Goal: Task Accomplishment & Management: Use online tool/utility

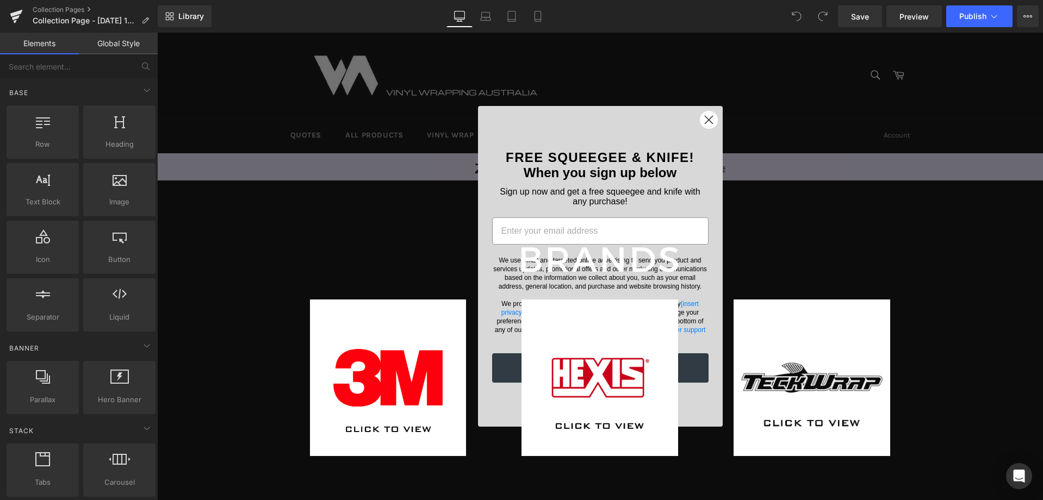
click at [710, 122] on circle "Close dialog" at bounding box center [708, 120] width 18 height 18
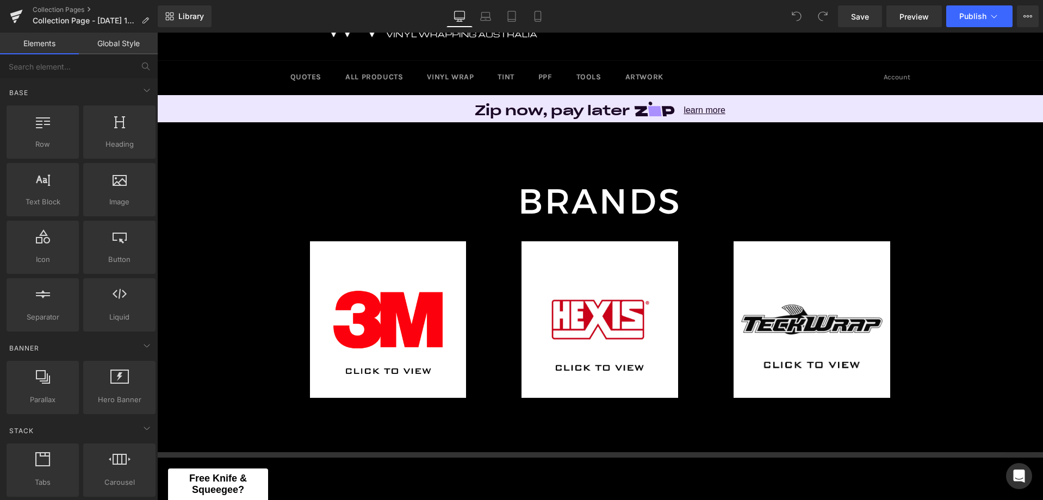
scroll to position [34, 0]
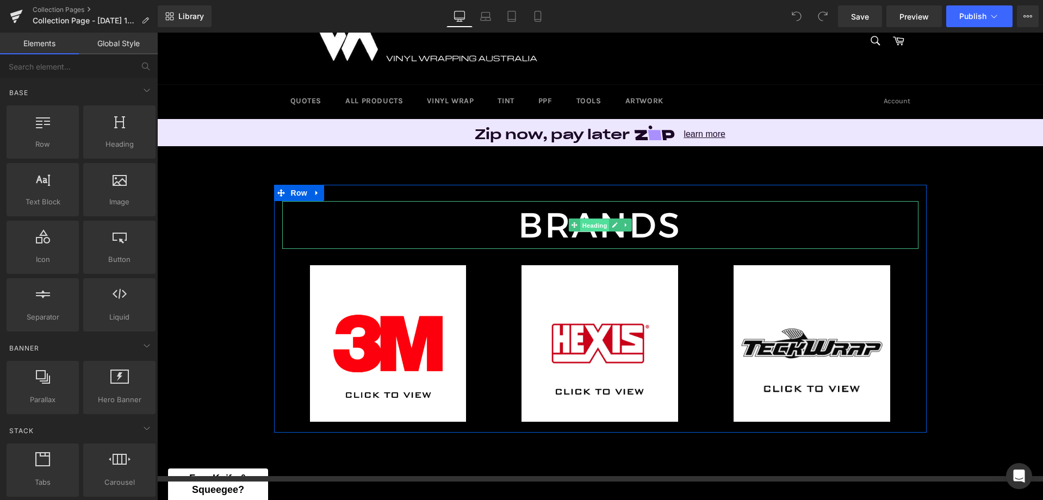
click at [598, 221] on span "Heading" at bounding box center [593, 225] width 29 height 13
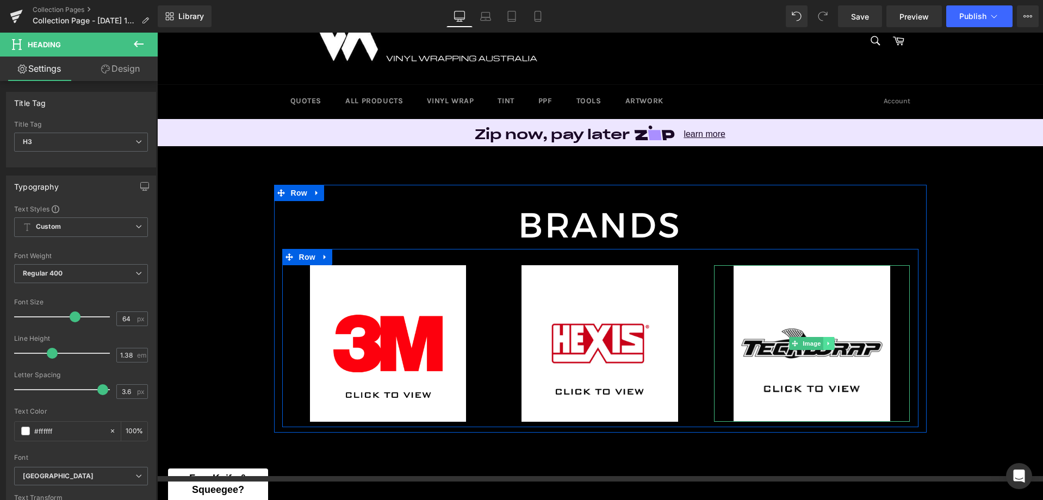
click at [826, 341] on icon at bounding box center [829, 343] width 6 height 7
click at [831, 345] on icon at bounding box center [834, 343] width 6 height 7
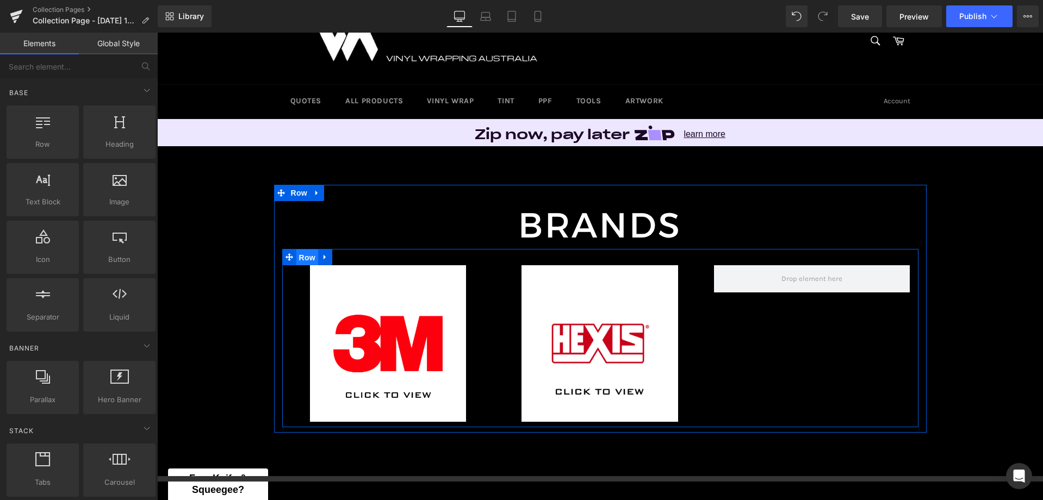
click at [302, 256] on span "Row" at bounding box center [307, 258] width 22 height 16
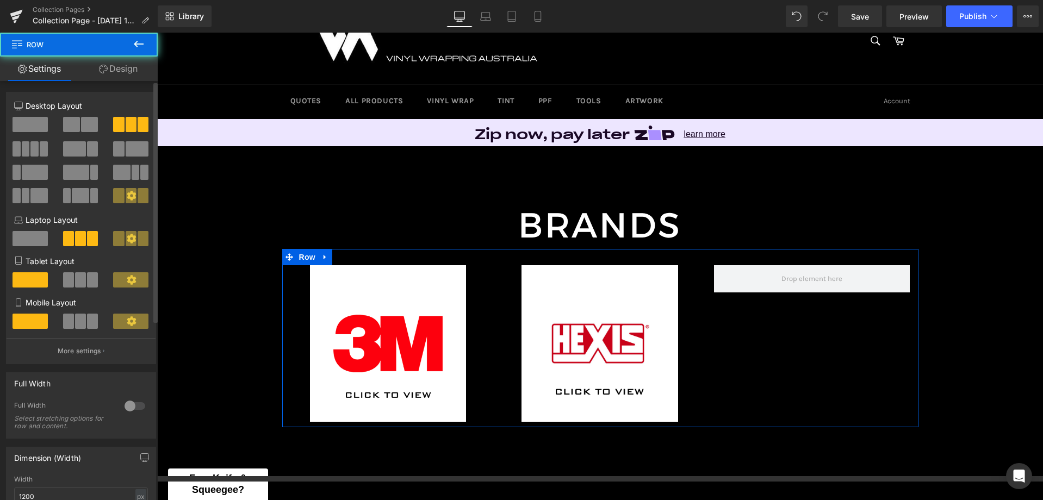
click at [68, 123] on span at bounding box center [71, 124] width 17 height 15
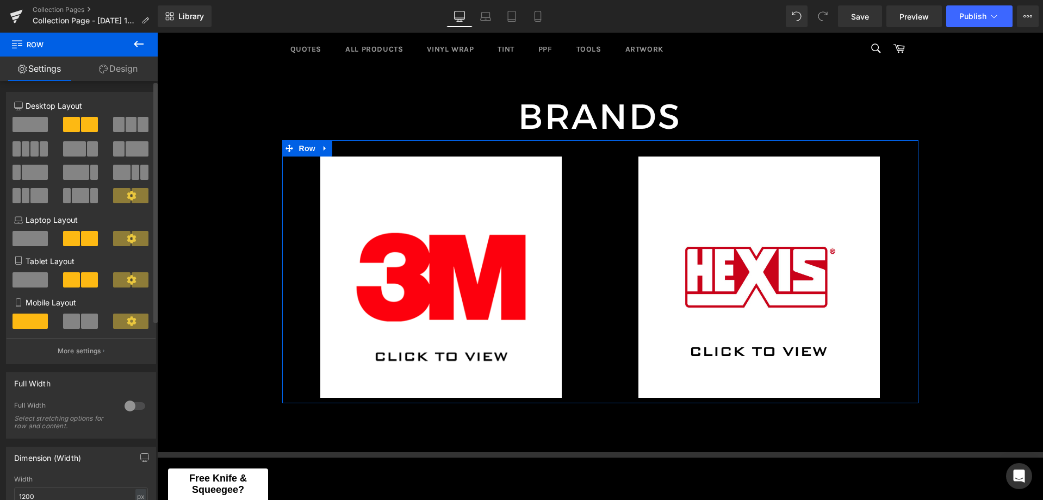
scroll to position [109, 0]
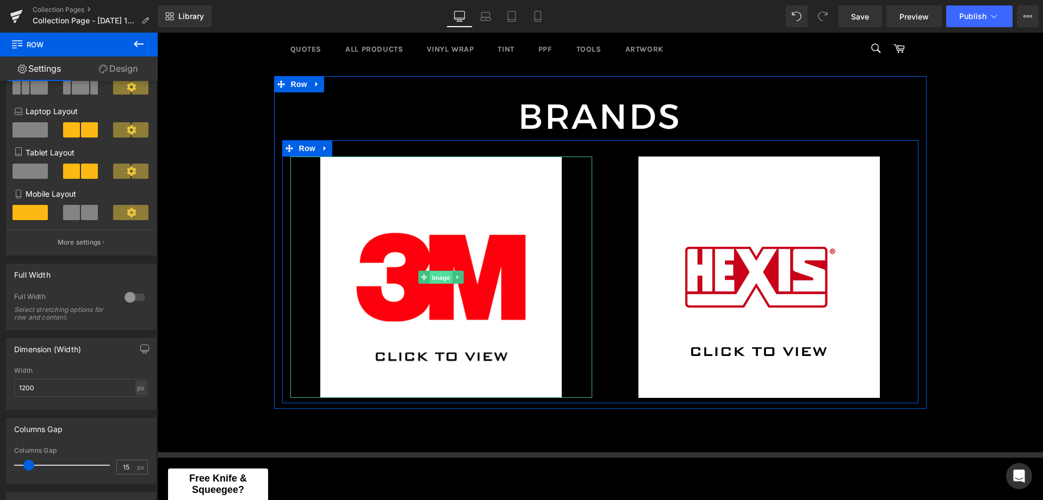
click at [429, 279] on span "Image" at bounding box center [440, 277] width 23 height 13
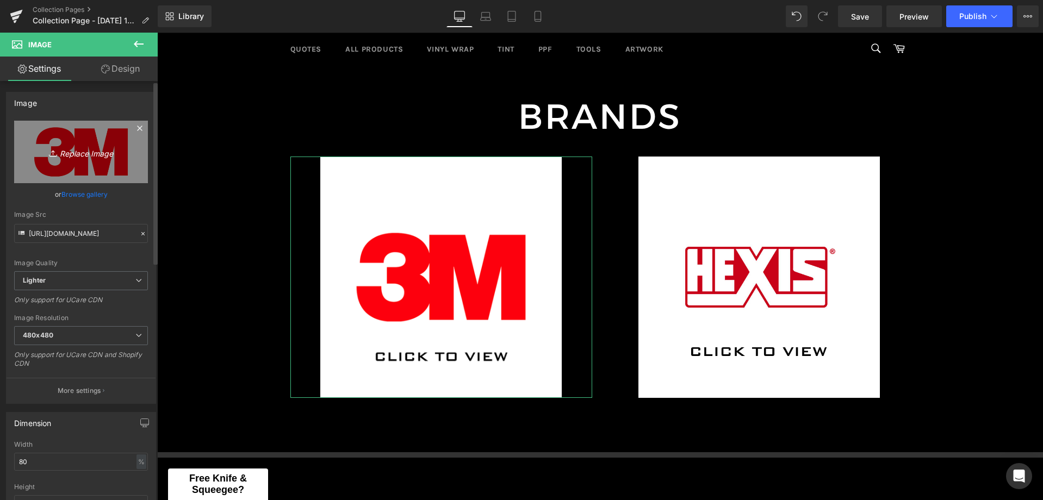
click at [59, 151] on icon "Replace Image" at bounding box center [81, 152] width 87 height 14
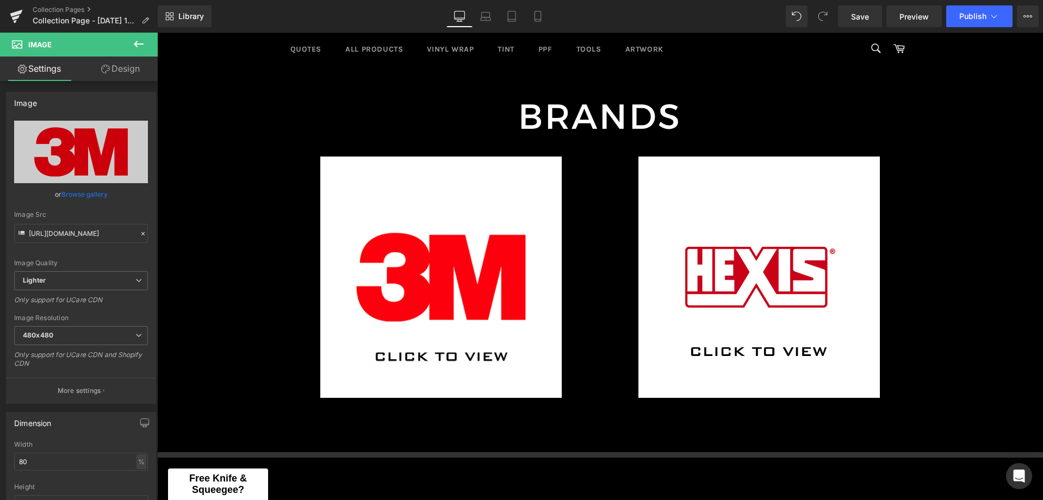
click at [141, 43] on icon at bounding box center [138, 44] width 13 height 13
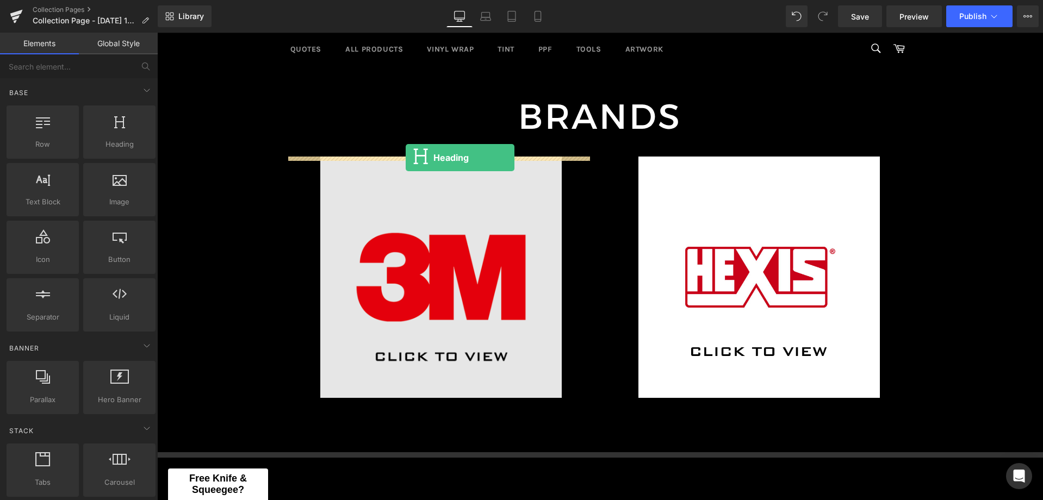
drag, startPoint x: 282, startPoint y: 155, endPoint x: 406, endPoint y: 158, distance: 124.0
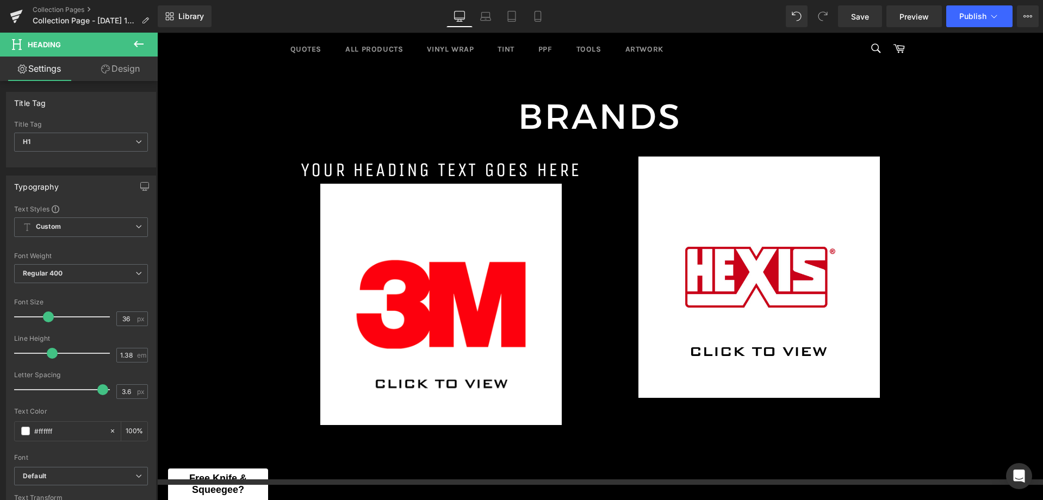
click at [146, 46] on button at bounding box center [139, 45] width 38 height 24
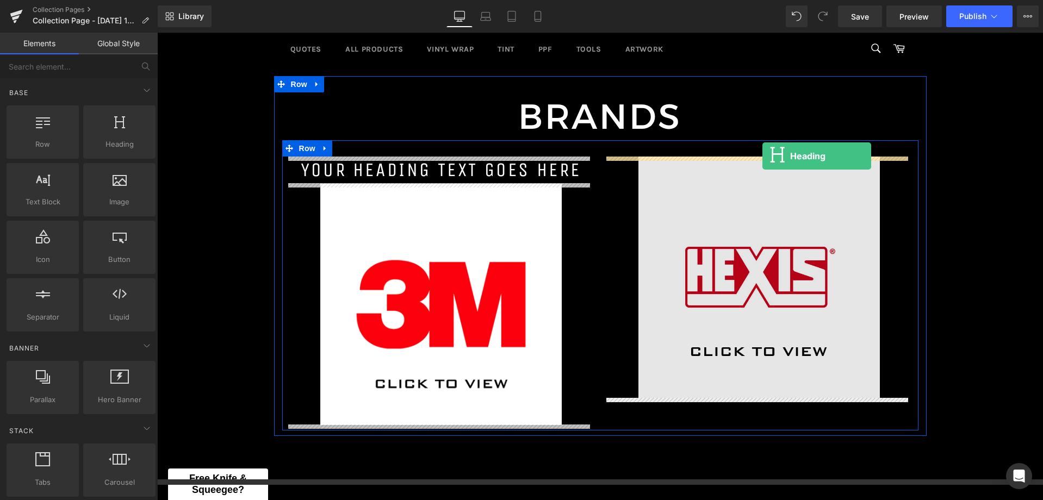
drag, startPoint x: 284, startPoint y: 171, endPoint x: 761, endPoint y: 157, distance: 477.5
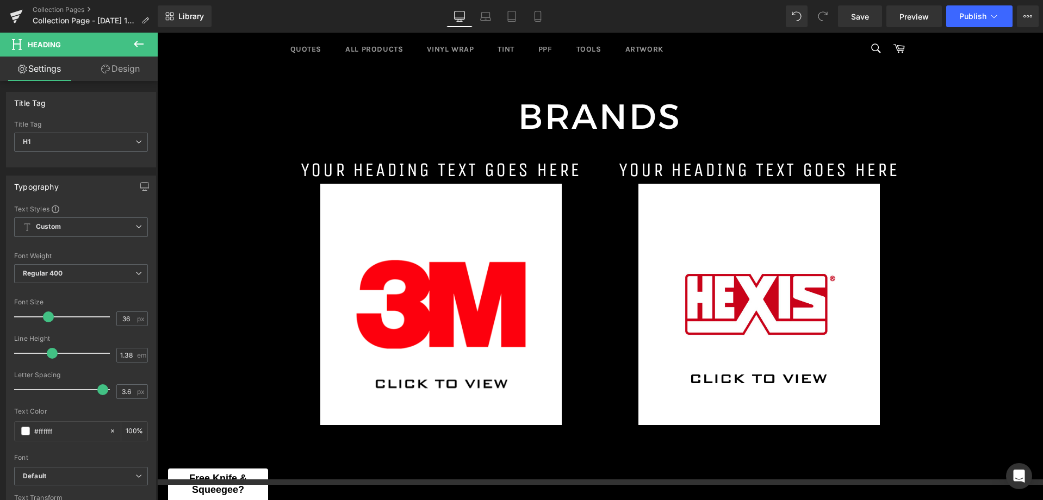
click at [138, 42] on icon at bounding box center [138, 44] width 13 height 13
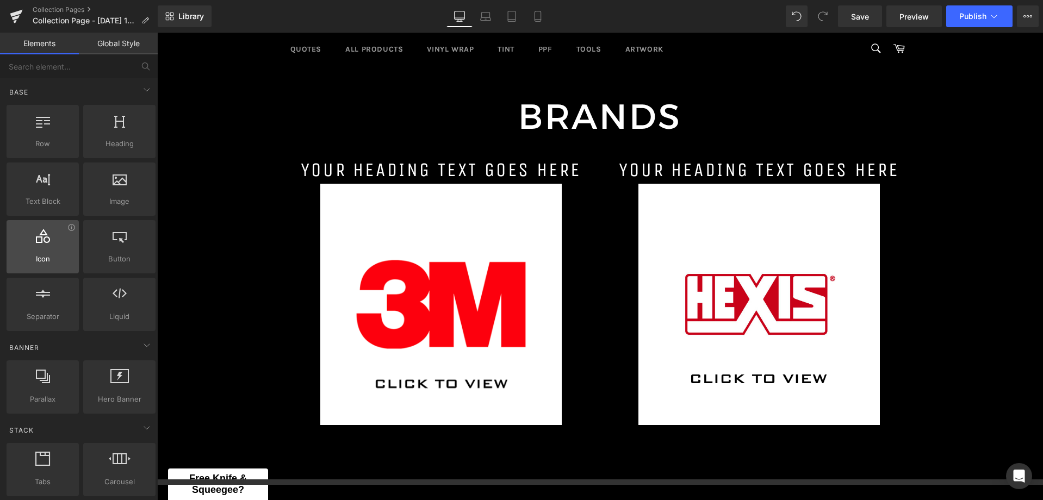
scroll to position [0, 0]
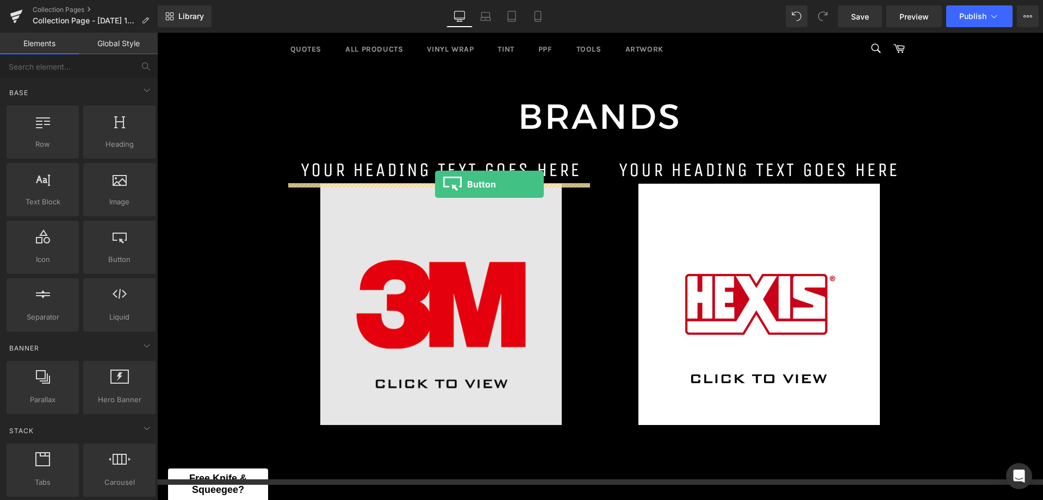
drag, startPoint x: 447, startPoint y: 260, endPoint x: 435, endPoint y: 184, distance: 77.1
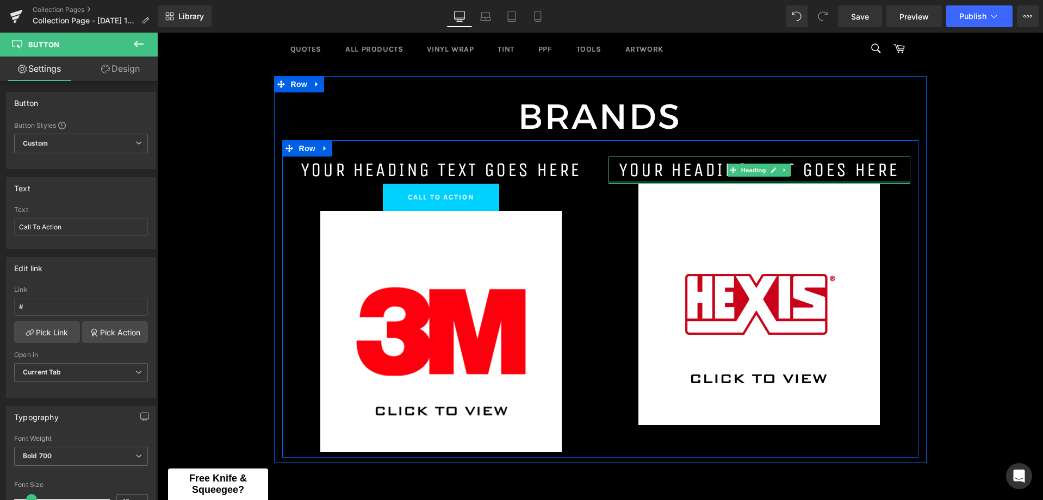
drag, startPoint x: 281, startPoint y: 275, endPoint x: 752, endPoint y: 182, distance: 480.9
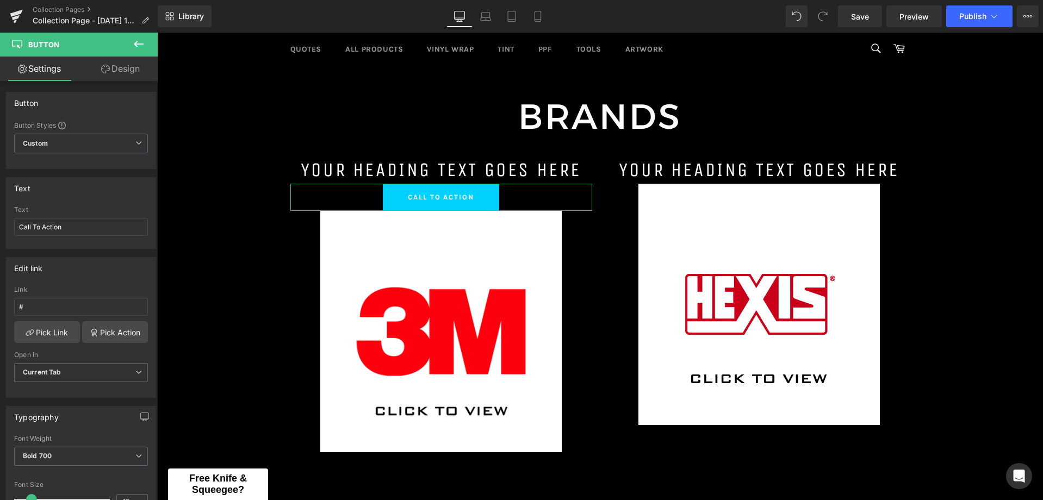
click at [141, 47] on icon at bounding box center [138, 44] width 13 height 13
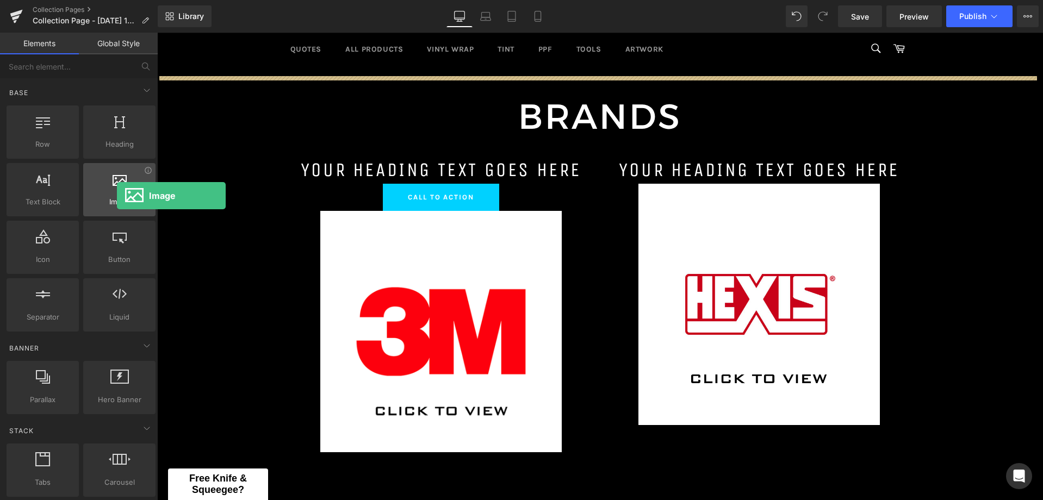
click at [117, 196] on div at bounding box center [119, 184] width 66 height 24
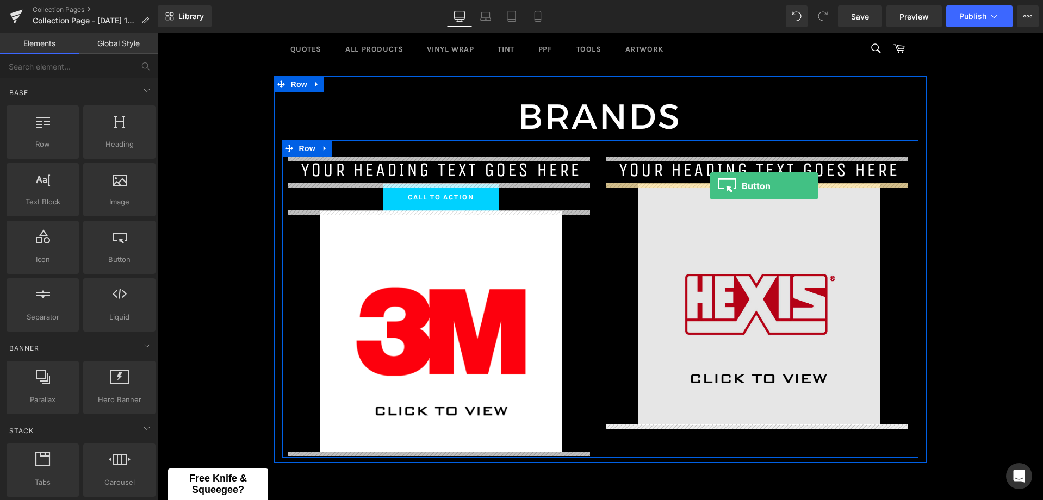
drag, startPoint x: 269, startPoint y: 279, endPoint x: 709, endPoint y: 186, distance: 450.0
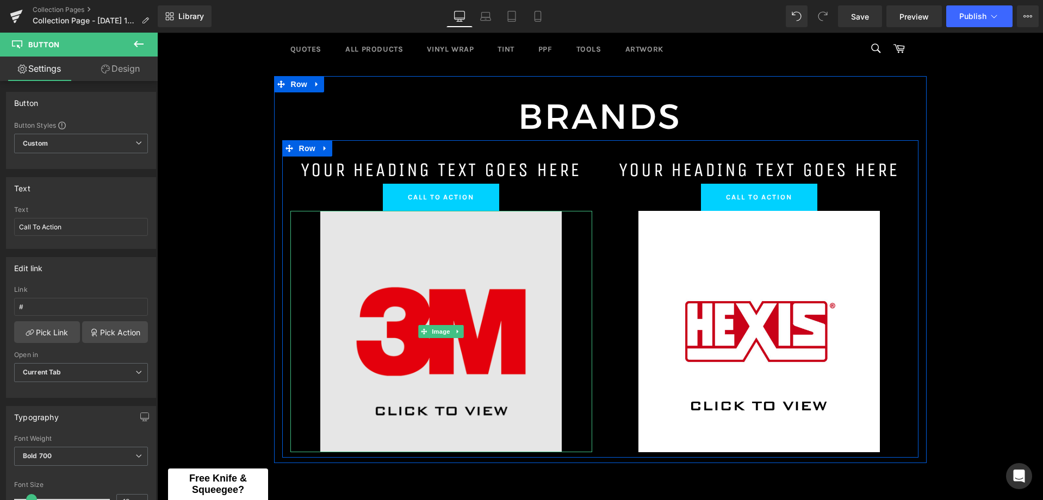
click at [494, 289] on img at bounding box center [440, 331] width 241 height 241
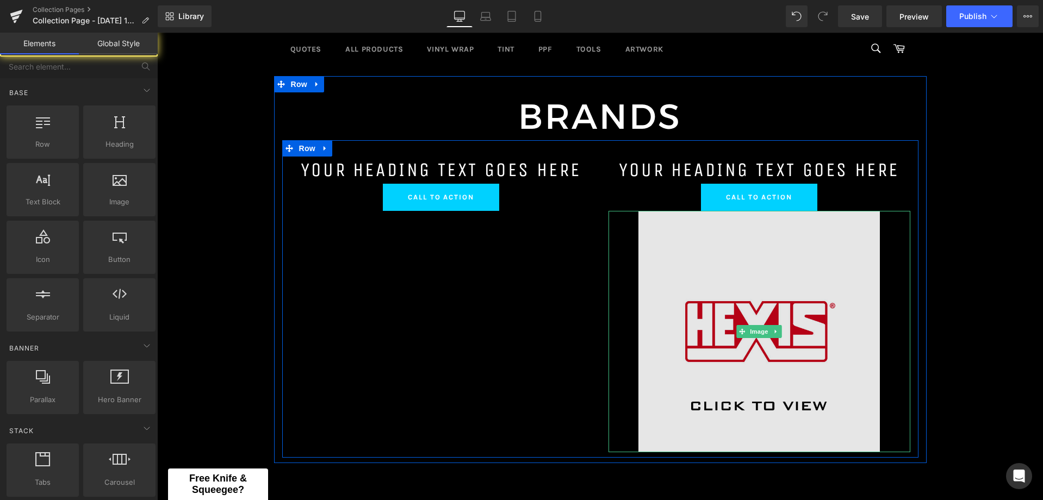
click at [721, 260] on img at bounding box center [758, 331] width 241 height 241
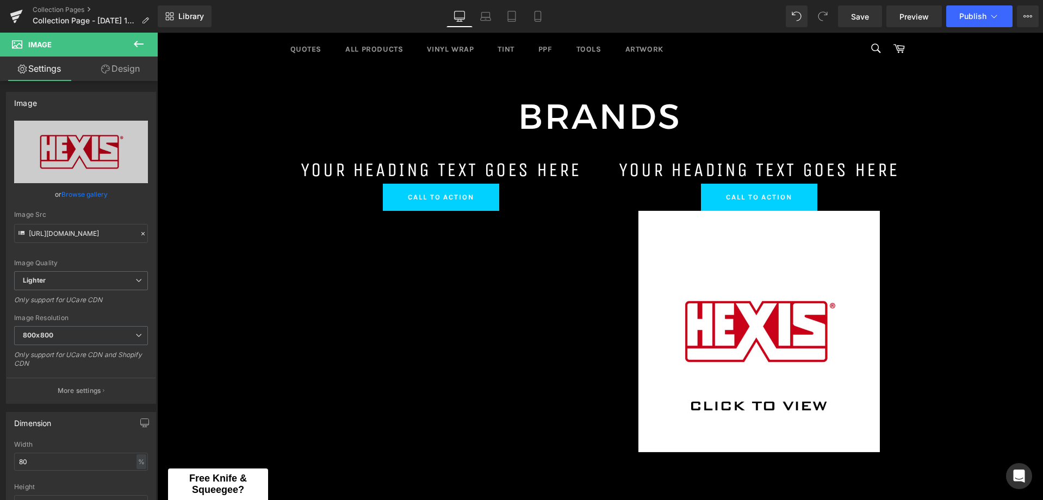
drag, startPoint x: 135, startPoint y: 42, endPoint x: 112, endPoint y: 76, distance: 41.5
click at [135, 42] on icon at bounding box center [138, 44] width 13 height 13
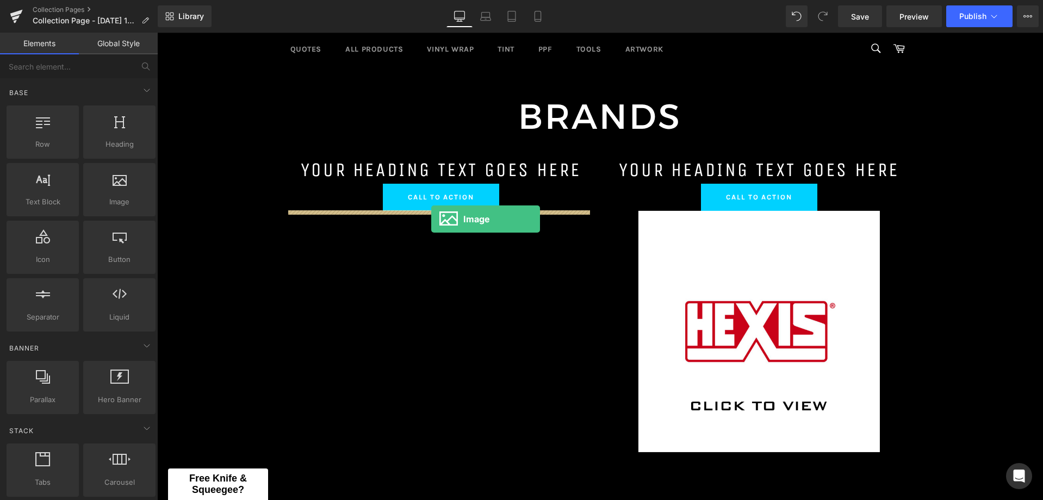
drag, startPoint x: 282, startPoint y: 225, endPoint x: 431, endPoint y: 219, distance: 149.0
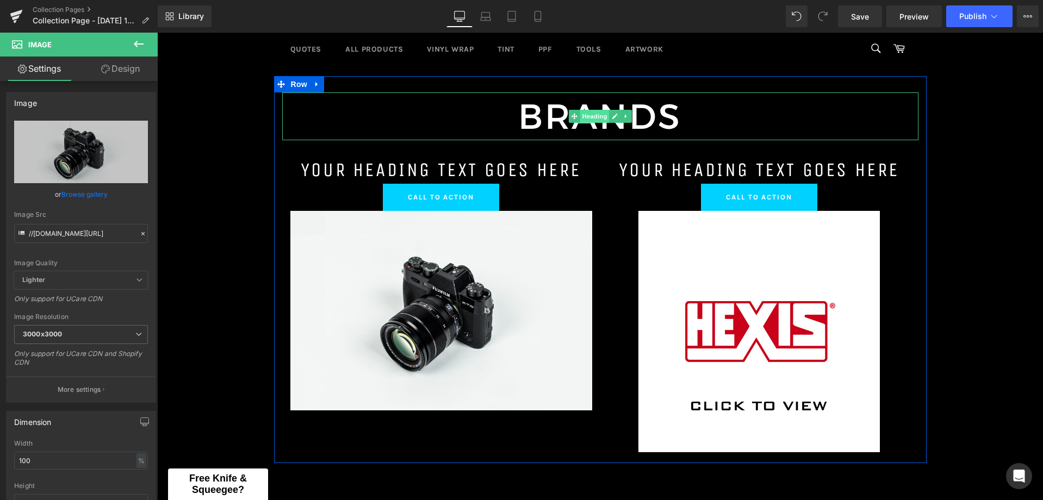
click at [587, 120] on span "Heading" at bounding box center [593, 116] width 29 height 13
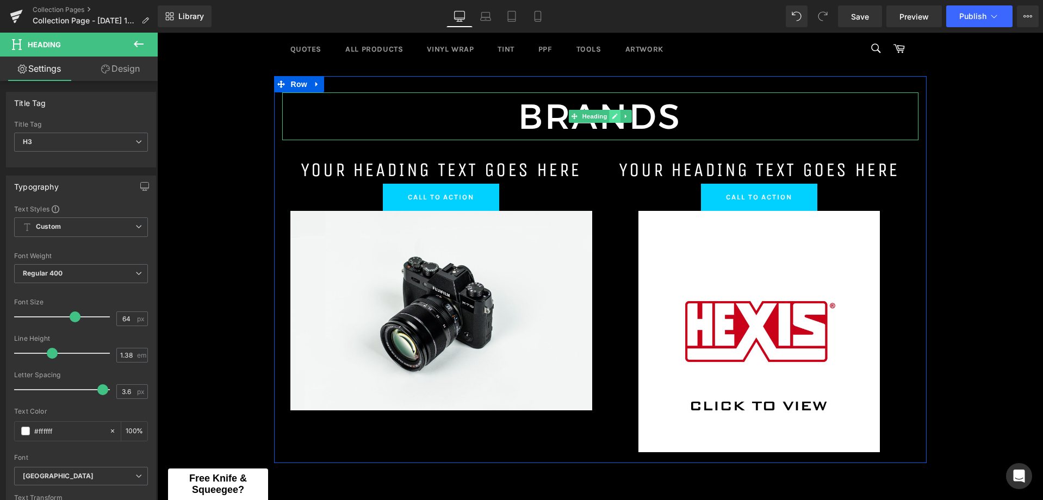
click at [612, 117] on icon at bounding box center [614, 116] width 5 height 5
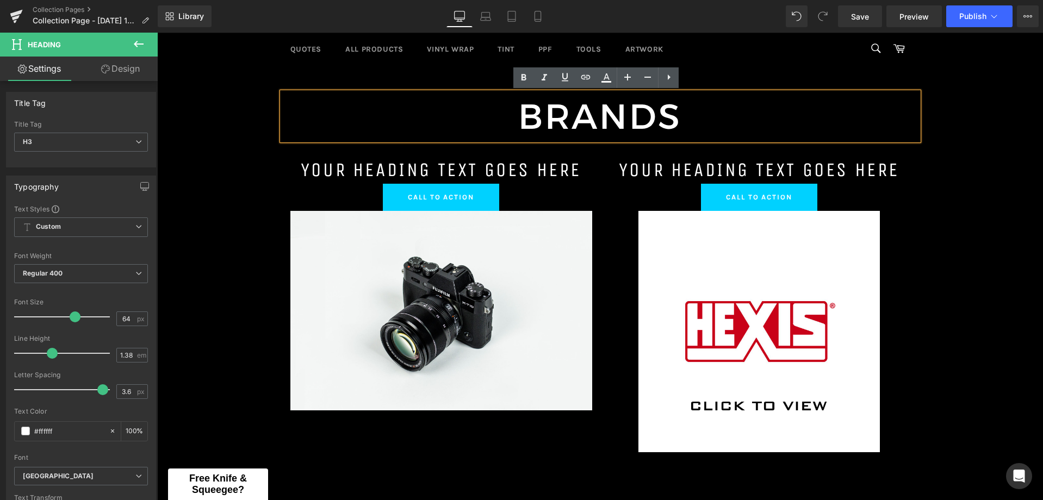
click at [609, 117] on div "Brands" at bounding box center [600, 116] width 636 height 48
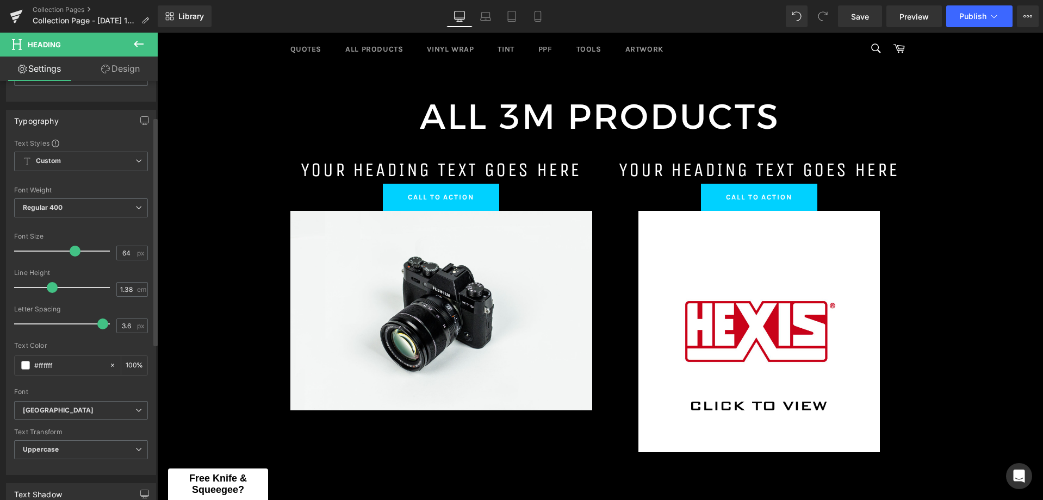
scroll to position [163, 0]
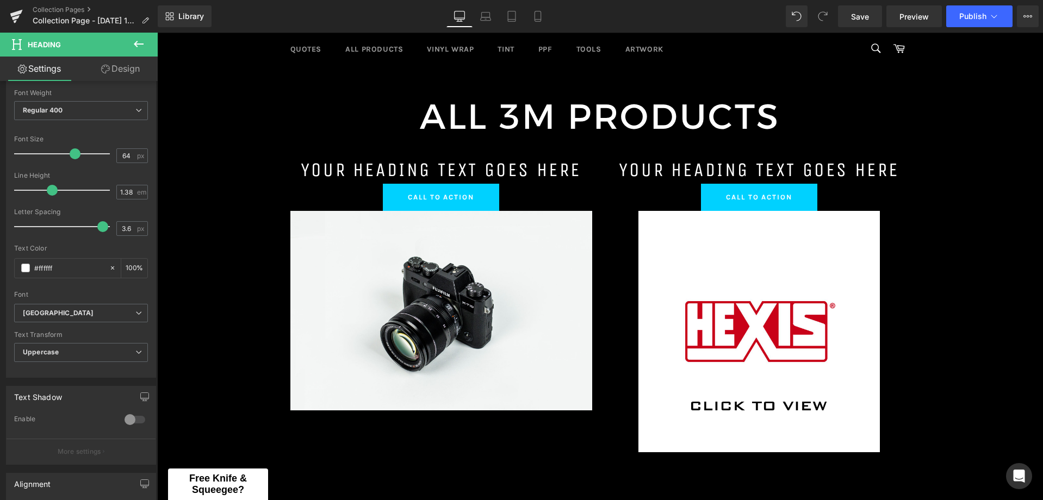
click at [136, 48] on icon at bounding box center [138, 44] width 13 height 13
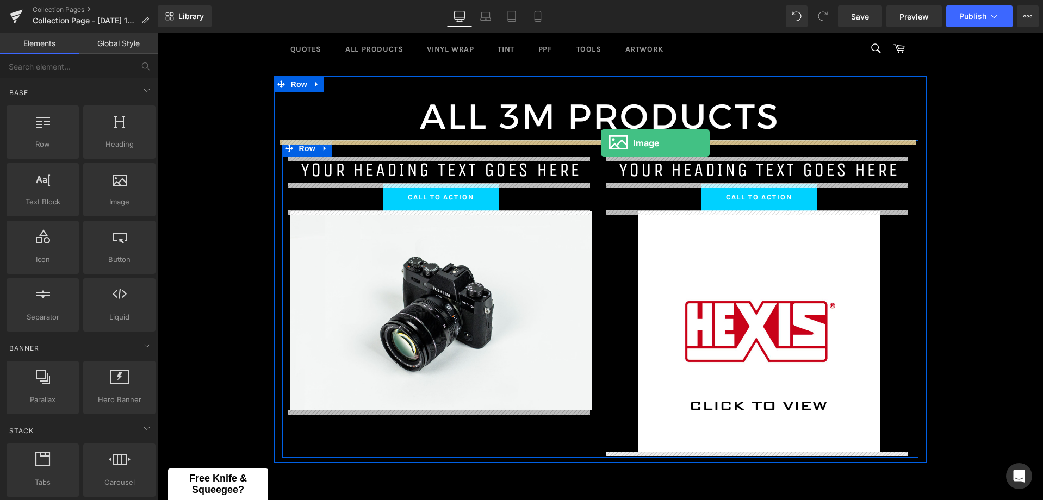
drag, startPoint x: 284, startPoint y: 226, endPoint x: 601, endPoint y: 143, distance: 327.5
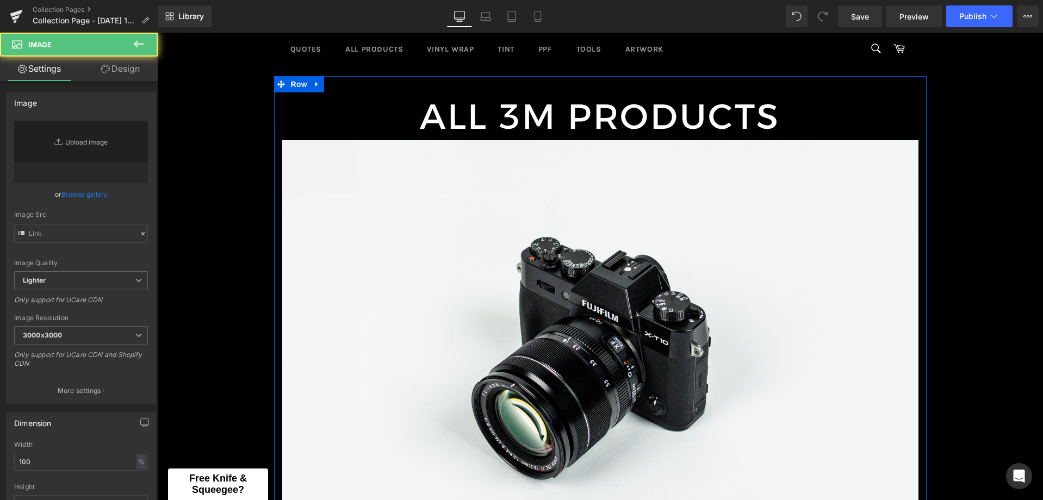
type input "//d1um8515vdn9kb.cloudfront.net/images/parallax.jpg"
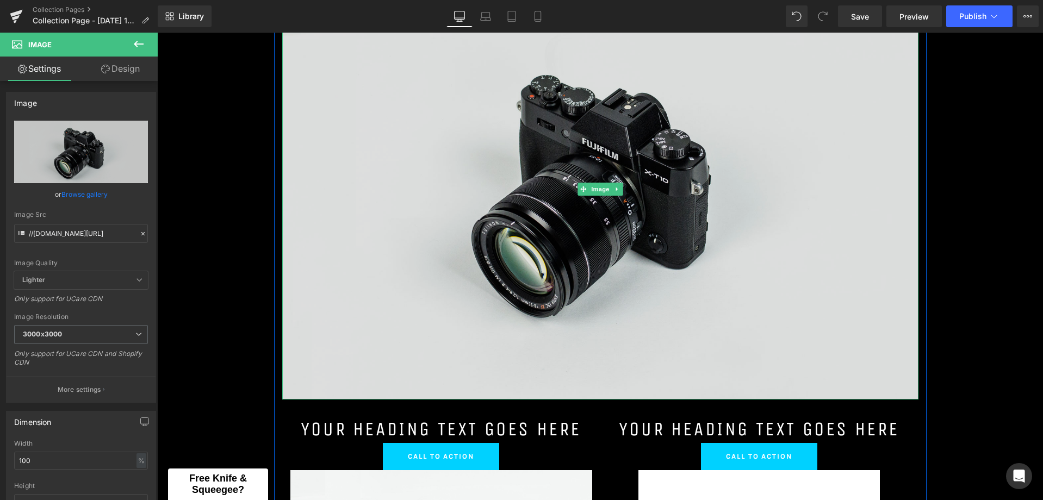
scroll to position [306, 0]
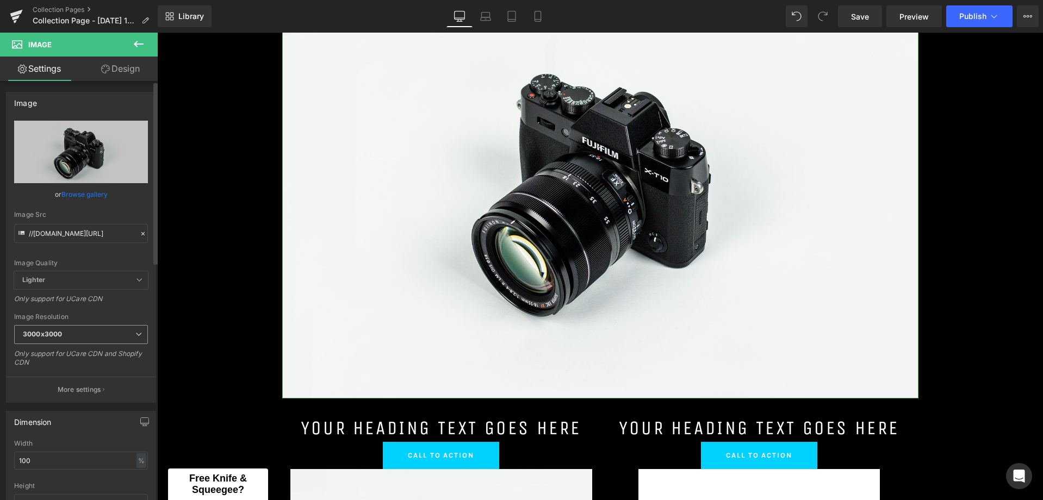
click at [116, 333] on span "3000x3000" at bounding box center [81, 334] width 134 height 19
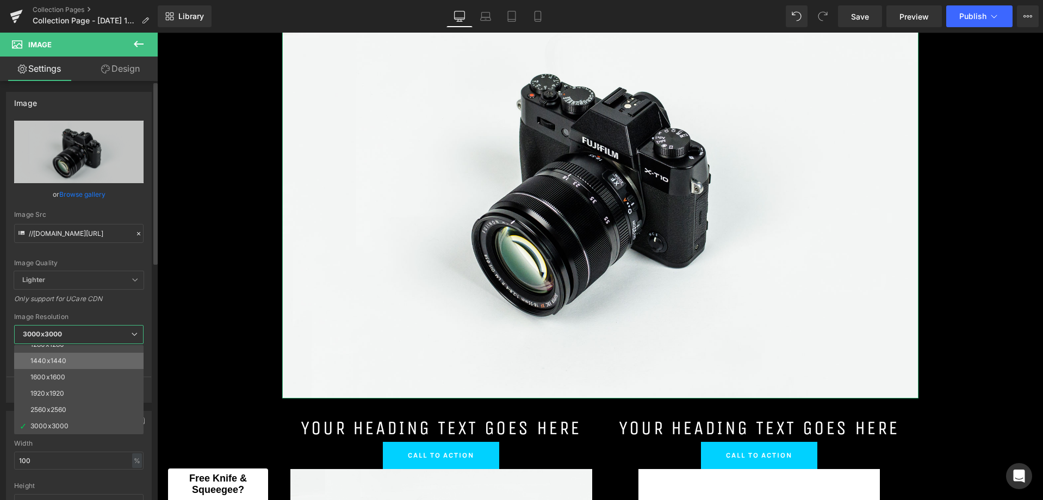
scroll to position [101, 0]
click at [58, 384] on div "1024x1024" at bounding box center [47, 383] width 35 height 8
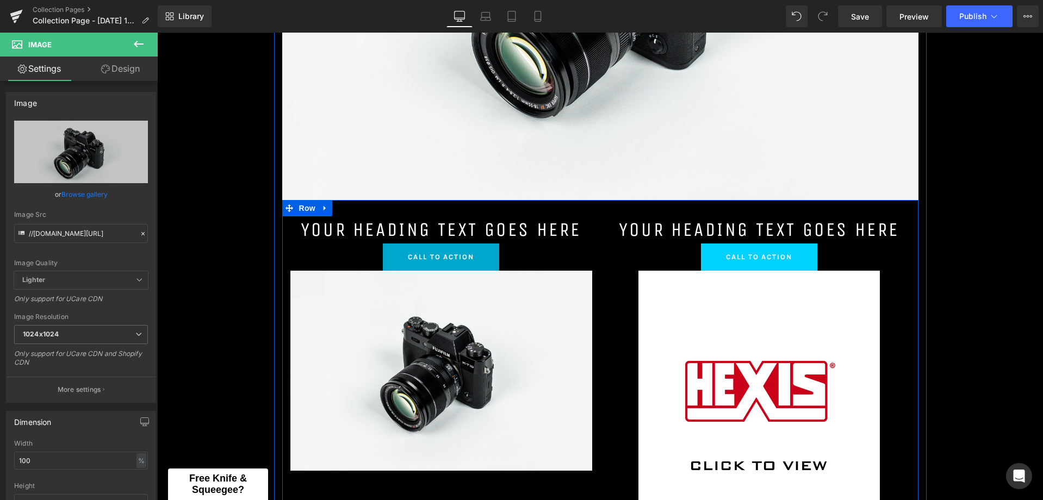
scroll to position [524, 0]
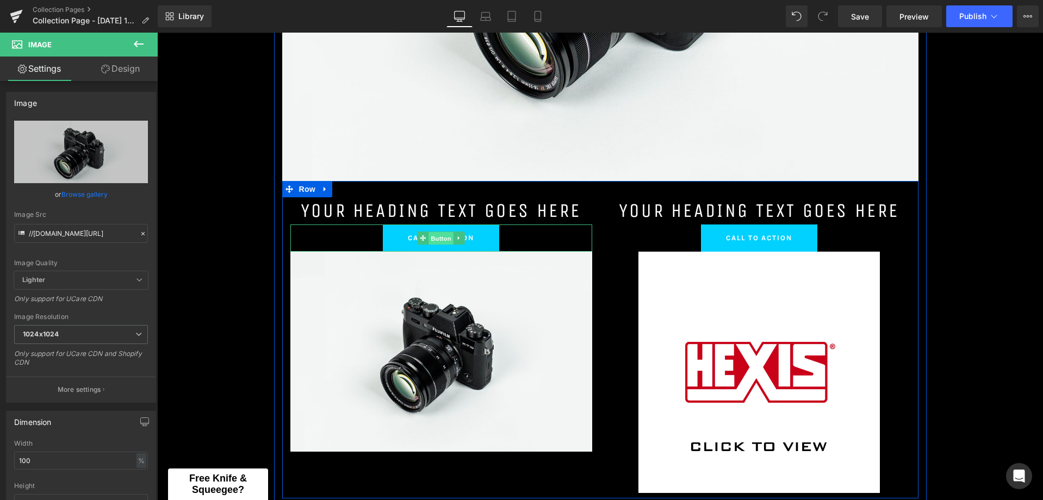
click at [438, 235] on span "Button" at bounding box center [440, 238] width 25 height 13
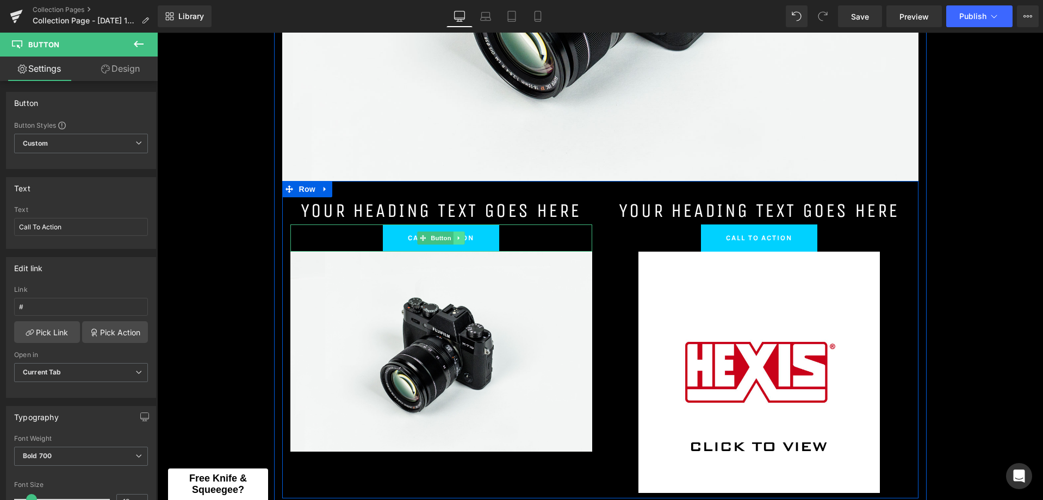
click at [458, 236] on icon at bounding box center [459, 238] width 2 height 4
click at [462, 238] on icon at bounding box center [465, 238] width 6 height 6
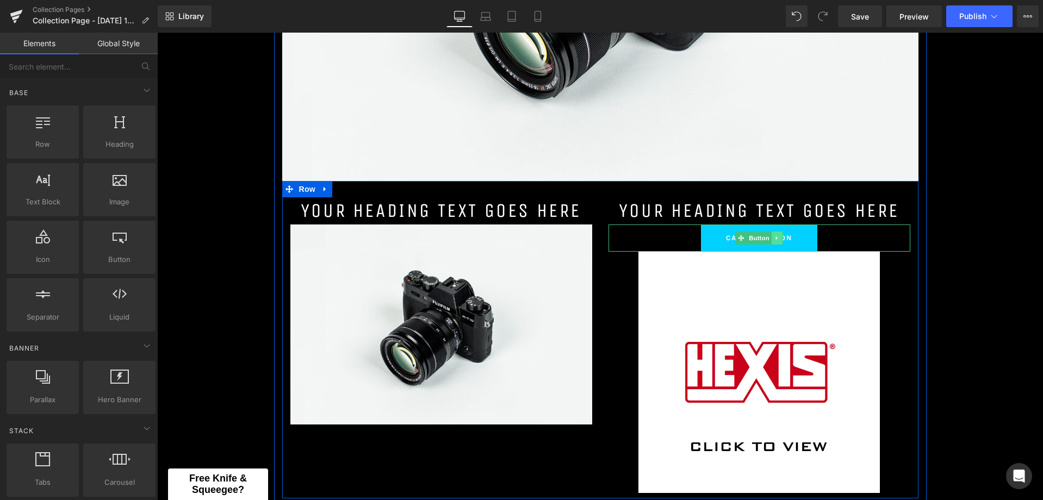
click at [776, 238] on link at bounding box center [776, 238] width 11 height 13
click at [780, 238] on icon at bounding box center [783, 238] width 6 height 6
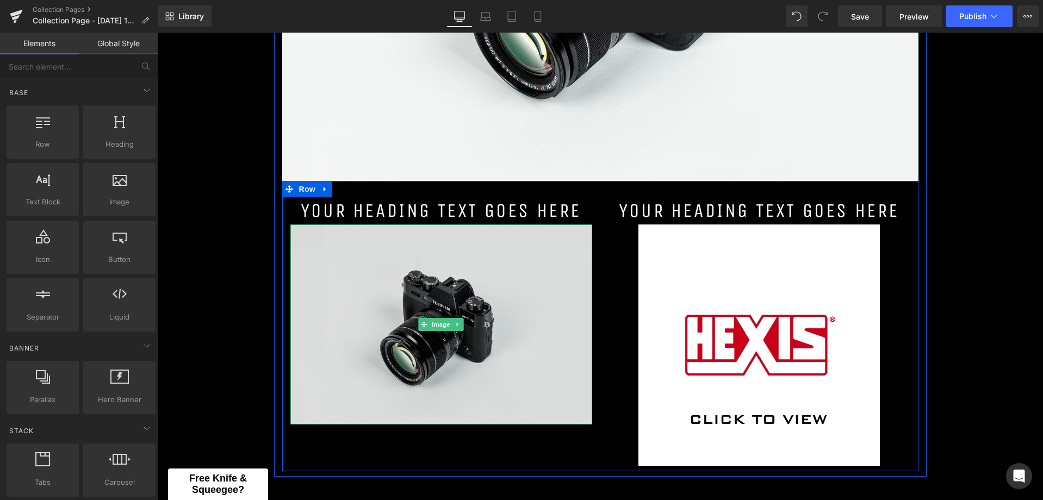
click at [443, 275] on img at bounding box center [441, 325] width 302 height 200
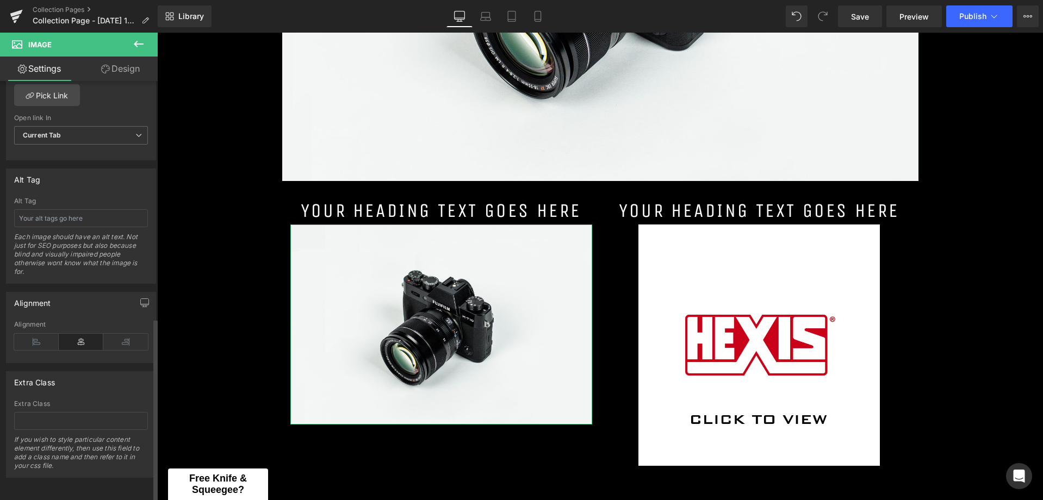
scroll to position [545, 0]
click at [125, 67] on link "Design" at bounding box center [120, 69] width 79 height 24
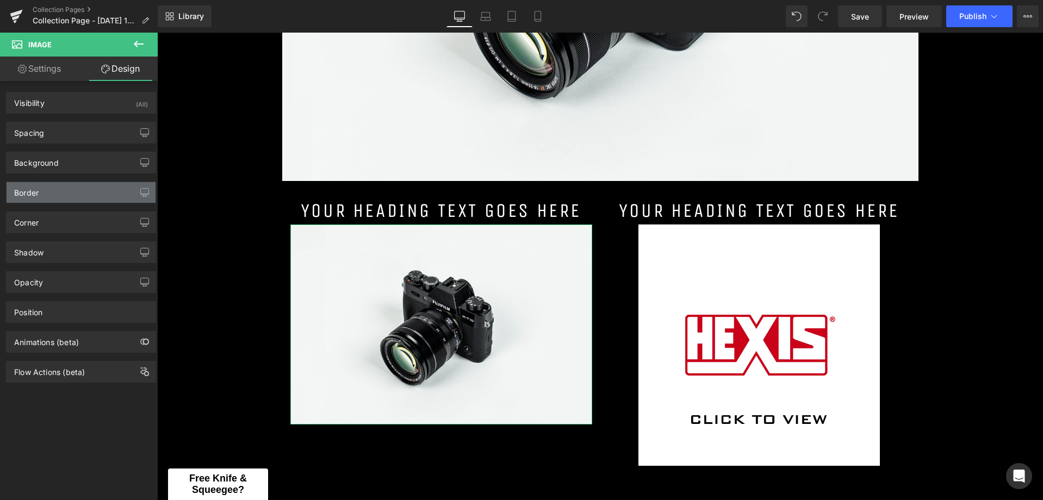
click at [36, 188] on div "Border" at bounding box center [26, 189] width 24 height 15
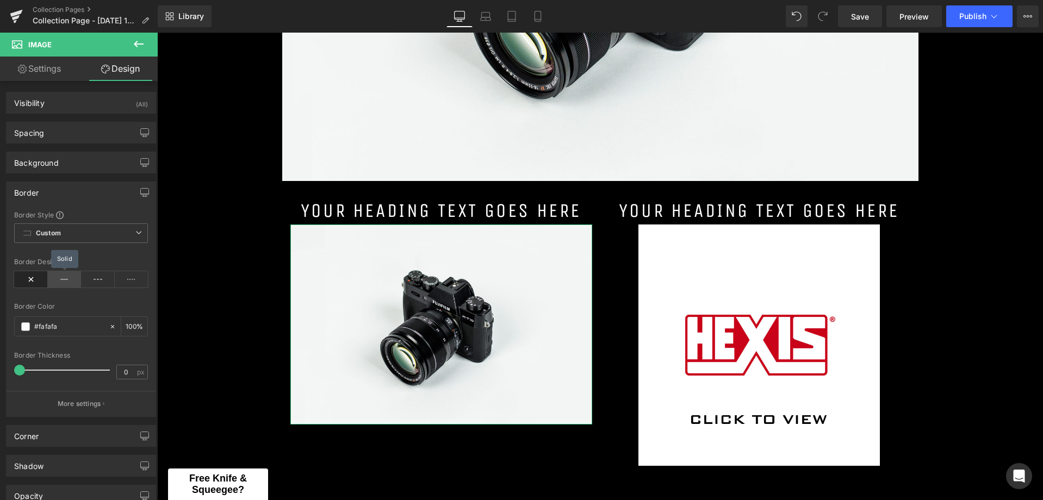
click at [70, 283] on icon at bounding box center [65, 279] width 34 height 16
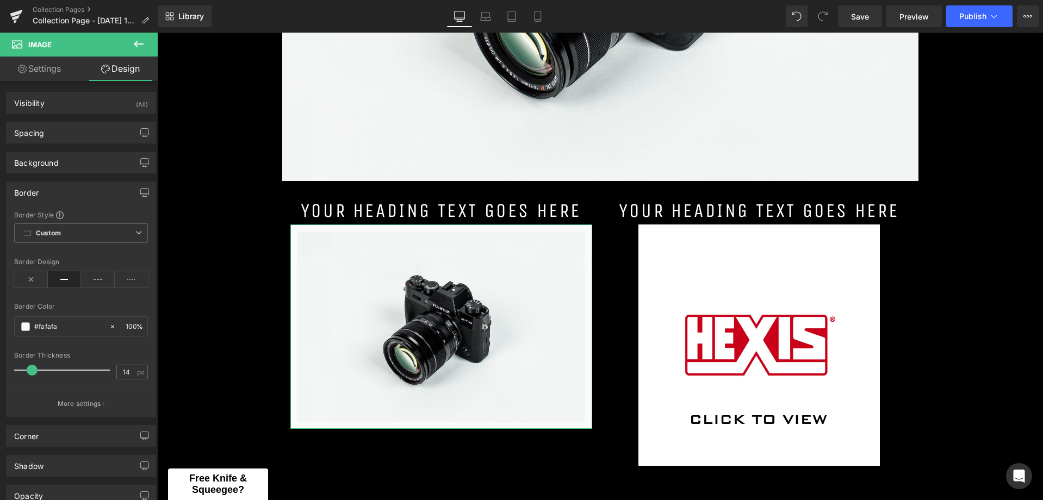
type input "15"
drag, startPoint x: 22, startPoint y: 371, endPoint x: 35, endPoint y: 378, distance: 14.8
click at [35, 378] on div at bounding box center [65, 370] width 90 height 22
click at [27, 325] on span at bounding box center [25, 326] width 9 height 9
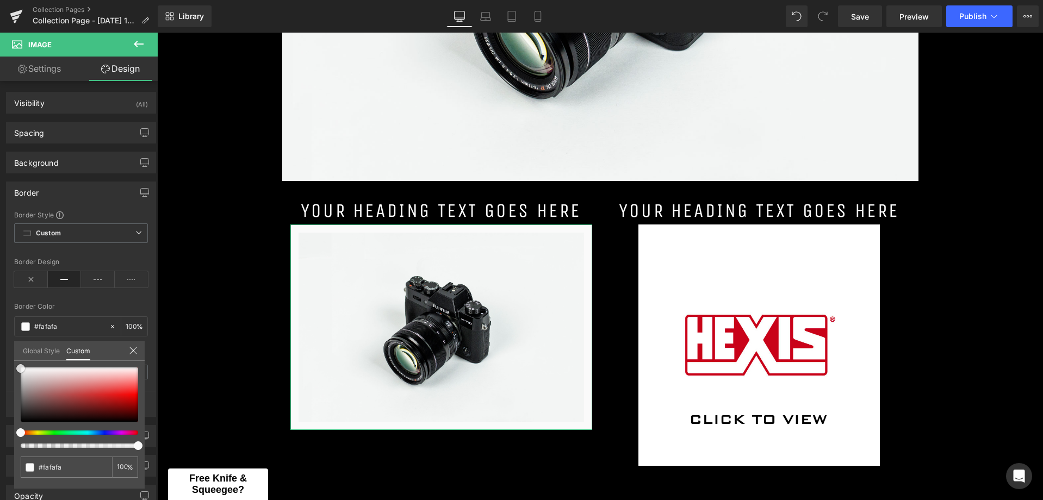
type input "#746161"
type input "#716464"
type input "#696767"
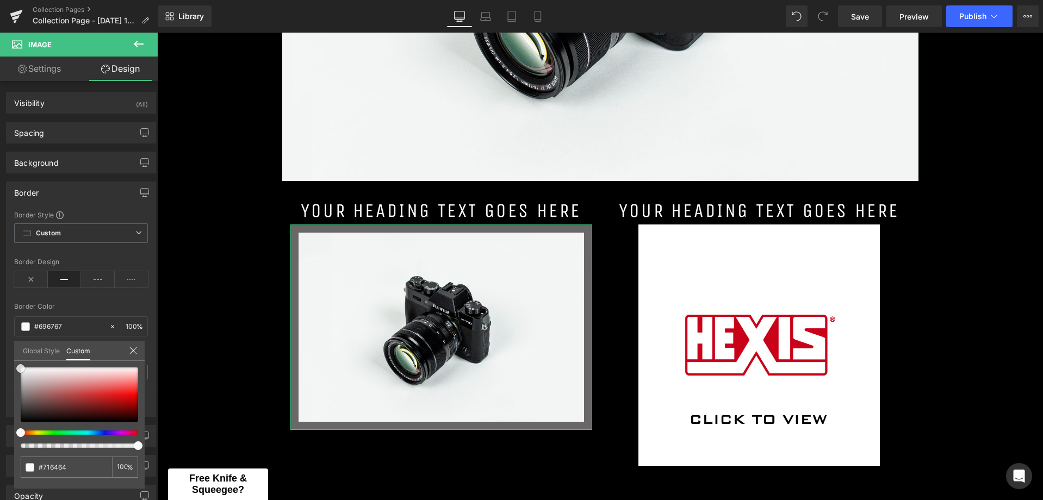
type input "#696767"
type input "#666666"
type input "#636363"
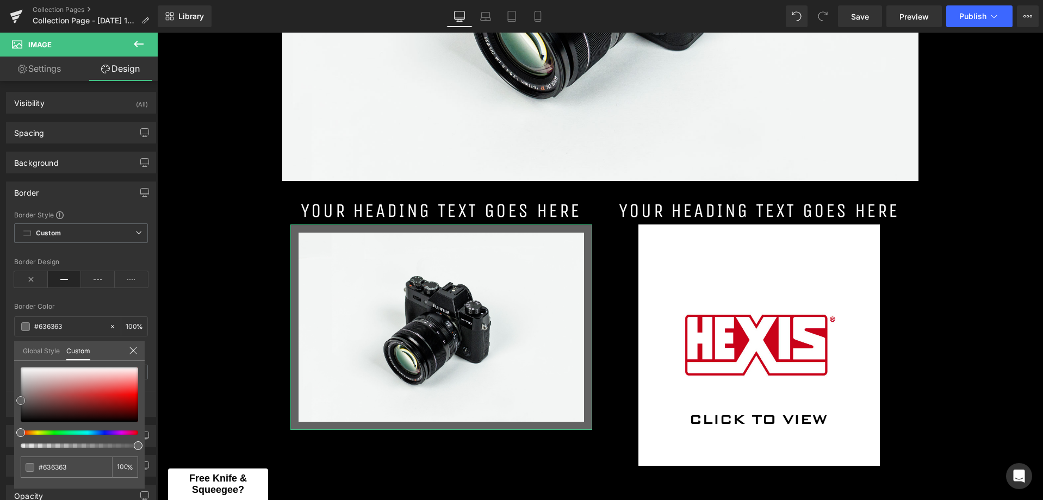
drag, startPoint x: 22, startPoint y: 400, endPoint x: 10, endPoint y: 401, distance: 11.5
click at [10, 401] on div "Border Border Style Custom Custom Setup Global Style Custom Setup Global Style …" at bounding box center [81, 295] width 163 height 244
type input "#666666"
type input "#6b6b6b"
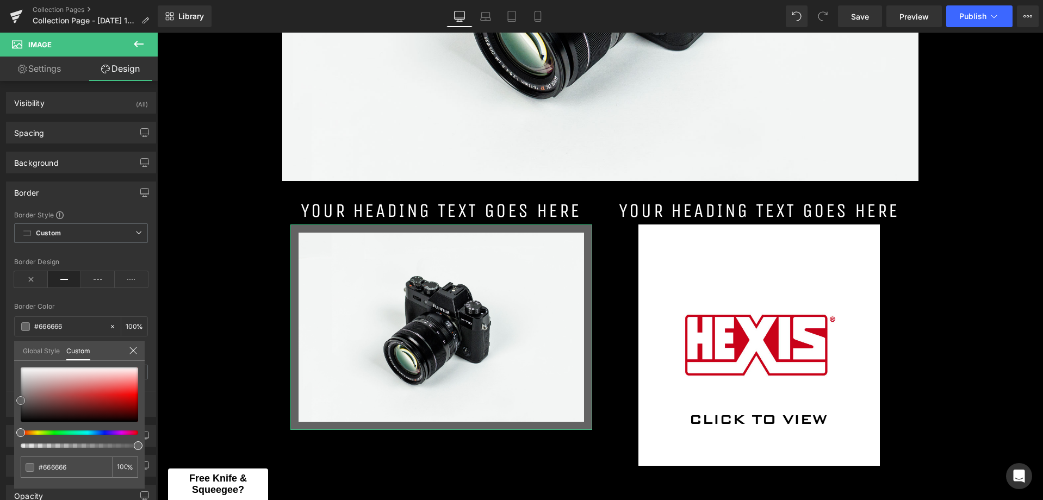
type input "#6b6b6b"
type input "#6d6d6d"
type input "#707070"
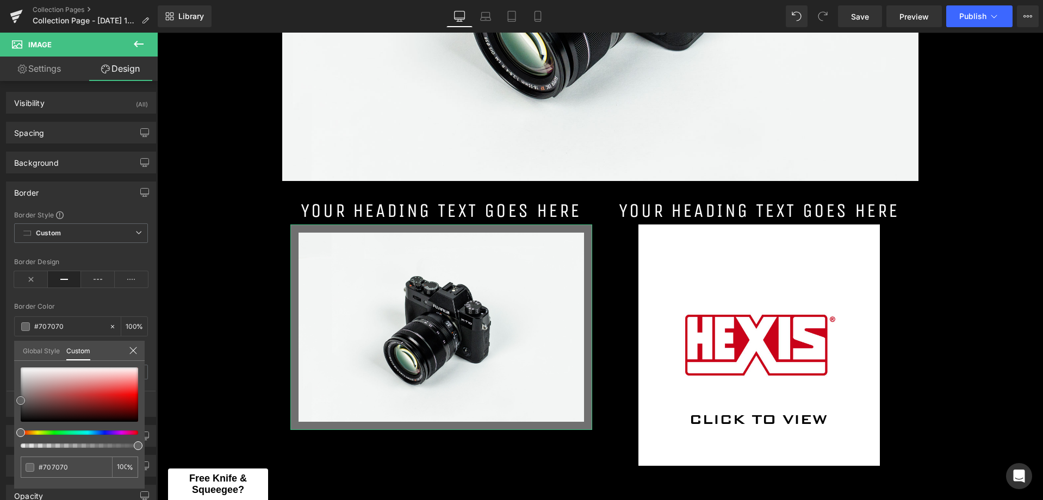
type input "#727272"
drag, startPoint x: 24, startPoint y: 398, endPoint x: 19, endPoint y: 395, distance: 6.3
click at [19, 395] on span at bounding box center [20, 397] width 9 height 9
click at [80, 431] on div at bounding box center [74, 433] width 117 height 4
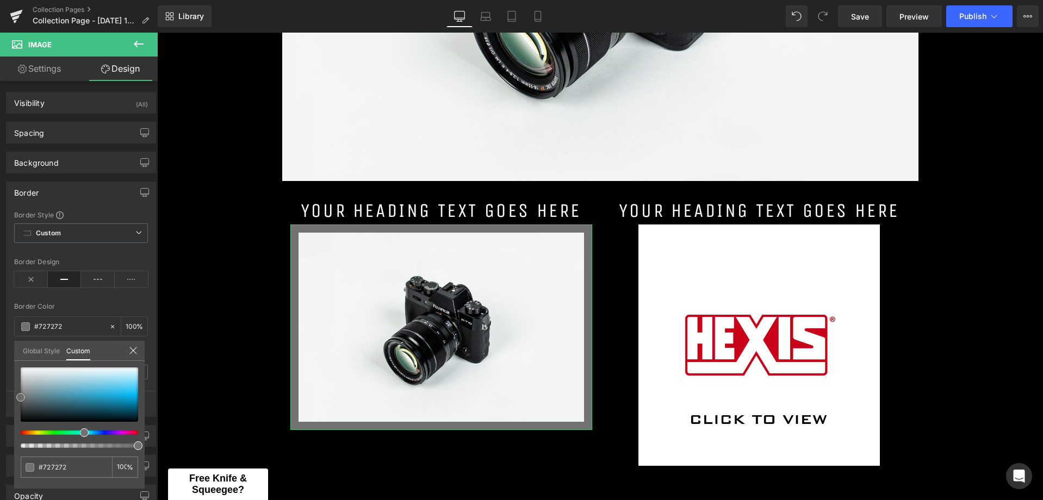
type input "#768083"
type input "#758084"
type input "#748185"
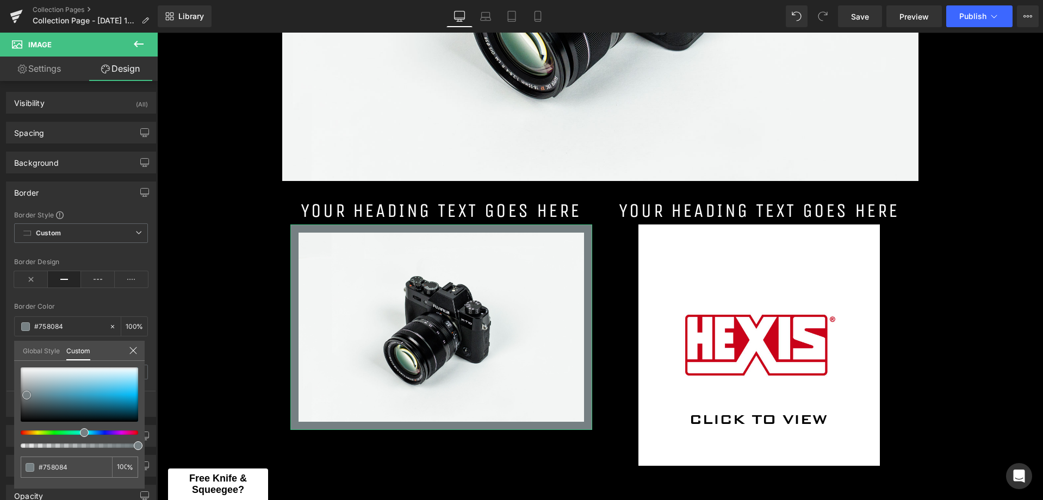
type input "#748185"
type input "#768488"
type input "#758589"
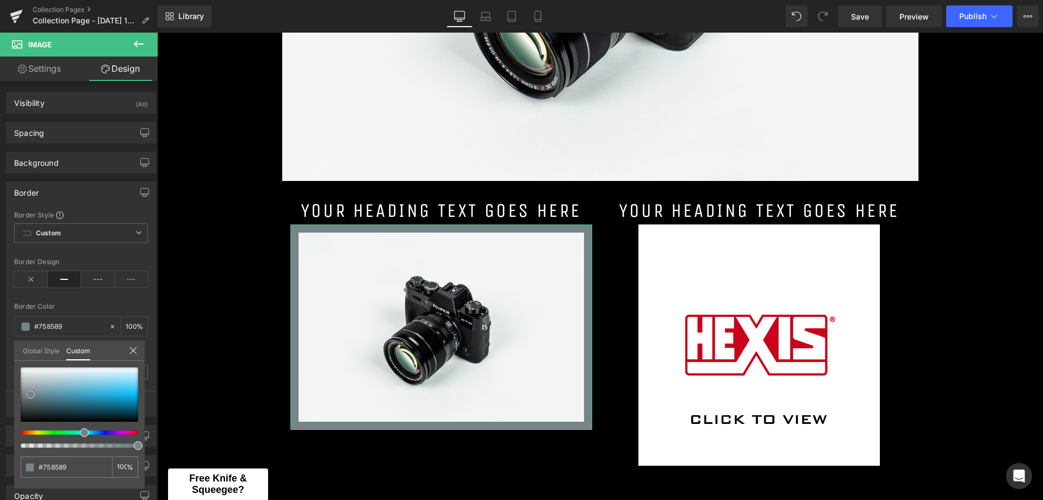
type input "#78888c"
type input "#76888d"
type input "#758d93"
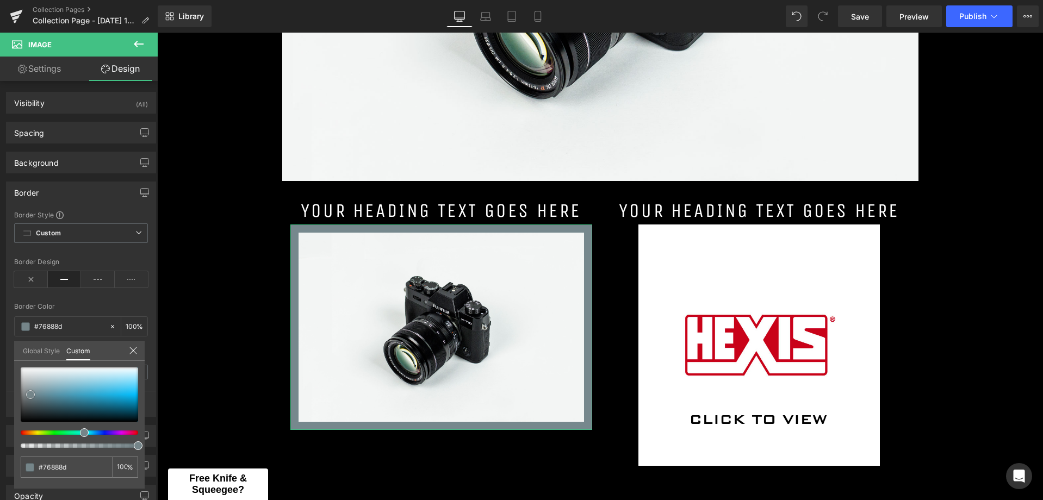
type input "#758d93"
type input "#748e94"
type input "#769297"
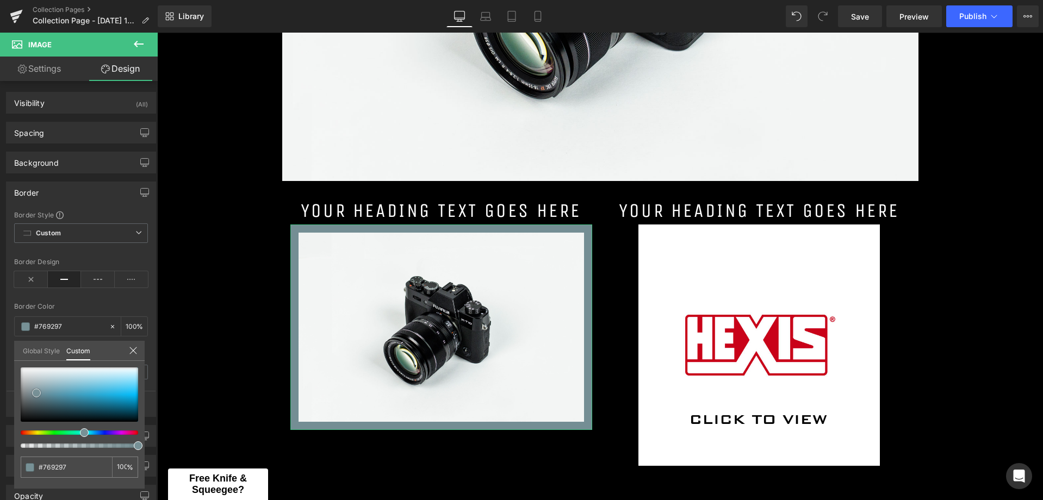
type input "#71969c"
type input "#729aa1"
type input "#709ea7"
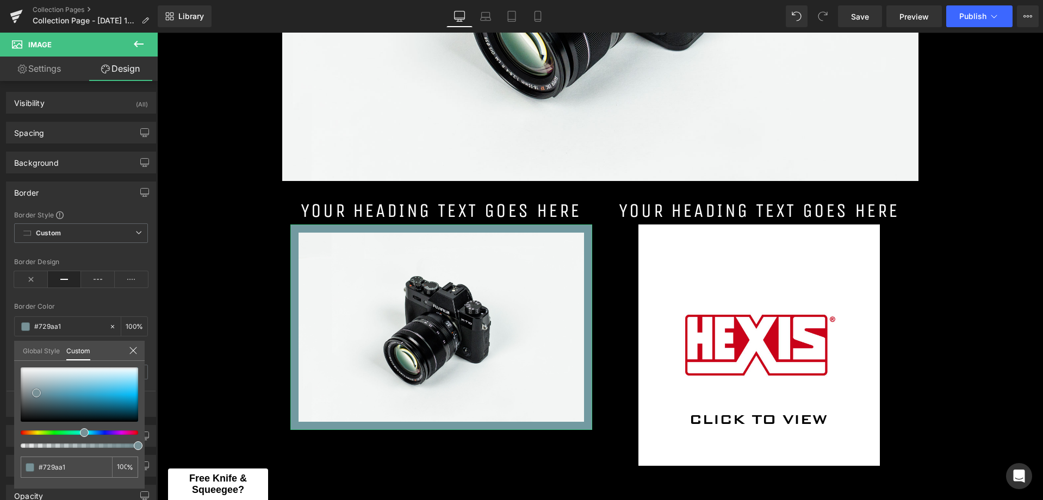
type input "#709ea7"
type input "#70a4ad"
type input "#6fa9b3"
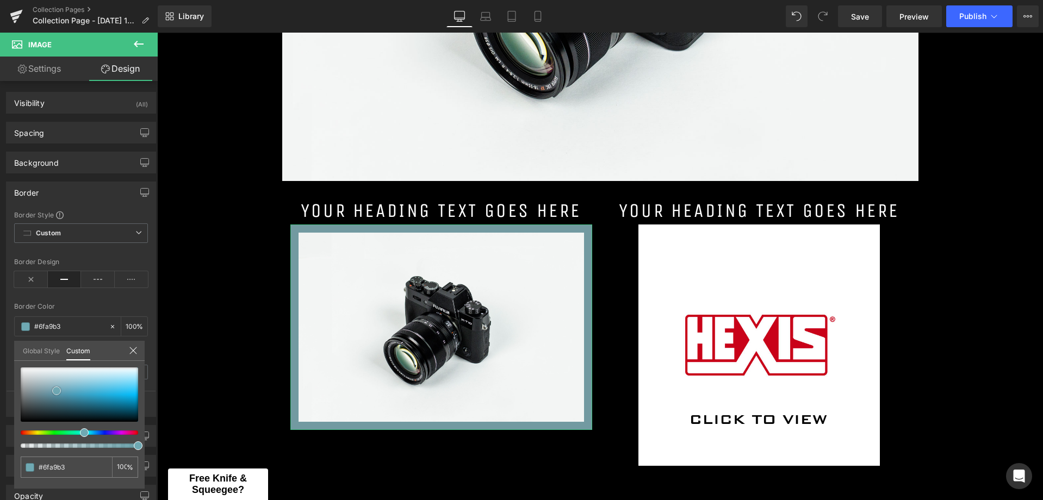
type input "#6cabb6"
type input "#69acb8"
type input "#67aebb"
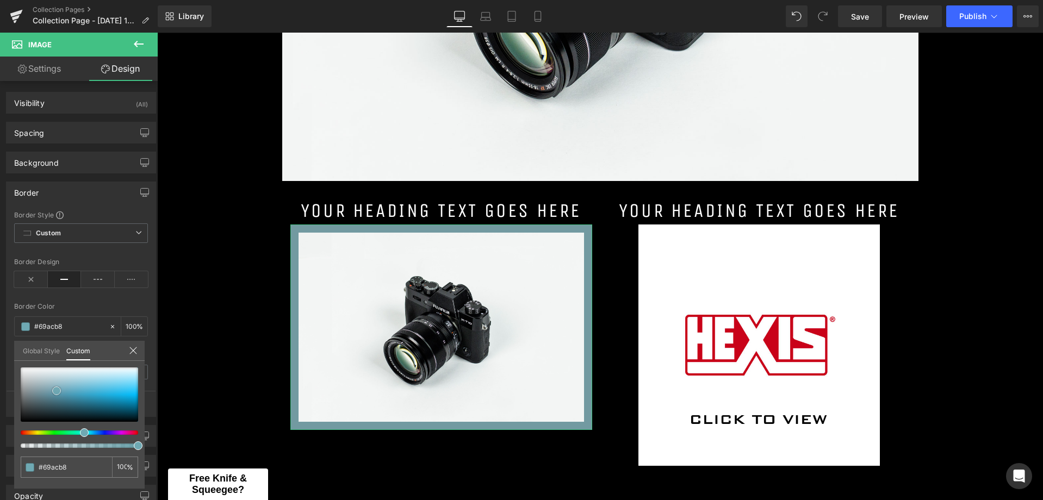
type input "#67aebb"
type input "#62b2c0"
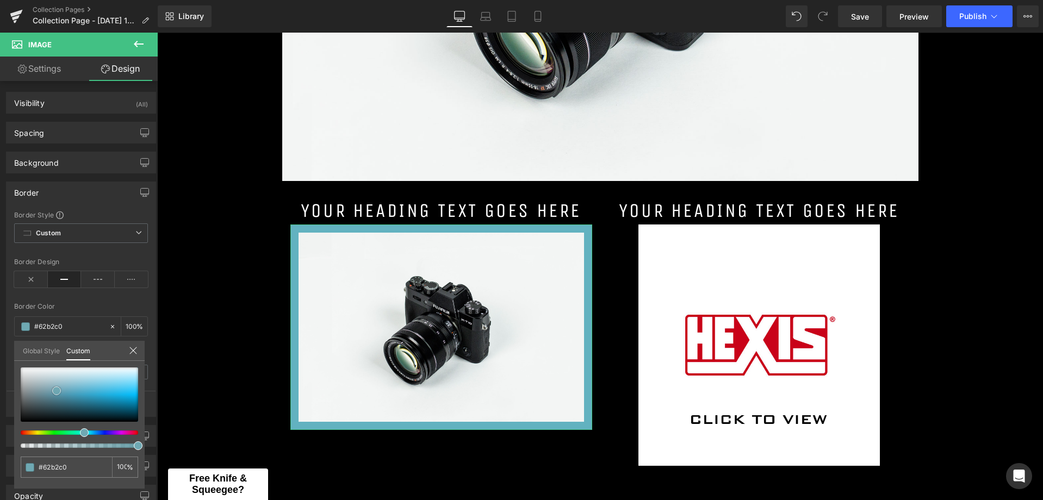
type input "#3baabd"
type input "#35a1b4"
type input "#329fb3"
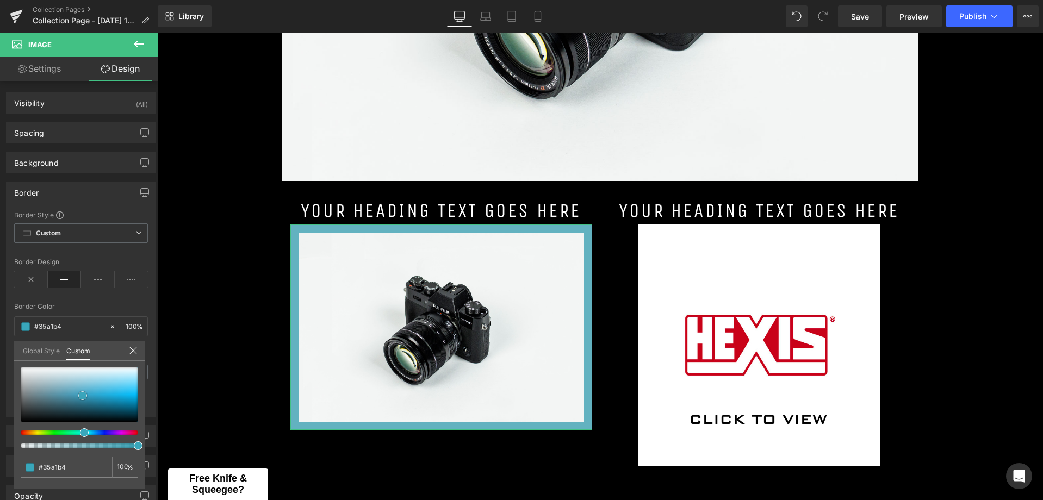
type input "#329fb3"
type input "#309cb0"
type input "#2692a5"
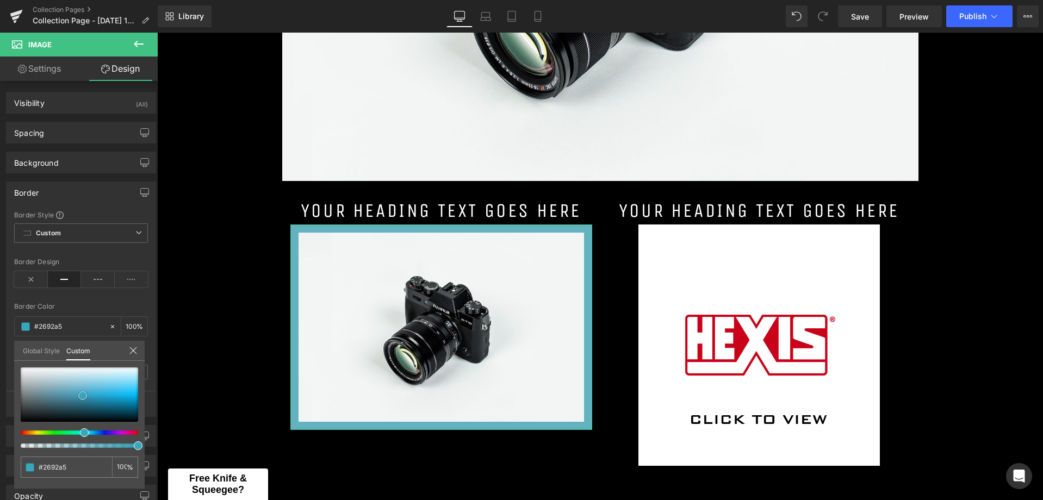
type input "#21899b"
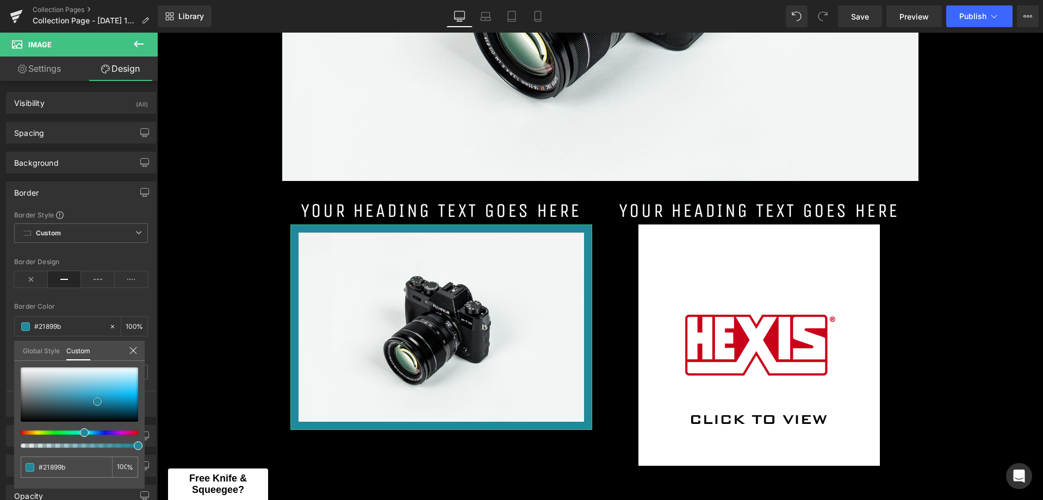
type input "#20899c"
type input "#1d8b9f"
type input "#1b889c"
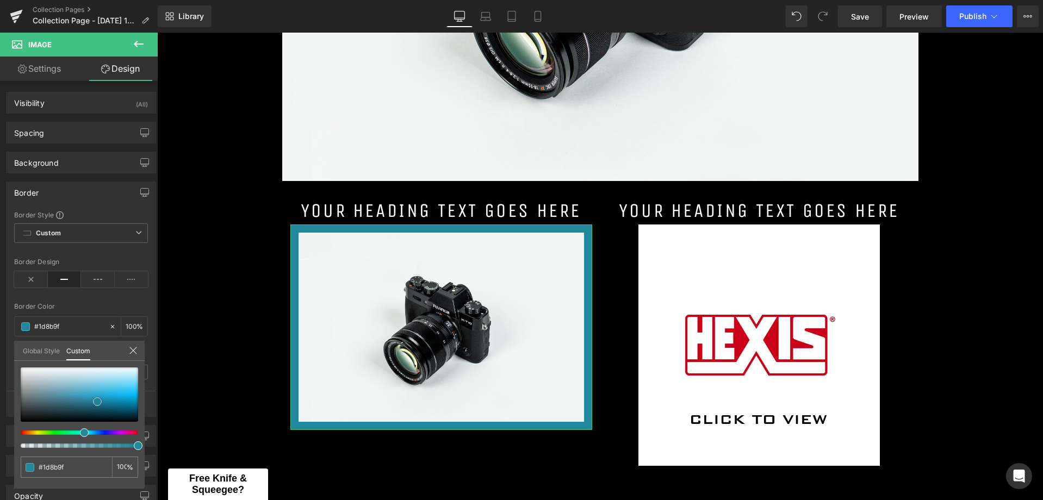
type input "#1b889c"
type input "#168ba0"
type input "#178b9f"
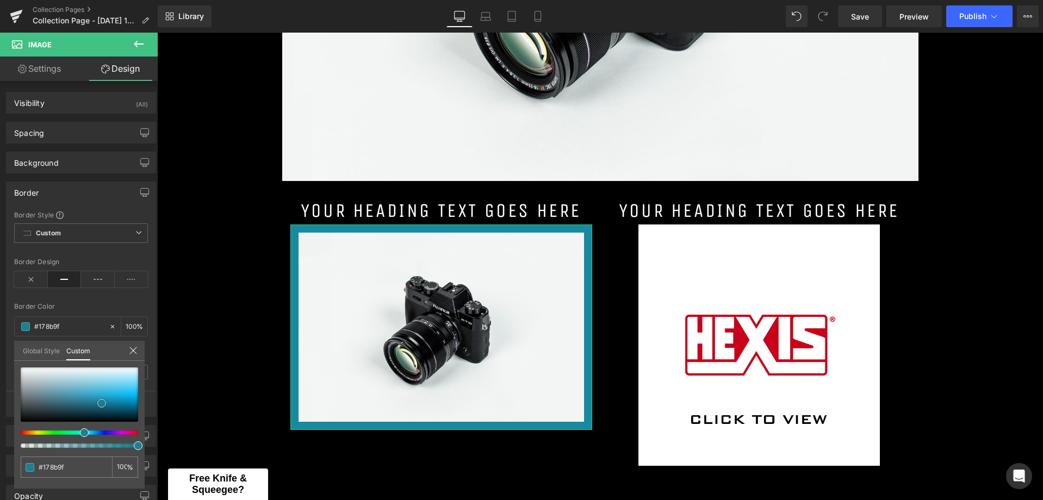
type input "#1a8092"
type input "#228c9e"
type input "#35a5b9"
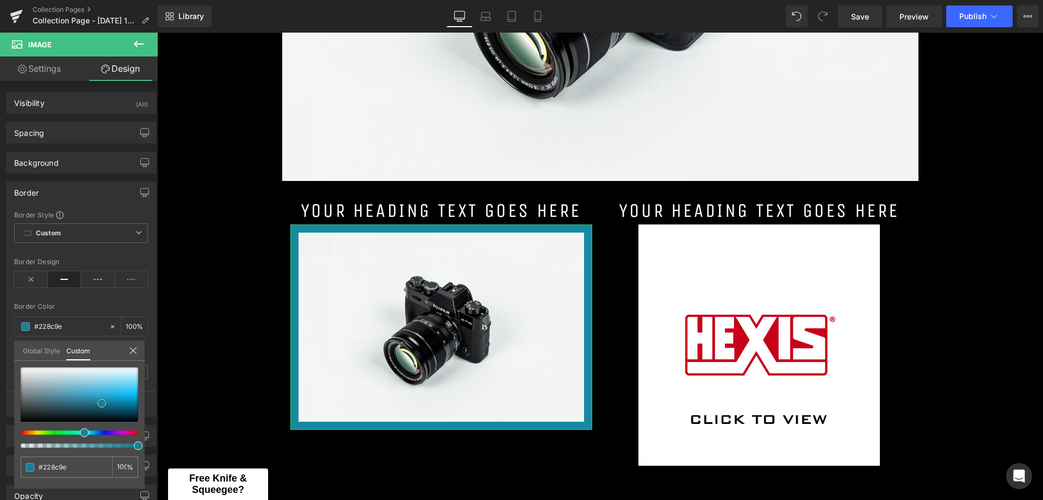
type input "#35a5b9"
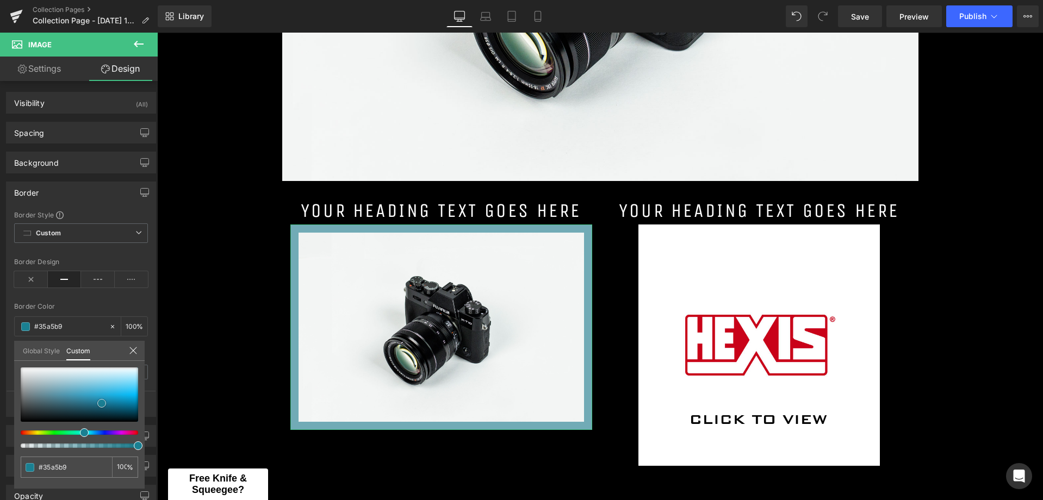
type input "#71abb6"
type input "#79a6ae"
type input "#7ba5ac"
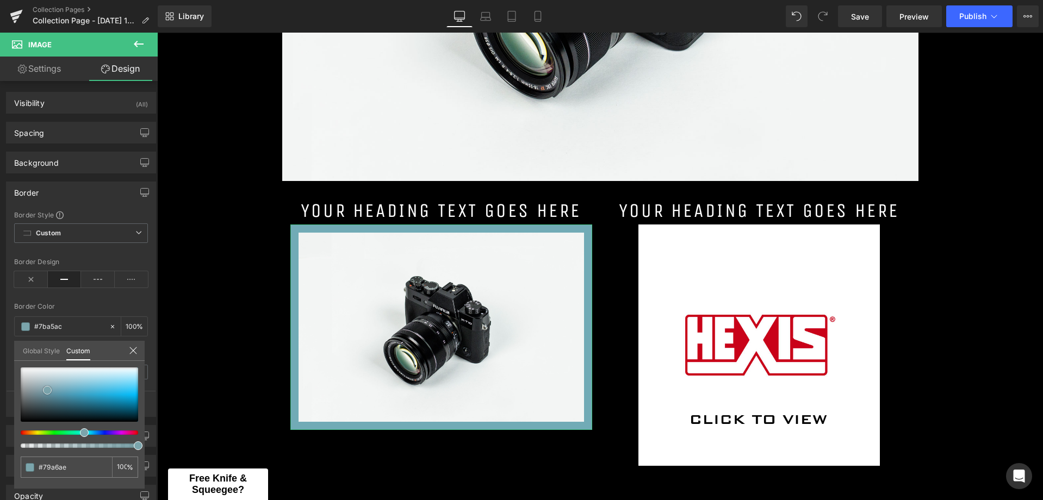
type input "#7ba5ac"
type input "#7c9fa6"
type input "#7c969c"
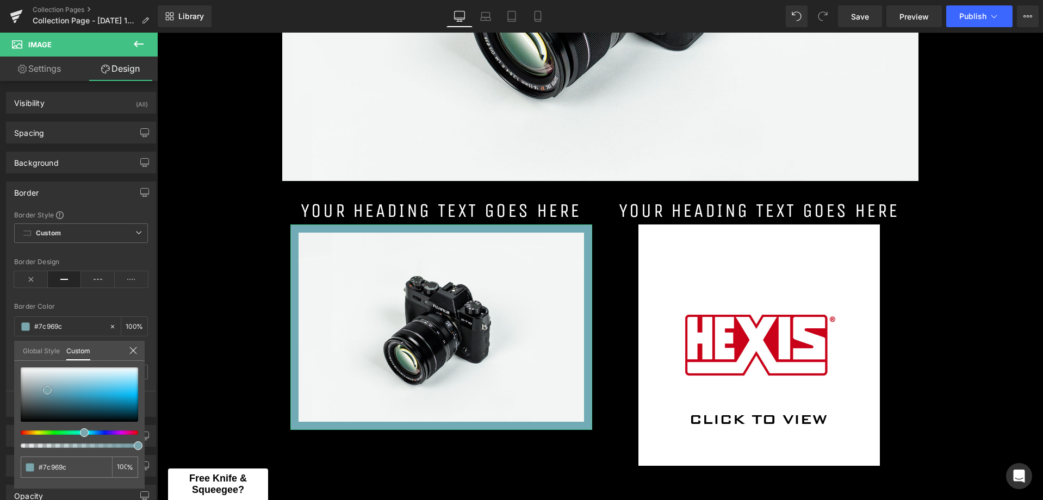
type input "#7b8e93"
type input "#7d8d90"
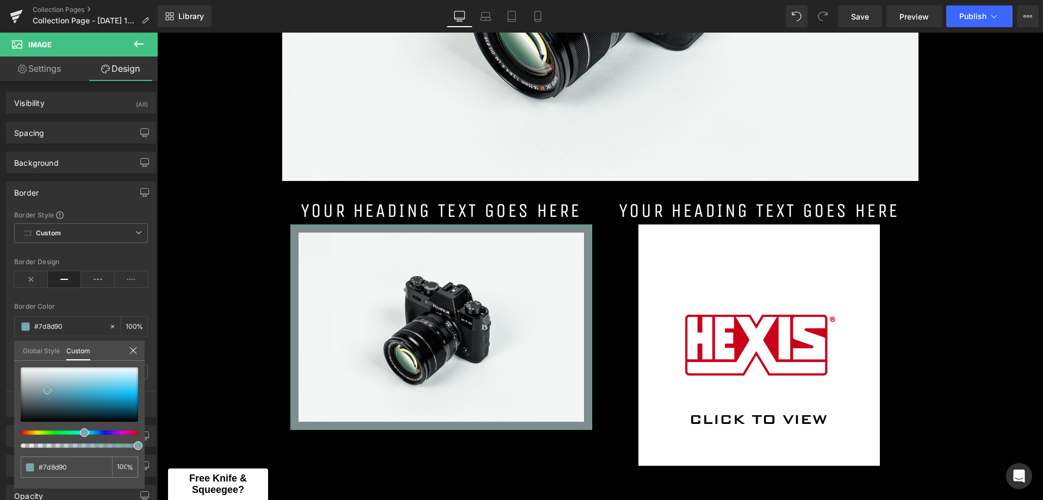
type input "#868c8d"
type input "#888e8f"
type input "#898d8e"
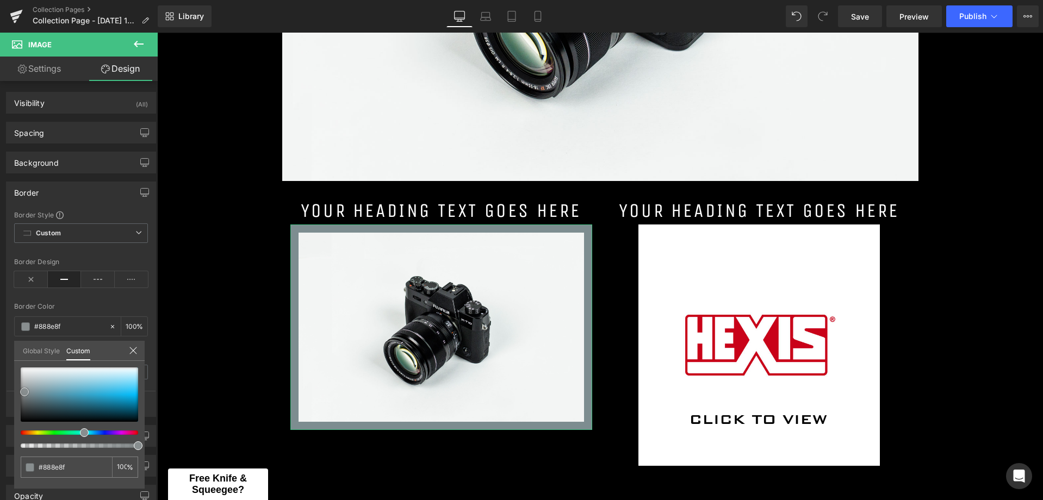
type input "#898d8e"
type input "#8c9091"
type input "#8e9394"
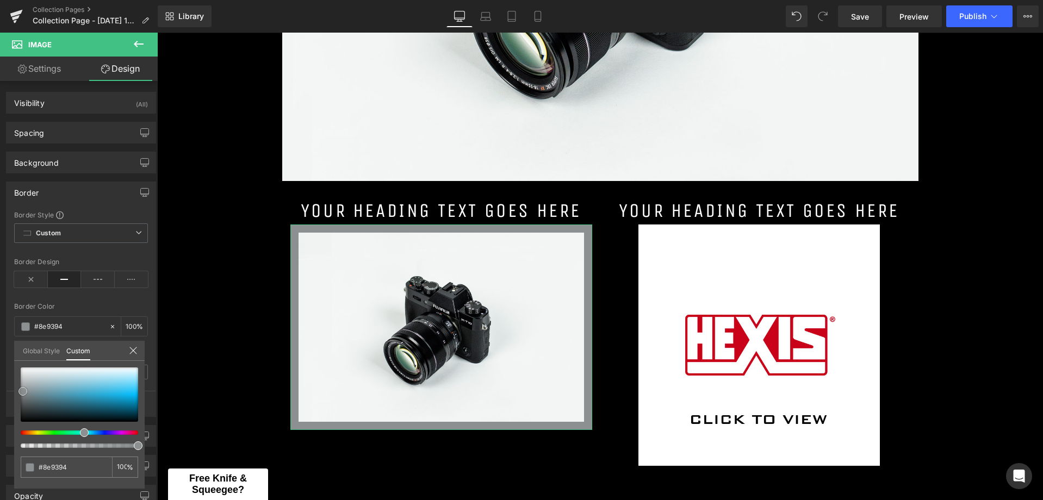
type input "#8c9495"
type input "#8b999c"
type input "#899b9e"
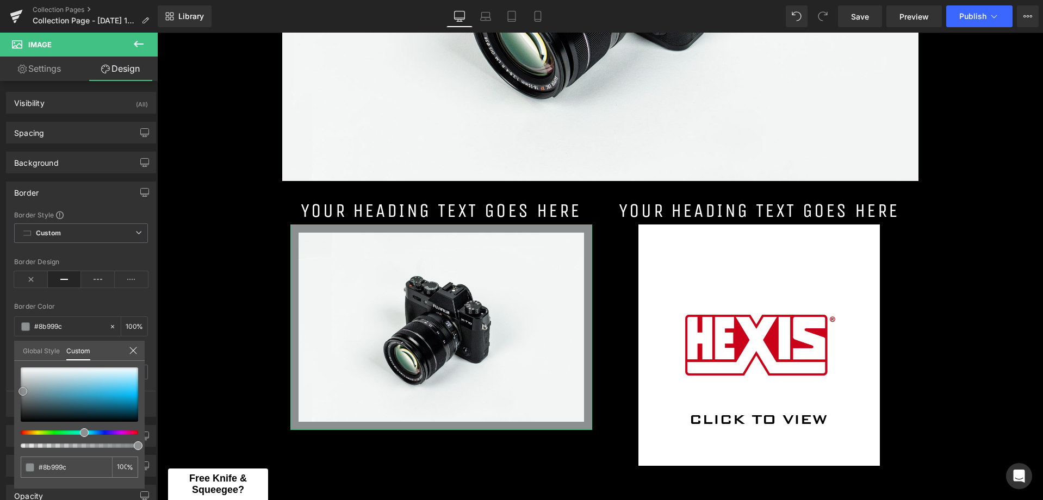
type input "#899b9e"
type input "#89a0a2"
type input "#8aa0a1"
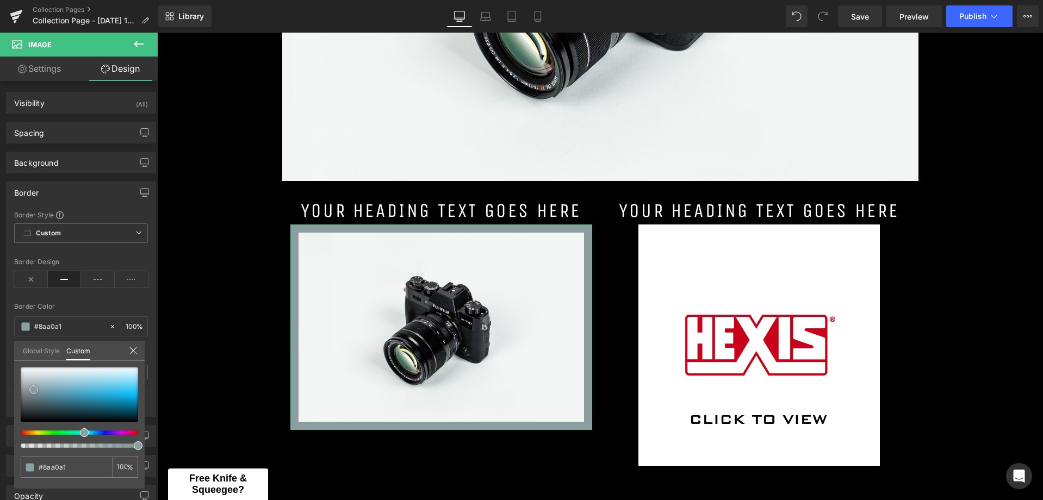
type input "#8b9fa0"
type input "#8d9e9f"
type input "#8f9d9d"
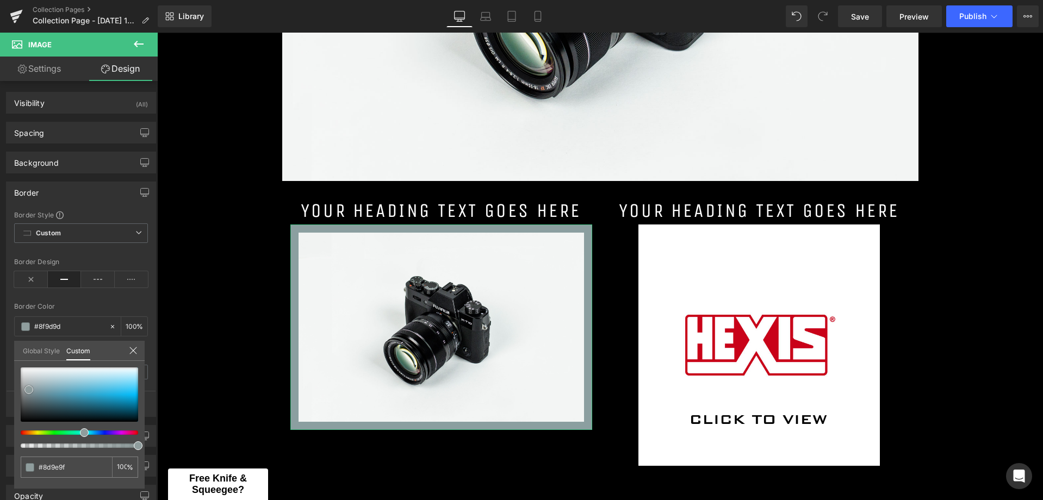
type input "#8f9d9d"
type input "#909c9c"
type input "#919b9b"
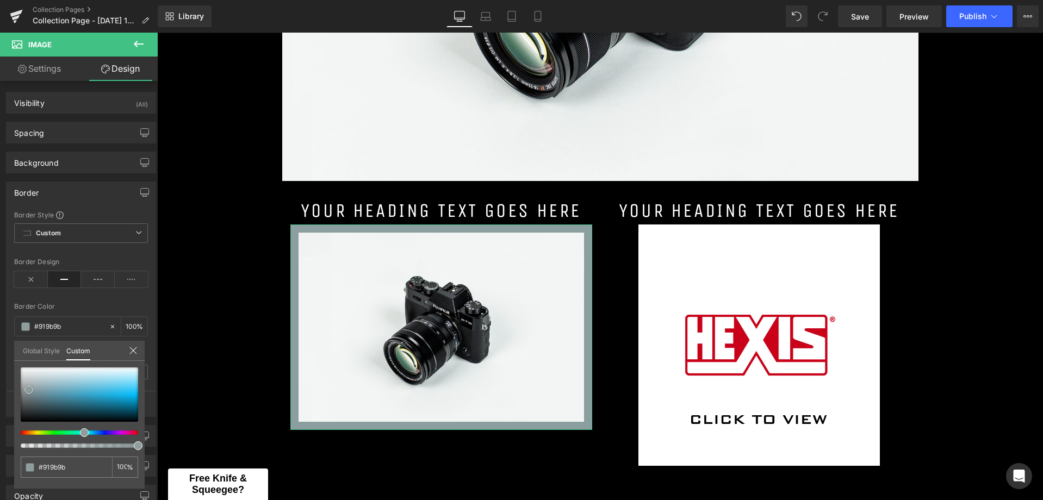
type input "#929a9a"
type input "#919696"
type input "#929494"
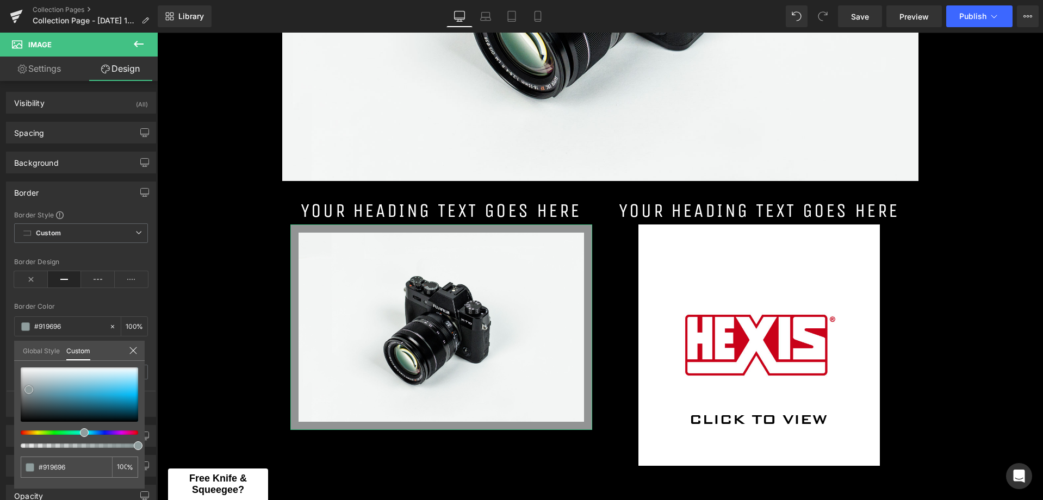
type input "#929494"
type input "#939393"
type input "#969696"
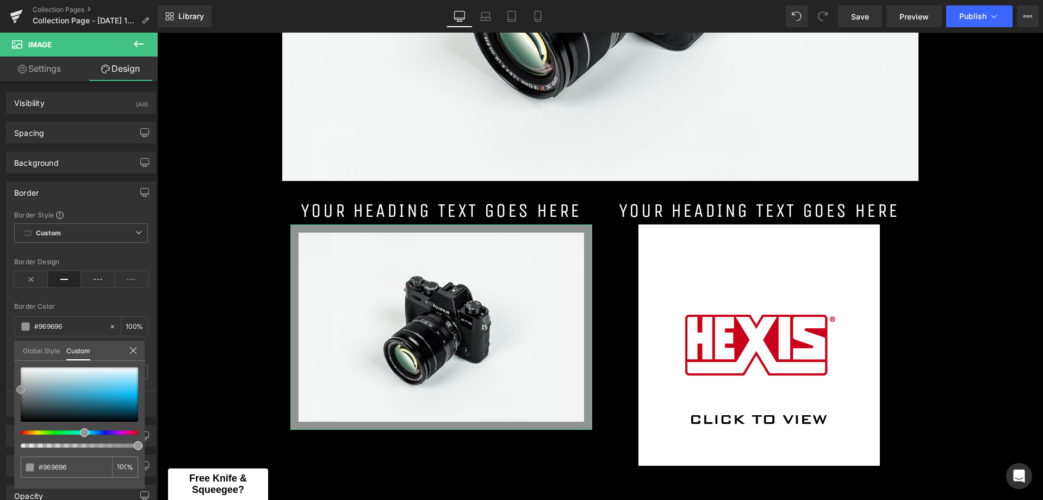
type input "#9b9b9b"
type input "#999999"
type input "#969696"
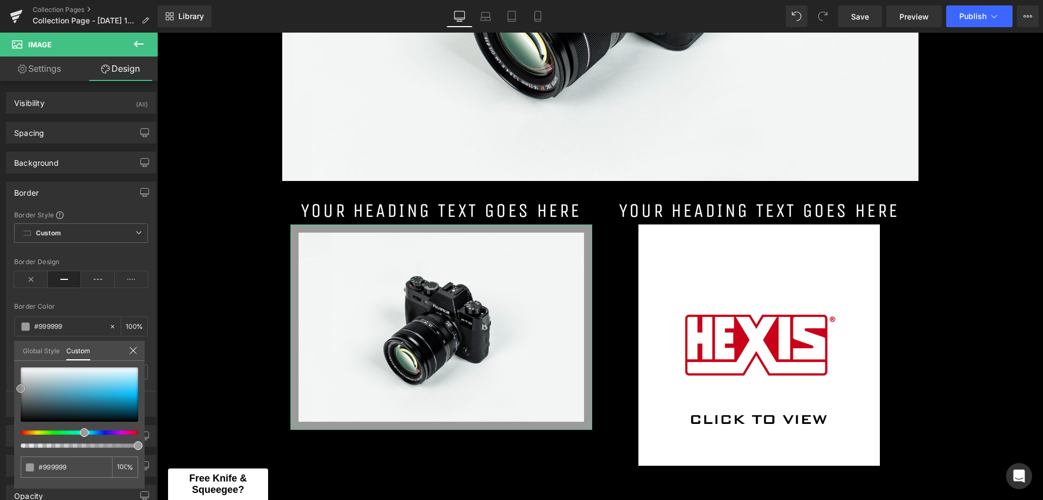
type input "#969696"
type input "#939393"
type input "#919191"
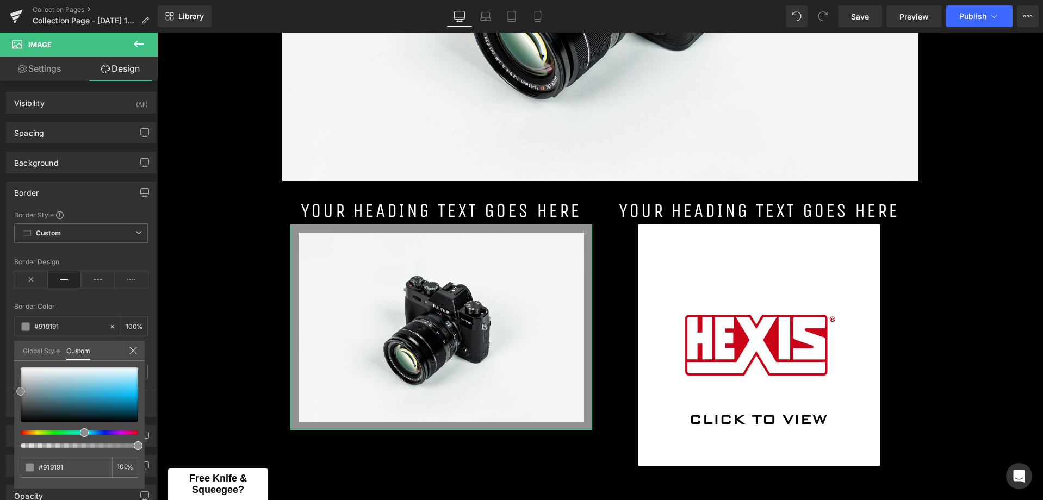
type input "#8e8e8e"
drag, startPoint x: 26, startPoint y: 395, endPoint x: 16, endPoint y: 391, distance: 10.5
click at [21, 391] on div at bounding box center [79, 394] width 117 height 54
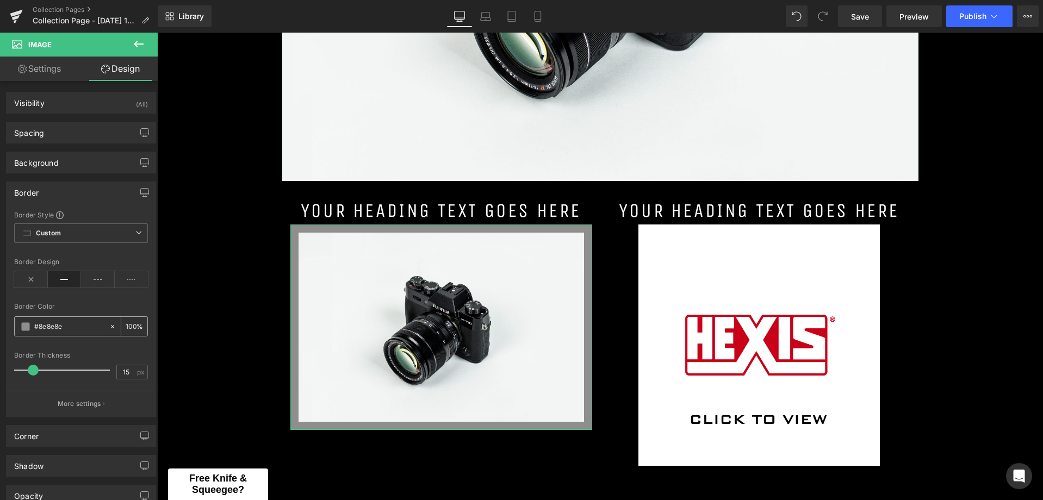
click at [69, 326] on input "#8e8e8e" at bounding box center [69, 327] width 70 height 12
drag, startPoint x: 69, startPoint y: 326, endPoint x: 29, endPoint y: 323, distance: 39.8
click at [29, 323] on div "#8e8e8e" at bounding box center [62, 326] width 94 height 19
click at [736, 304] on body "Skip to content Search Quotes All Products Vinyl Wrap Tint PPF Tools Artwork Ac…" at bounding box center [600, 407] width 886 height 1796
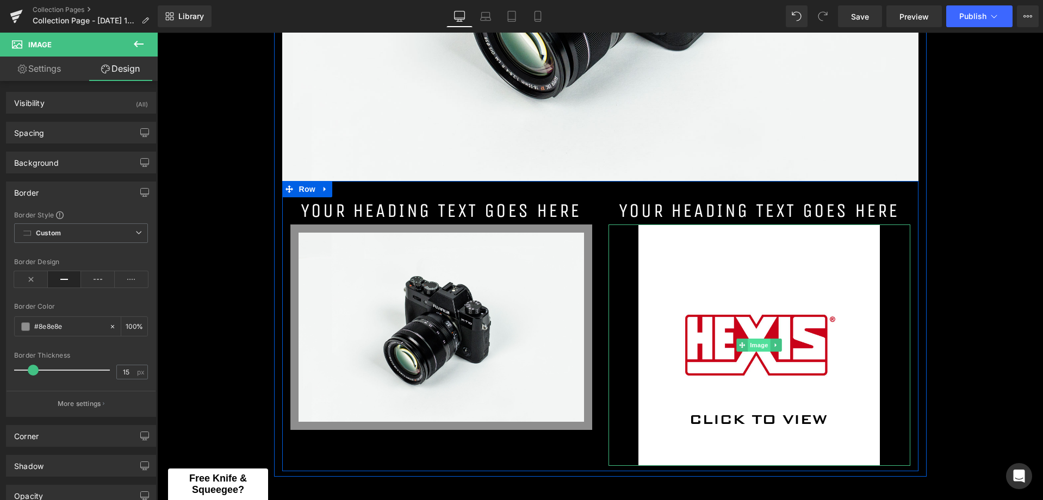
click at [750, 350] on span "Image" at bounding box center [758, 345] width 23 height 13
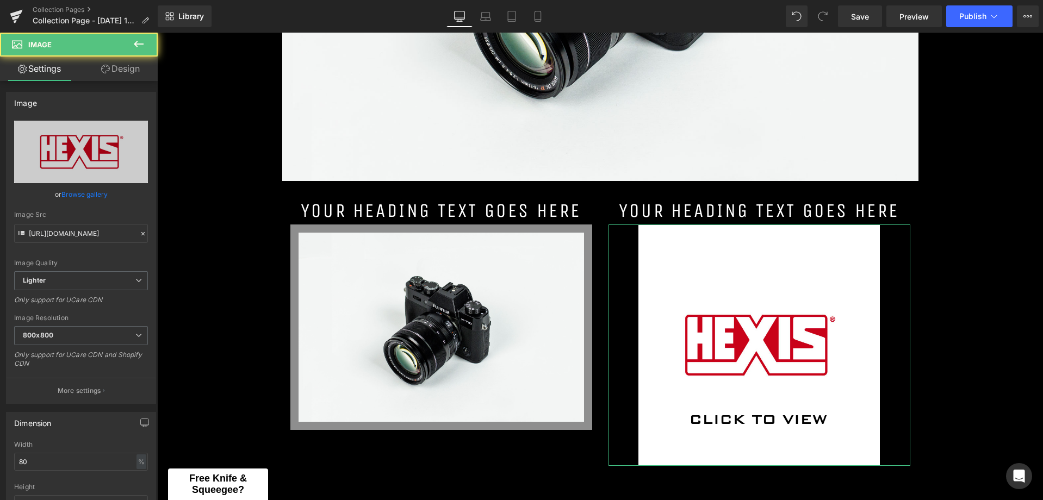
click at [105, 55] on span "Image" at bounding box center [65, 45] width 109 height 24
click at [123, 77] on link "Design" at bounding box center [120, 69] width 79 height 24
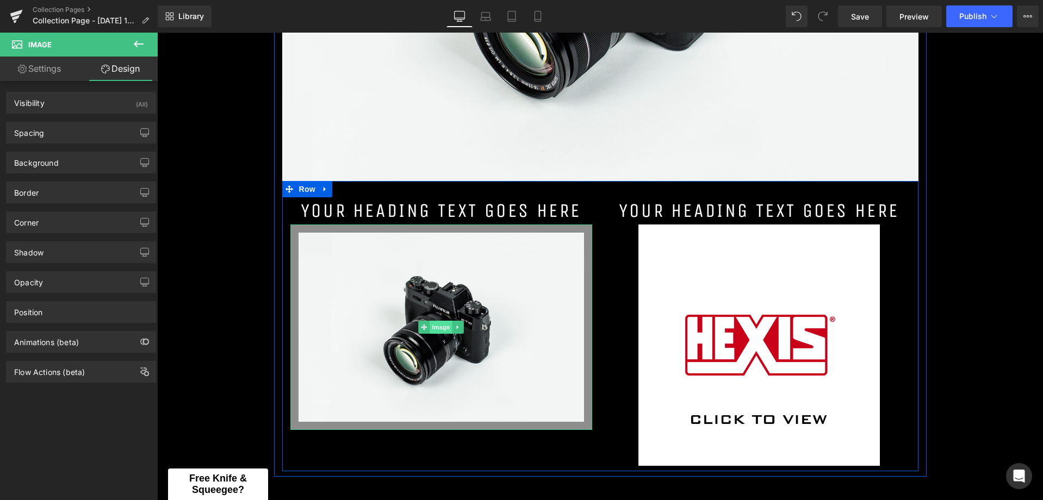
click at [439, 326] on span "Image" at bounding box center [440, 327] width 23 height 13
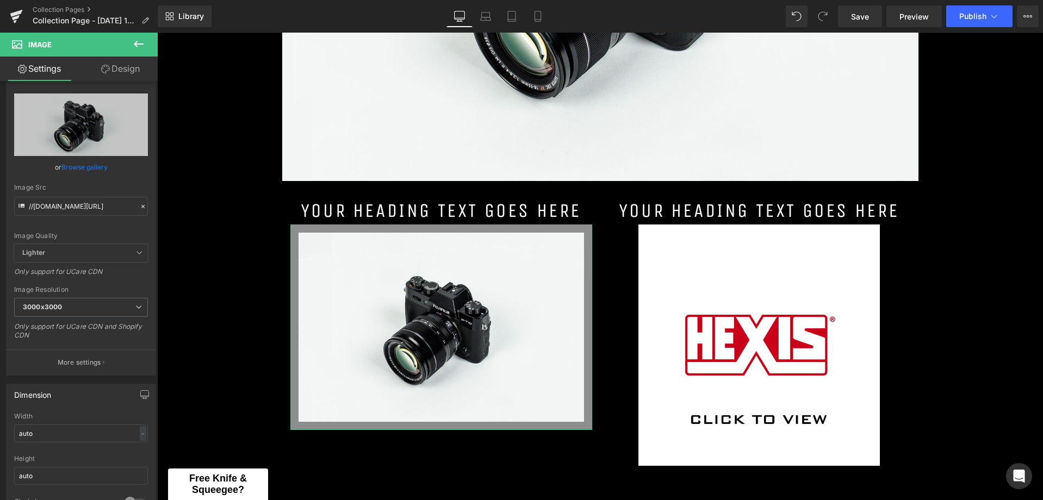
scroll to position [0, 0]
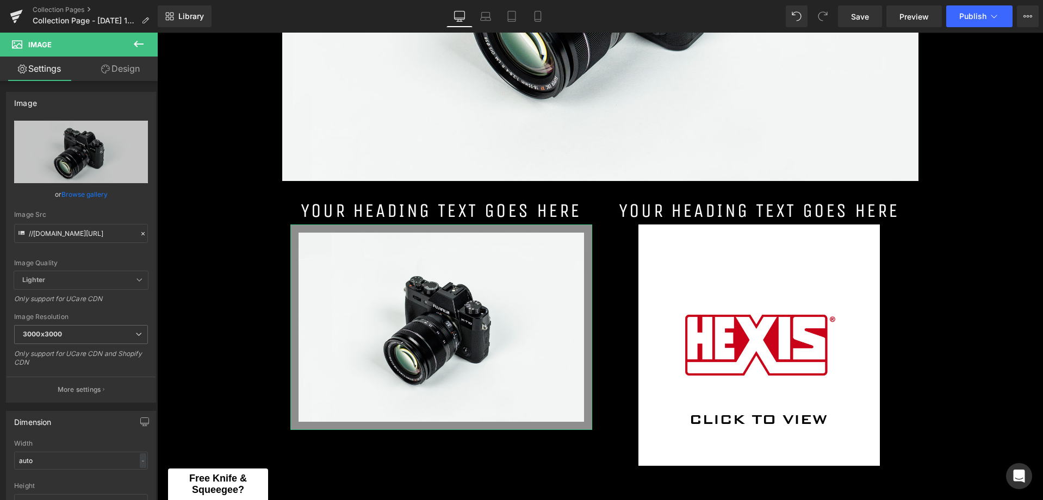
click at [108, 59] on link "Design" at bounding box center [120, 69] width 79 height 24
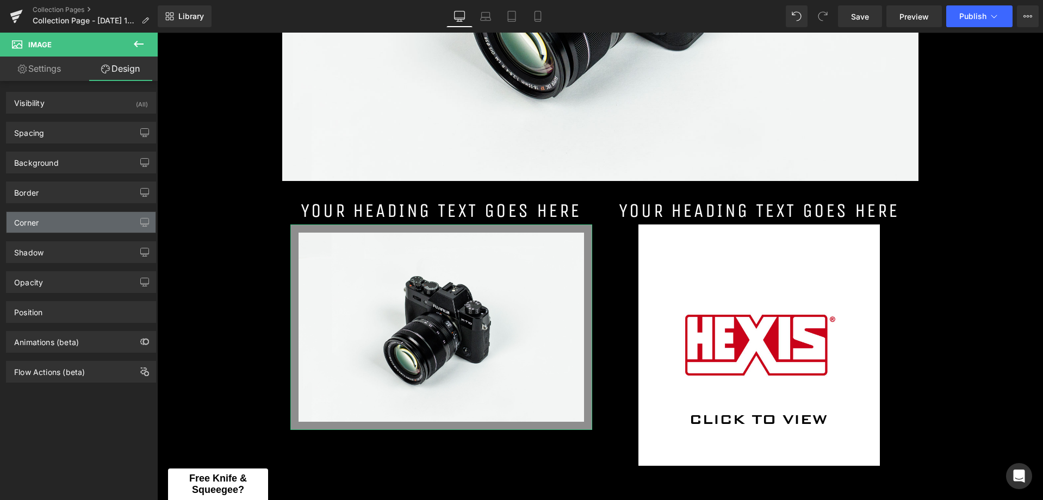
click at [48, 218] on div "Corner" at bounding box center [81, 222] width 149 height 21
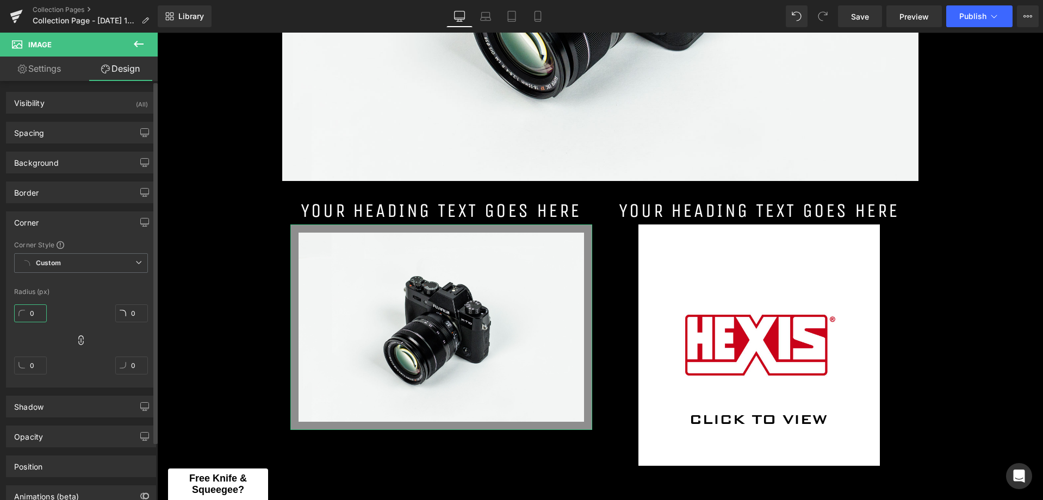
type input "4"
type input "14"
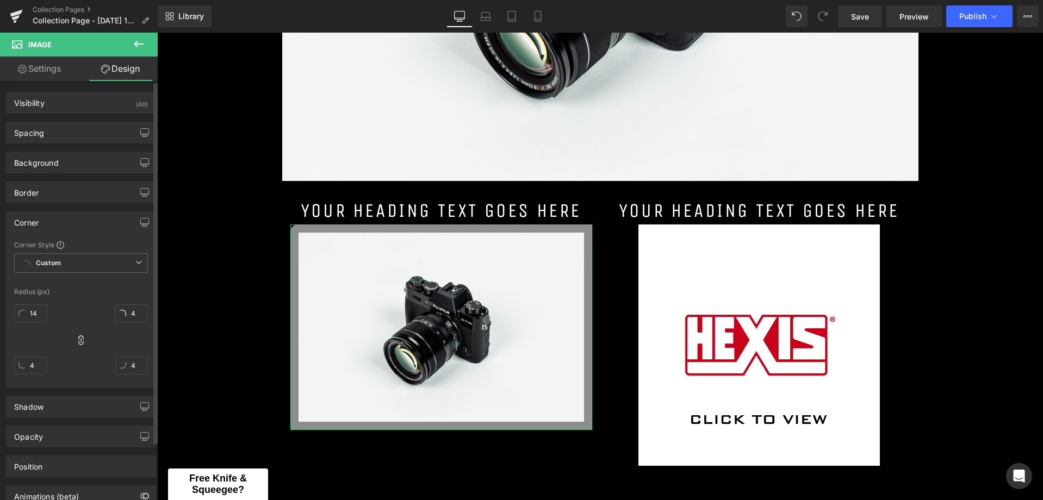
click at [90, 294] on div "Radius (px)" at bounding box center [81, 292] width 134 height 8
click at [134, 311] on input "4" at bounding box center [131, 313] width 33 height 18
type input "14"
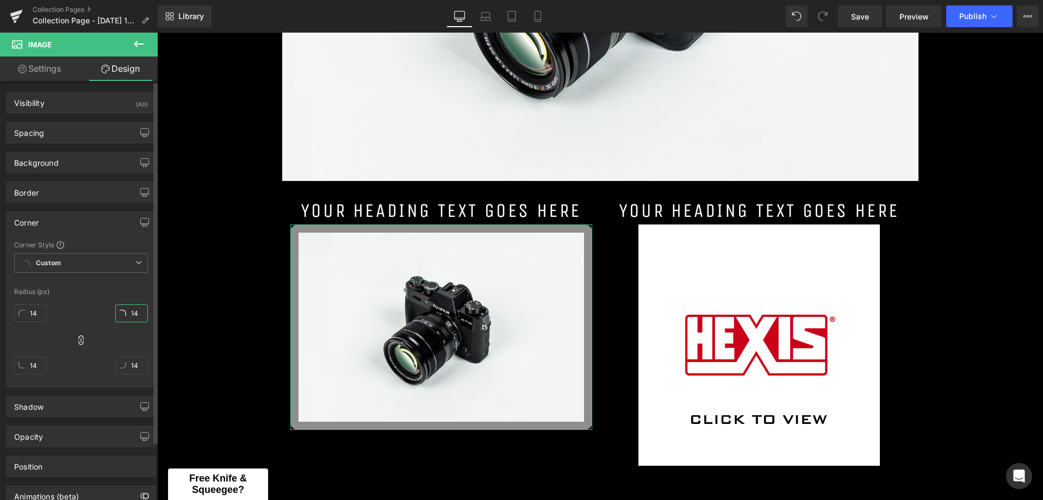
type input "14"
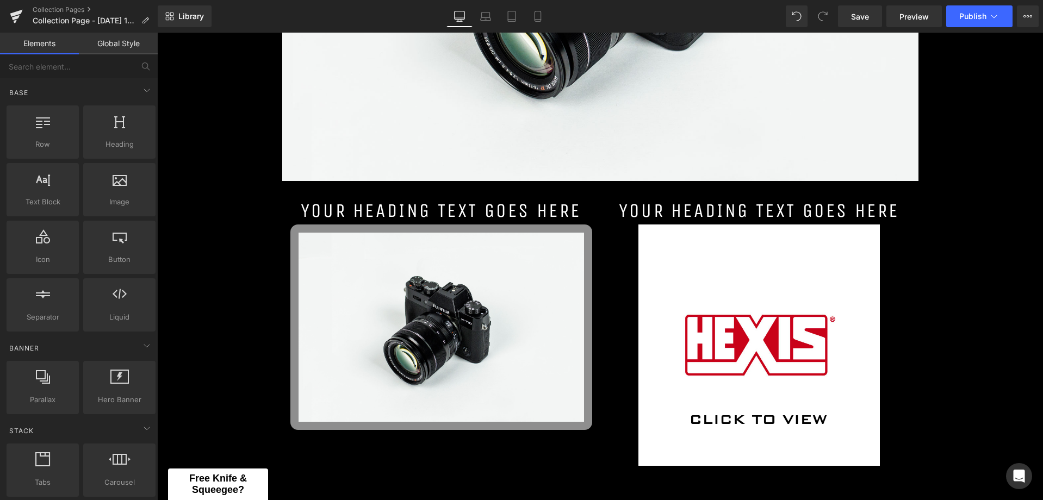
click at [191, 286] on div "All 3M Products Heading Image Your heading text goes here Heading Image Your he…" at bounding box center [600, 340] width 886 height 1288
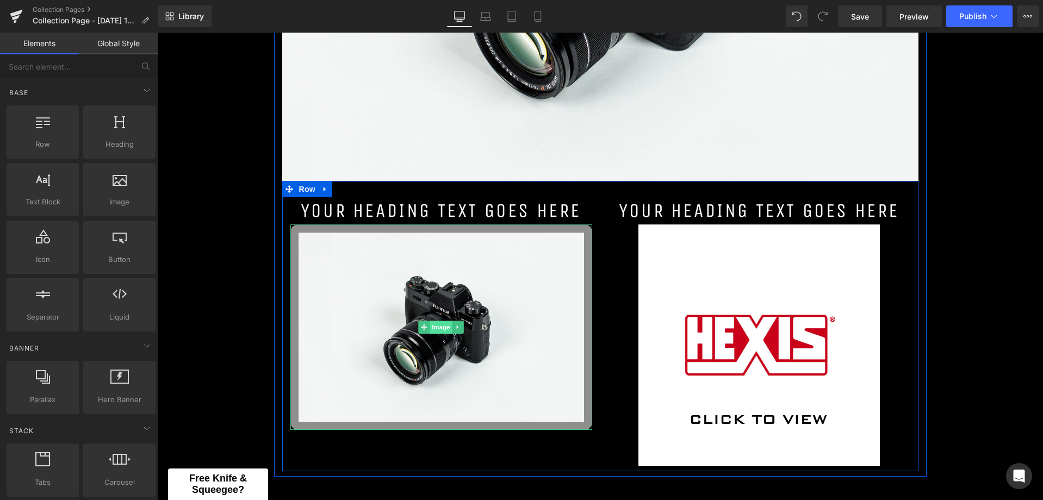
click at [431, 328] on span "Image" at bounding box center [440, 327] width 23 height 13
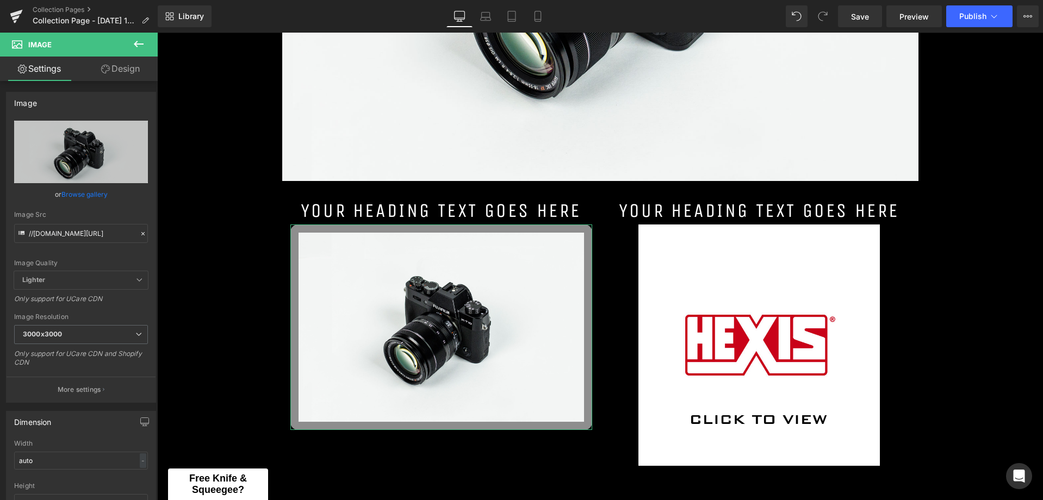
click at [118, 67] on link "Design" at bounding box center [120, 69] width 79 height 24
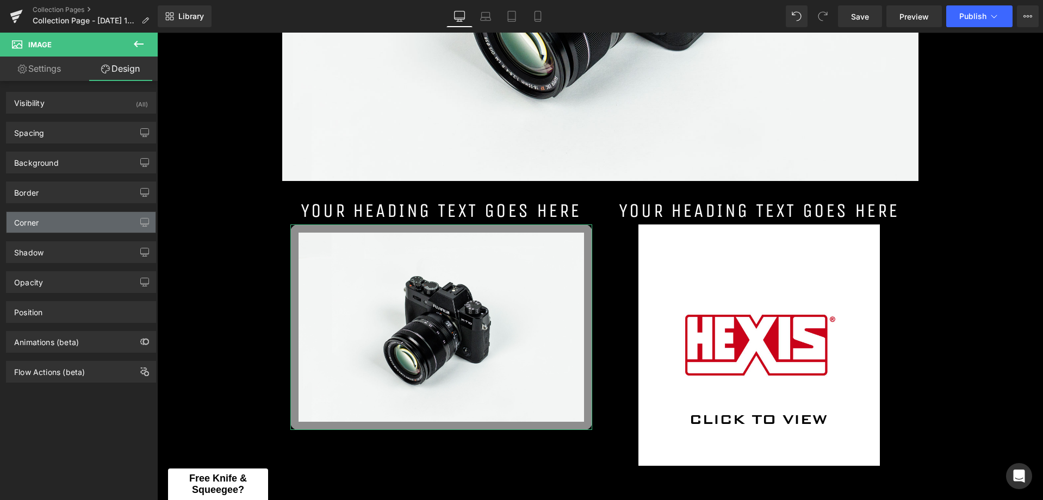
type input "#8e8e8e"
type input "100"
type input "15"
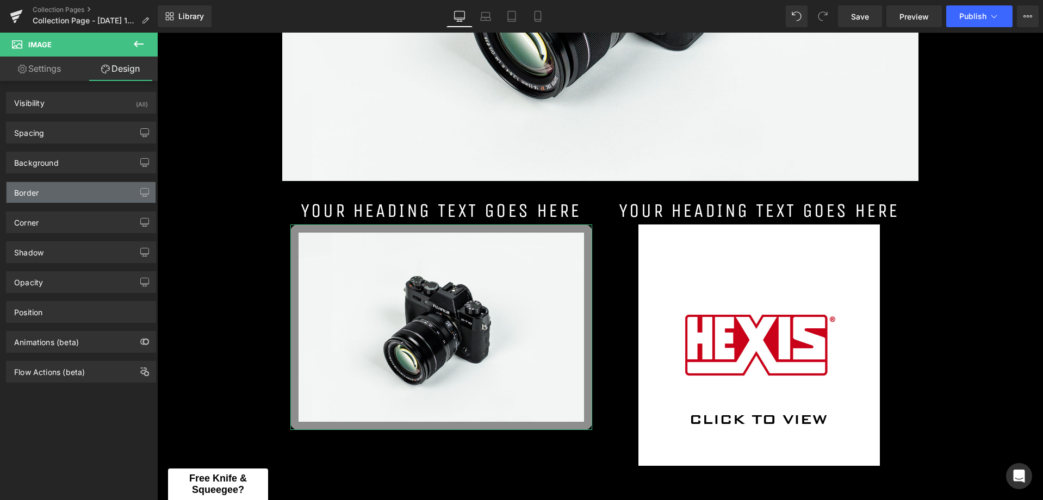
click at [40, 192] on div "Border" at bounding box center [81, 192] width 149 height 21
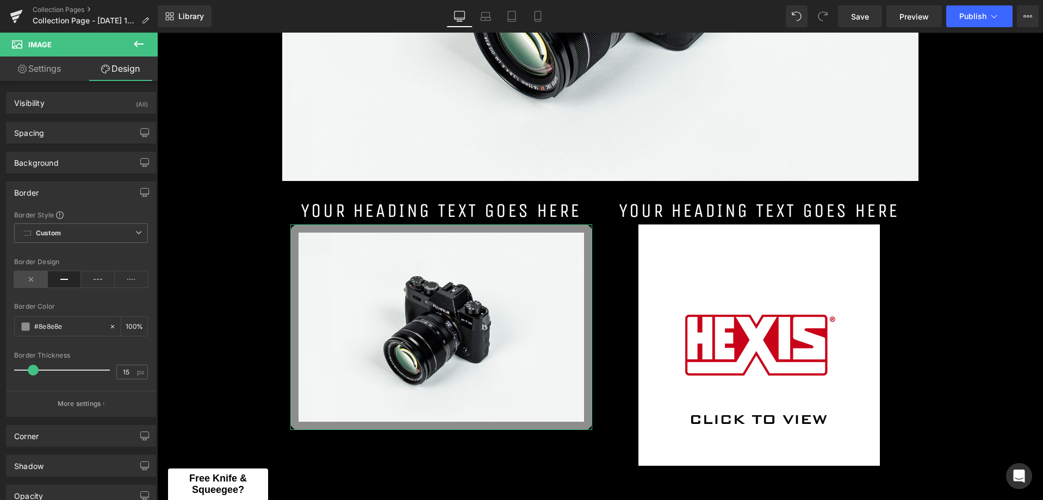
click at [32, 276] on icon at bounding box center [31, 279] width 34 height 16
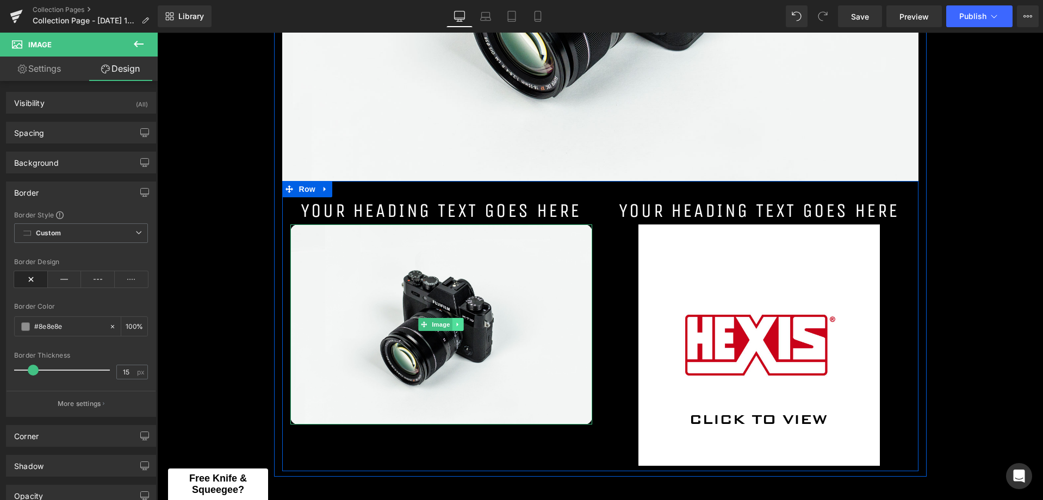
click at [452, 321] on link at bounding box center [457, 324] width 11 height 13
click at [449, 327] on icon at bounding box center [452, 324] width 6 height 6
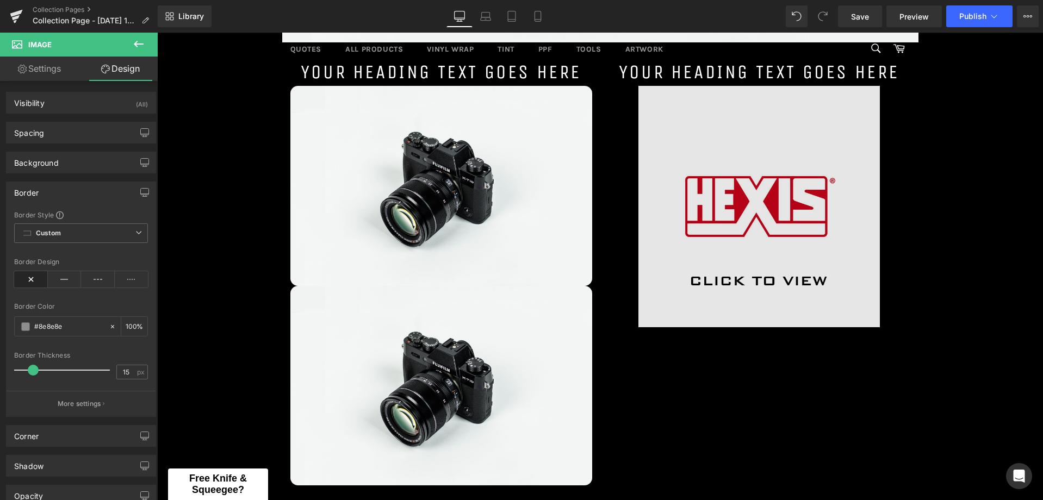
scroll to position [654, 0]
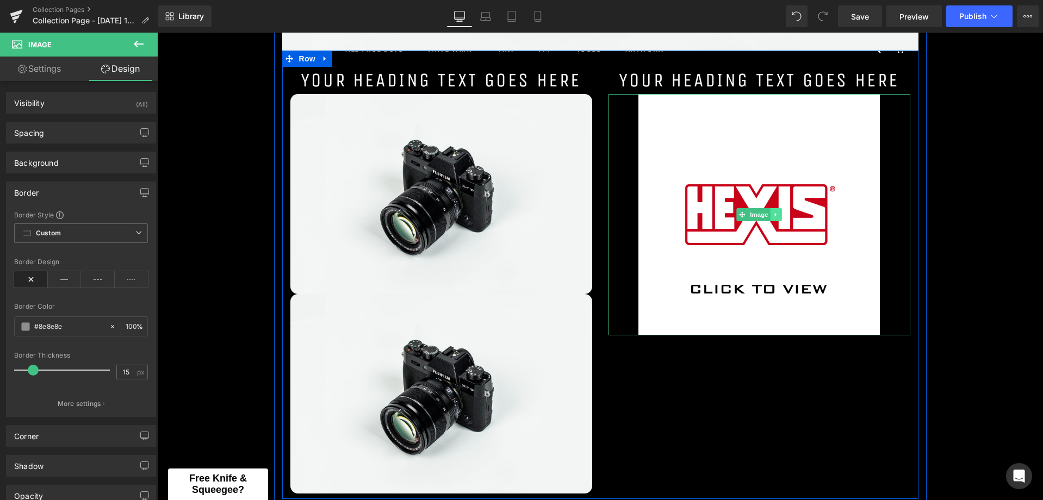
click at [775, 215] on icon at bounding box center [776, 215] width 2 height 4
click at [778, 216] on icon at bounding box center [781, 214] width 6 height 6
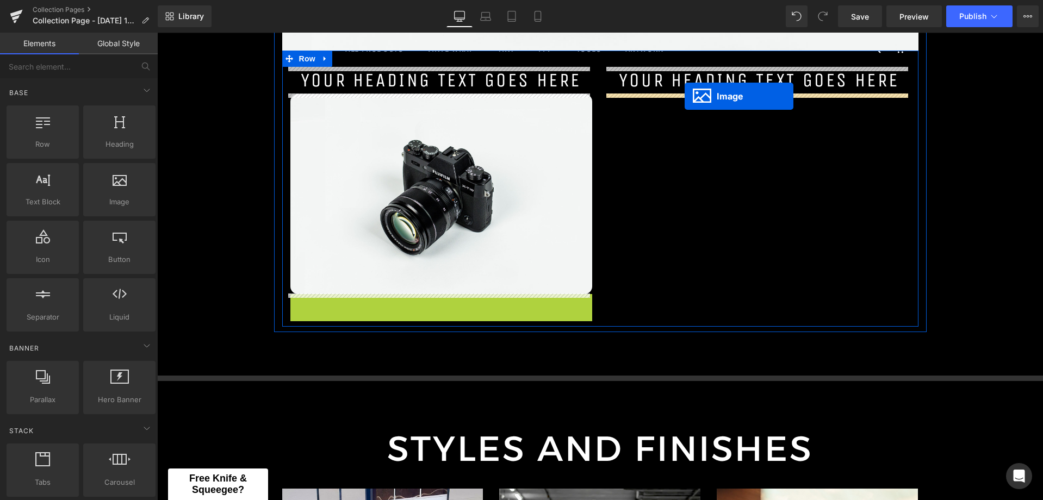
drag, startPoint x: 430, startPoint y: 395, endPoint x: 684, endPoint y: 96, distance: 392.6
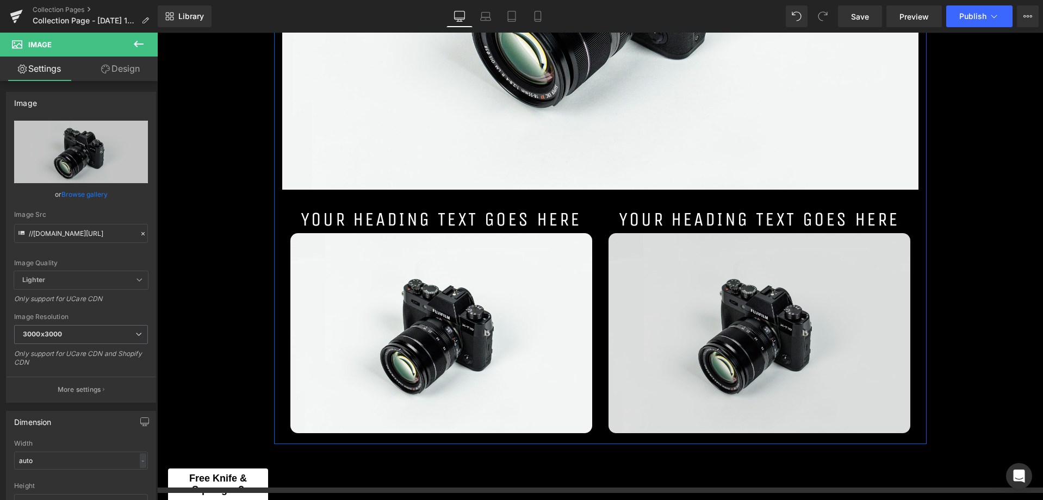
scroll to position [545, 0]
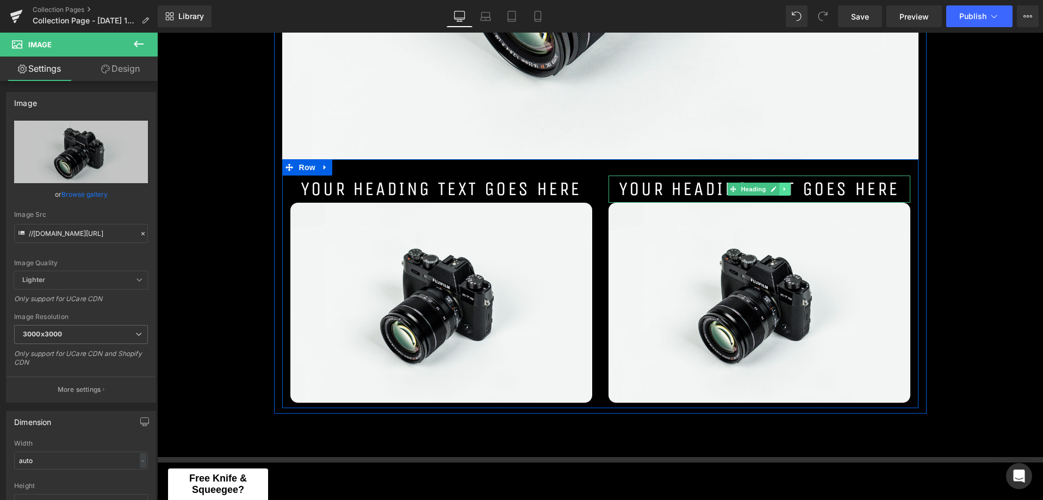
click at [782, 189] on icon at bounding box center [785, 189] width 6 height 7
click at [776, 190] on icon at bounding box center [779, 189] width 6 height 7
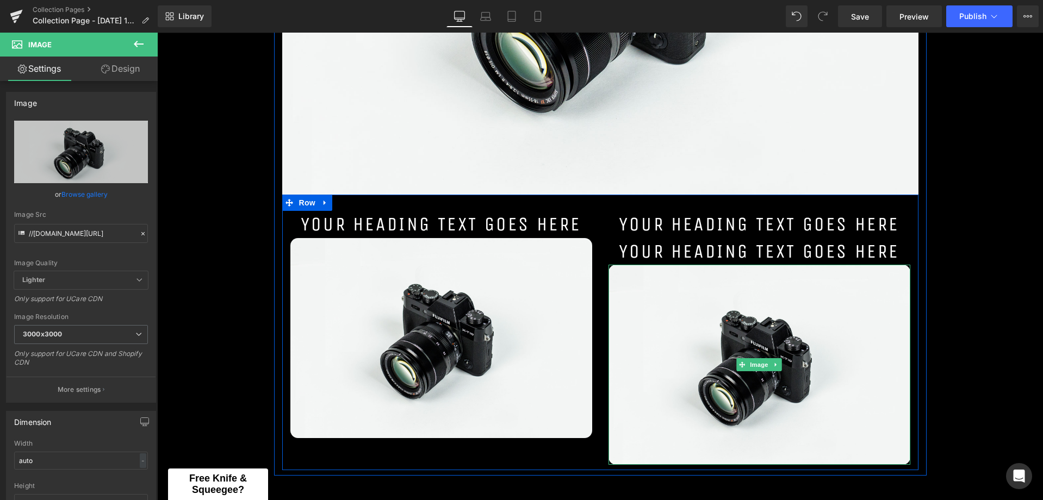
scroll to position [491, 0]
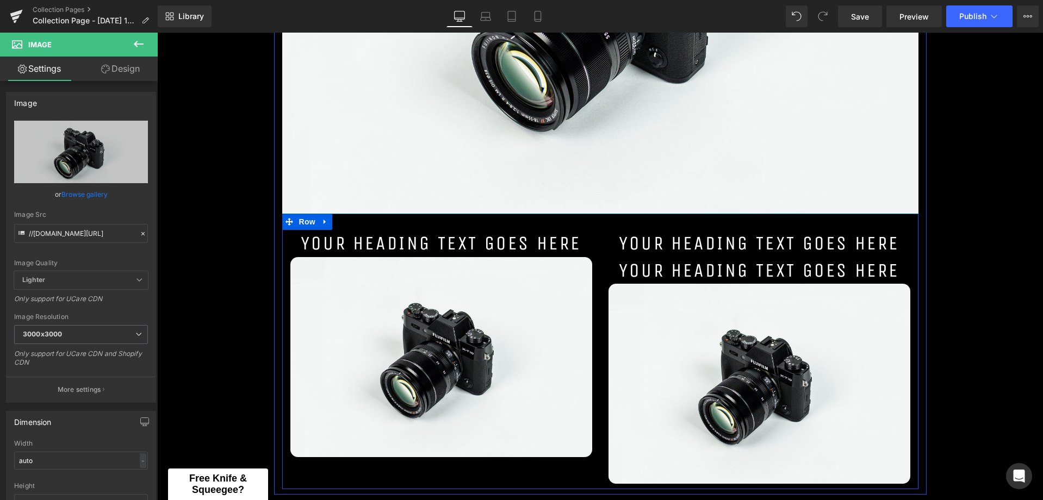
click at [803, 266] on h1 "Your heading text goes here" at bounding box center [759, 270] width 302 height 27
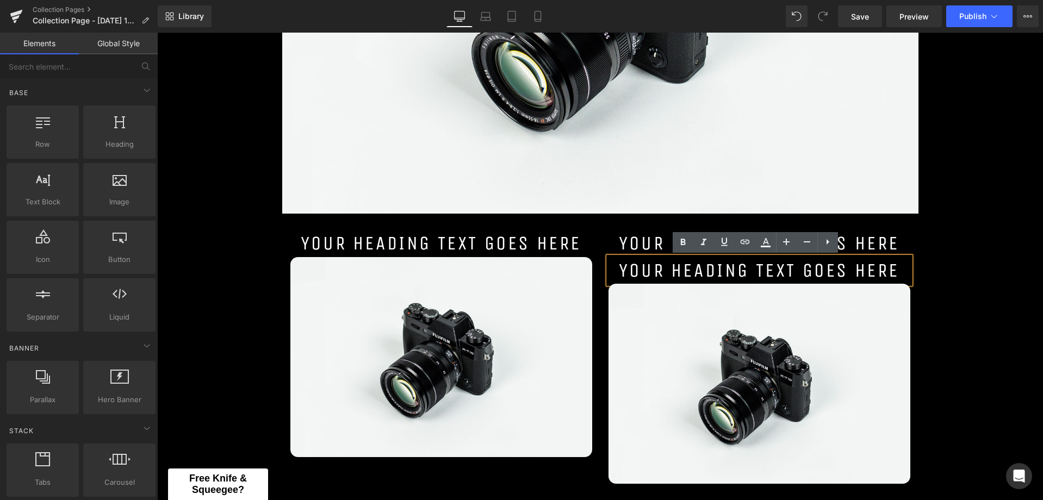
click at [931, 363] on div "All 3M Products Heading Image Your heading text goes here Heading Image Your he…" at bounding box center [600, 365] width 886 height 1274
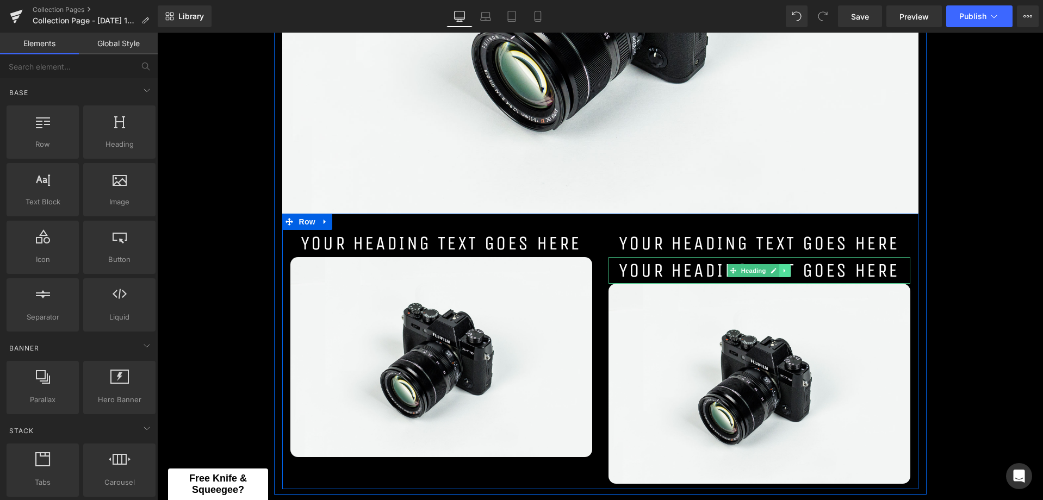
click at [783, 273] on icon at bounding box center [785, 270] width 6 height 7
click at [788, 270] on icon at bounding box center [791, 270] width 6 height 7
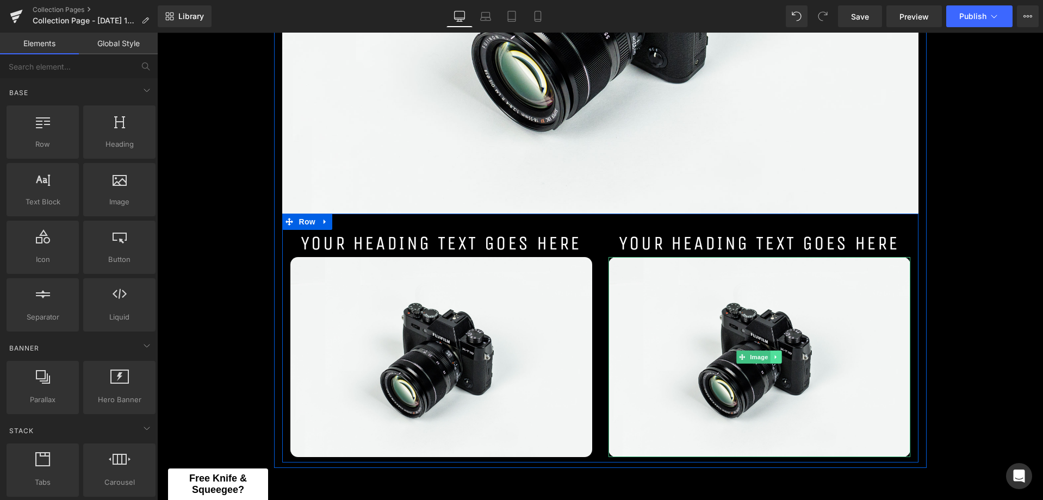
click at [773, 358] on icon at bounding box center [776, 357] width 6 height 7
click at [769, 358] on icon at bounding box center [770, 357] width 6 height 6
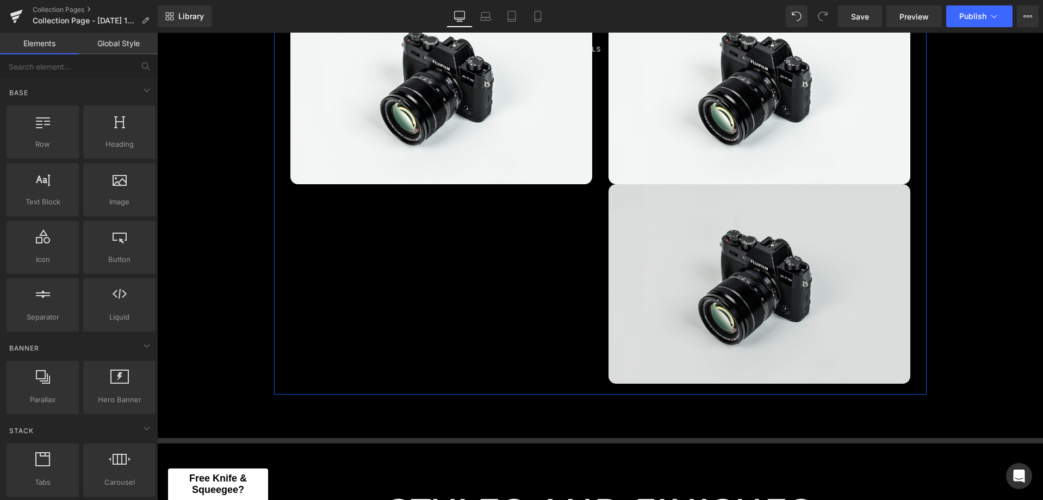
scroll to position [763, 0]
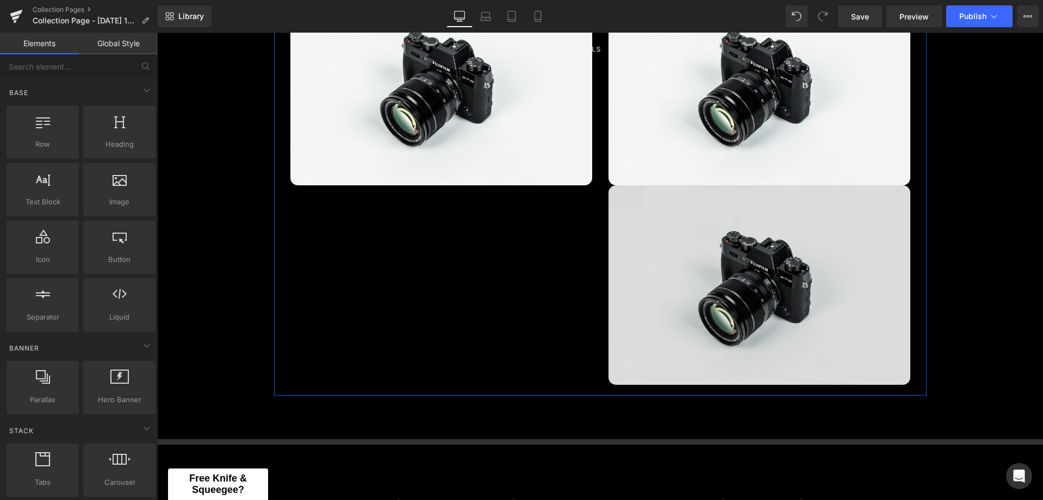
click at [749, 264] on img at bounding box center [759, 285] width 302 height 200
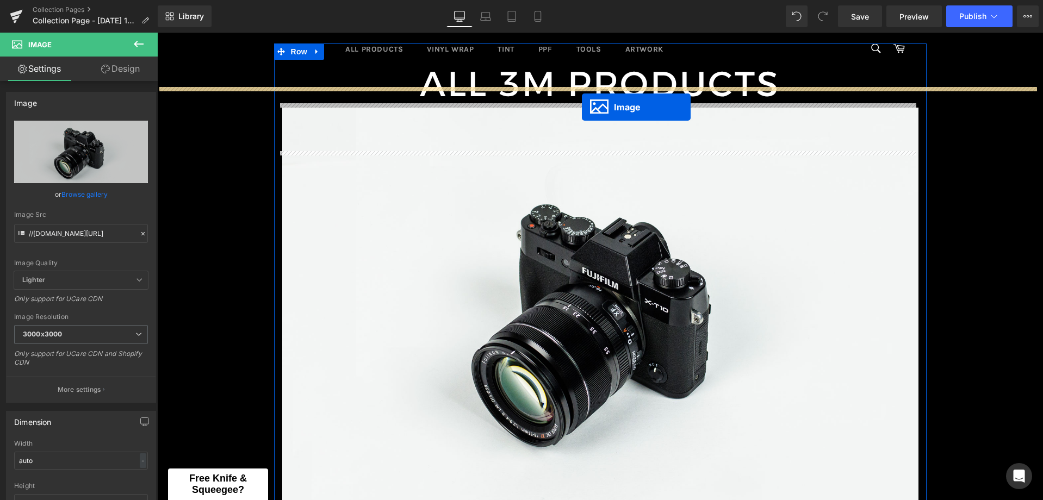
scroll to position [132, 0]
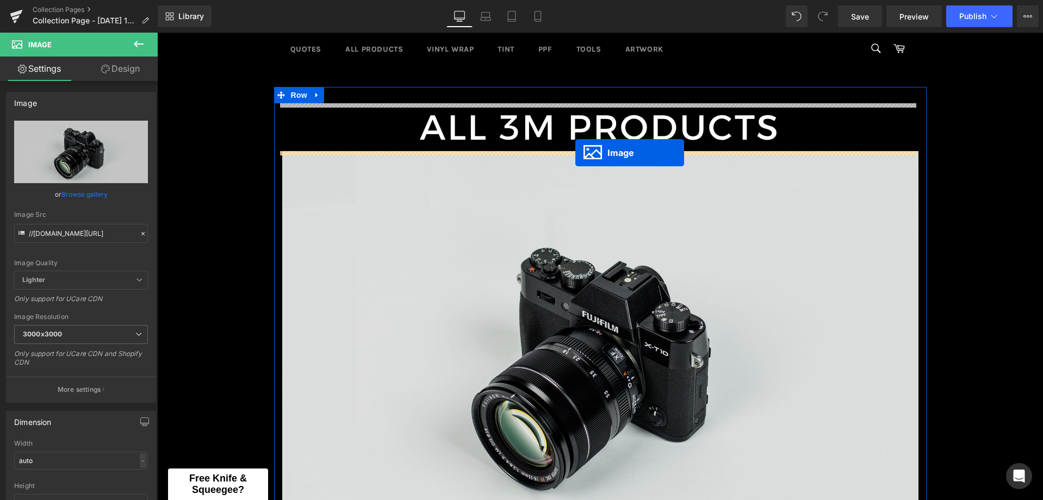
drag, startPoint x: 749, startPoint y: 289, endPoint x: 575, endPoint y: 153, distance: 220.3
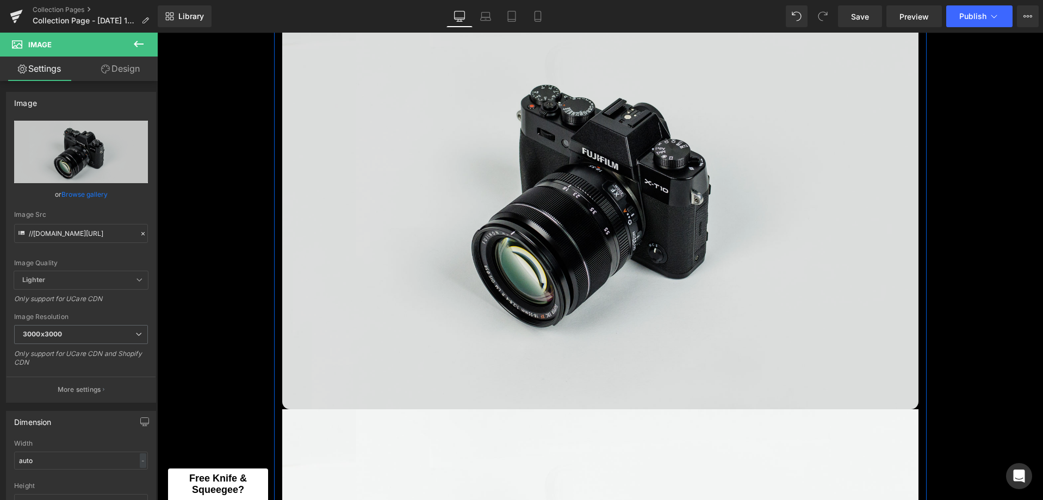
scroll to position [621, 0]
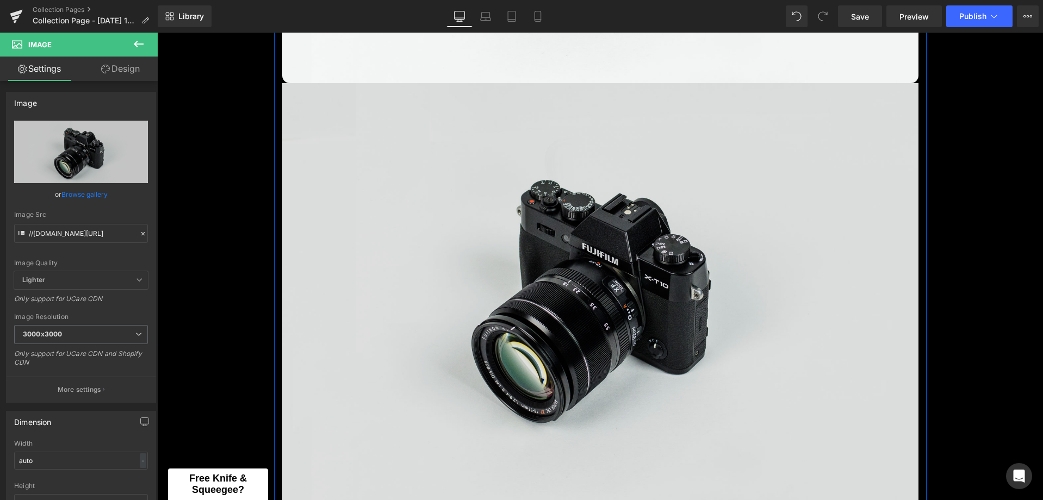
click at [608, 316] on img at bounding box center [600, 293] width 636 height 421
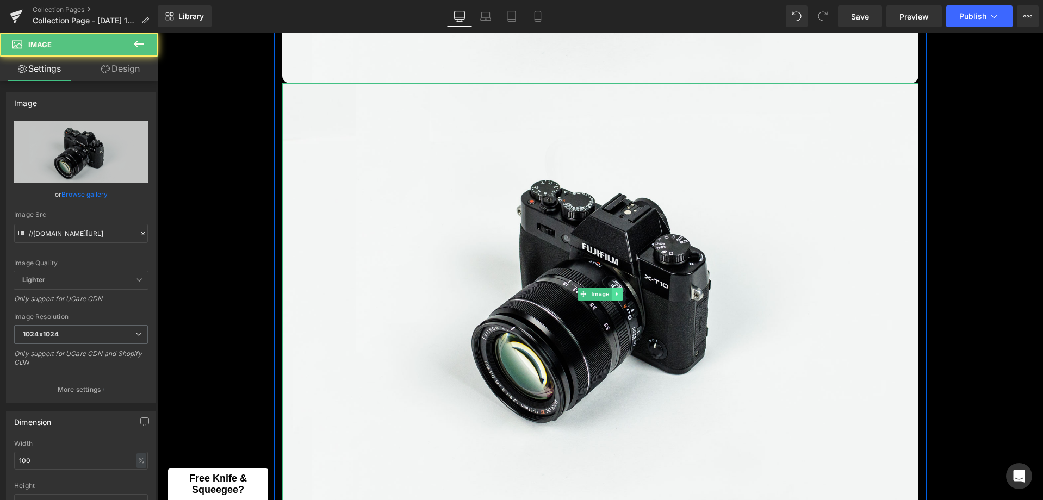
click at [614, 292] on icon at bounding box center [617, 294] width 6 height 7
click at [619, 295] on icon at bounding box center [622, 294] width 6 height 6
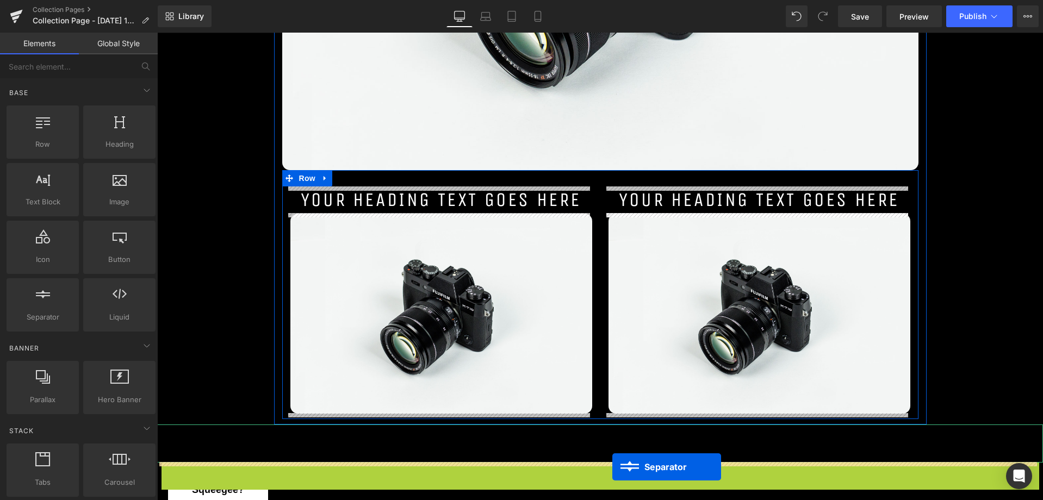
scroll to position [578, 0]
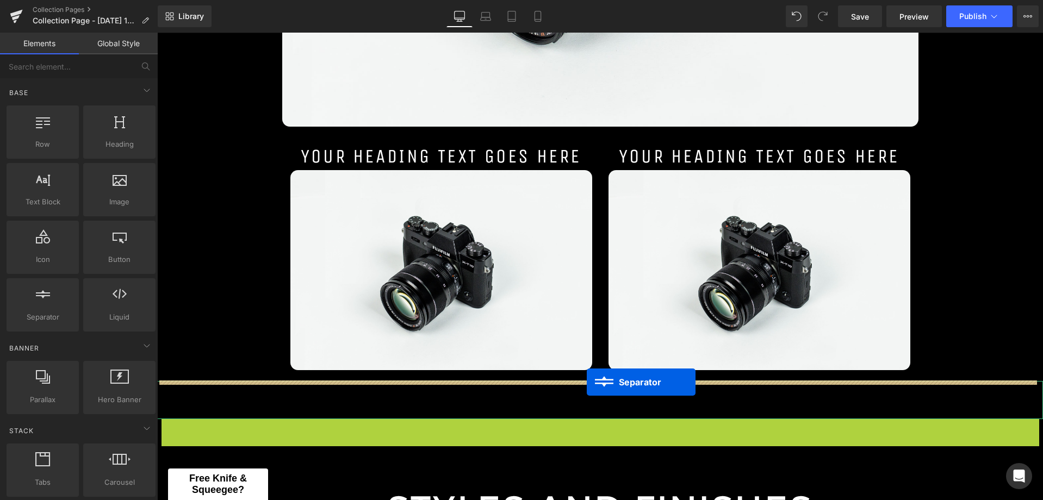
drag, startPoint x: 586, startPoint y: 223, endPoint x: 585, endPoint y: 383, distance: 159.8
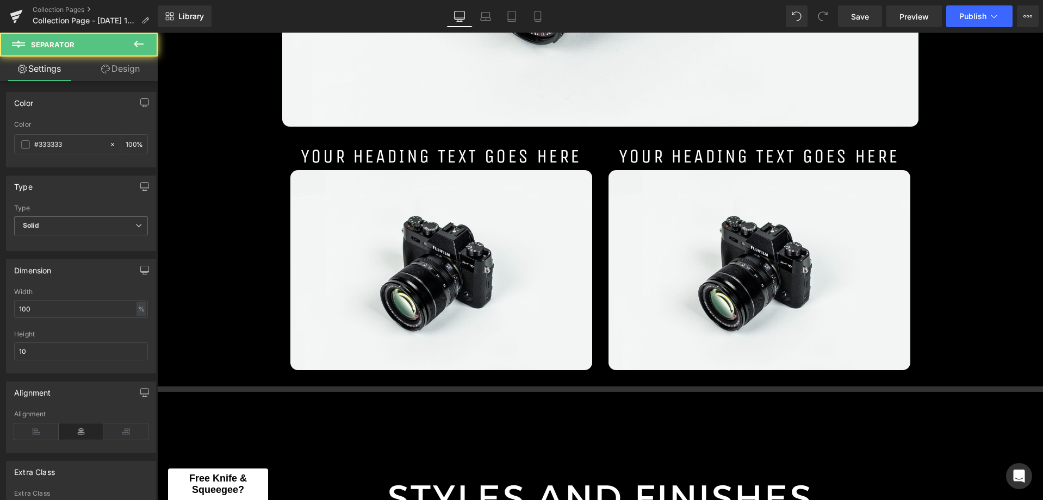
scroll to position [850, 0]
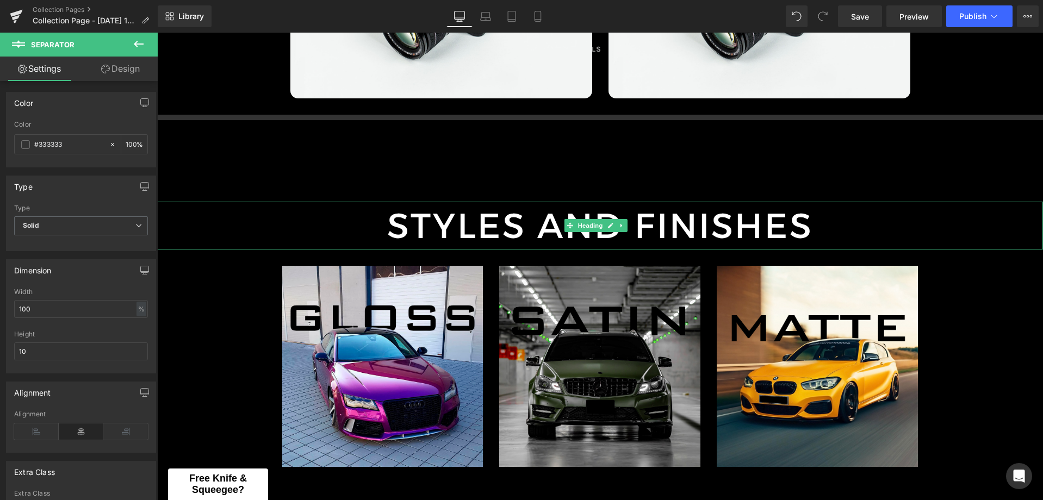
click at [624, 223] on icon at bounding box center [622, 225] width 6 height 7
click at [626, 227] on icon at bounding box center [628, 225] width 6 height 6
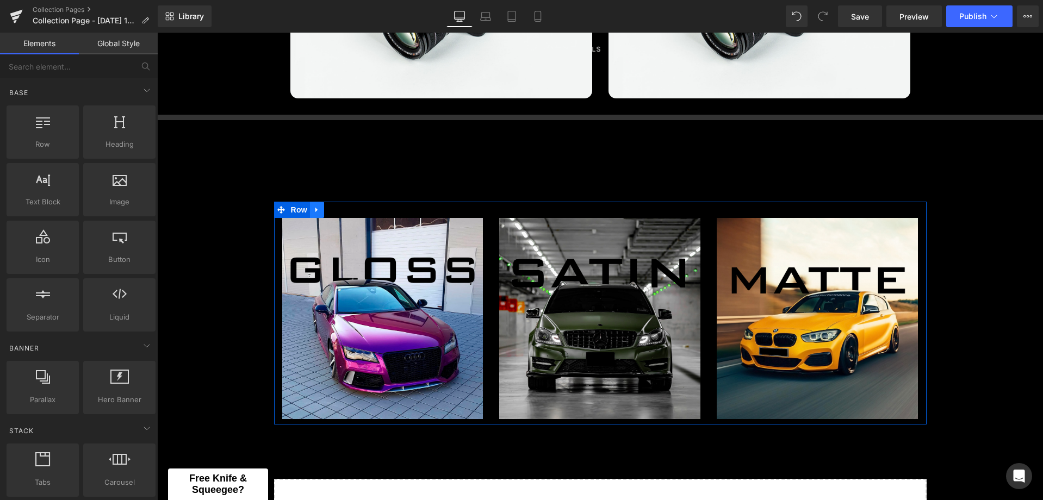
click at [313, 208] on icon at bounding box center [317, 209] width 8 height 8
click at [342, 207] on icon at bounding box center [345, 210] width 8 height 8
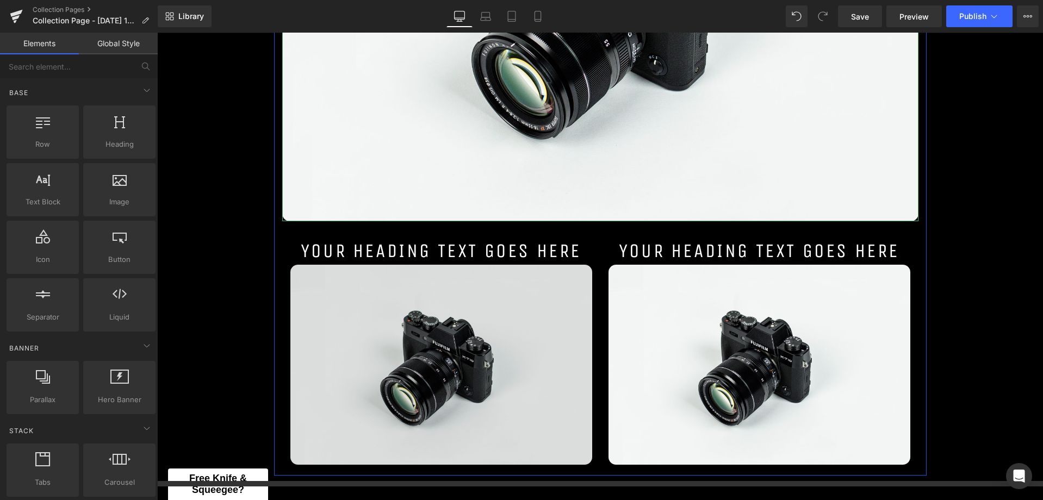
scroll to position [544, 0]
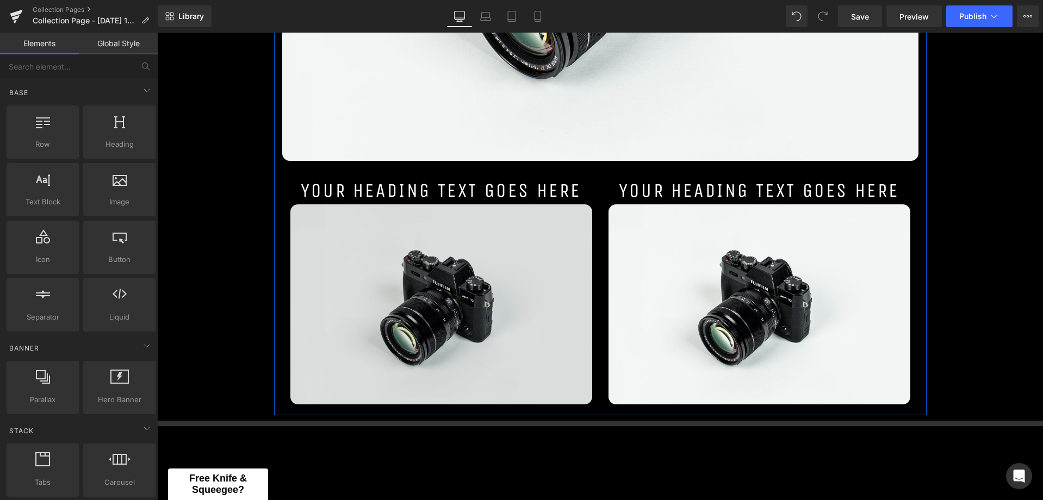
click at [440, 307] on div "Image" at bounding box center [441, 304] width 302 height 200
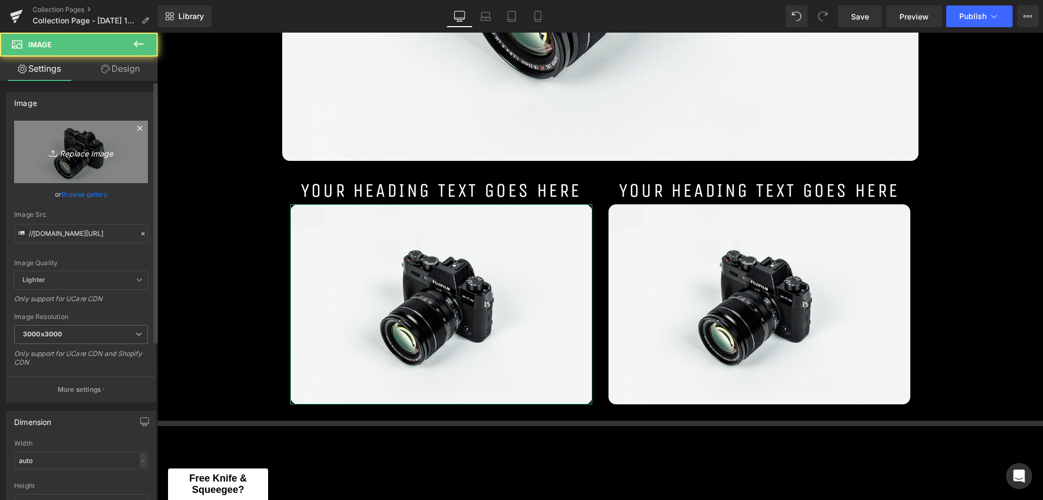
click at [58, 160] on link "Replace Image" at bounding box center [81, 152] width 134 height 63
click at [107, 138] on link "Replace Image" at bounding box center [81, 152] width 134 height 63
type input "C:\fakepath\PA_Wrap Film_Series 2080_Stacked Black_RGB-1.png"
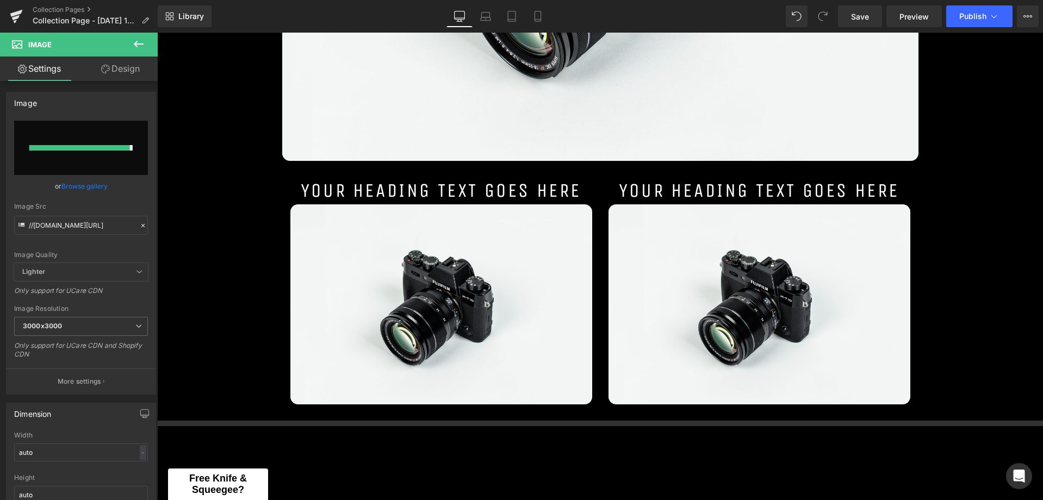
type input "https://ucarecdn.com/90a0ad9e-87bc-49b6-b5e3-95d22f1ea9dd/-/format/auto/-/previ…"
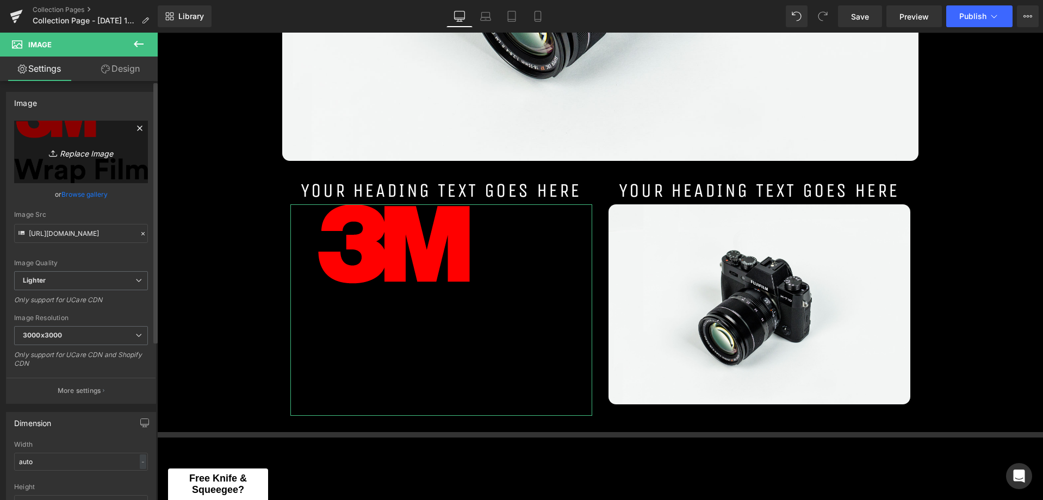
click at [72, 151] on icon "Replace Image" at bounding box center [81, 152] width 87 height 14
type input "C:\fakepath\3M 2080 Series Wrap Film.png"
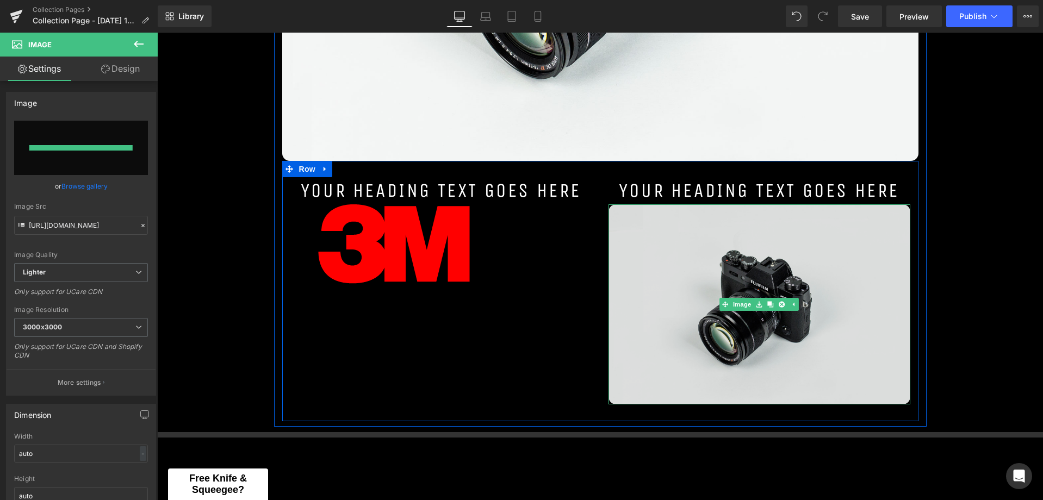
type input "https://ucarecdn.com/6e6038db-a80e-4f99-9f62-1b2a434c9436/-/format/auto/-/previ…"
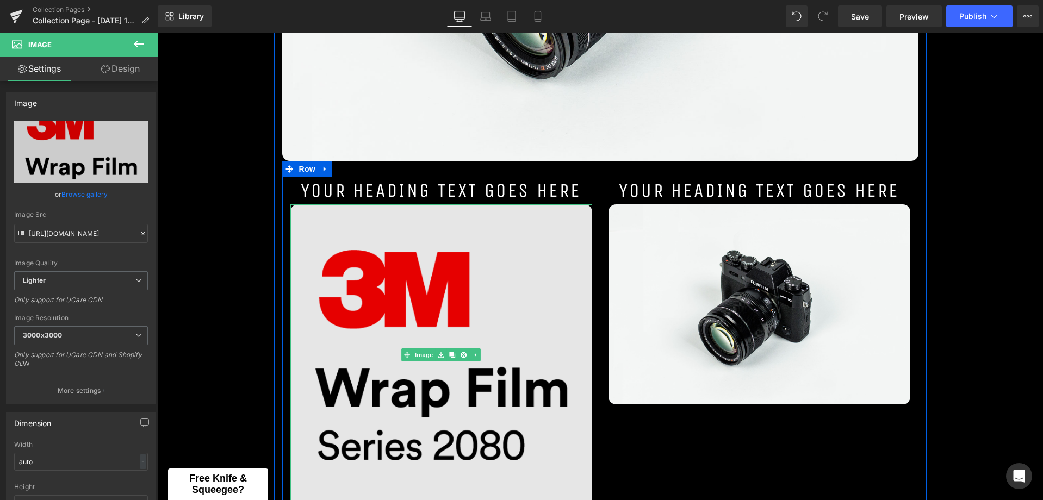
click at [466, 284] on img at bounding box center [441, 355] width 302 height 302
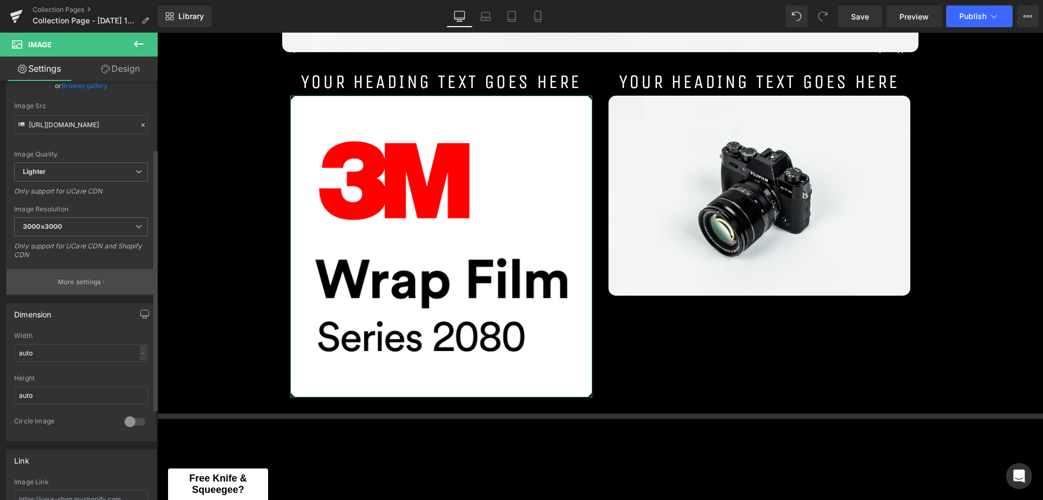
scroll to position [163, 0]
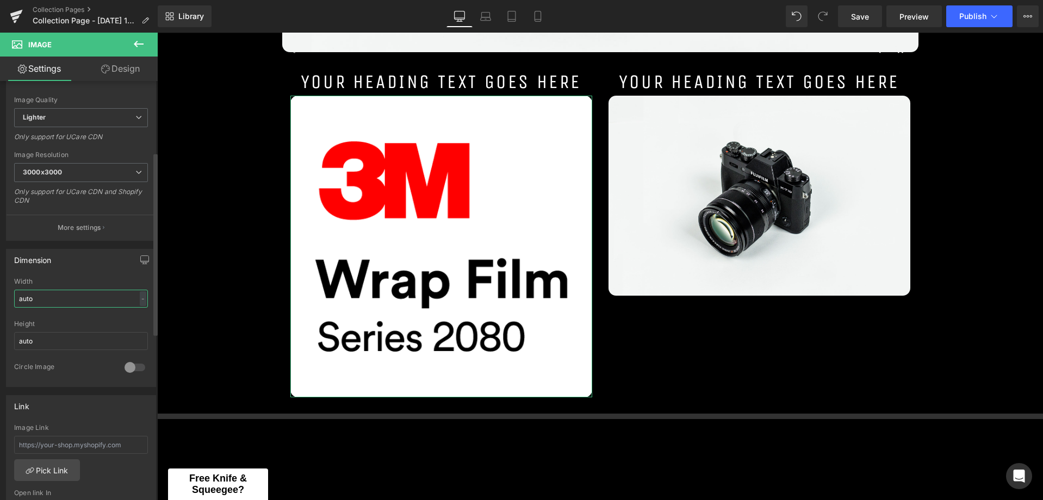
click at [68, 292] on input "auto" at bounding box center [81, 299] width 134 height 18
click at [140, 299] on div "-" at bounding box center [143, 298] width 7 height 15
click at [67, 350] on div "Height auto" at bounding box center [81, 341] width 134 height 42
click at [66, 341] on input "auto" at bounding box center [81, 341] width 134 height 18
click at [70, 326] on div "Height" at bounding box center [81, 324] width 134 height 8
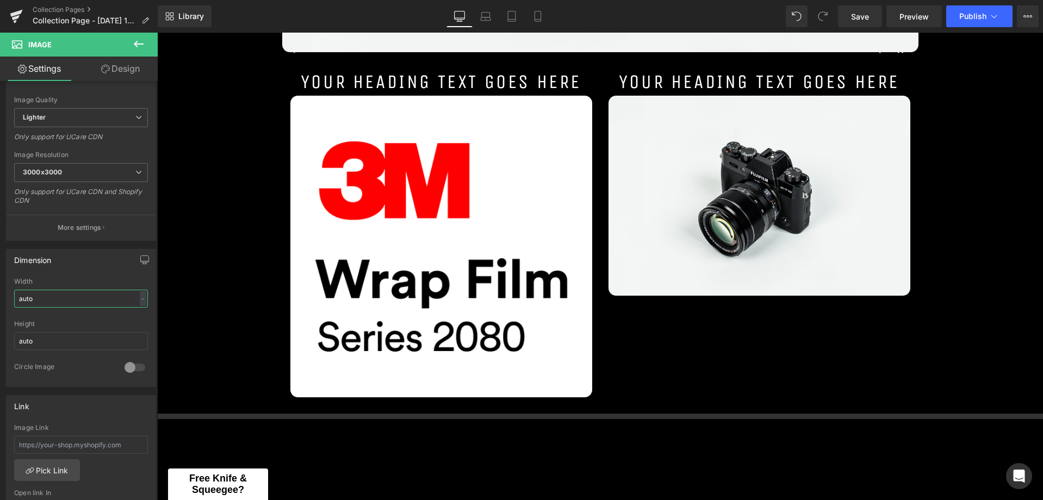
drag, startPoint x: 86, startPoint y: 298, endPoint x: -1, endPoint y: 301, distance: 87.0
click at [0, 301] on html "Separator You are previewing how the will restyle your page. You can not edit E…" at bounding box center [521, 250] width 1043 height 500
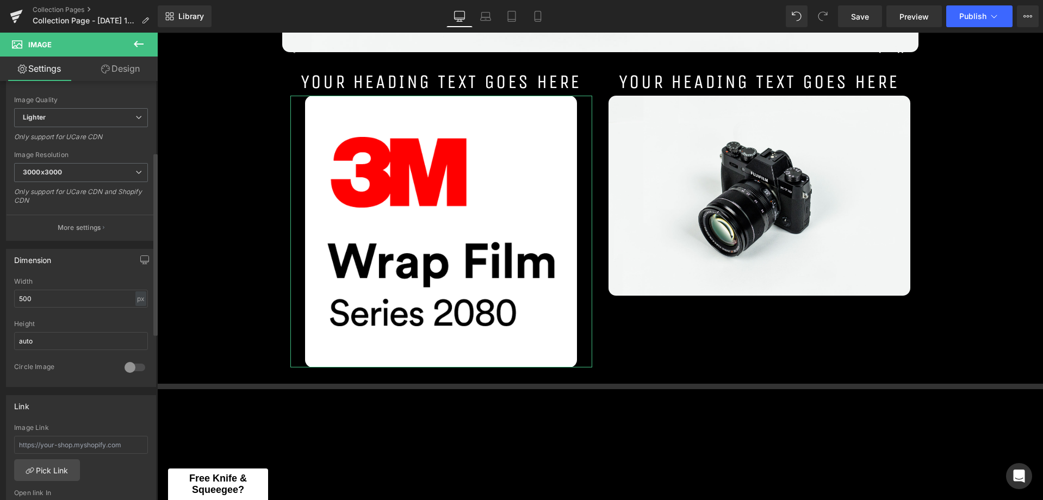
click at [53, 315] on div at bounding box center [81, 316] width 134 height 7
drag, startPoint x: 47, startPoint y: 298, endPoint x: -1, endPoint y: 305, distance: 47.7
click at [0, 305] on html "Separator You are previewing how the will restyle your page. You can not edit E…" at bounding box center [521, 250] width 1043 height 500
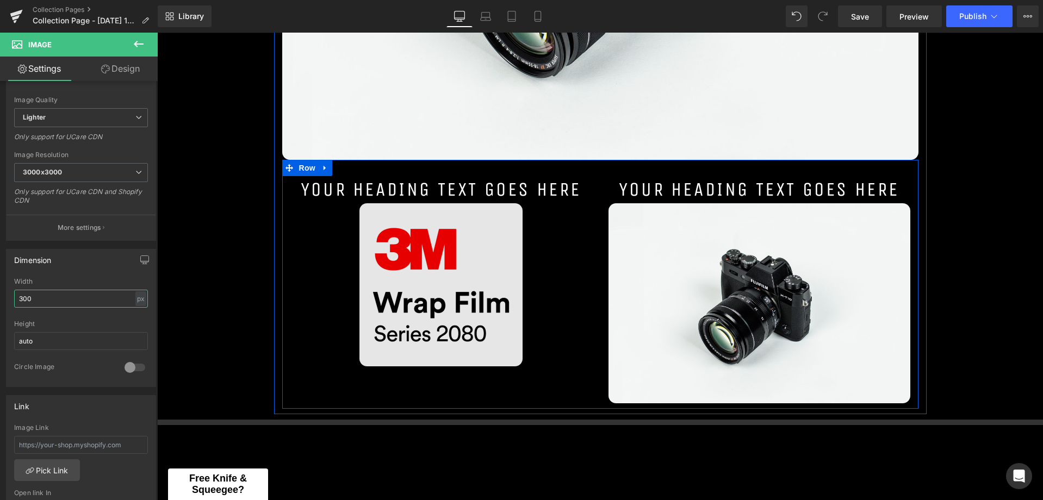
scroll to position [544, 0]
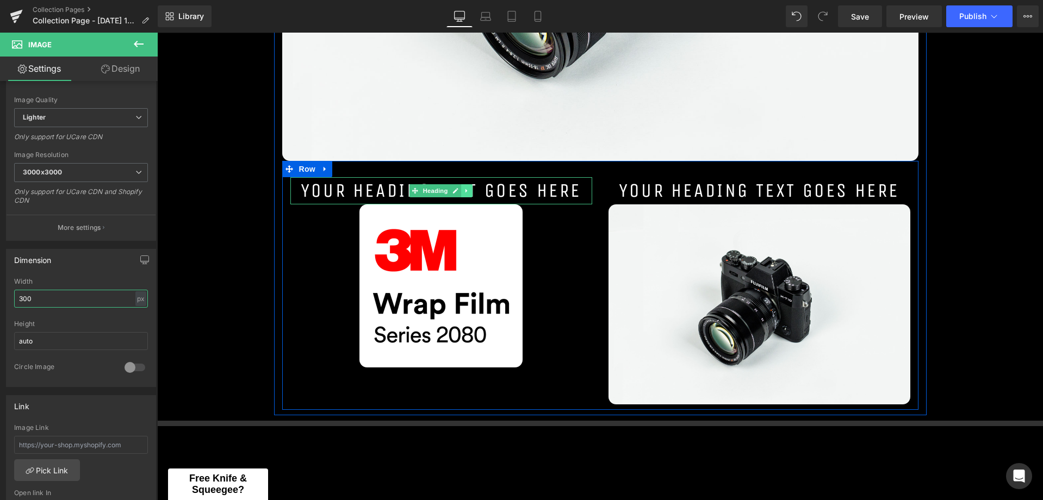
type input "300"
click at [465, 190] on icon at bounding box center [467, 191] width 6 height 7
click at [470, 191] on icon at bounding box center [473, 191] width 6 height 6
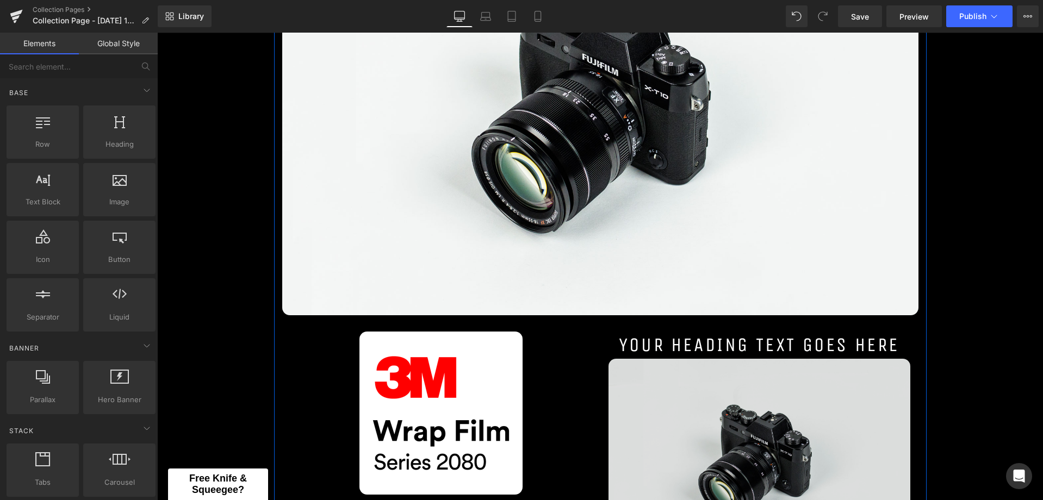
scroll to position [489, 0]
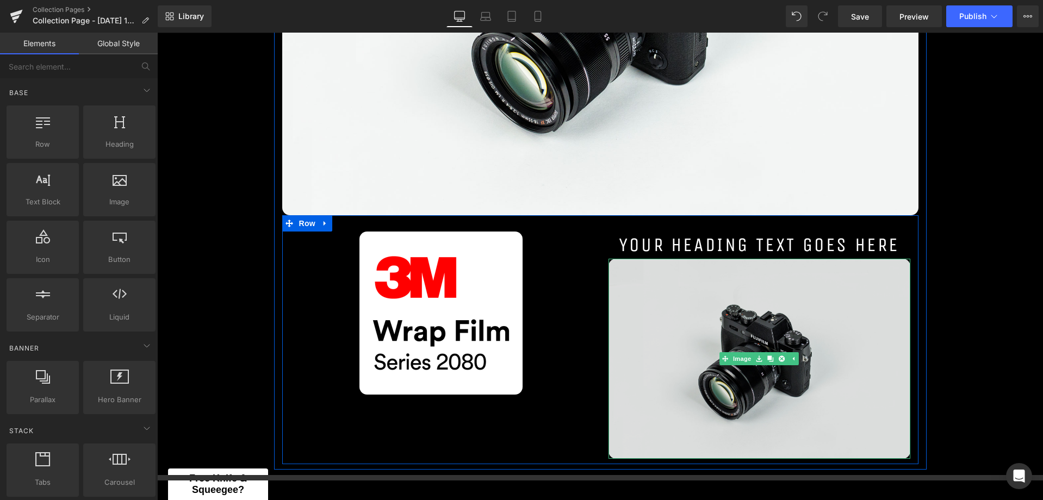
drag, startPoint x: 828, startPoint y: 342, endPoint x: 760, endPoint y: 349, distance: 68.8
click at [828, 342] on img at bounding box center [759, 359] width 302 height 200
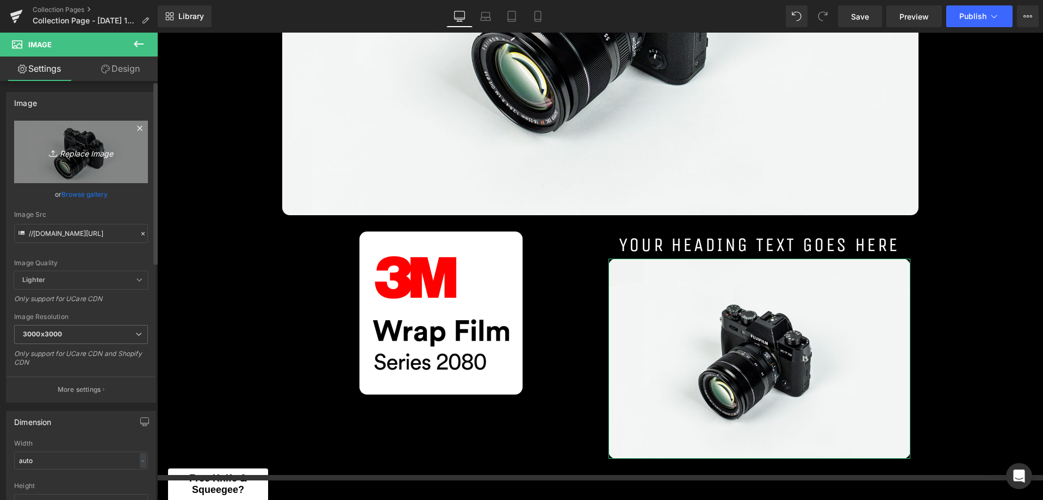
click at [25, 135] on link "Replace Image" at bounding box center [81, 152] width 134 height 63
type input "C:\fakepath\3M Protective Wrap Film.png"
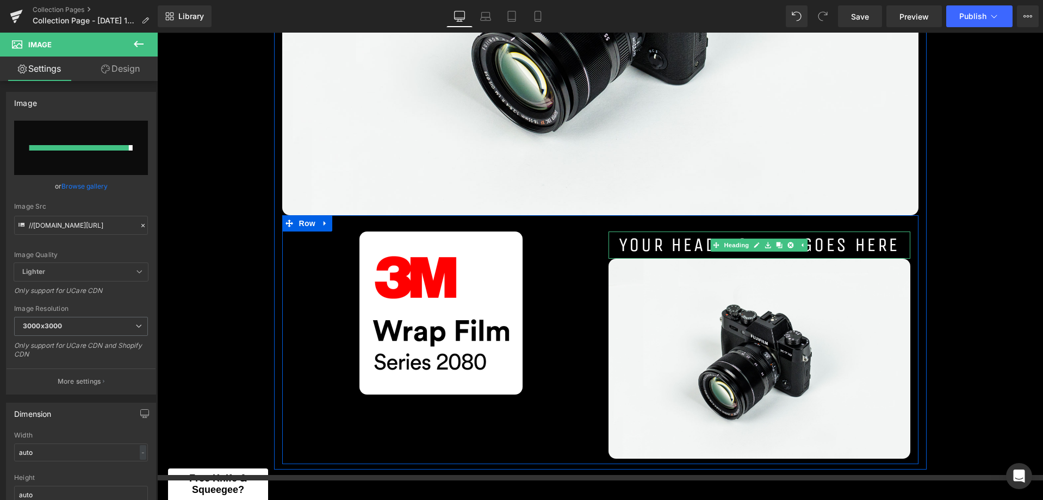
type input "https://ucarecdn.com/8b0f0981-fd01-4ac8-9735-5359c71156af/-/format/auto/-/previ…"
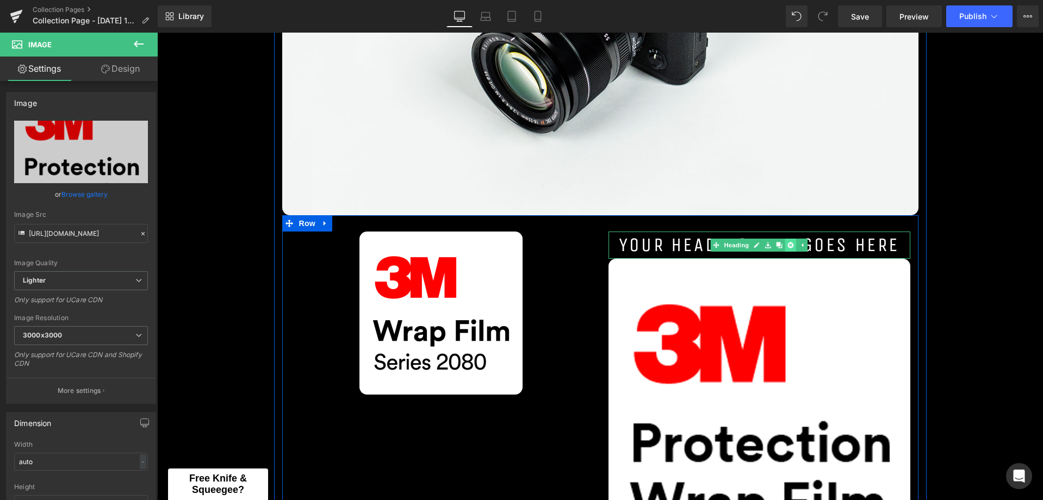
click at [788, 247] on icon at bounding box center [791, 245] width 6 height 6
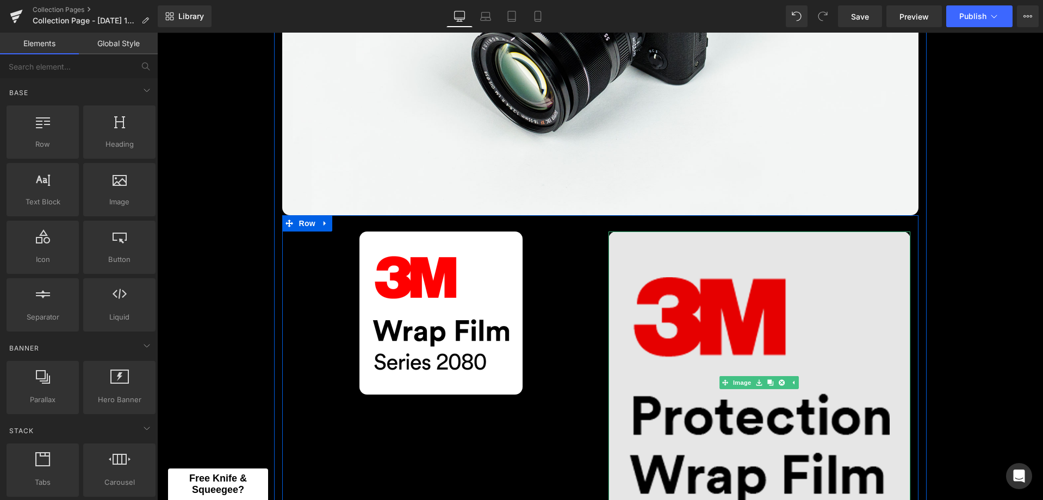
click at [725, 296] on img at bounding box center [759, 383] width 302 height 302
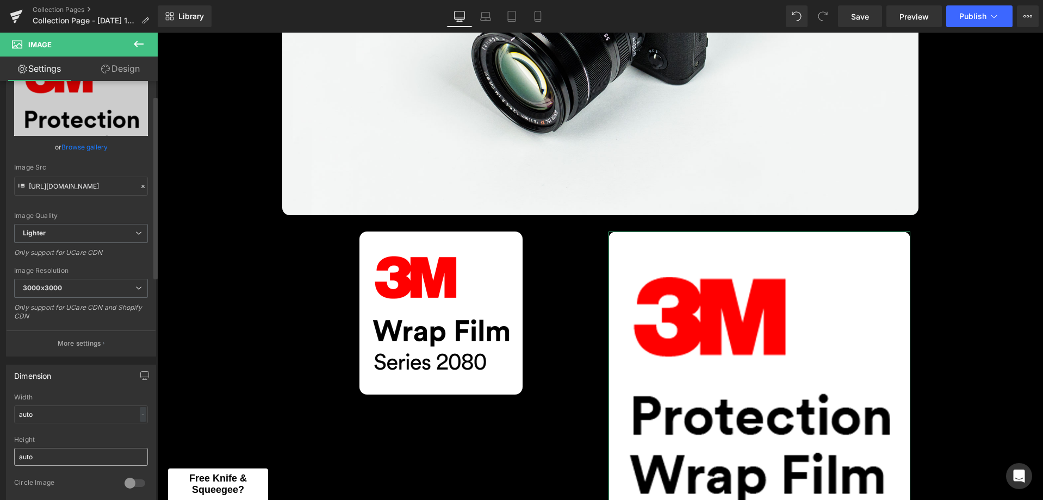
scroll to position [109, 0]
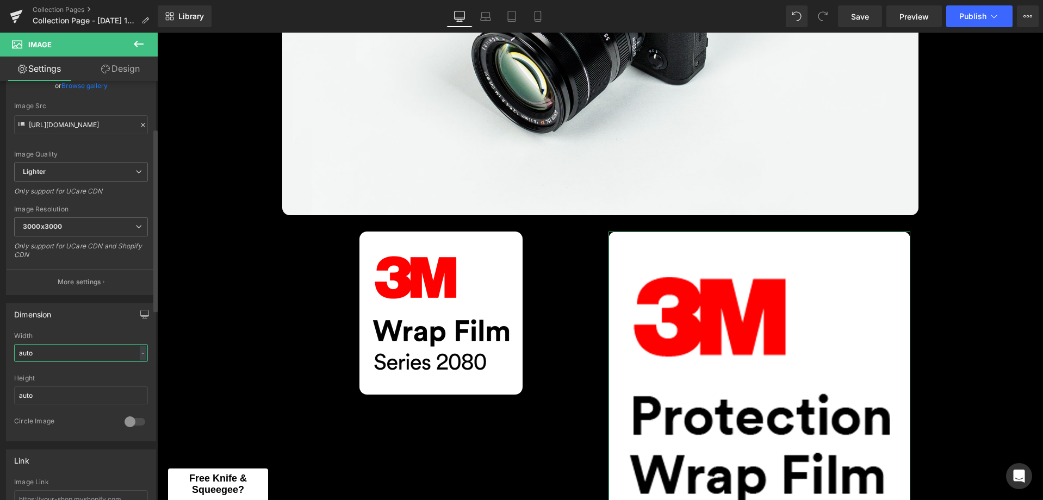
click at [71, 355] on input "auto" at bounding box center [81, 353] width 134 height 18
drag, startPoint x: 71, startPoint y: 355, endPoint x: -1, endPoint y: 339, distance: 72.9
click at [0, 339] on html "Separator You are previewing how the will restyle your page. You can not edit E…" at bounding box center [521, 250] width 1043 height 500
type input "400"
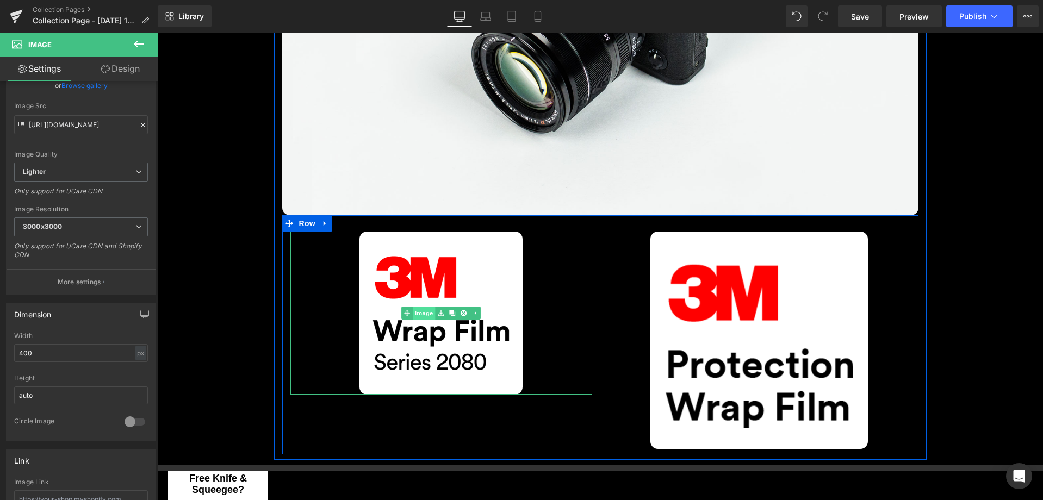
click at [423, 313] on link "Image" at bounding box center [418, 313] width 34 height 13
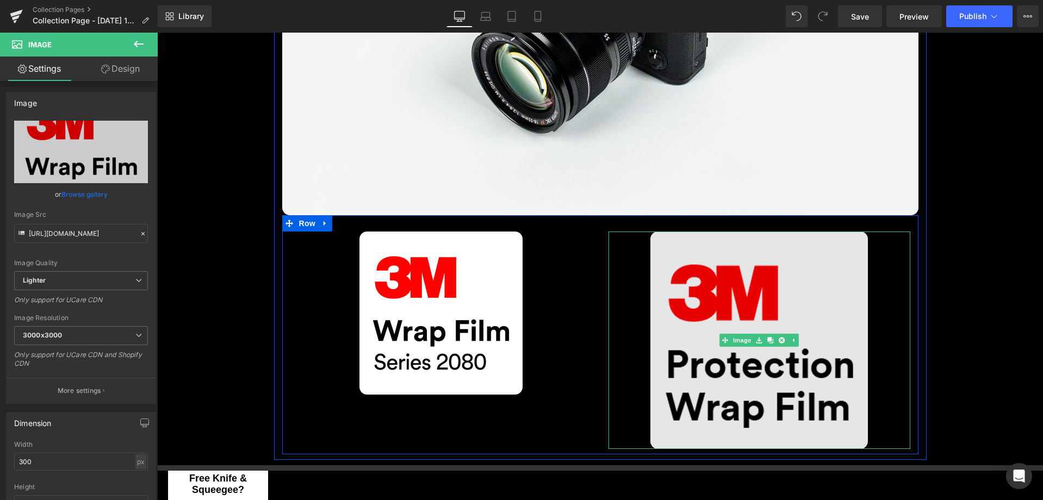
click at [706, 297] on img at bounding box center [758, 340] width 217 height 217
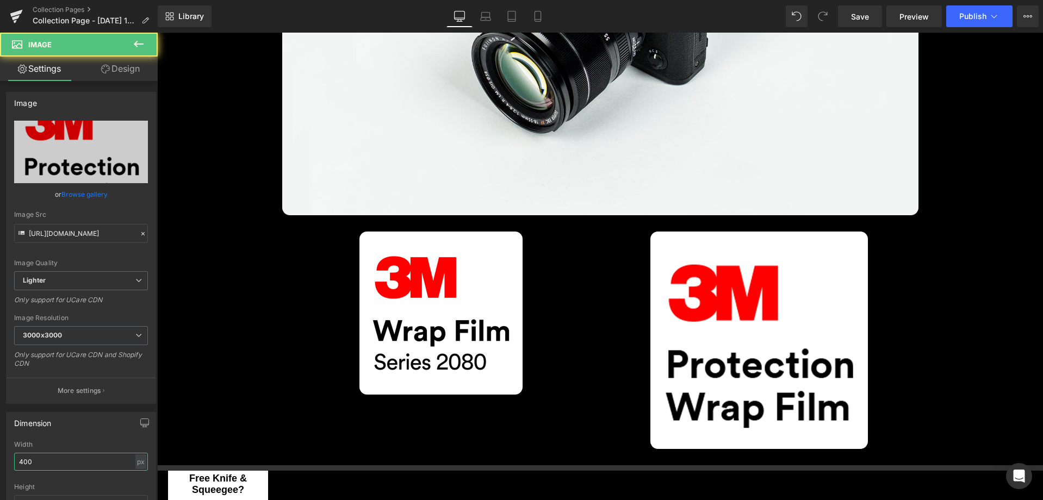
drag, startPoint x: 58, startPoint y: 459, endPoint x: -1, endPoint y: 460, distance: 58.7
click at [0, 460] on html "Image You are previewing how the will restyle your page. You can not edit Eleme…" at bounding box center [521, 250] width 1043 height 500
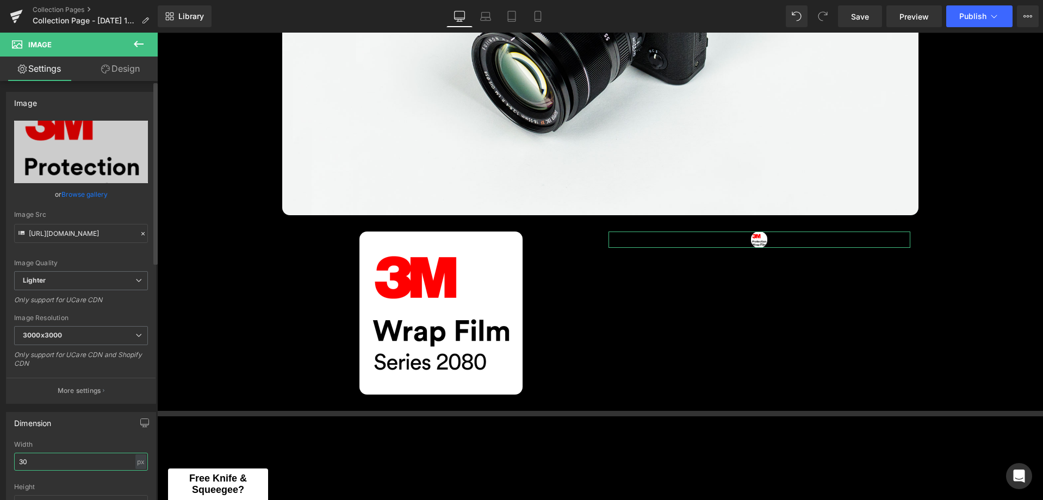
type input "300"
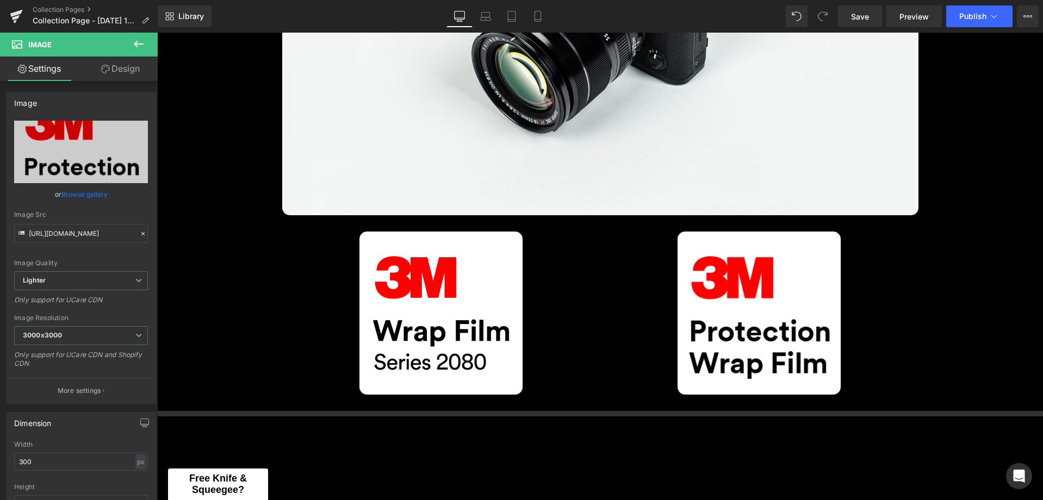
click at [942, 313] on div "All 3M Products Heading Image Image Image Row Row Separator Separator Separator…" at bounding box center [600, 186] width 886 height 912
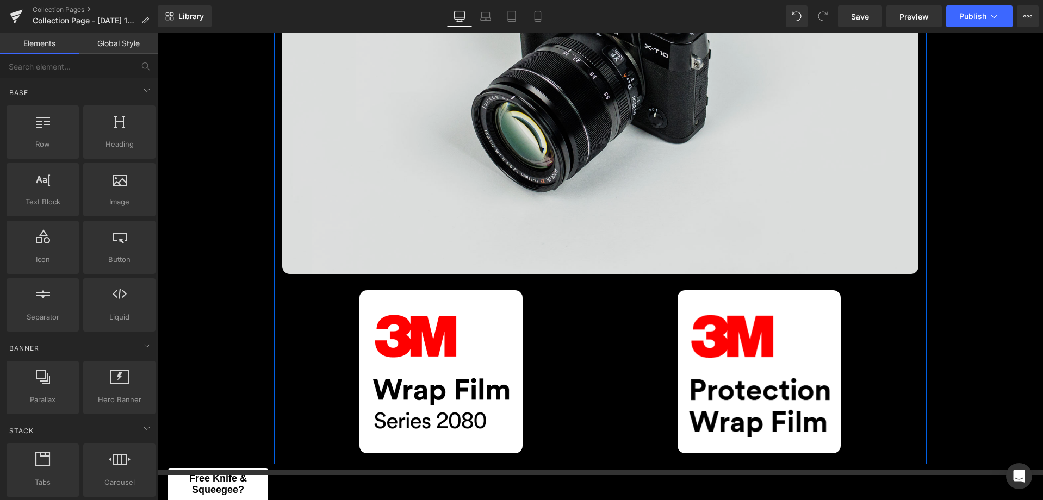
scroll to position [163, 0]
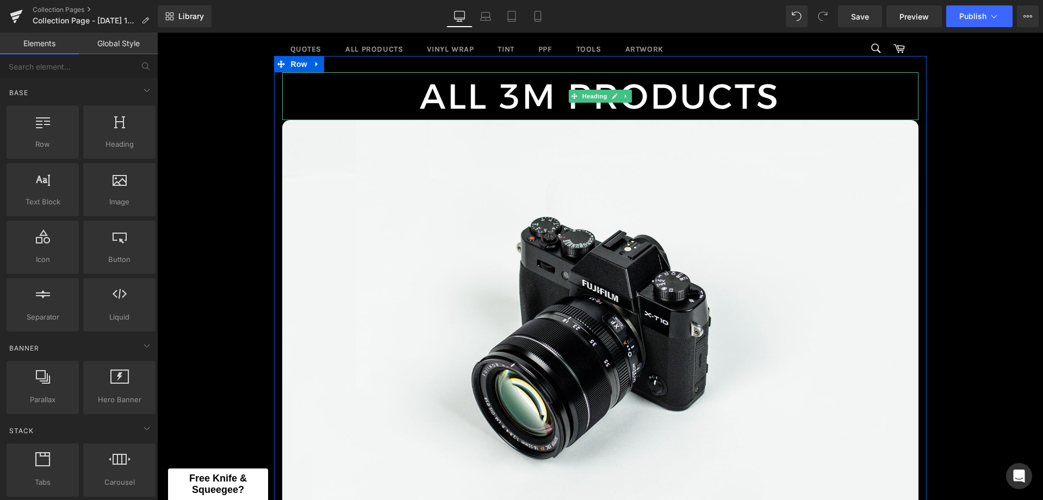
click at [612, 98] on icon at bounding box center [615, 96] width 6 height 7
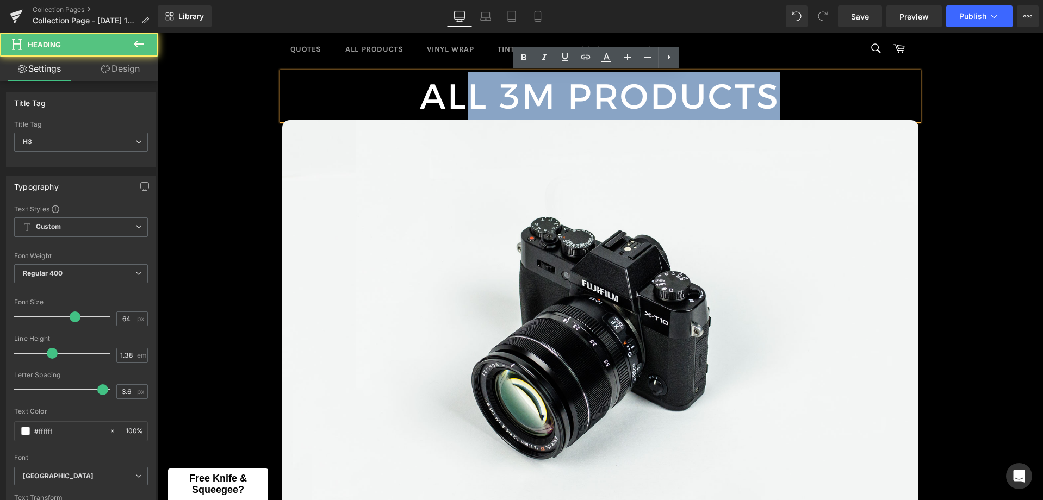
drag, startPoint x: 777, startPoint y: 99, endPoint x: 469, endPoint y: 110, distance: 308.4
click at [469, 110] on div "All 3M Products" at bounding box center [600, 96] width 636 height 48
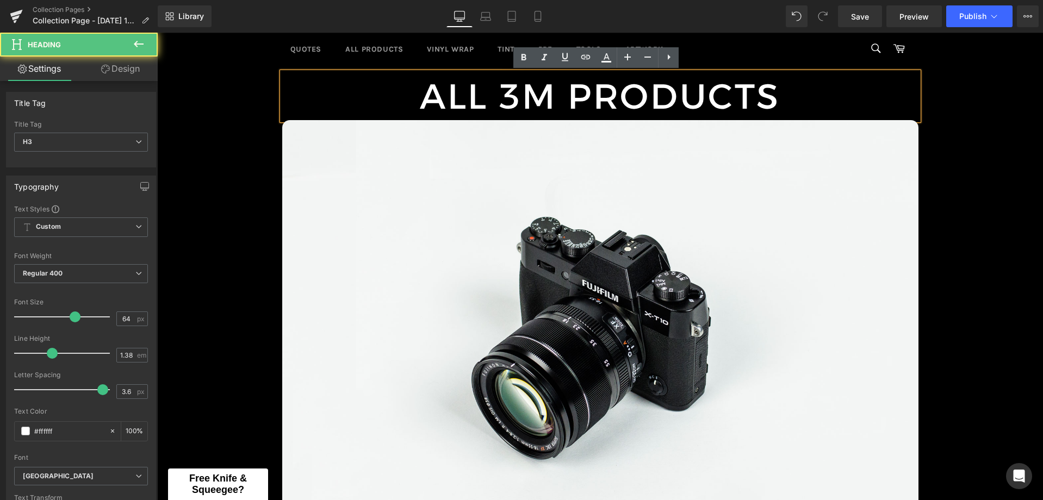
click at [443, 106] on div "All 3M Products" at bounding box center [600, 96] width 636 height 48
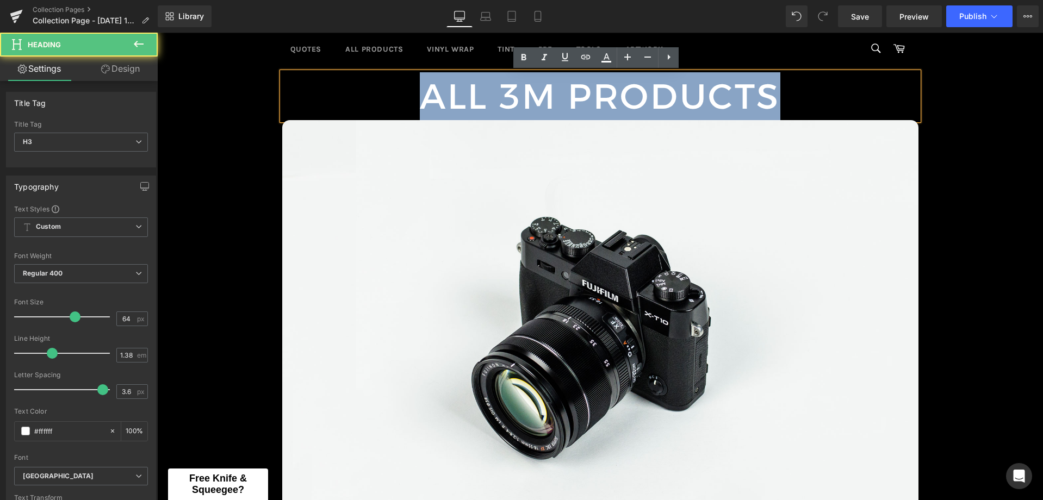
drag, startPoint x: 425, startPoint y: 101, endPoint x: 826, endPoint y: 95, distance: 401.8
click at [826, 95] on div "All 3M Products" at bounding box center [600, 96] width 636 height 48
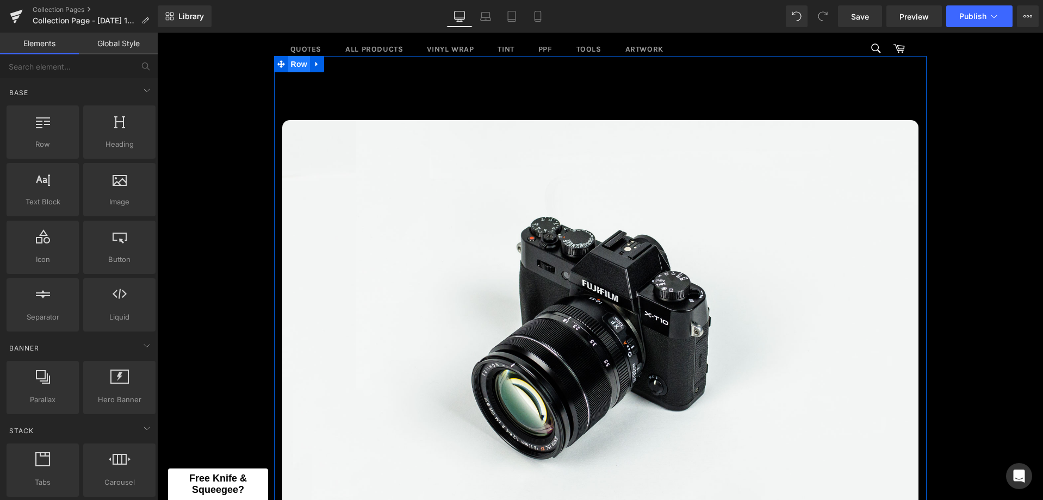
click at [288, 66] on span "Row" at bounding box center [299, 64] width 22 height 16
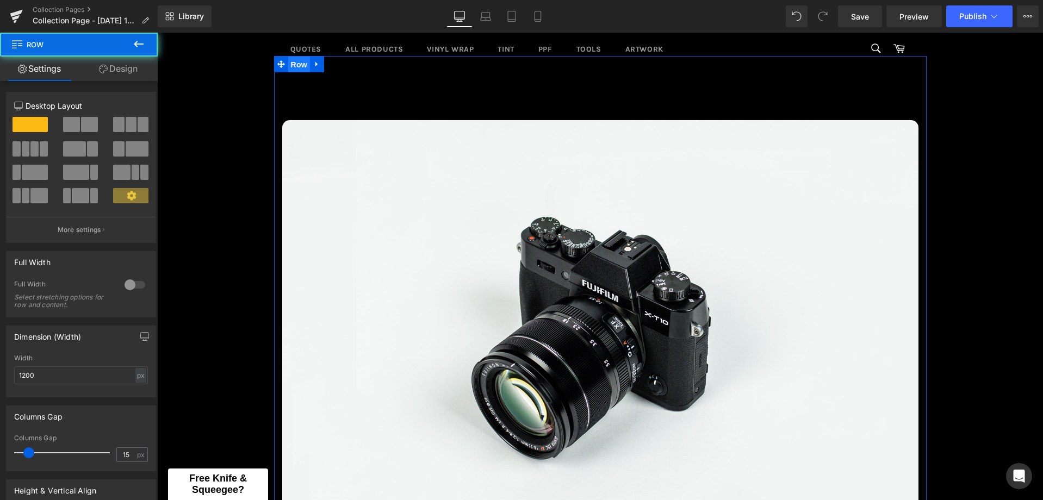
click at [294, 67] on span "Row" at bounding box center [299, 65] width 22 height 16
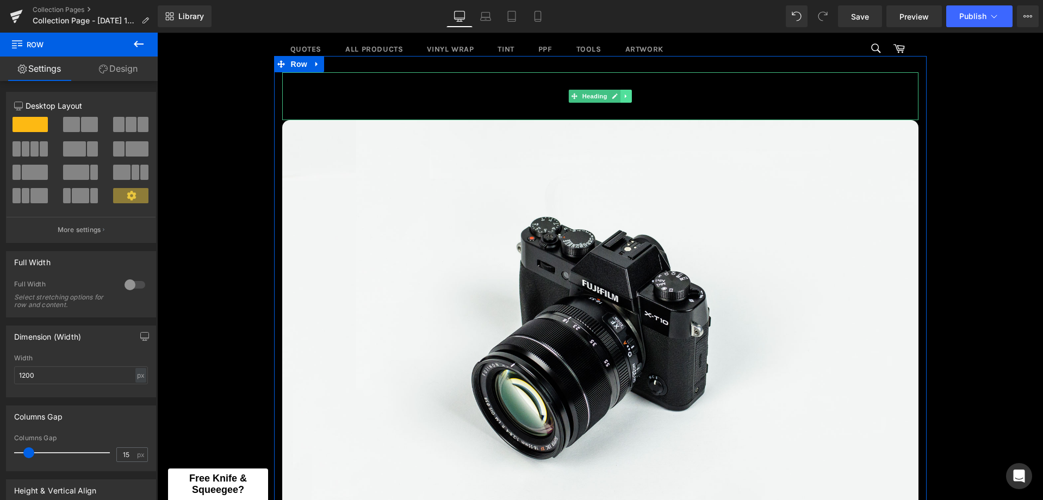
click at [623, 94] on icon at bounding box center [626, 96] width 6 height 7
click at [628, 95] on icon at bounding box center [631, 97] width 6 height 6
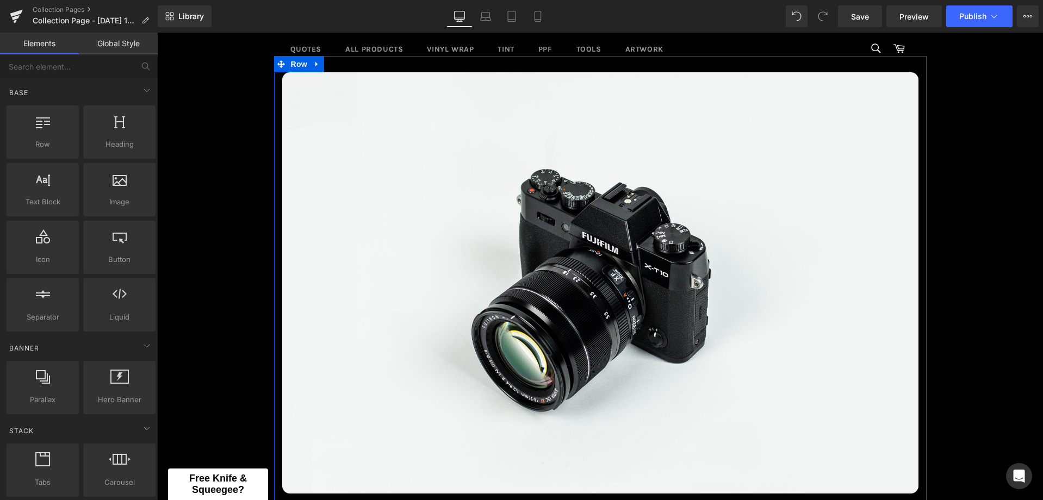
click at [288, 63] on span "Row" at bounding box center [299, 64] width 22 height 16
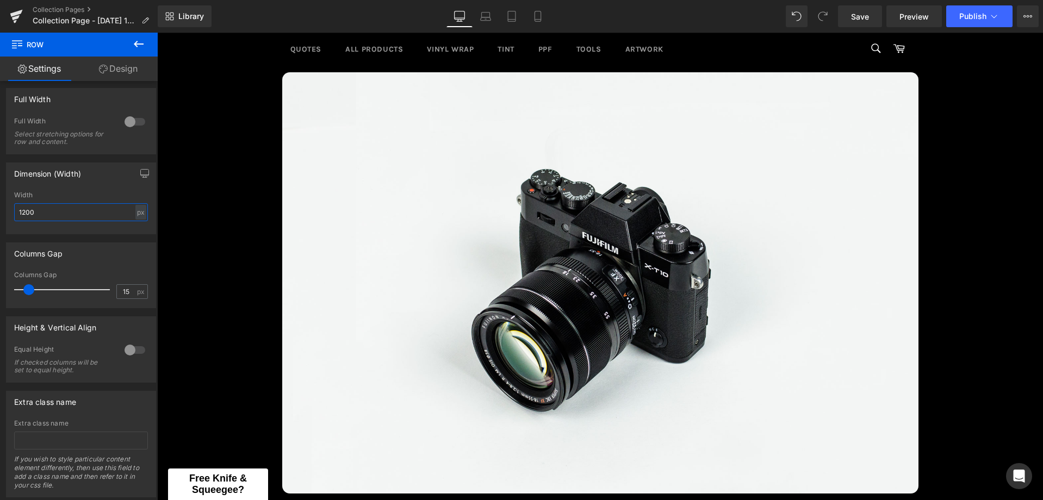
drag, startPoint x: 53, startPoint y: 211, endPoint x: -1, endPoint y: 209, distance: 53.8
click at [0, 209] on html "Row You are previewing how the will restyle your page. You can not edit Element…" at bounding box center [521, 250] width 1043 height 500
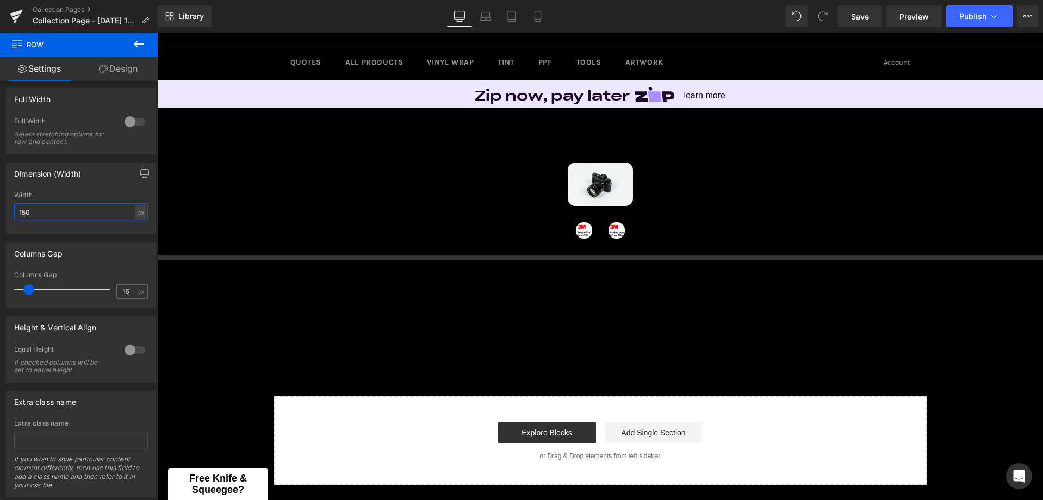
scroll to position [0, 0]
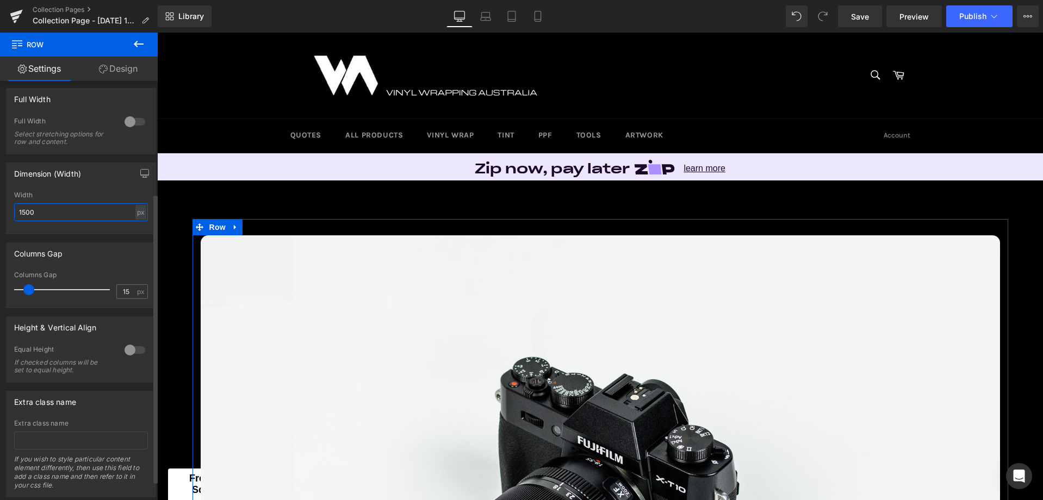
drag, startPoint x: 57, startPoint y: 215, endPoint x: 8, endPoint y: 214, distance: 48.9
click at [8, 214] on div "1500px Width 1500 px % px" at bounding box center [81, 212] width 149 height 42
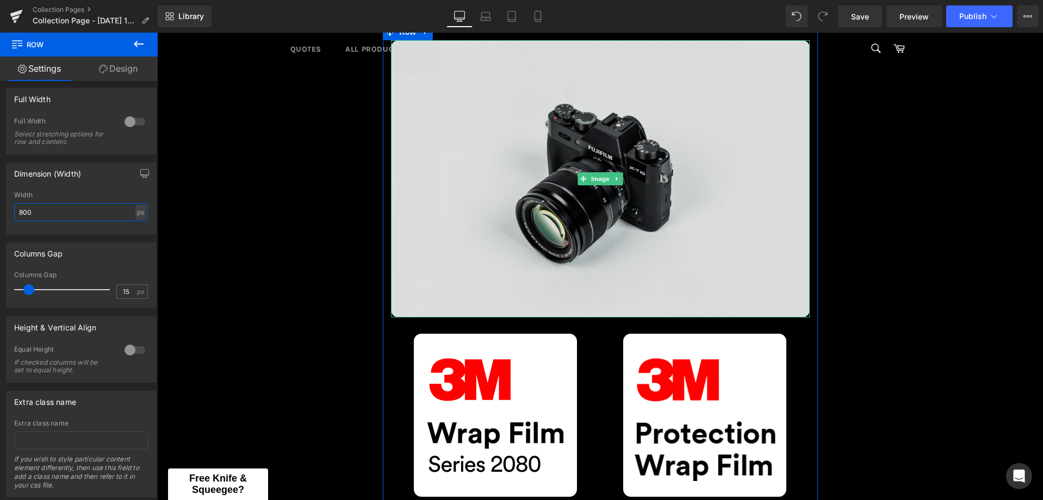
scroll to position [217, 0]
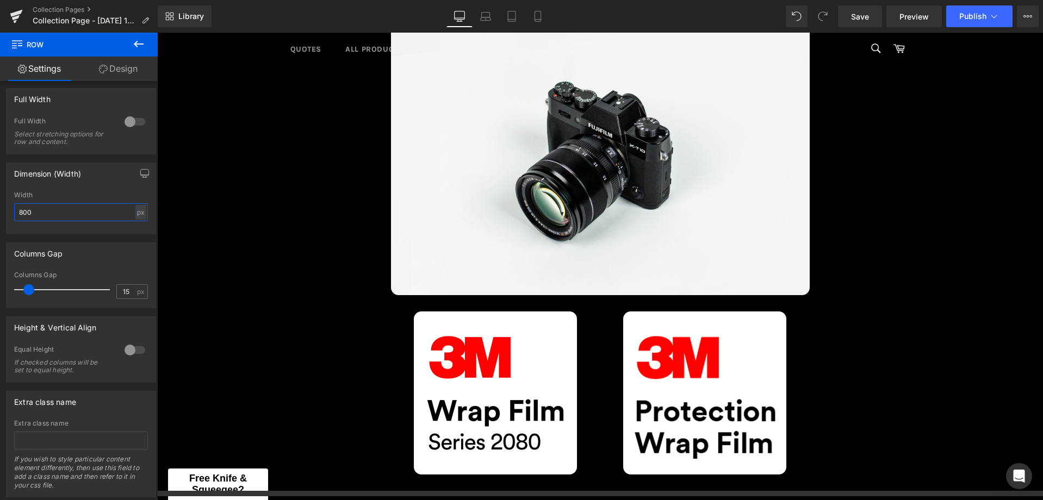
type input "800"
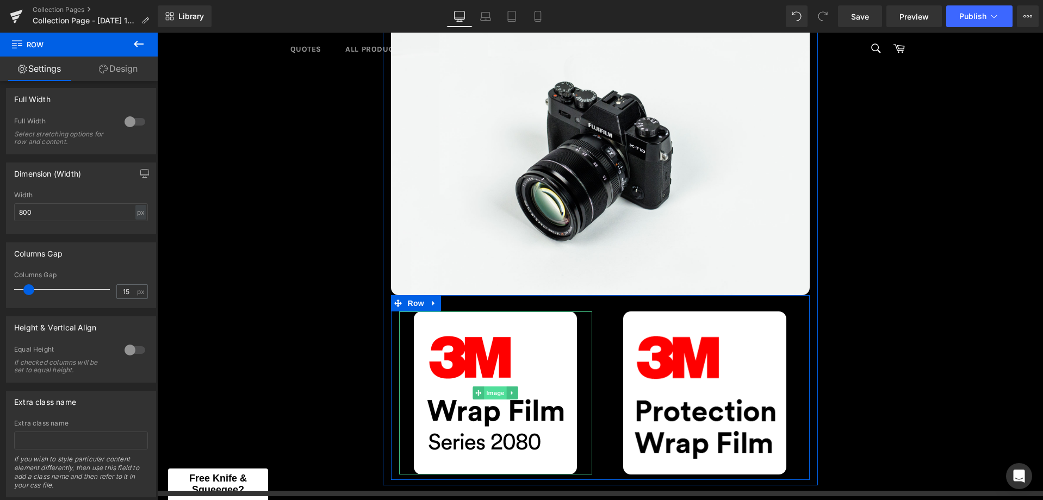
click at [484, 394] on span "Image" at bounding box center [495, 393] width 23 height 13
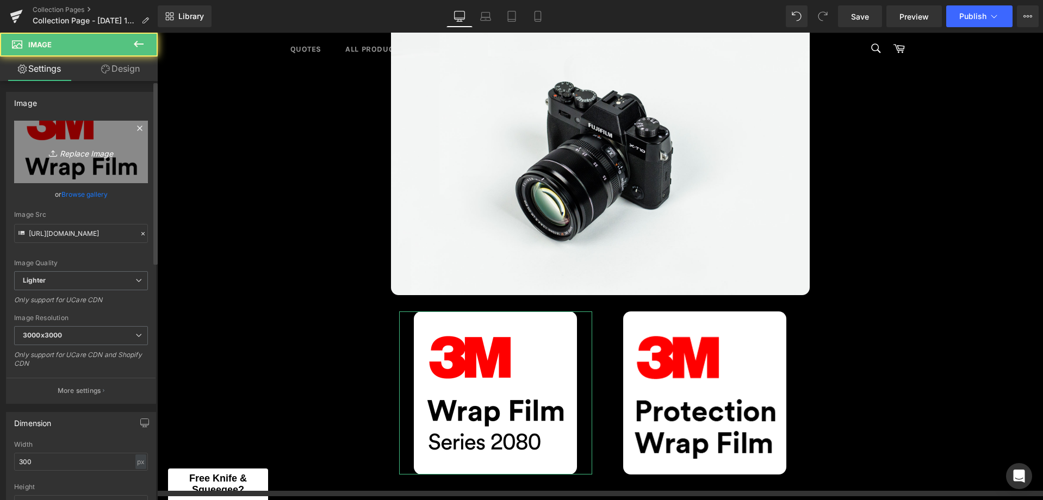
click at [82, 134] on link "Replace Image" at bounding box center [81, 152] width 134 height 63
type input "C:\fakepath\3M 2080 Series Wrap Film Long.png"
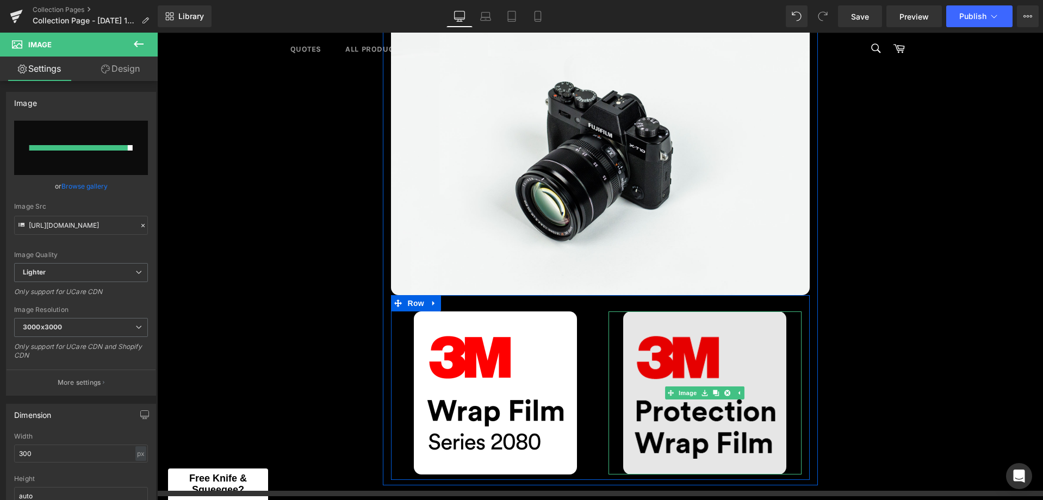
type input "https://ucarecdn.com/da36ac34-8a51-497a-b828-739c570bbf61/-/format/auto/-/previ…"
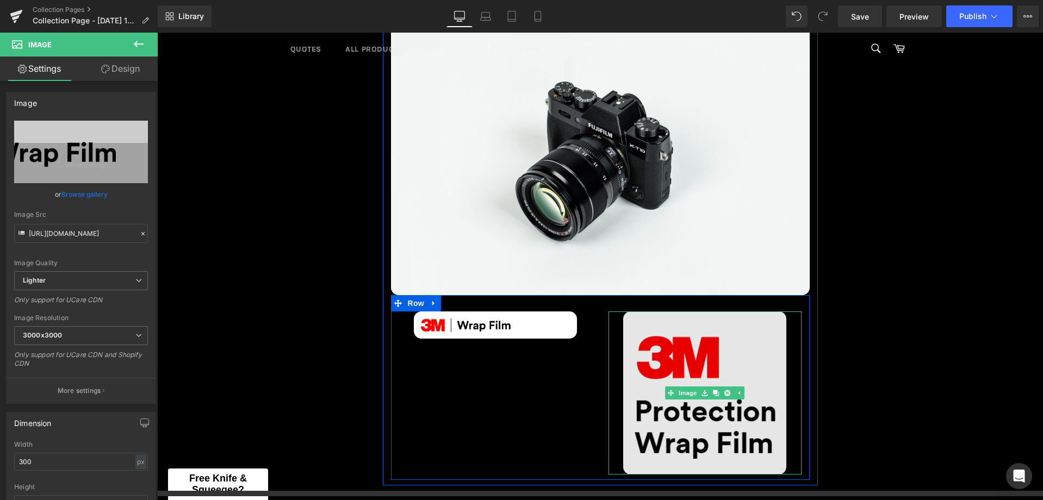
click at [701, 351] on img at bounding box center [704, 392] width 163 height 163
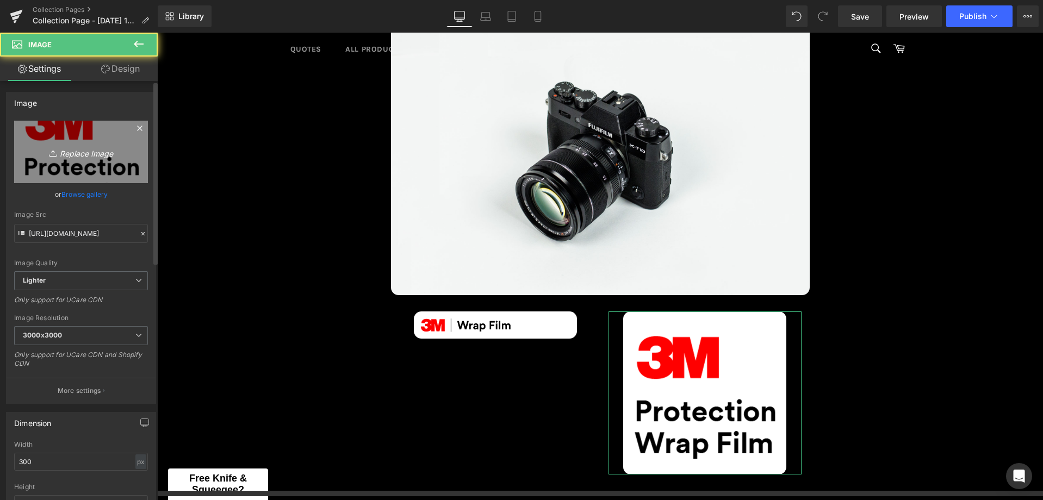
click at [53, 139] on link "Replace Image" at bounding box center [81, 152] width 134 height 63
type input "C:\fakepath\3M Protective Wrap Film Long.png"
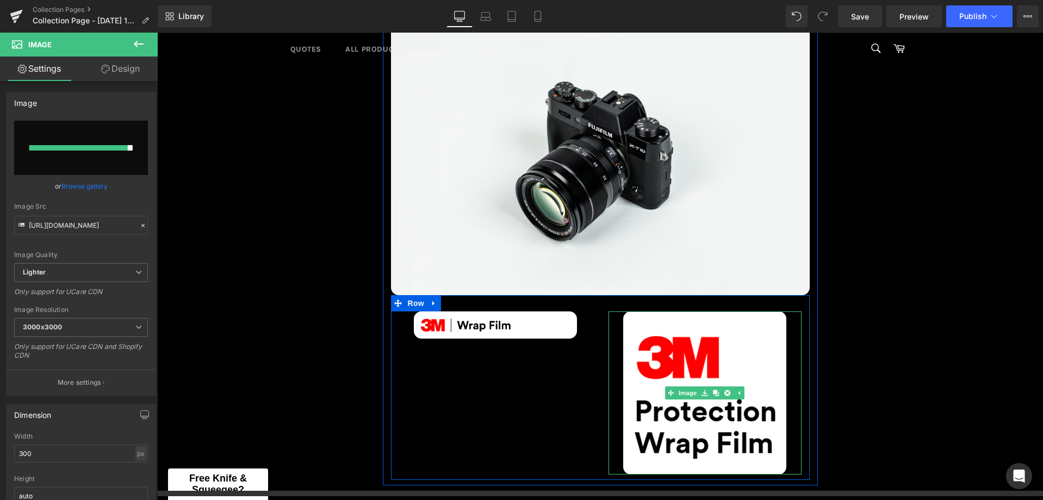
type input "https://ucarecdn.com/f8587fee-a61c-41be-ae88-4dacd0935680/-/format/auto/-/previ…"
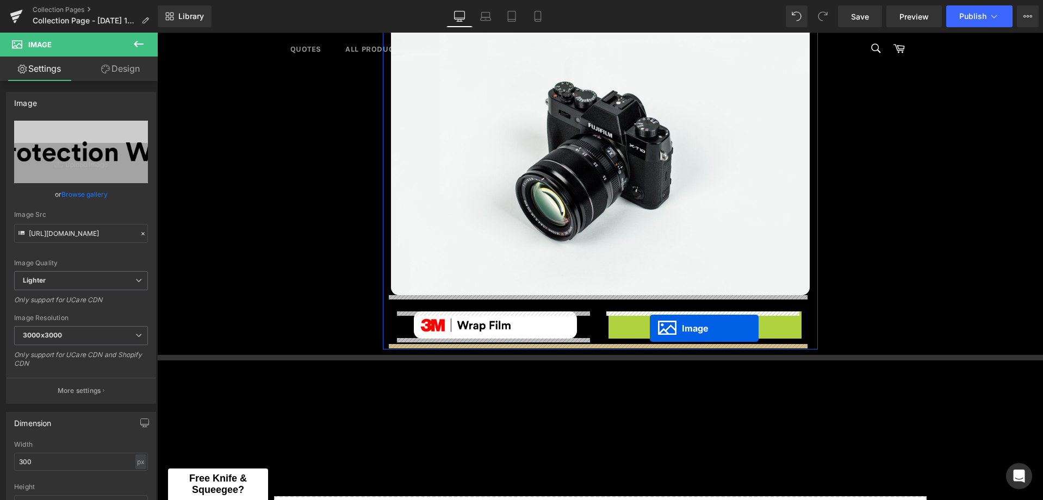
drag, startPoint x: 668, startPoint y: 322, endPoint x: 650, endPoint y: 328, distance: 18.9
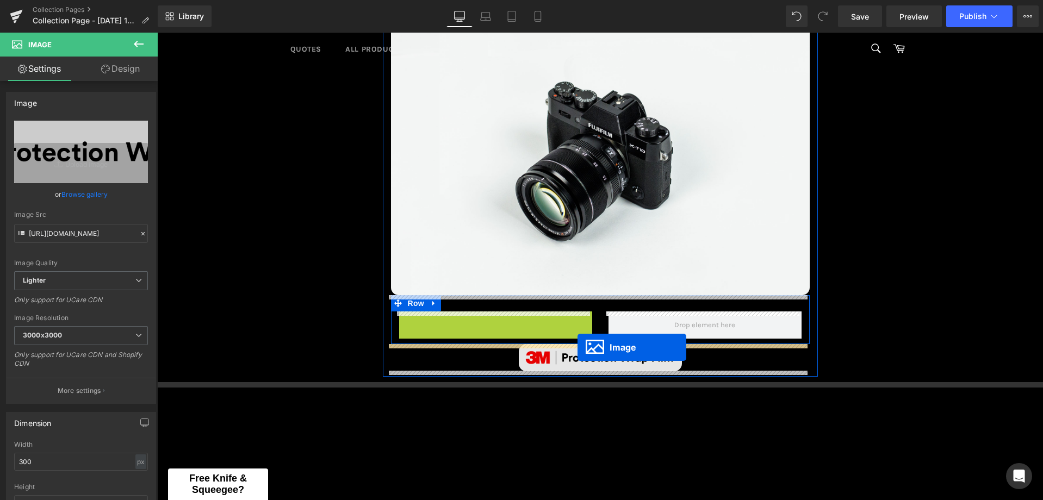
drag, startPoint x: 472, startPoint y: 325, endPoint x: 577, endPoint y: 347, distance: 106.8
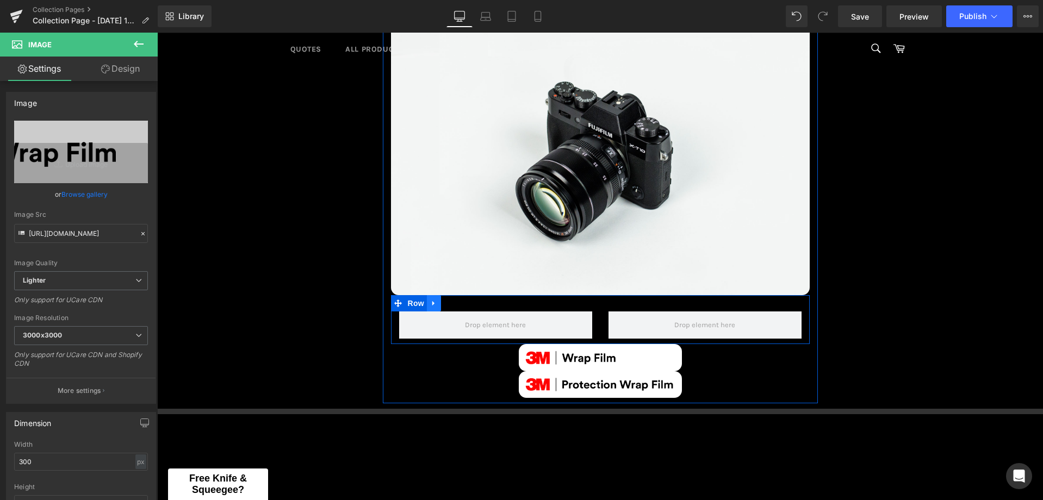
click at [430, 302] on icon at bounding box center [434, 304] width 8 height 8
click at [458, 305] on icon at bounding box center [462, 304] width 8 height 8
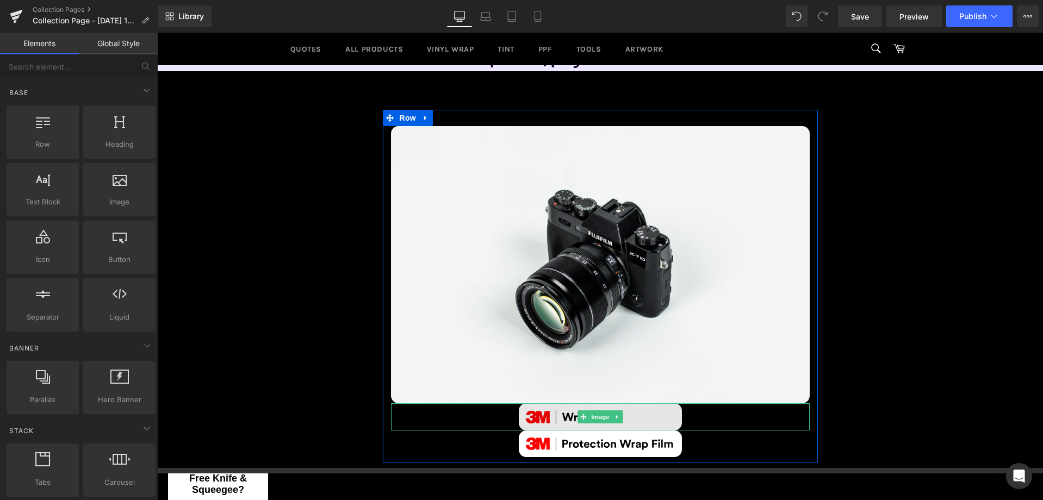
scroll to position [109, 0]
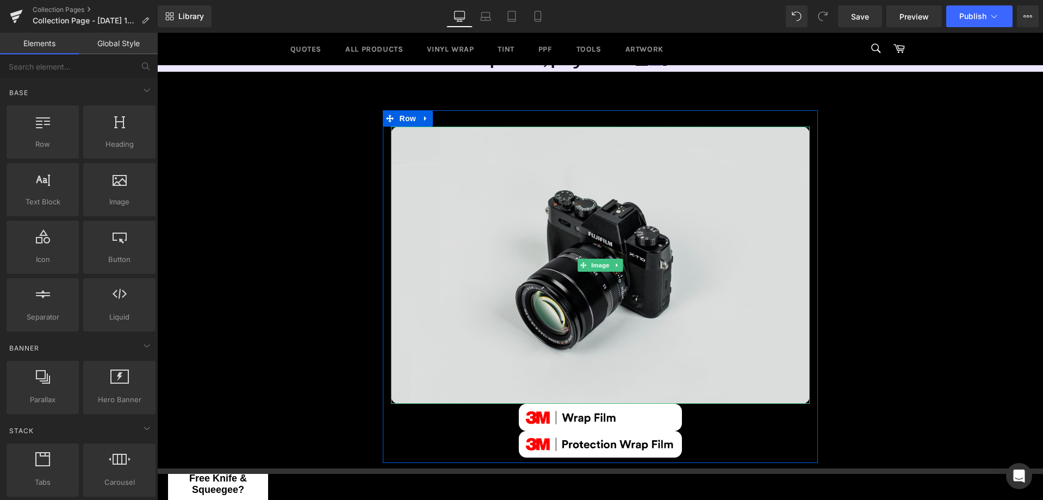
click at [572, 252] on img at bounding box center [600, 265] width 419 height 277
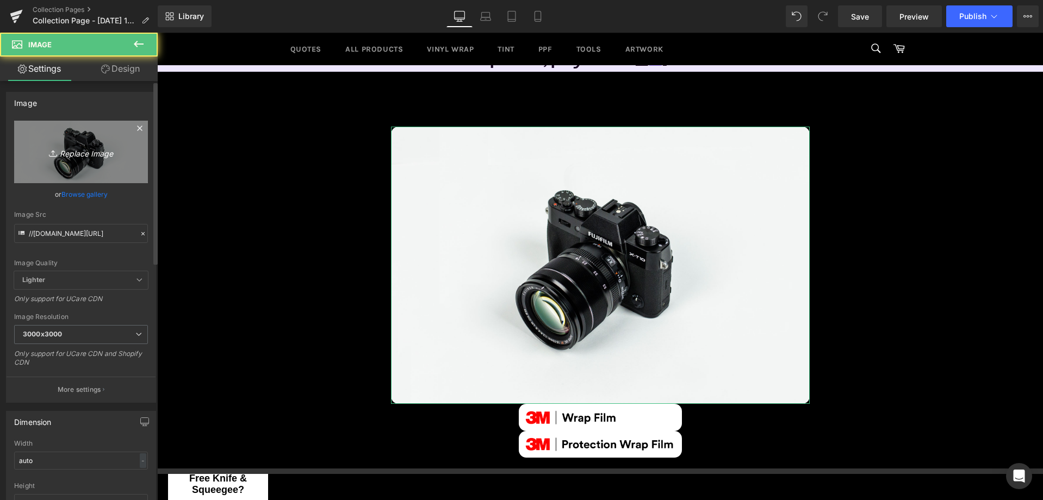
click at [64, 146] on icon "Replace Image" at bounding box center [81, 152] width 87 height 14
type input "C:\fakepath\3M Full Range Long.png"
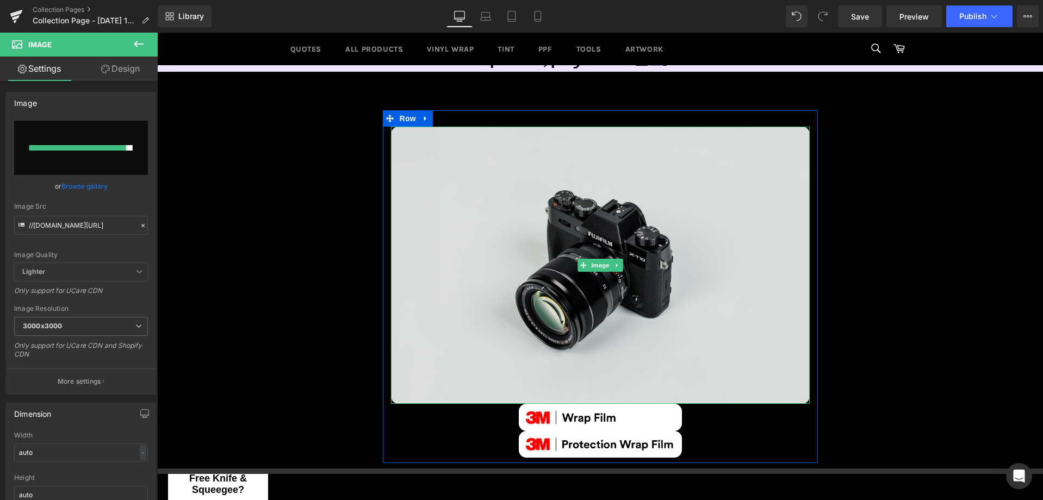
type input "https://ucarecdn.com/8c68fa63-f813-4020-9228-2687e46ca988/-/format/auto/-/previ…"
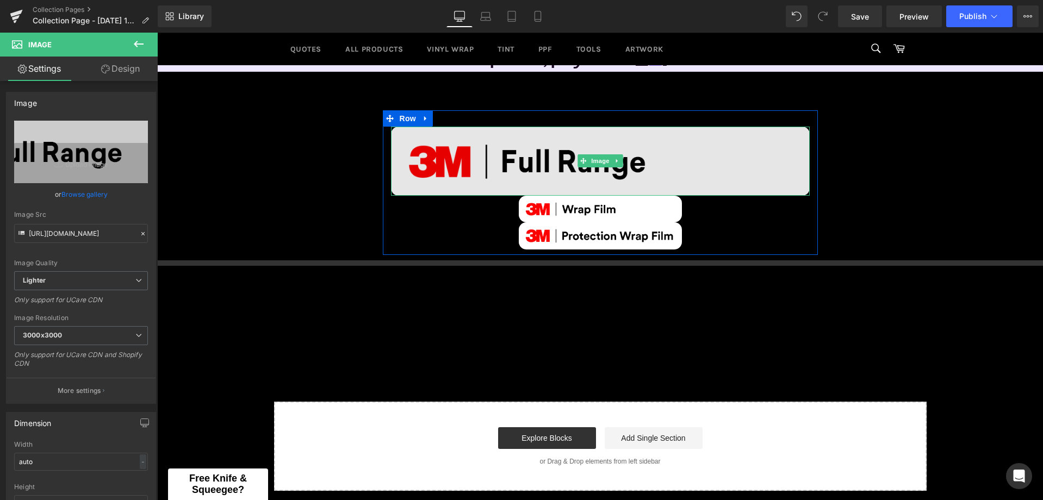
click at [691, 179] on img at bounding box center [600, 161] width 419 height 69
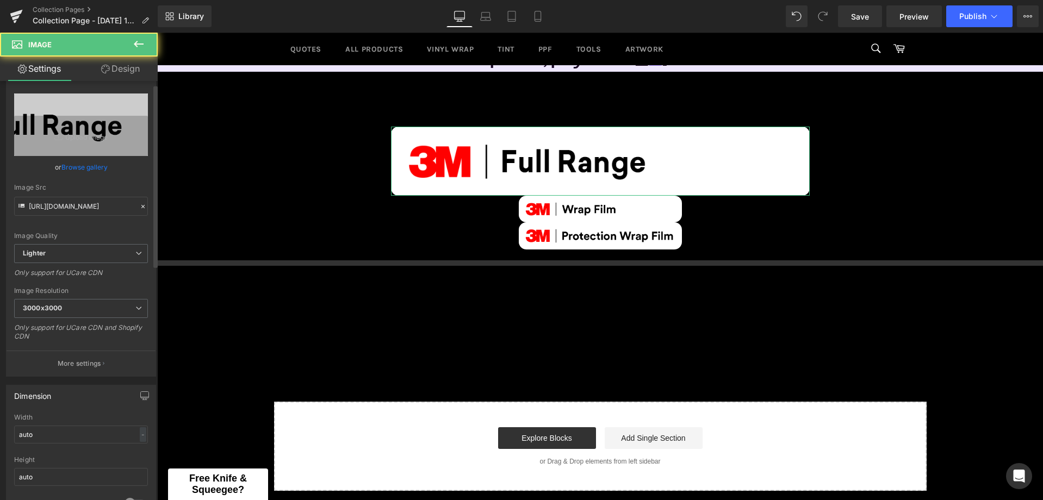
scroll to position [54, 0]
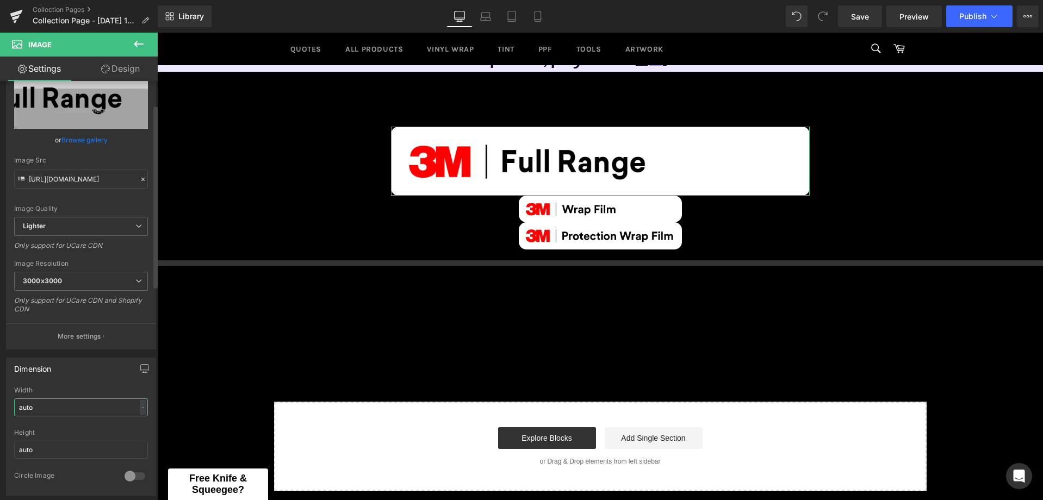
click at [79, 408] on input "auto" at bounding box center [81, 407] width 134 height 18
drag, startPoint x: 79, startPoint y: 408, endPoint x: 20, endPoint y: 384, distance: 64.4
click at [0, 399] on html "Image You are previewing how the will restyle your page. You can not edit Eleme…" at bounding box center [521, 250] width 1043 height 500
type input "500"
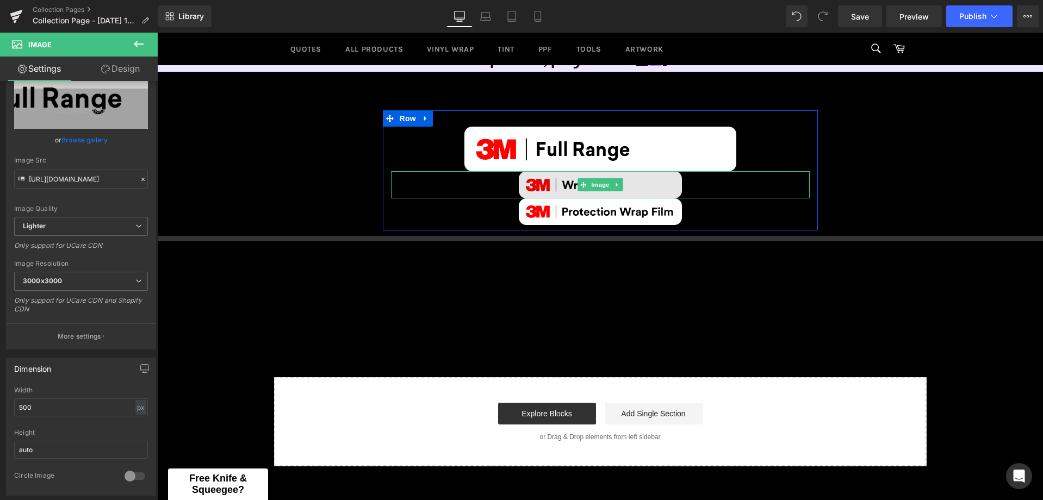
click at [604, 189] on span "Image" at bounding box center [600, 184] width 23 height 13
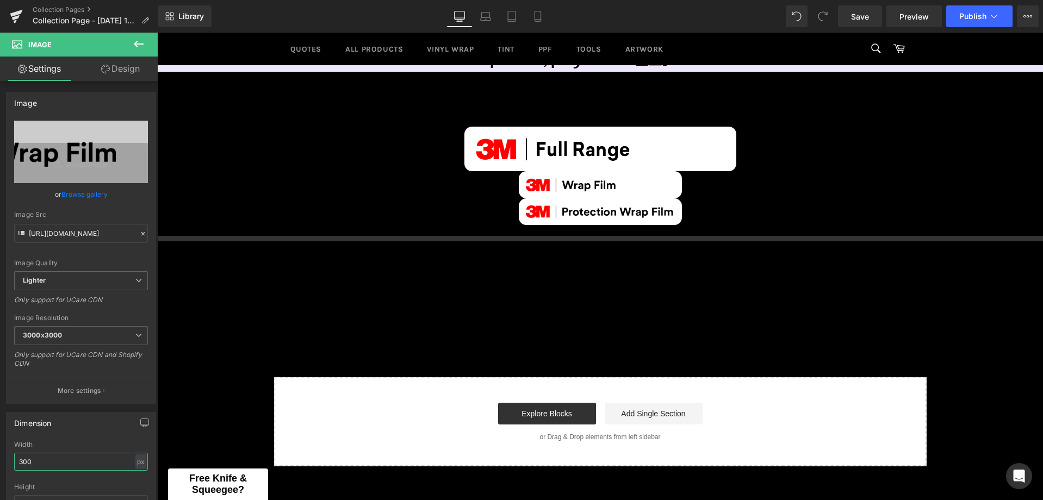
drag, startPoint x: 76, startPoint y: 459, endPoint x: -1, endPoint y: 464, distance: 76.8
click at [0, 464] on html "Image You are previewing how the will restyle your page. You can not edit Eleme…" at bounding box center [521, 250] width 1043 height 500
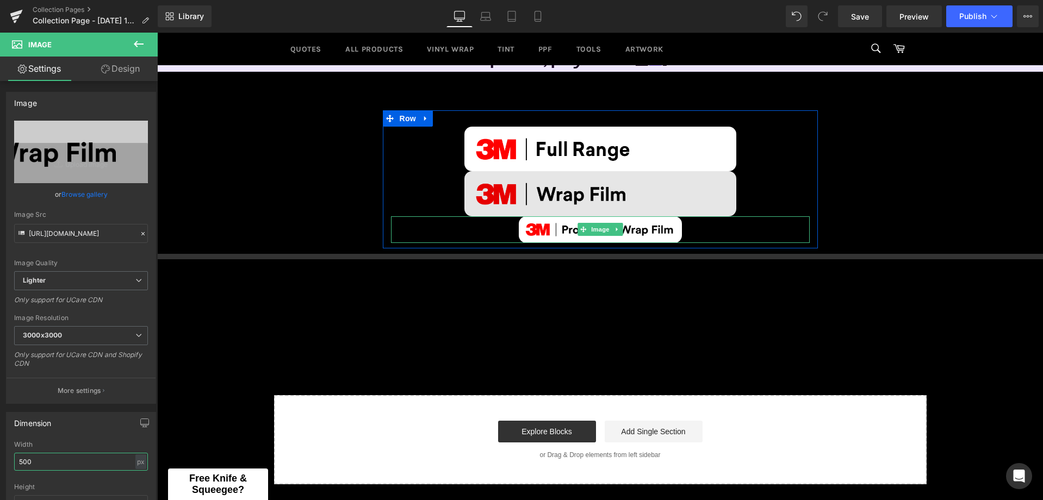
type input "500"
click at [613, 213] on div "Image" at bounding box center [600, 193] width 419 height 45
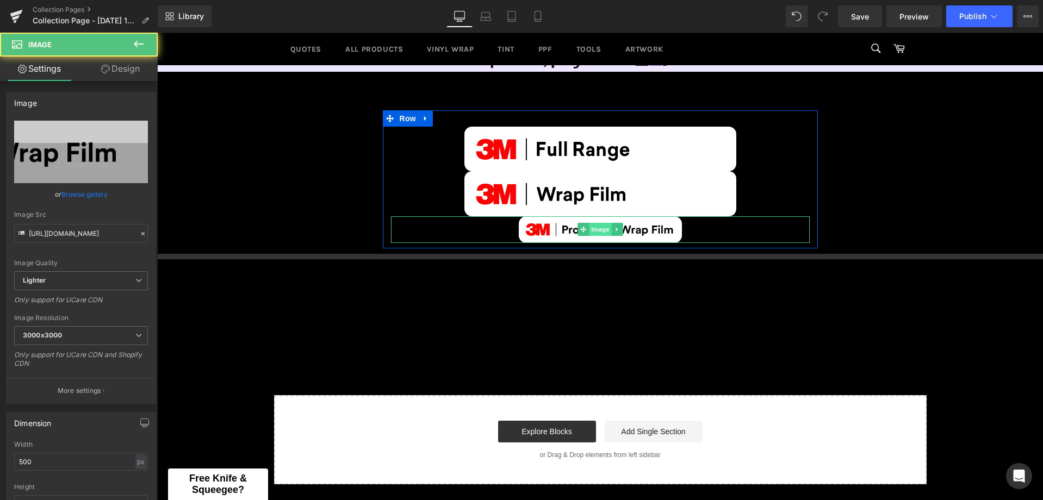
click at [600, 234] on span "Image" at bounding box center [600, 229] width 23 height 13
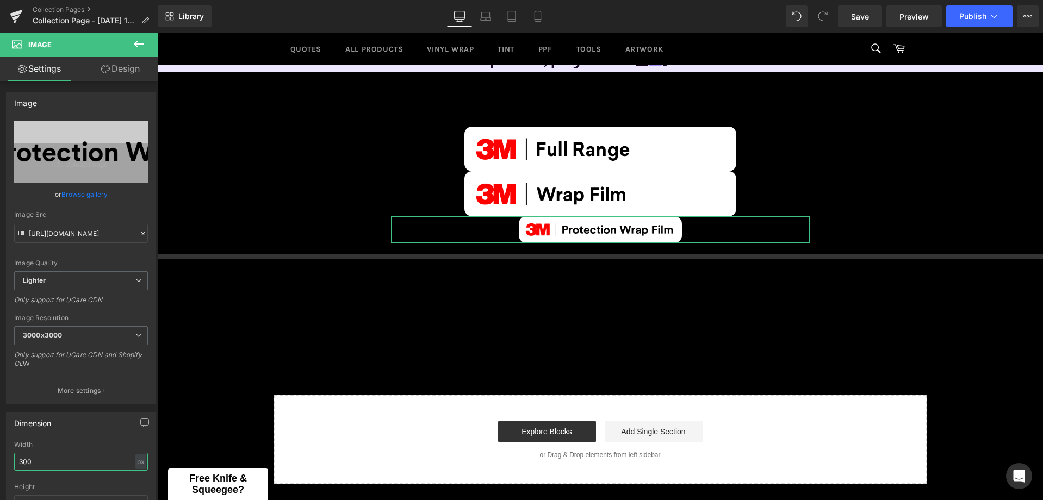
drag, startPoint x: 72, startPoint y: 454, endPoint x: -1, endPoint y: 471, distance: 74.8
click at [0, 471] on html "Image You are previewing how the will restyle your page. You can not edit Eleme…" at bounding box center [521, 250] width 1043 height 500
type input "500"
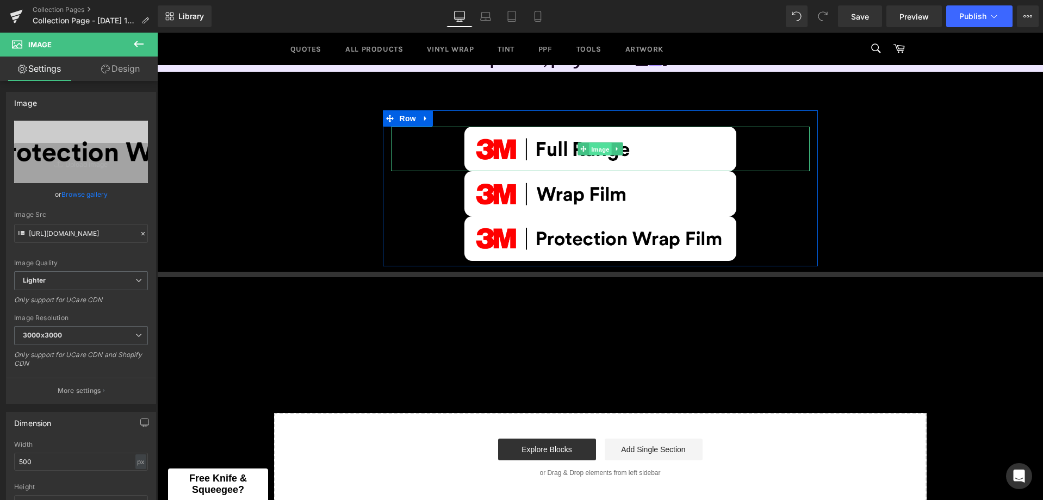
click at [593, 146] on span "Image" at bounding box center [600, 149] width 23 height 13
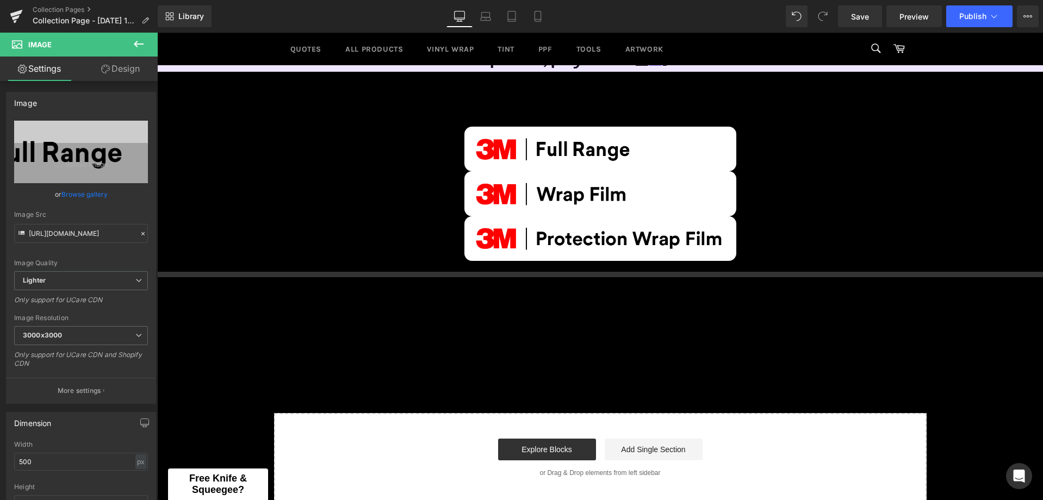
click at [145, 42] on icon at bounding box center [138, 44] width 13 height 13
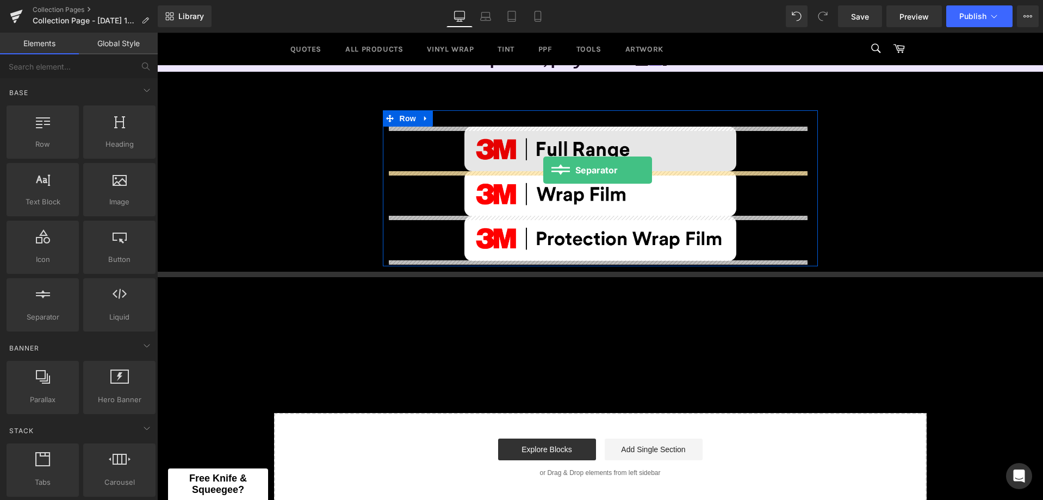
drag, startPoint x: 195, startPoint y: 334, endPoint x: 543, endPoint y: 170, distance: 384.5
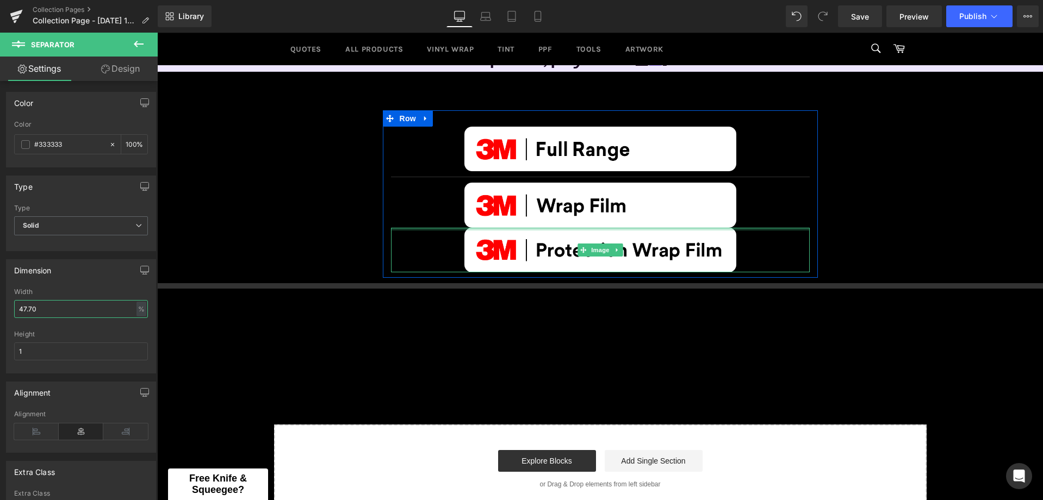
drag, startPoint x: 292, startPoint y: 320, endPoint x: 183, endPoint y: 323, distance: 108.8
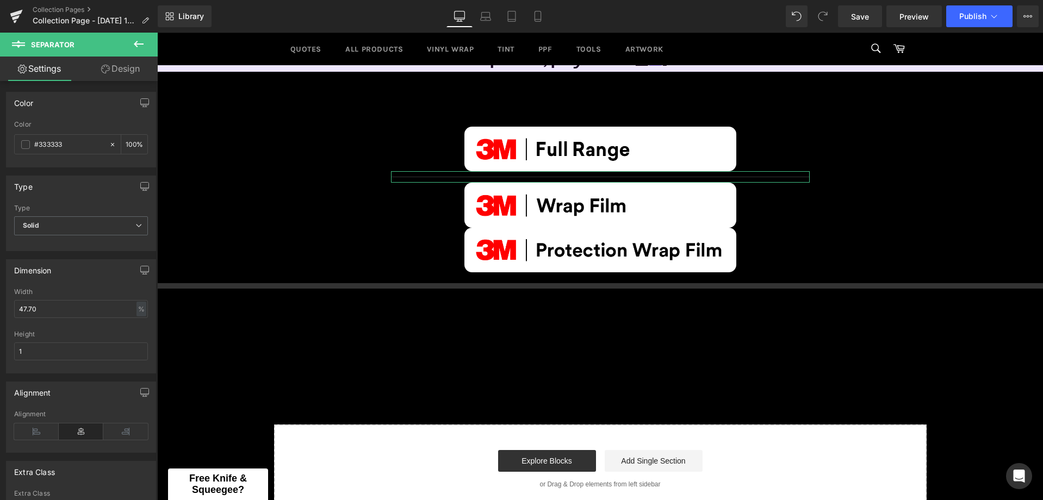
click at [137, 51] on button at bounding box center [139, 45] width 38 height 24
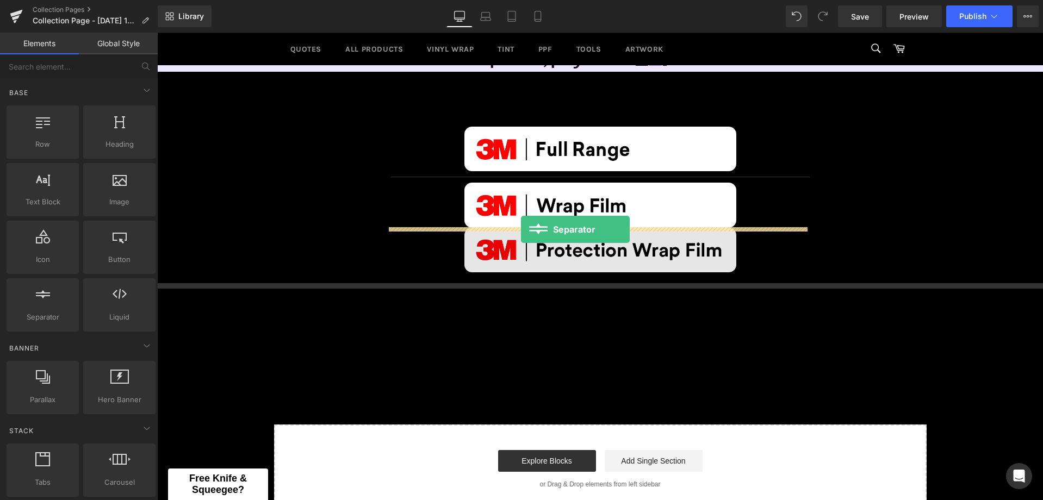
drag, startPoint x: 221, startPoint y: 337, endPoint x: 521, endPoint y: 229, distance: 318.3
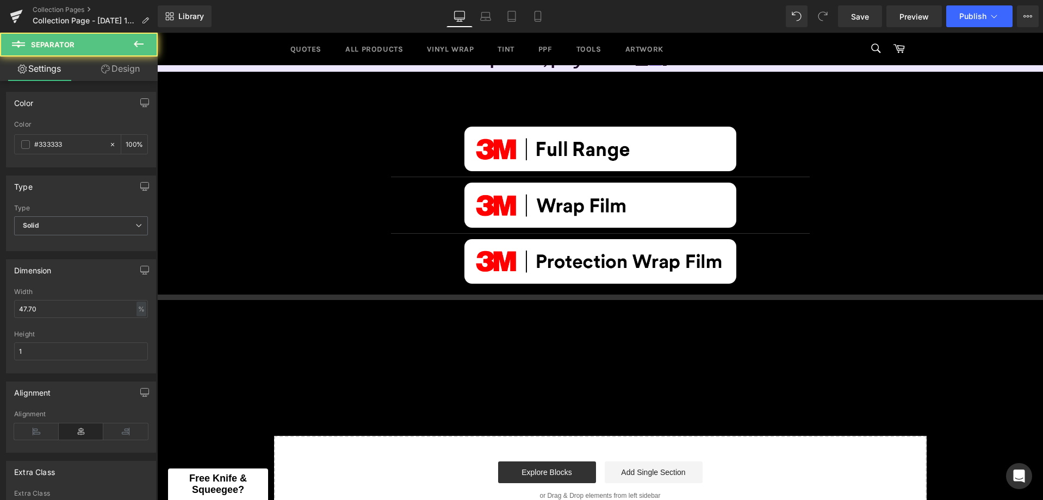
click at [941, 352] on hr at bounding box center [600, 365] width 886 height 33
click at [977, 206] on div "Image Separator Image Separator Image Row Separator Separator Separator Select …" at bounding box center [600, 317] width 886 height 415
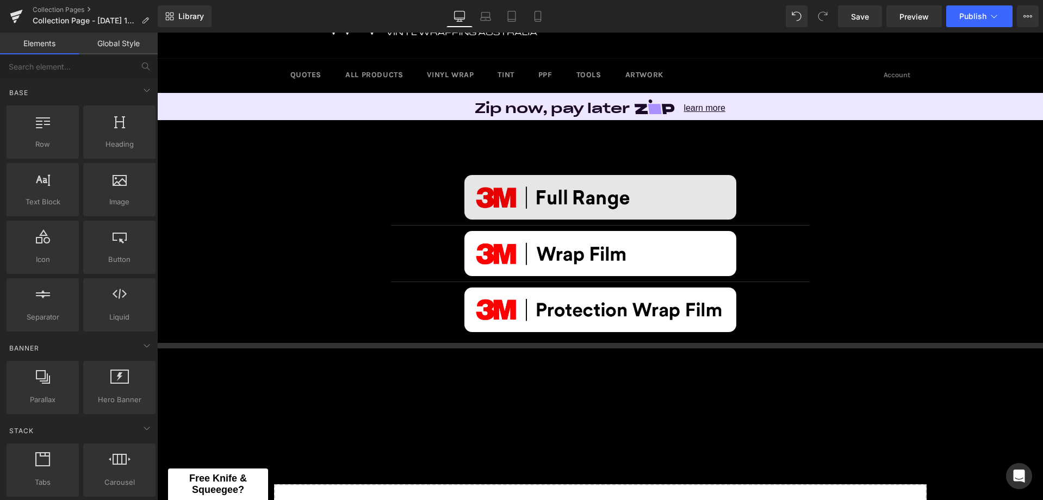
scroll to position [0, 0]
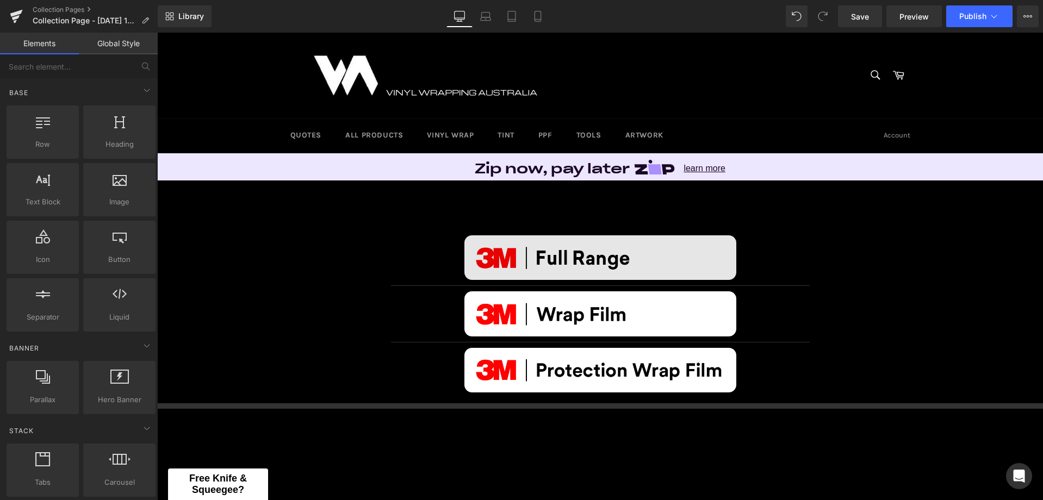
click at [577, 261] on div "Image" at bounding box center [600, 257] width 419 height 45
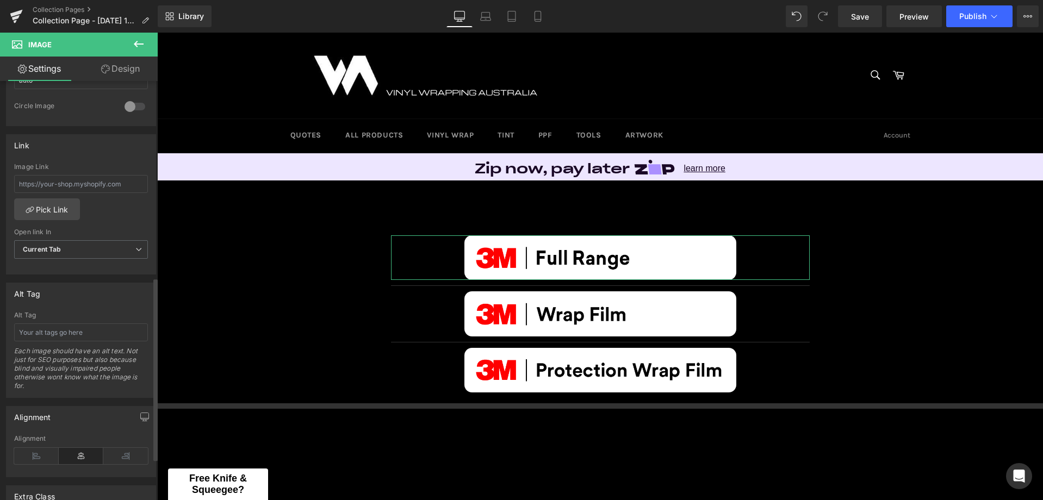
scroll to position [383, 0]
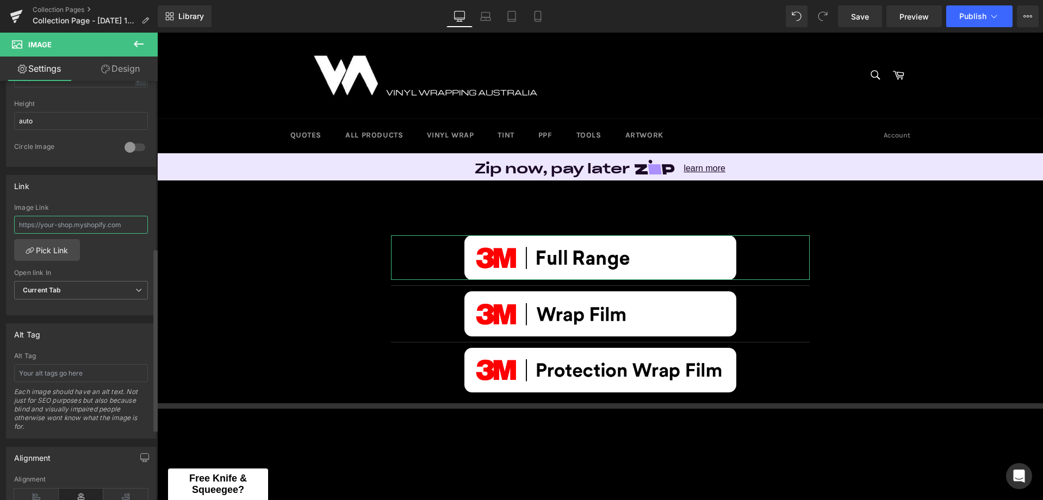
click at [124, 227] on input "text" at bounding box center [81, 225] width 134 height 18
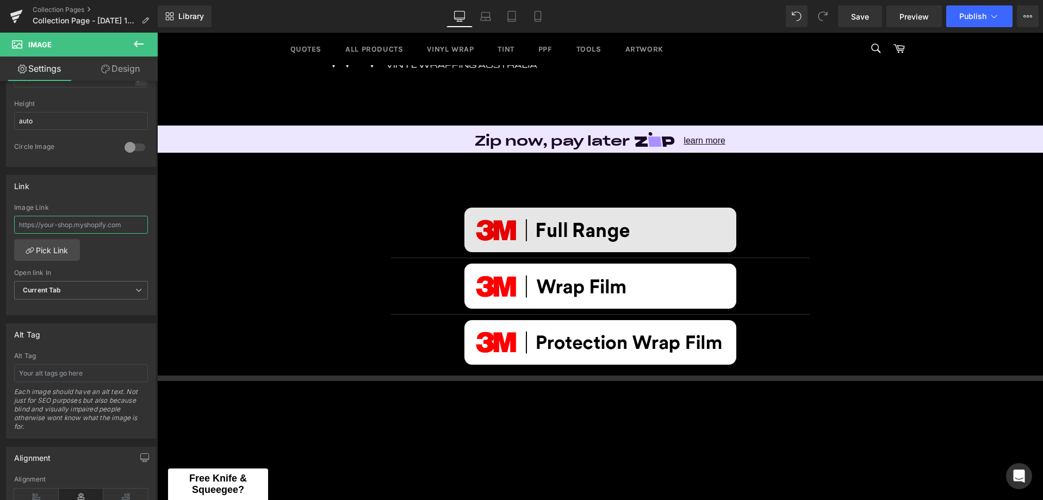
scroll to position [0, 0]
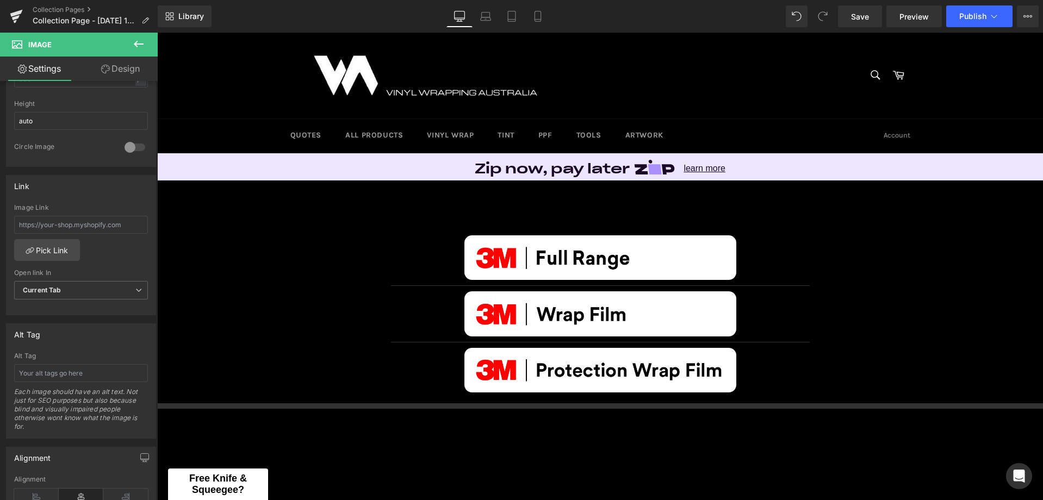
click at [147, 50] on button at bounding box center [139, 45] width 38 height 24
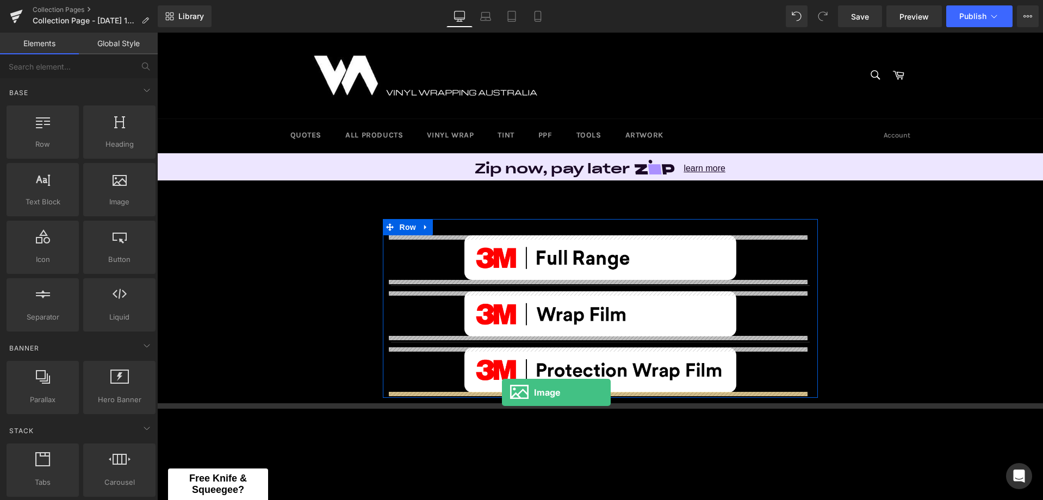
drag, startPoint x: 278, startPoint y: 223, endPoint x: 502, endPoint y: 392, distance: 280.6
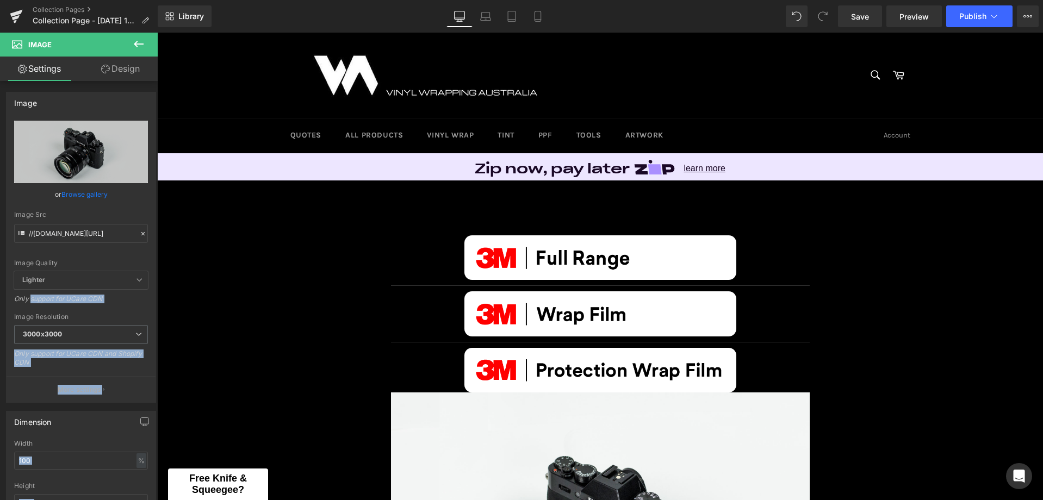
drag, startPoint x: 138, startPoint y: 49, endPoint x: 126, endPoint y: 88, distance: 40.2
click at [138, 49] on icon at bounding box center [138, 44] width 13 height 13
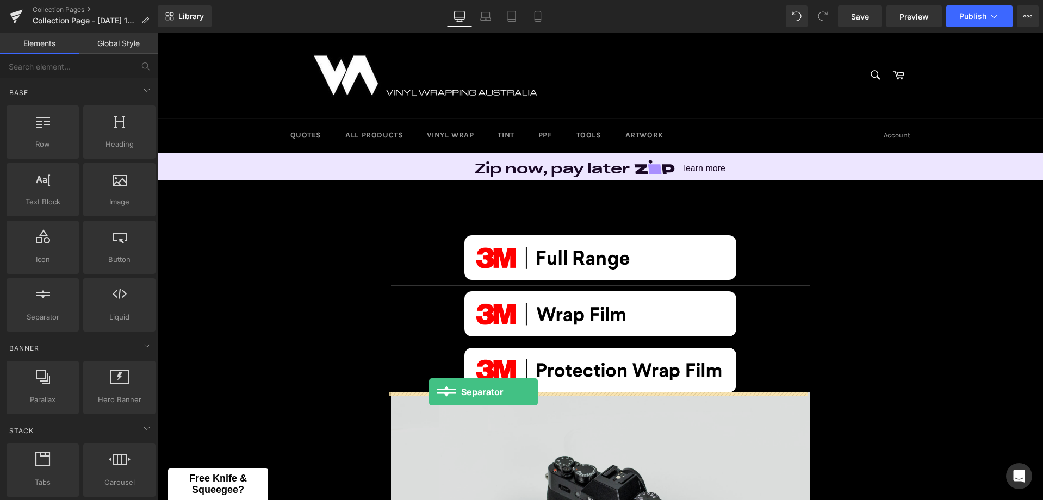
drag, startPoint x: 196, startPoint y: 348, endPoint x: 429, endPoint y: 392, distance: 237.3
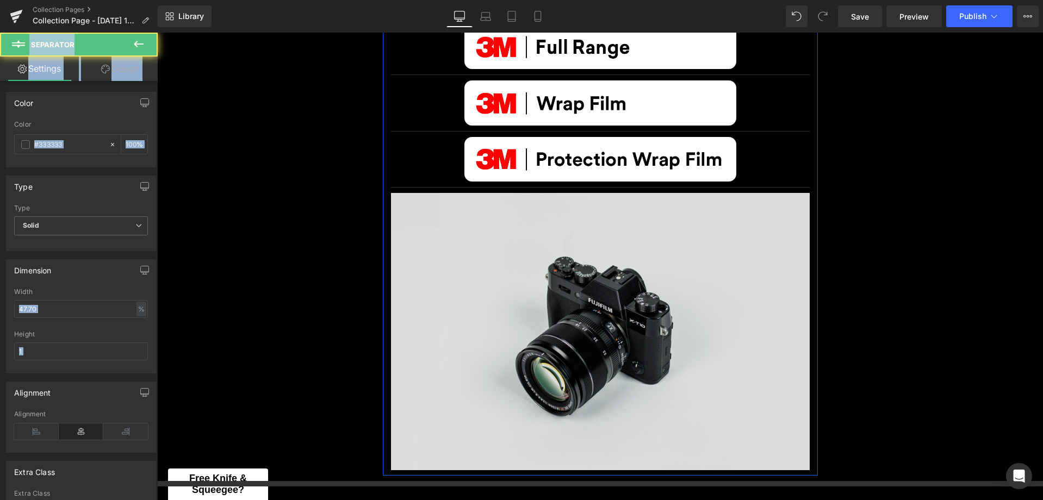
scroll to position [217, 0]
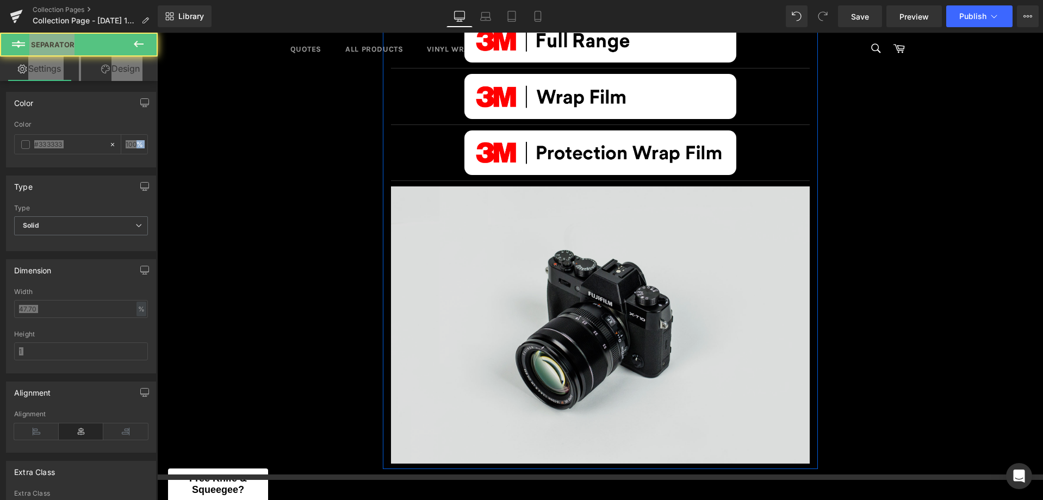
click at [653, 279] on img at bounding box center [600, 324] width 419 height 277
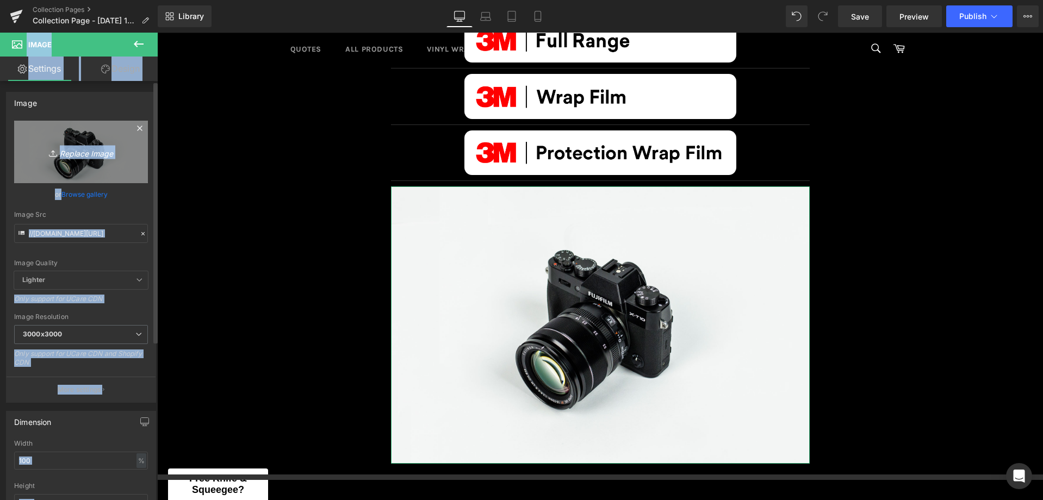
click at [79, 159] on link "Replace Image" at bounding box center [81, 152] width 134 height 63
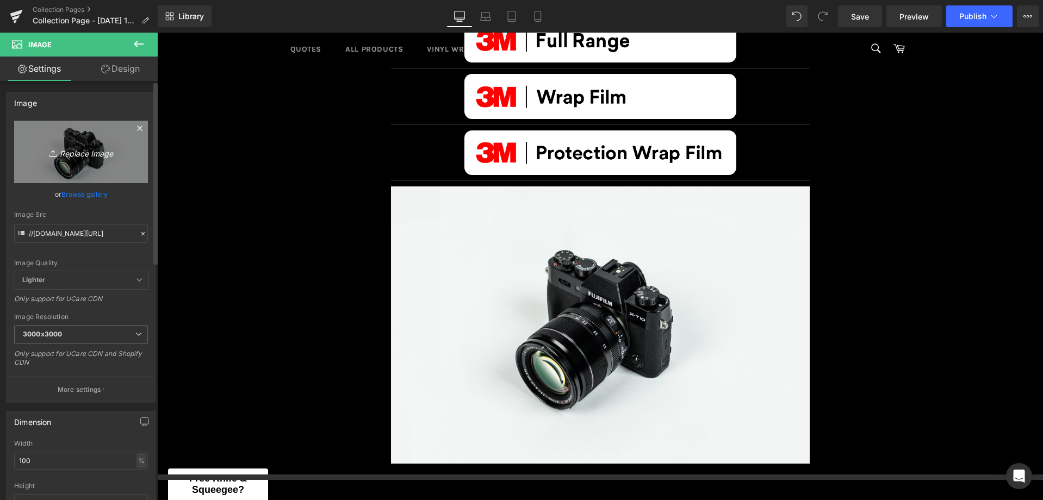
type input "C:\fakepath\3M adhesives.png"
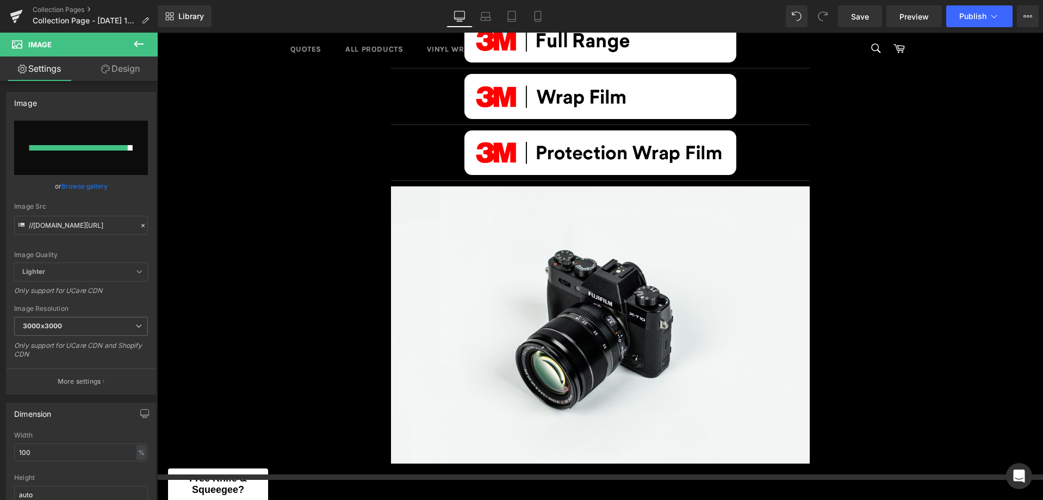
type input "https://ucarecdn.com/f6f116f7-2b23-4a86-8b47-31e962a20393/-/format/auto/-/previ…"
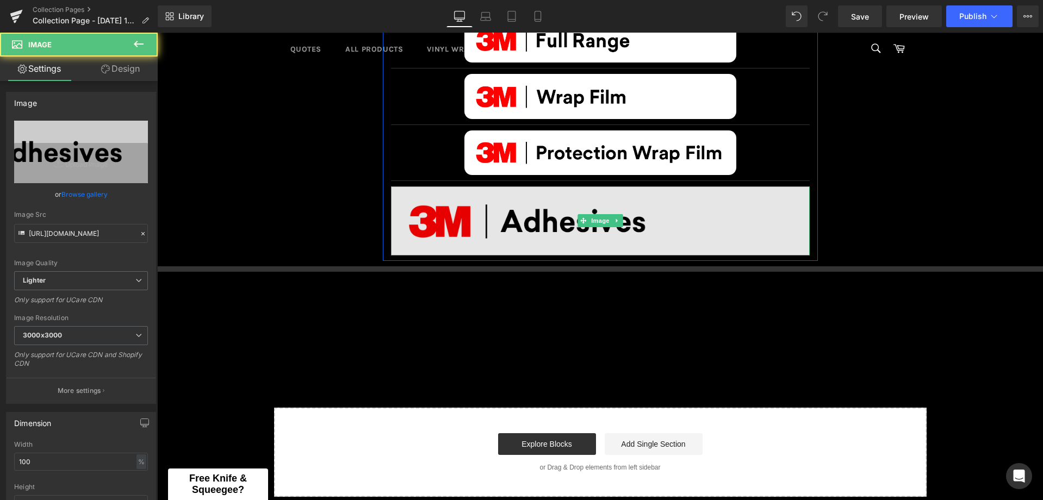
click at [614, 240] on img at bounding box center [600, 220] width 419 height 69
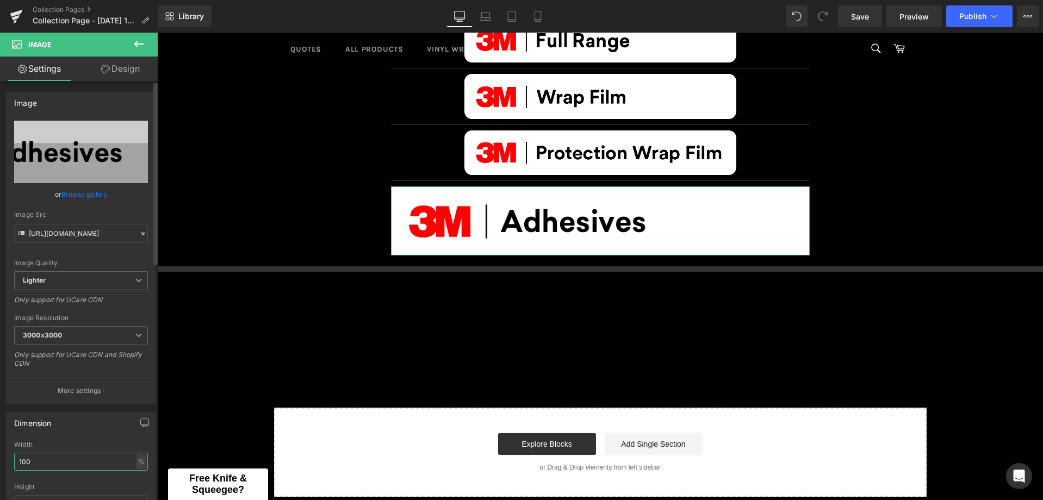
drag, startPoint x: 35, startPoint y: 466, endPoint x: 1, endPoint y: 467, distance: 33.7
click at [1, 467] on div "Dimension 100% Width 100 % % px auto Height auto 0 Circle Image" at bounding box center [81, 477] width 163 height 146
type input "400"
click at [409, 341] on hr at bounding box center [600, 337] width 886 height 33
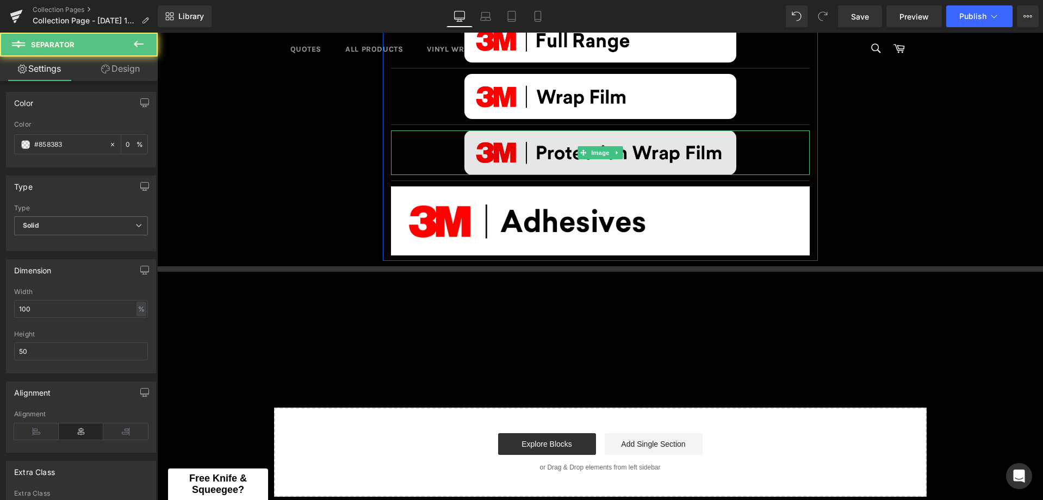
click at [546, 152] on img at bounding box center [600, 152] width 272 height 45
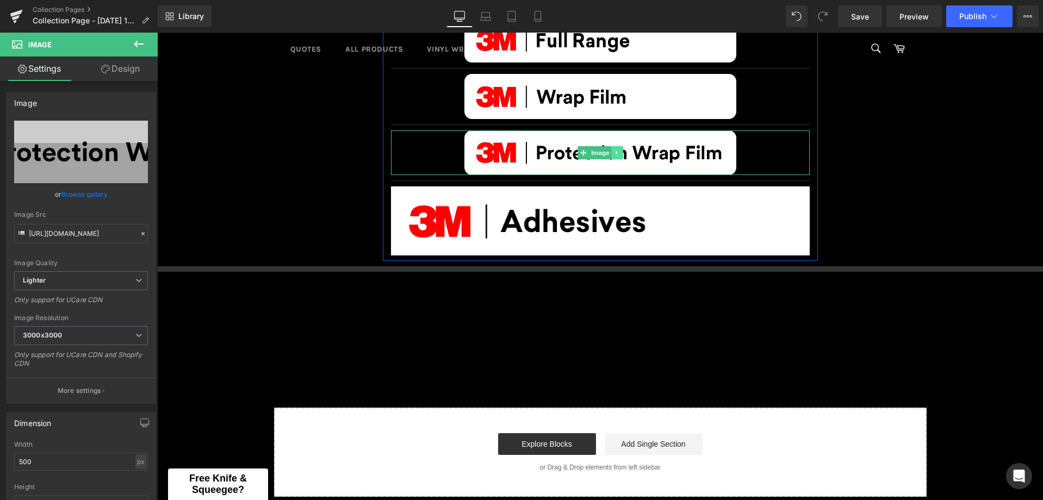
click at [614, 149] on icon at bounding box center [617, 152] width 6 height 7
click at [610, 149] on link at bounding box center [611, 152] width 11 height 13
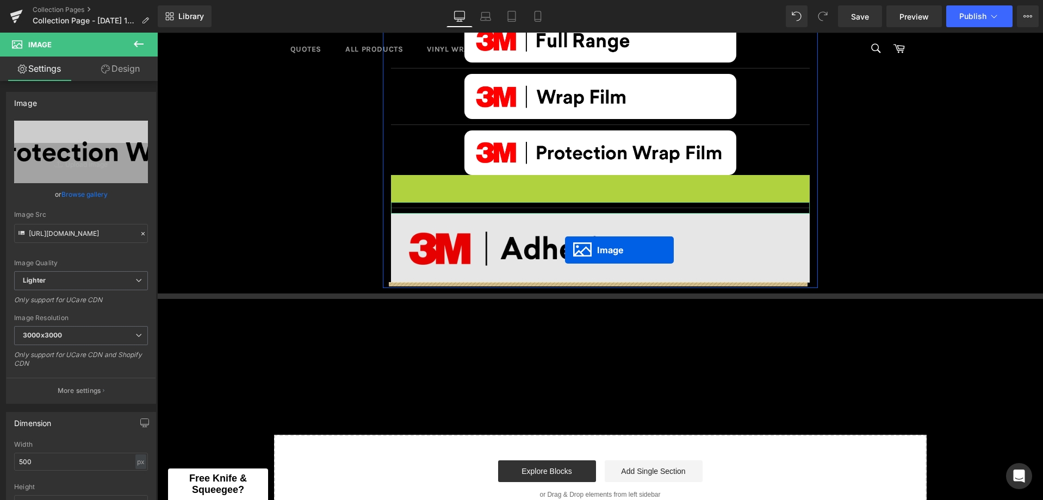
drag, startPoint x: 577, startPoint y: 198, endPoint x: 565, endPoint y: 250, distance: 53.5
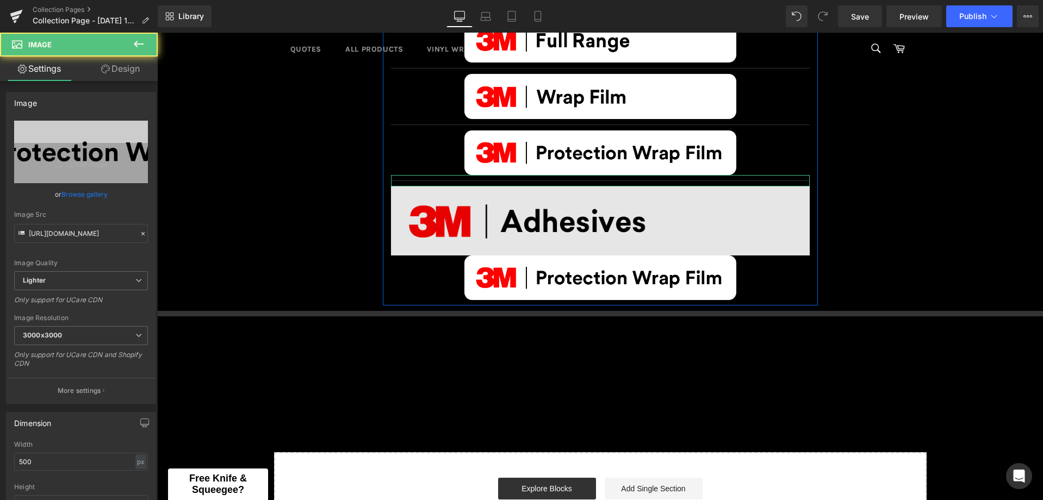
click at [564, 219] on img at bounding box center [600, 220] width 419 height 69
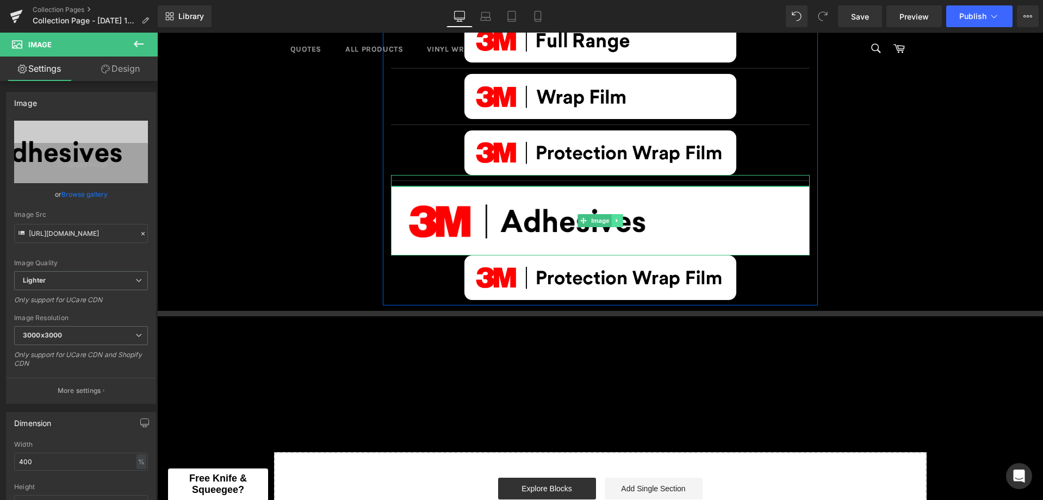
click at [616, 219] on link at bounding box center [616, 220] width 11 height 13
click at [619, 222] on icon at bounding box center [622, 221] width 6 height 6
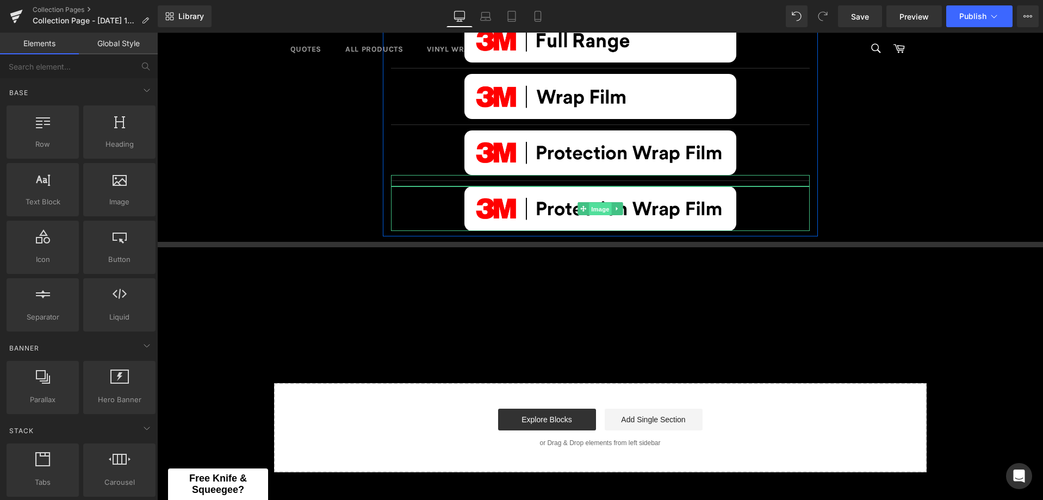
click at [594, 207] on span "Image" at bounding box center [600, 209] width 23 height 13
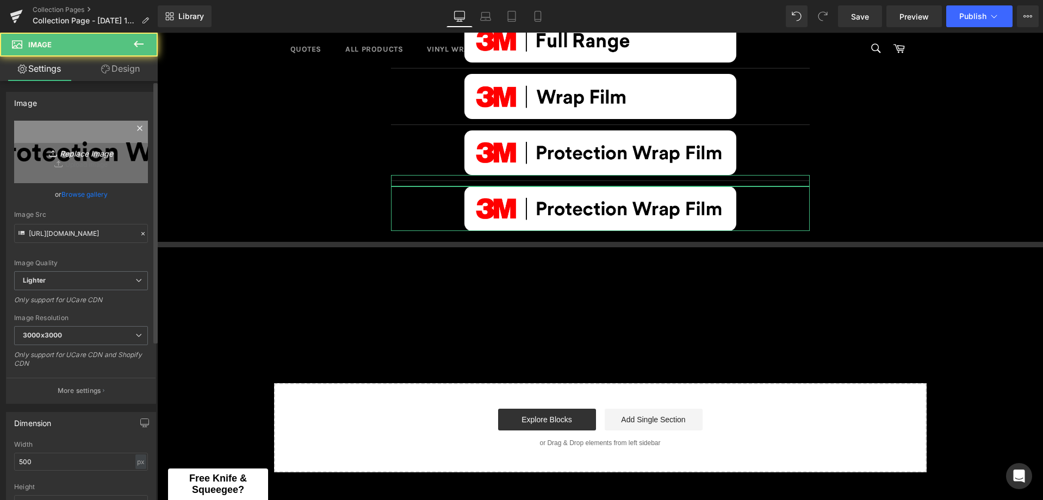
click at [80, 147] on icon "Replace Image" at bounding box center [81, 152] width 87 height 14
type input "C:\fakepath\3M adhesives.png"
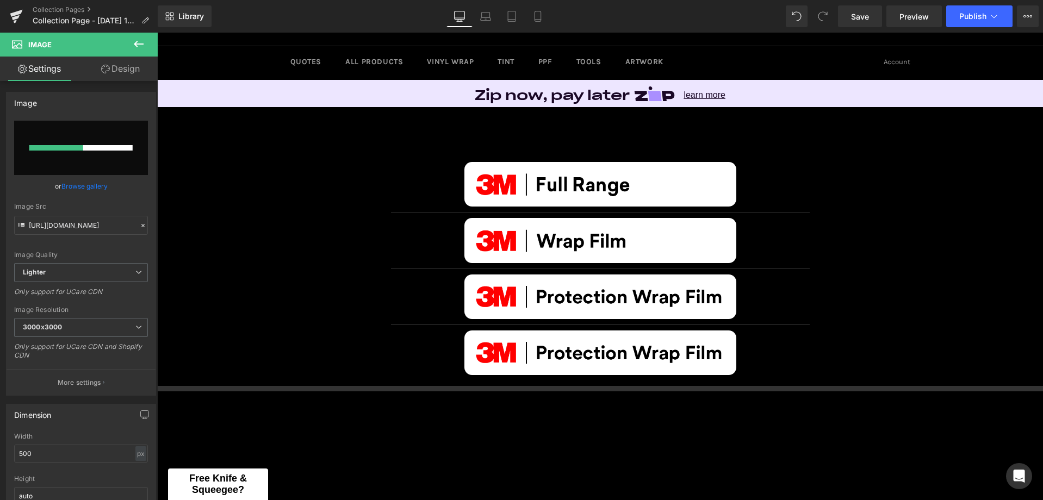
scroll to position [54, 0]
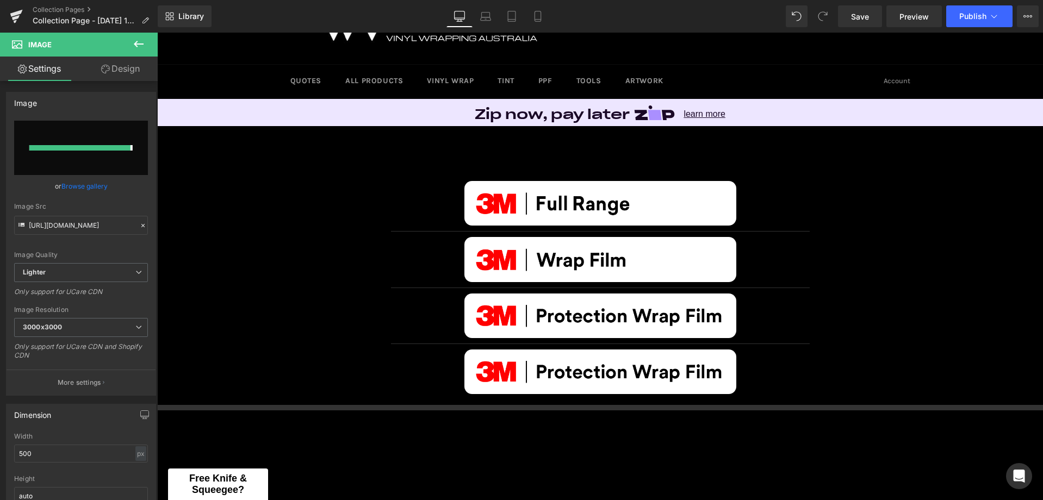
type input "https://ucarecdn.com/06e11edb-36c2-432e-8ac1-37911f27020a/-/format/auto/-/previ…"
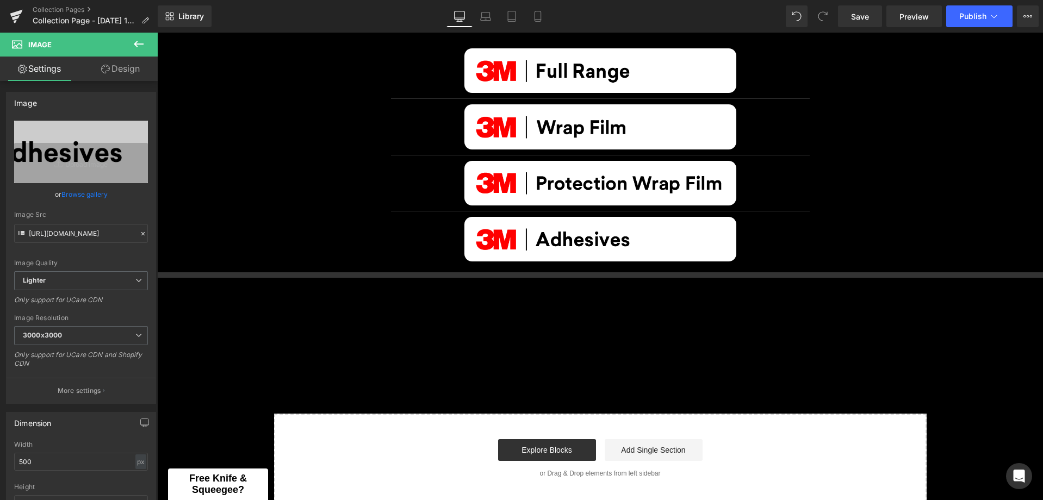
scroll to position [217, 0]
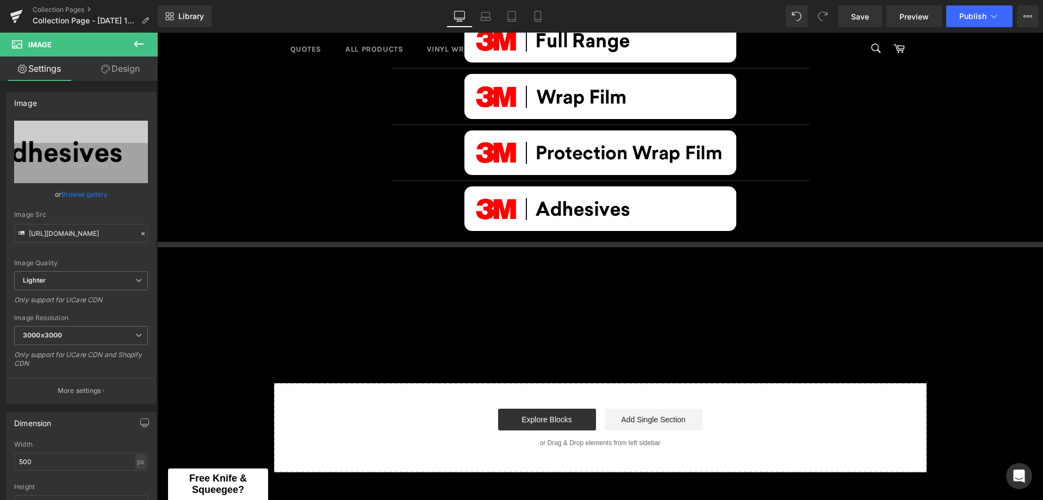
click at [151, 42] on button at bounding box center [139, 45] width 38 height 24
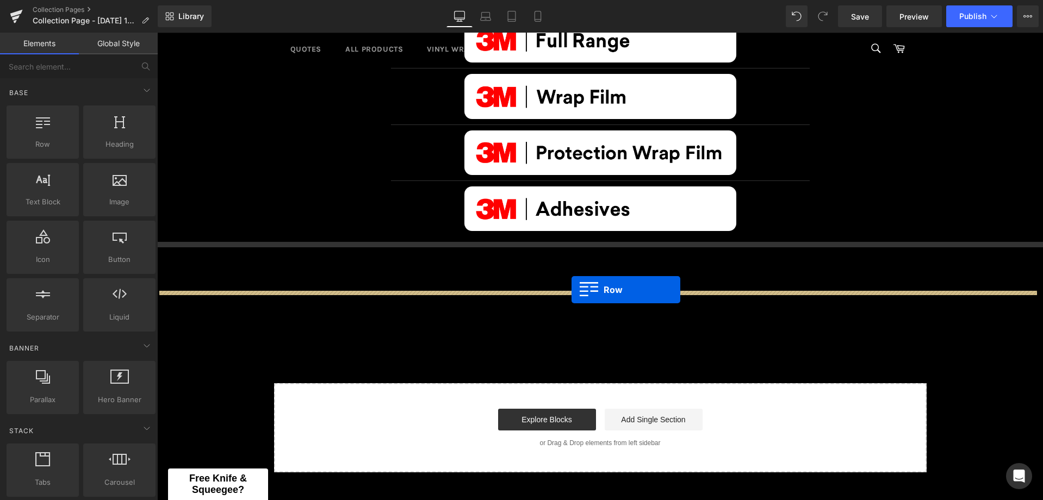
drag, startPoint x: 213, startPoint y: 172, endPoint x: 569, endPoint y: 291, distance: 375.6
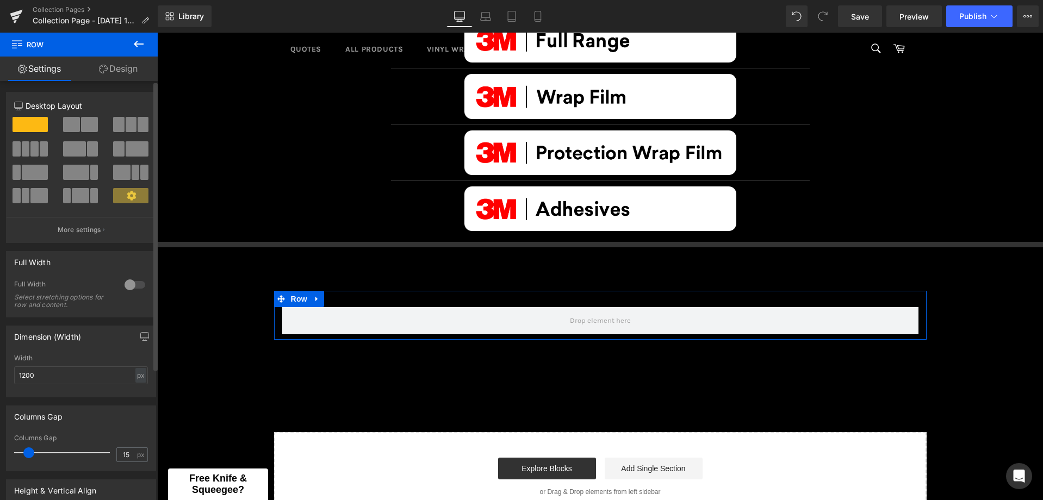
click at [81, 129] on span at bounding box center [89, 124] width 17 height 15
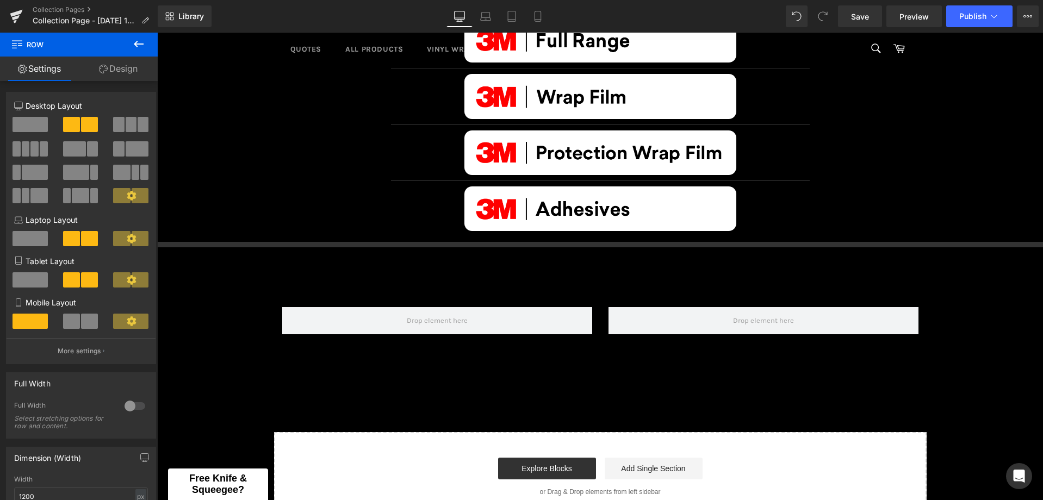
click at [141, 44] on icon at bounding box center [139, 44] width 10 height 7
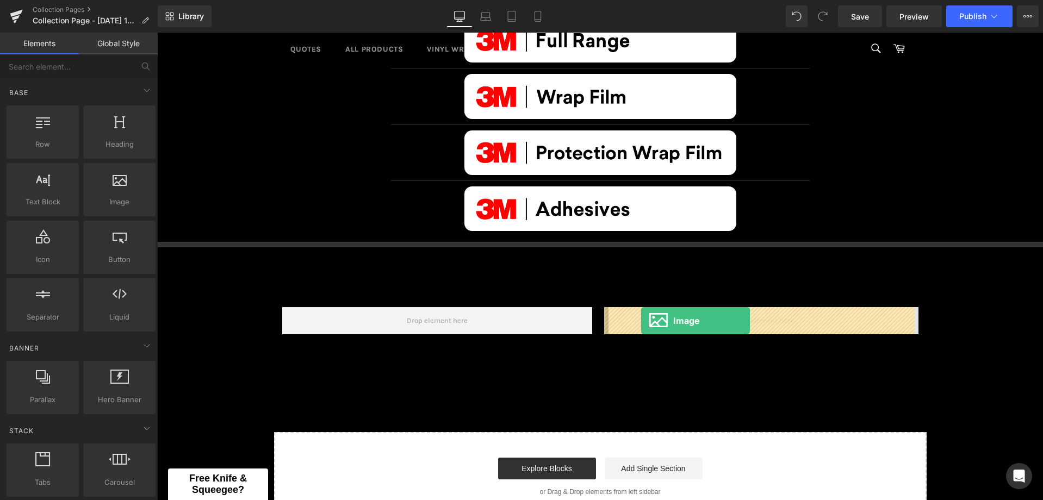
drag, startPoint x: 274, startPoint y: 223, endPoint x: 641, endPoint y: 321, distance: 379.6
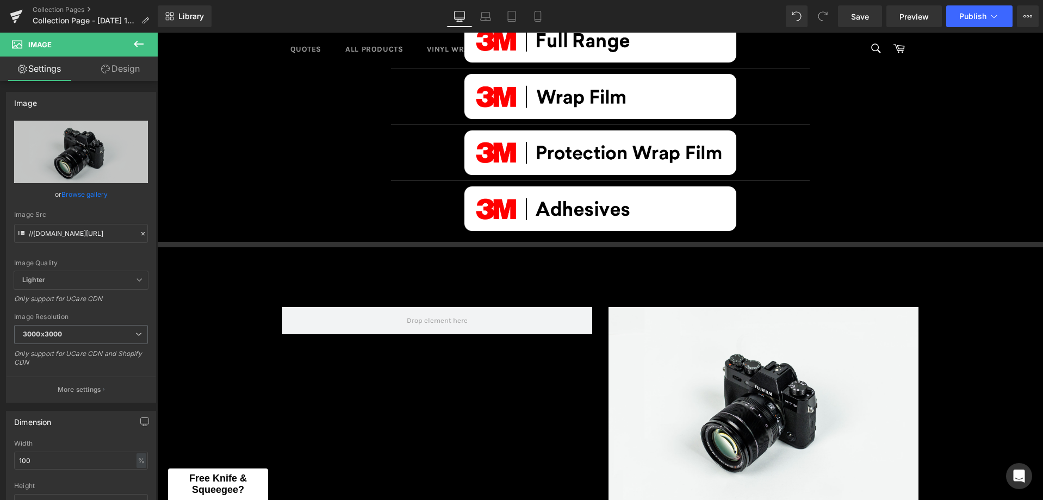
click at [140, 47] on icon at bounding box center [138, 44] width 13 height 13
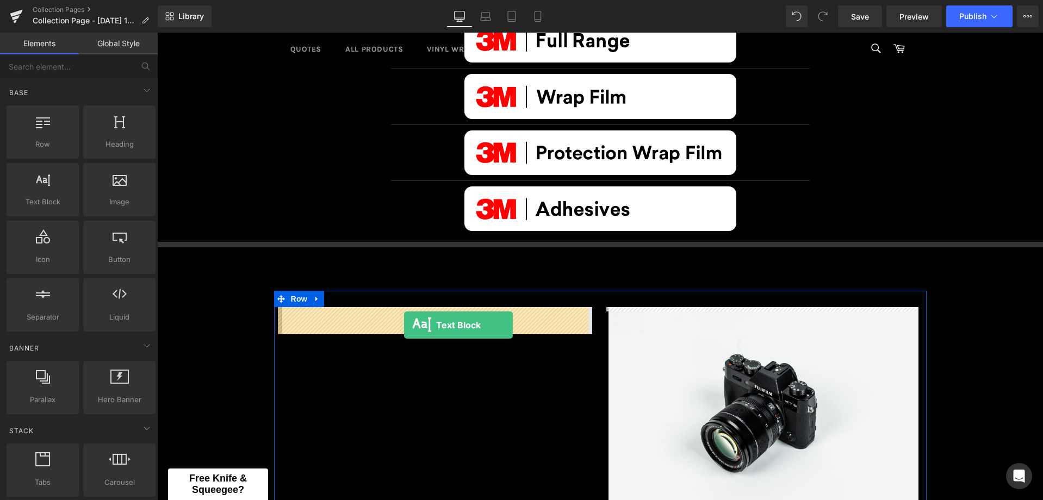
drag, startPoint x: 212, startPoint y: 219, endPoint x: 404, endPoint y: 325, distance: 219.2
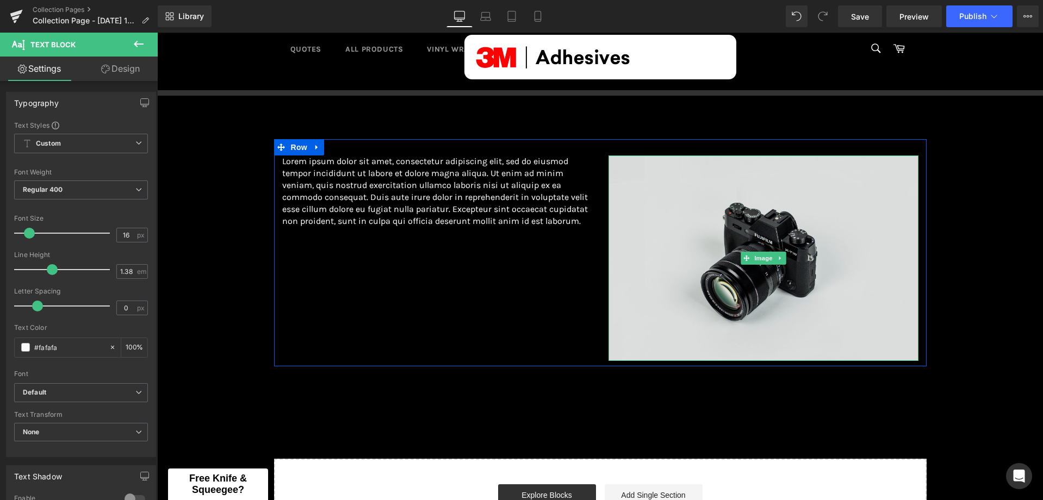
scroll to position [381, 0]
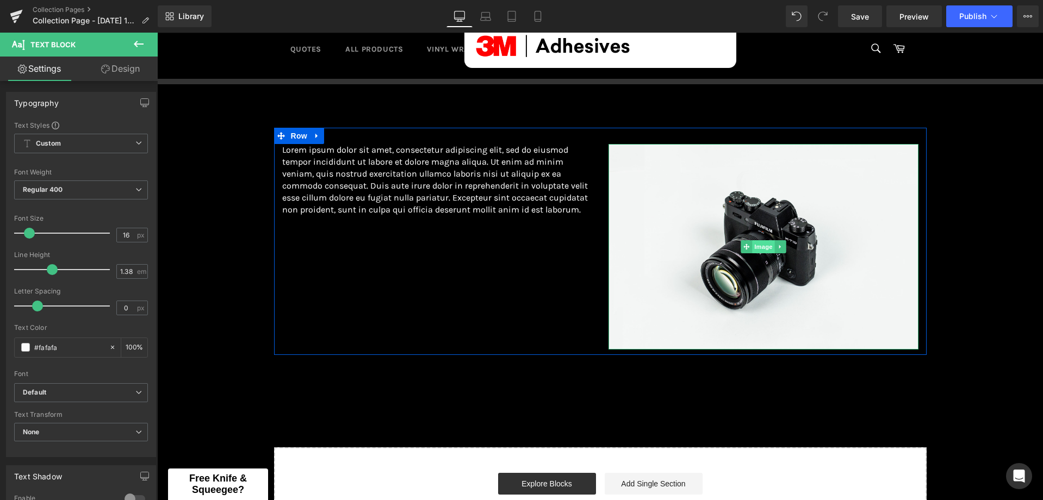
click at [756, 247] on span "Image" at bounding box center [763, 246] width 23 height 13
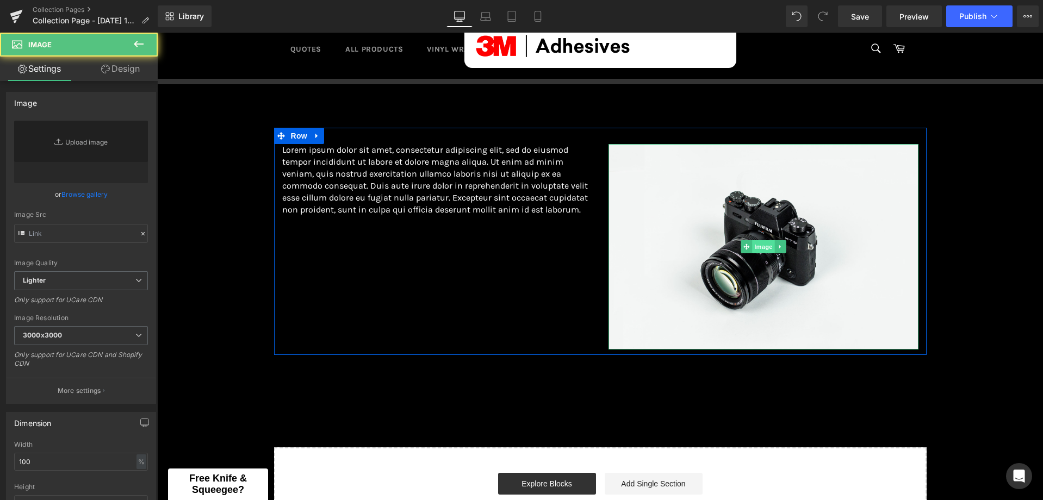
type input "//d1um8515vdn9kb.cloudfront.net/images/parallax.jpg"
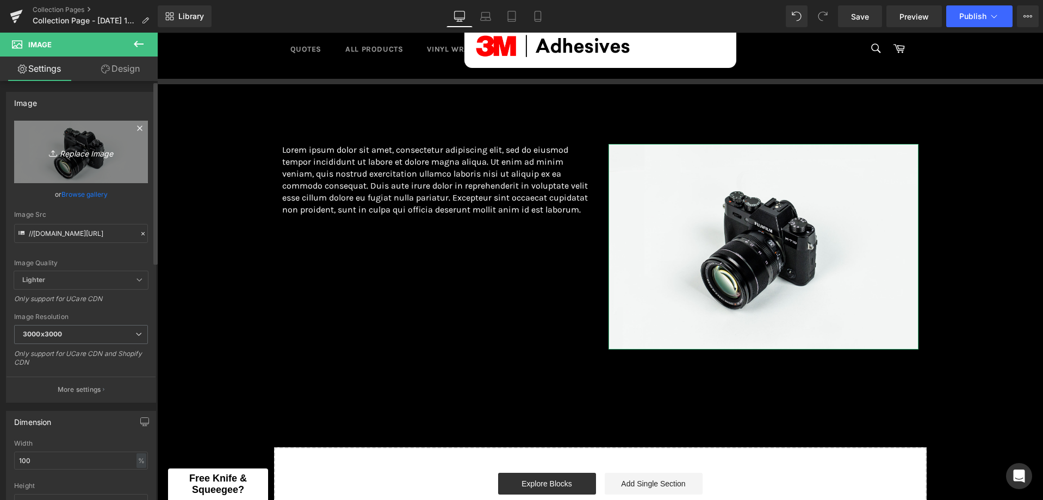
click at [85, 166] on link "Replace Image" at bounding box center [81, 152] width 134 height 63
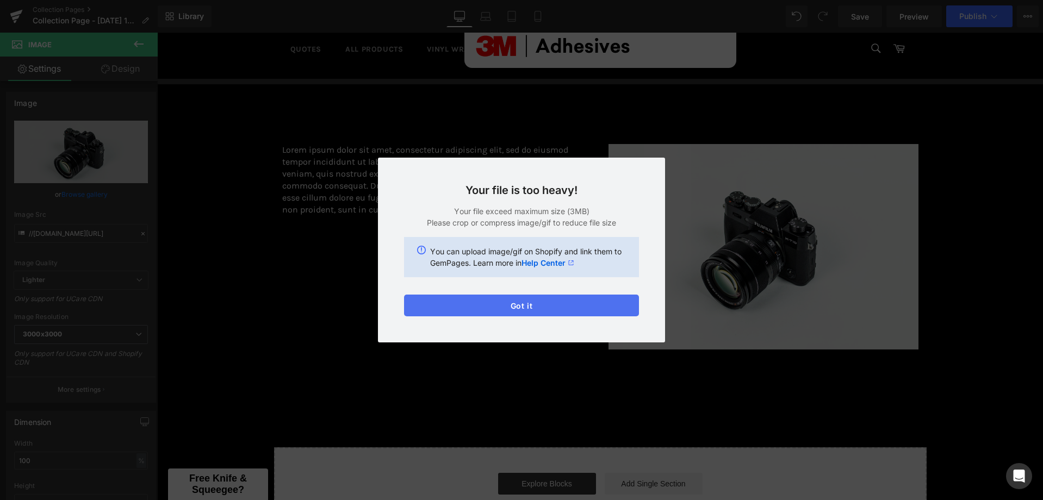
click at [538, 304] on button "Got it" at bounding box center [521, 306] width 235 height 22
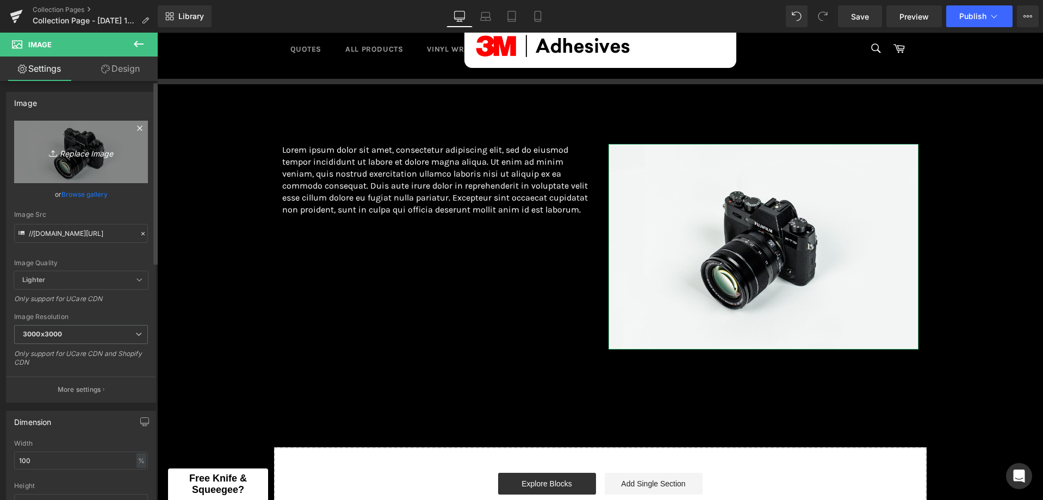
drag, startPoint x: 109, startPoint y: 173, endPoint x: 104, endPoint y: 172, distance: 5.5
click at [104, 172] on link "Replace Image" at bounding box center [81, 152] width 134 height 63
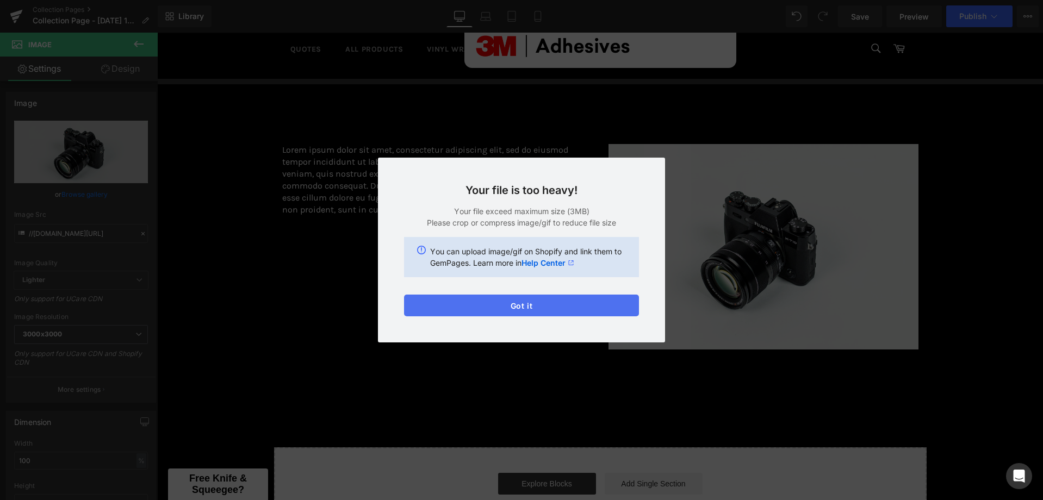
click at [556, 307] on button "Got it" at bounding box center [521, 306] width 235 height 22
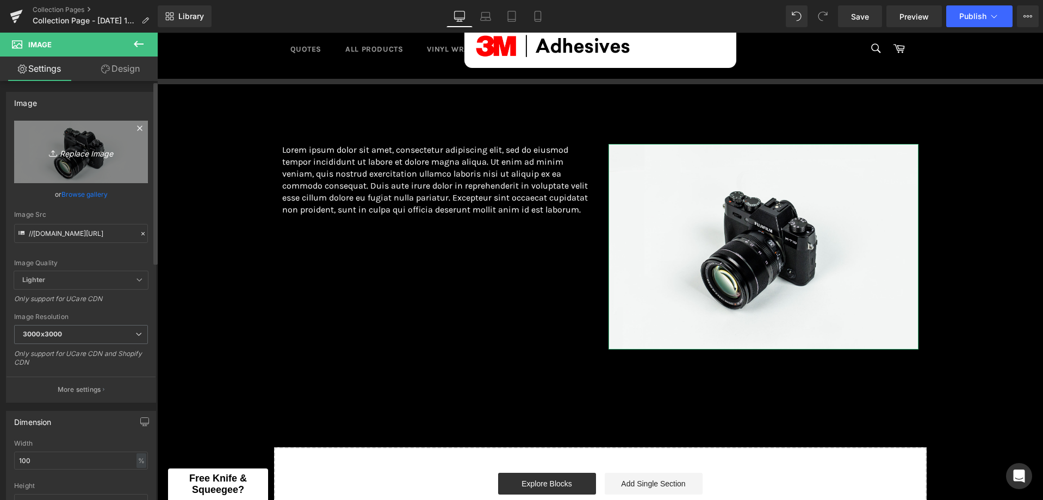
click at [53, 143] on link "Replace Image" at bounding box center [81, 152] width 134 height 63
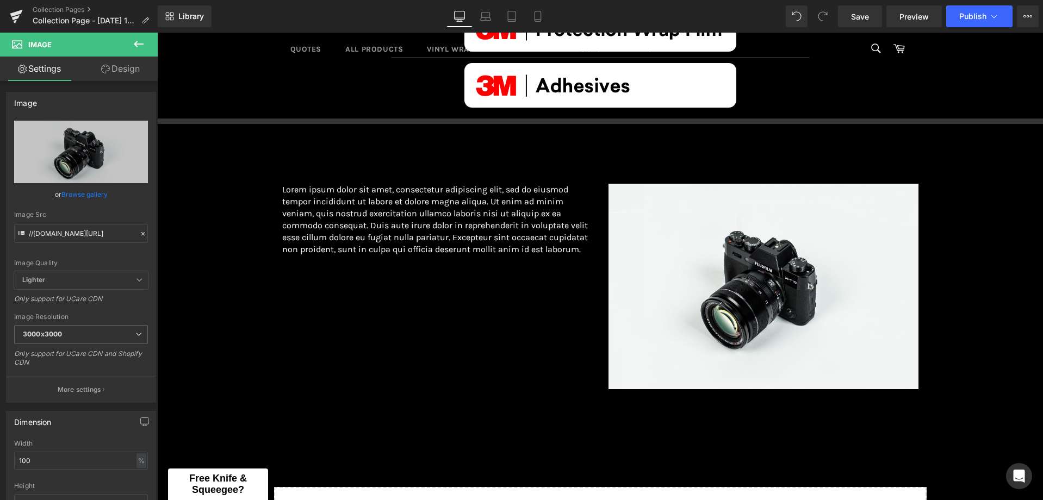
scroll to position [326, 0]
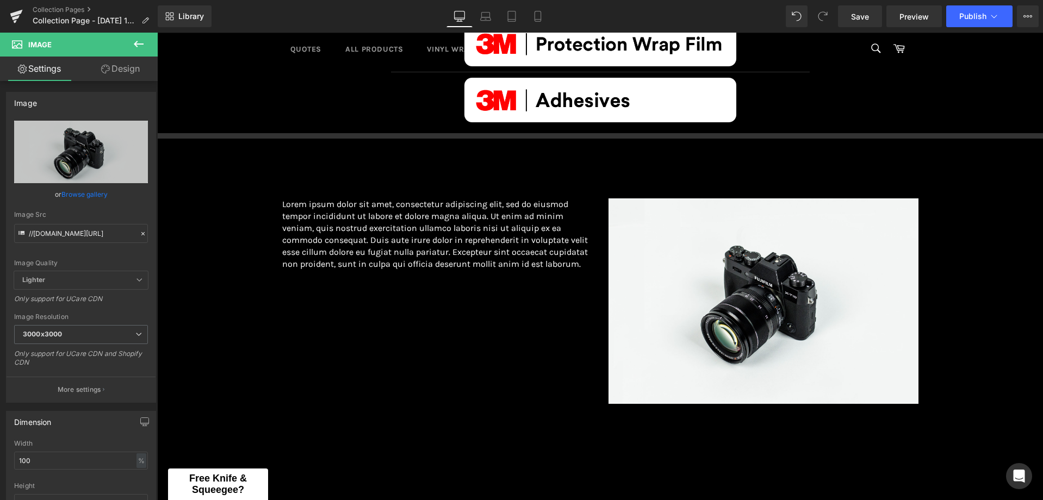
click at [216, 215] on div "Image Separator Image Separator Image Separator Image Row Separator Separator L…" at bounding box center [600, 242] width 886 height 698
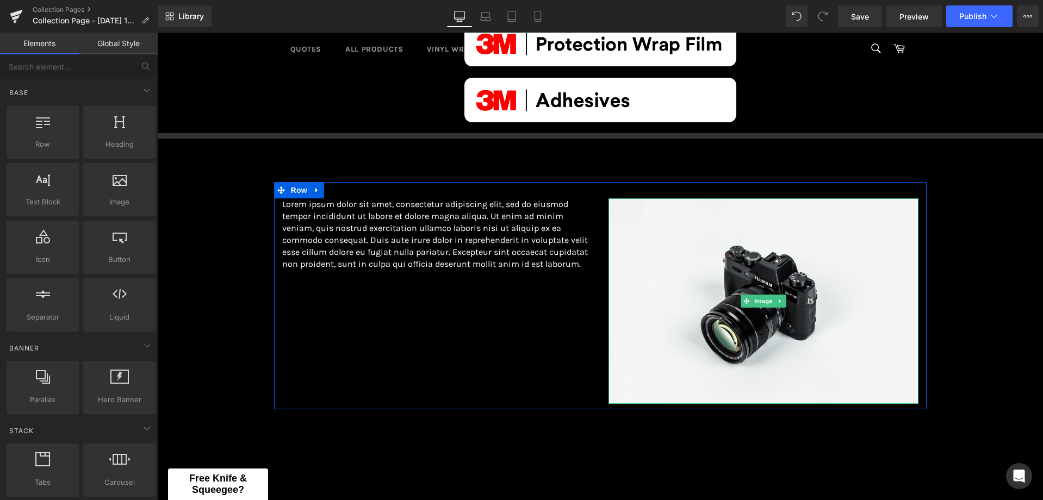
click at [821, 294] on img at bounding box center [763, 300] width 310 height 205
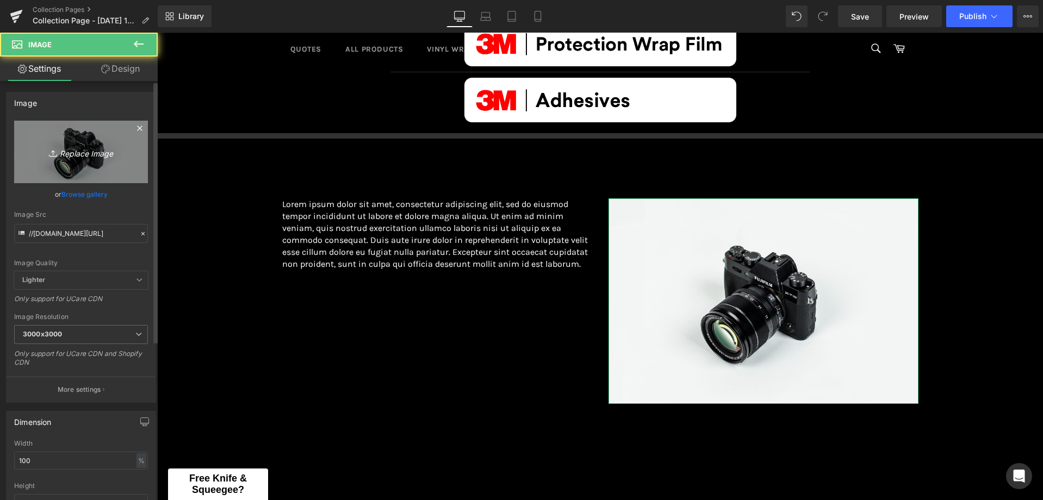
click at [78, 140] on link "Replace Image" at bounding box center [81, 152] width 134 height 63
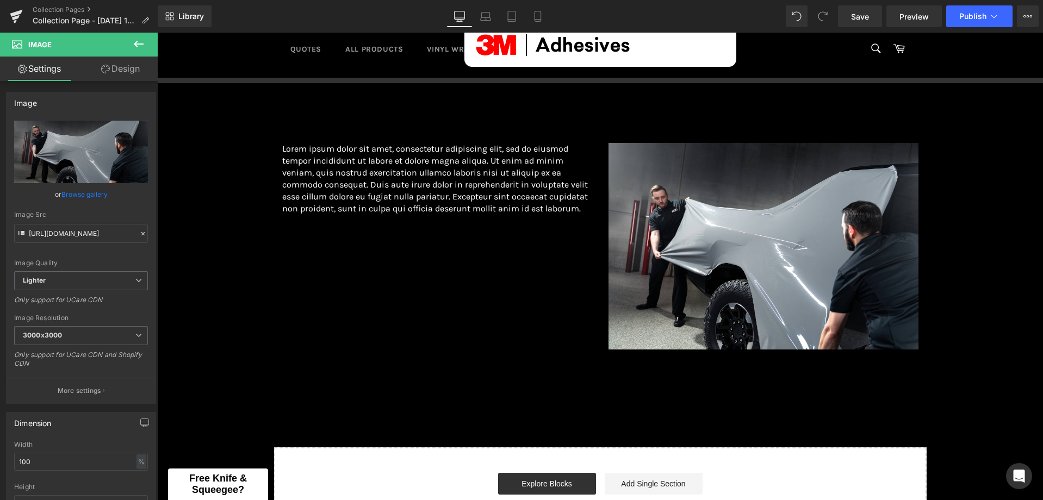
scroll to position [381, 0]
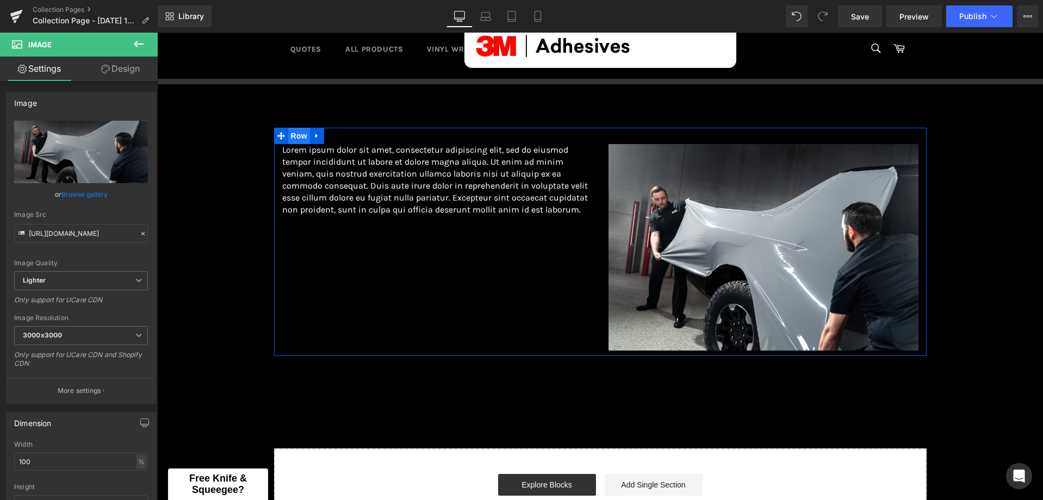
click at [297, 133] on span "Row" at bounding box center [299, 136] width 22 height 16
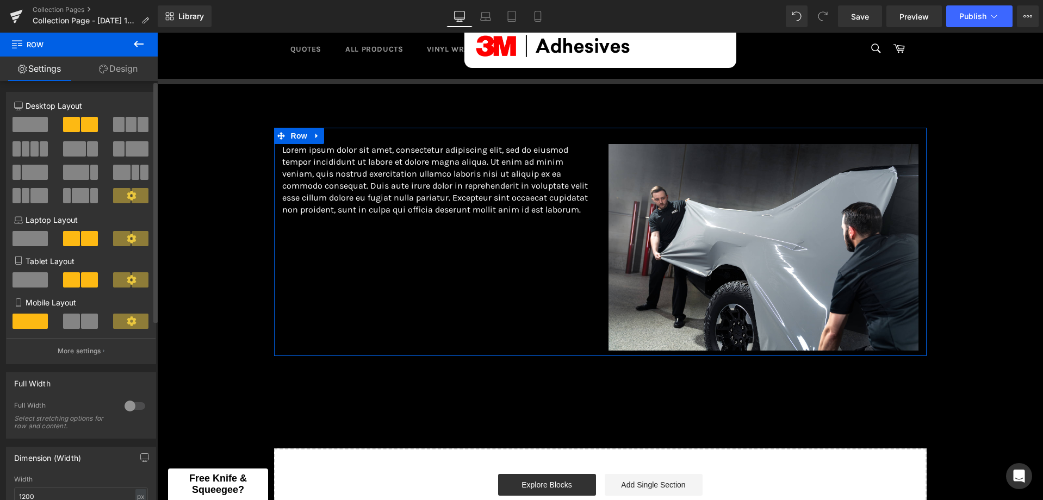
drag, startPoint x: 38, startPoint y: 144, endPoint x: 373, endPoint y: 255, distance: 353.1
click at [40, 144] on span at bounding box center [44, 148] width 8 height 15
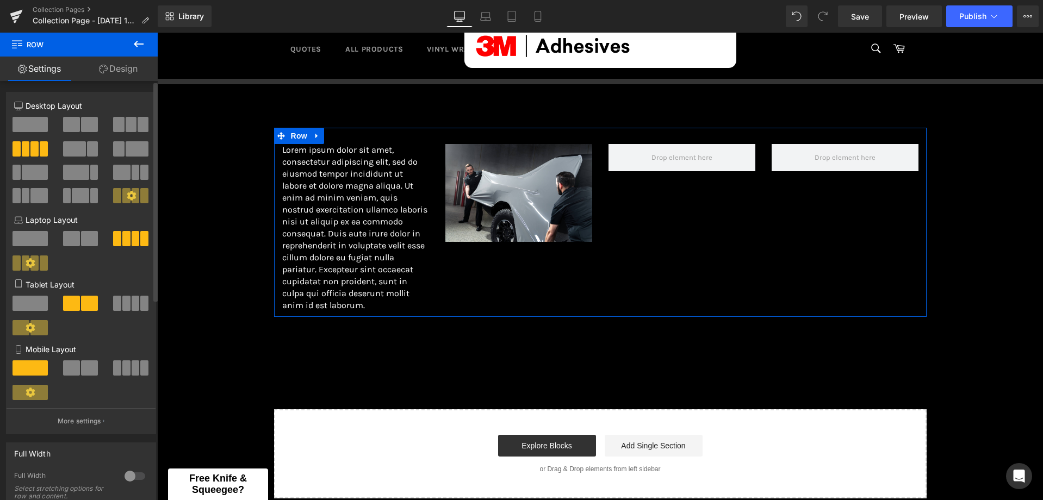
click at [82, 147] on span at bounding box center [74, 148] width 23 height 15
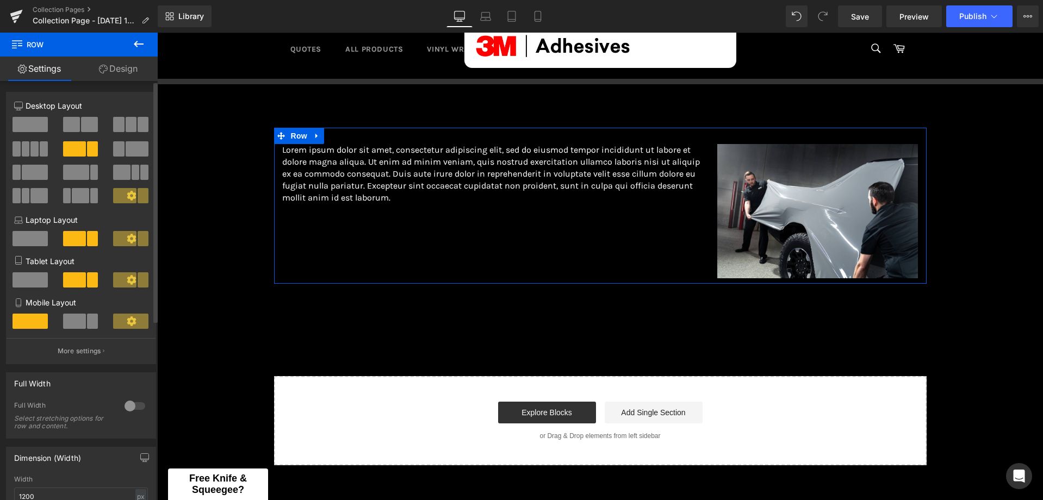
click at [126, 142] on span at bounding box center [137, 148] width 23 height 15
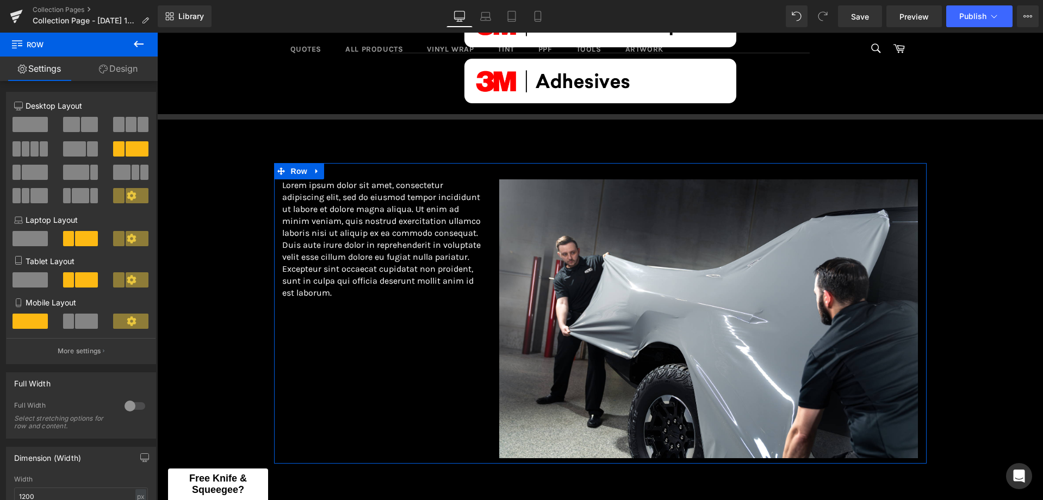
scroll to position [326, 0]
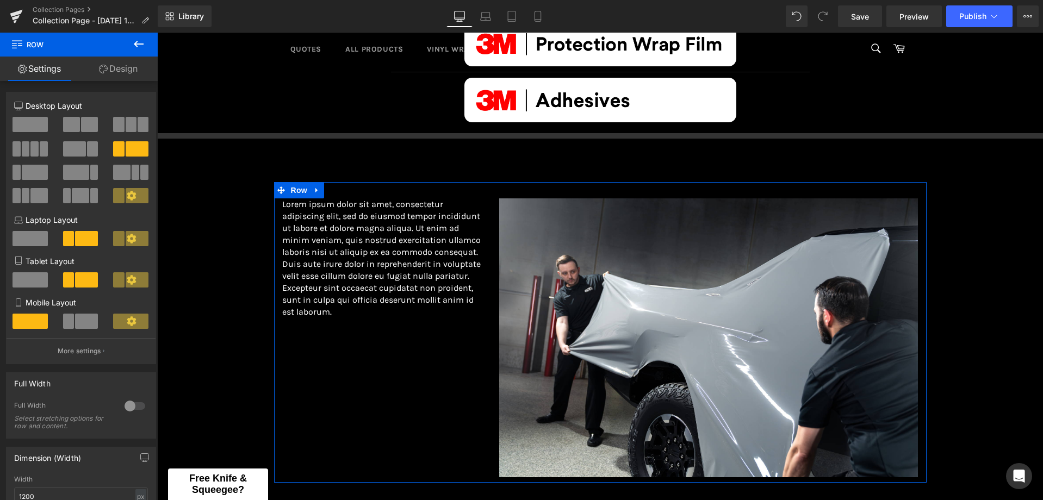
click at [372, 211] on p "Lorem ipsum dolor sit amet, consectetur adipiscing elit, sed do eiusmod tempor …" at bounding box center [382, 258] width 201 height 120
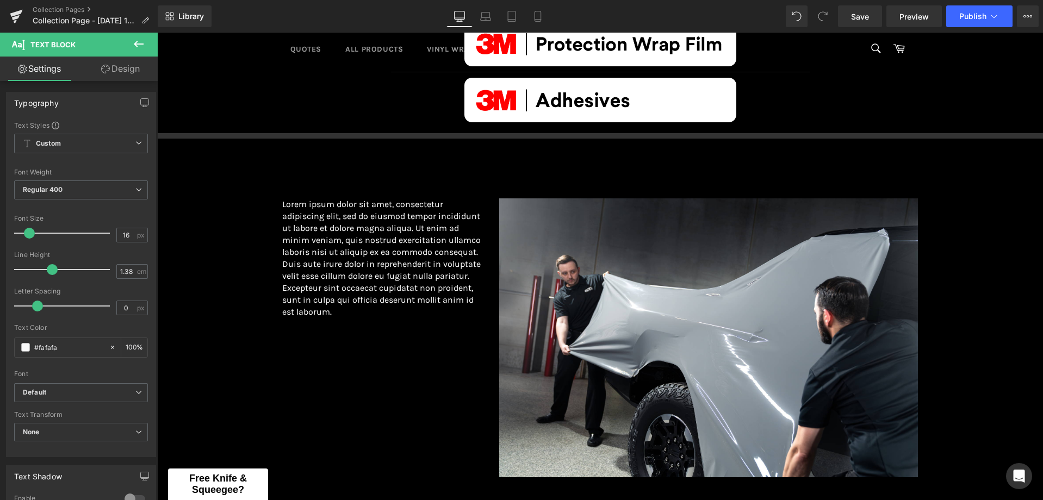
click at [142, 48] on icon at bounding box center [138, 44] width 13 height 13
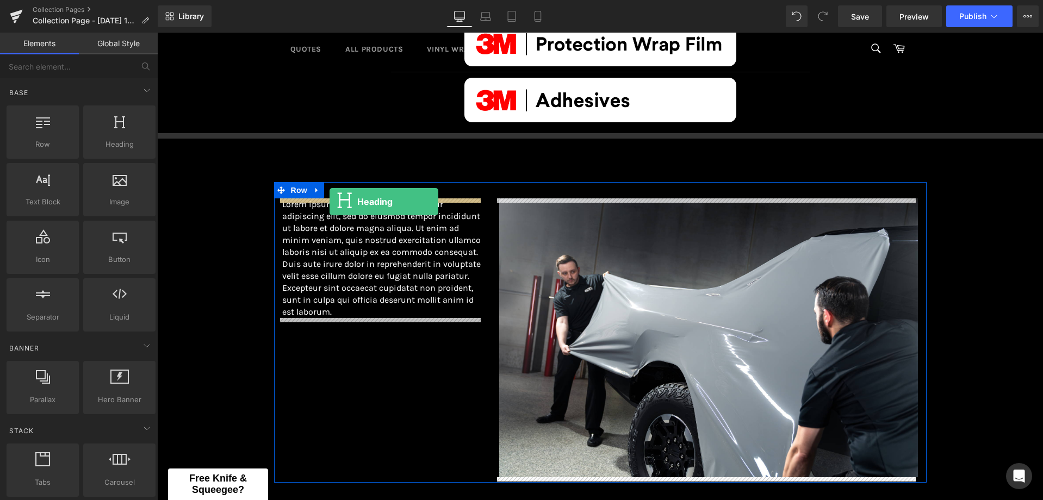
drag, startPoint x: 275, startPoint y: 163, endPoint x: 332, endPoint y: 201, distance: 68.6
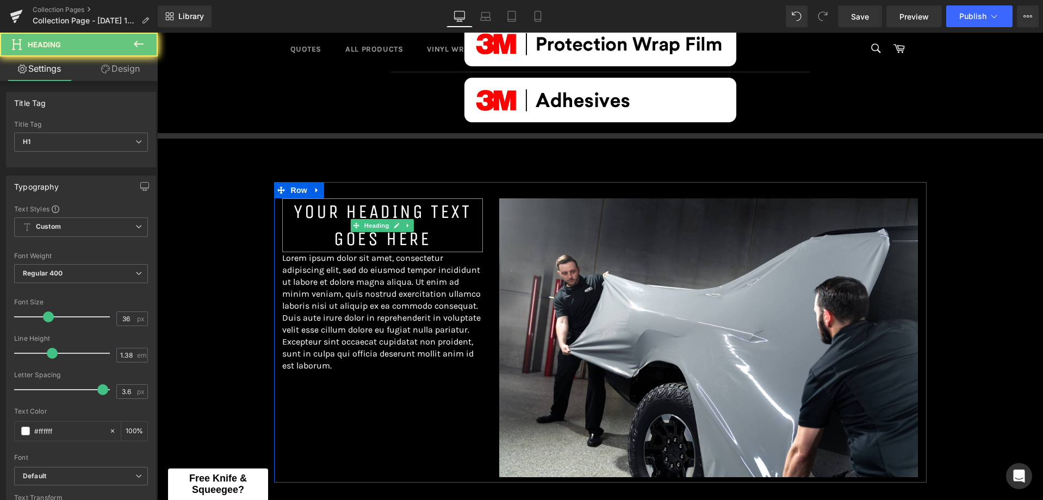
click at [419, 240] on h1 "Your heading text goes here" at bounding box center [382, 225] width 201 height 54
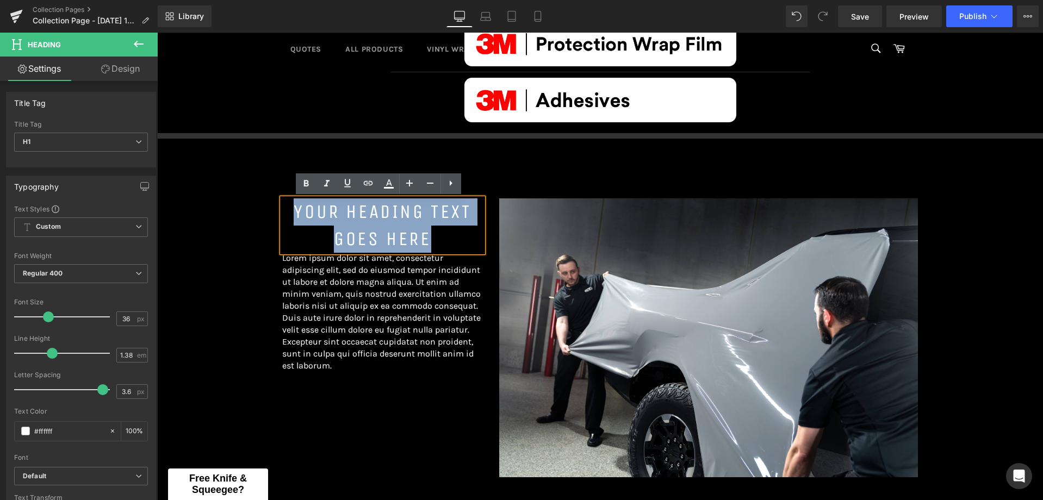
drag, startPoint x: 425, startPoint y: 240, endPoint x: 282, endPoint y: 207, distance: 146.2
click at [282, 207] on h1 "Your heading text goes here" at bounding box center [382, 225] width 201 height 54
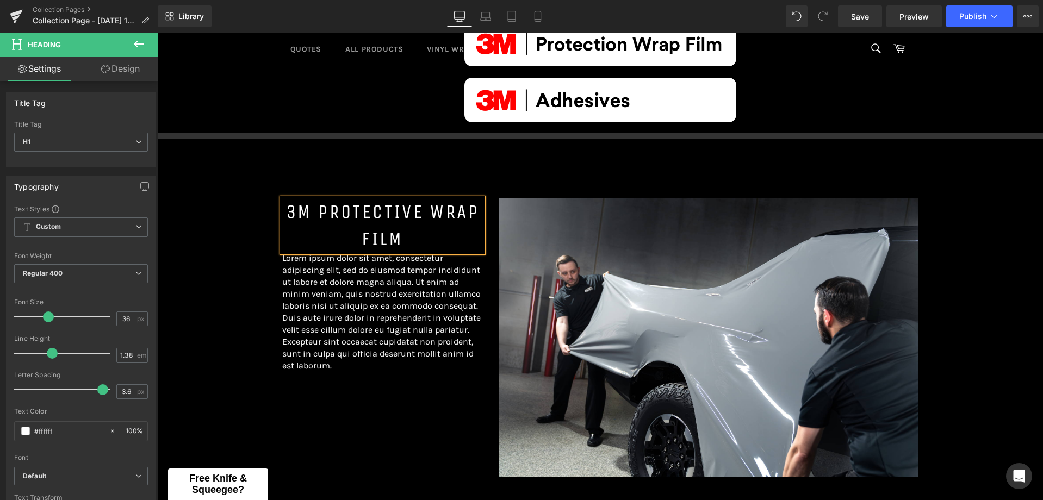
click at [313, 215] on h1 "3M Protective Wrap Film" at bounding box center [382, 225] width 201 height 54
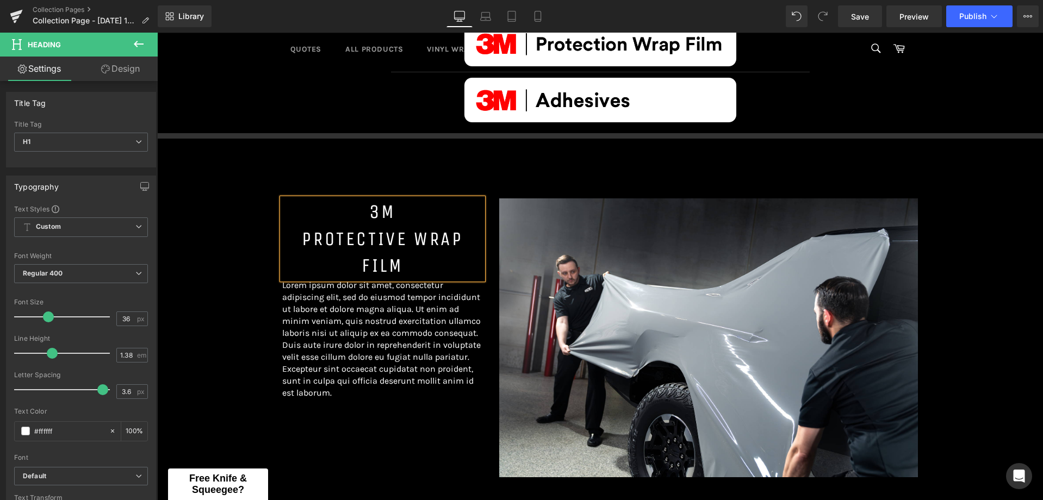
click at [350, 263] on h1 "Protective Wrap Film" at bounding box center [382, 253] width 201 height 54
click at [359, 214] on h1 "3M" at bounding box center [382, 211] width 201 height 27
click at [297, 236] on h1 "Protective Wrap Film" at bounding box center [382, 253] width 201 height 54
click at [297, 232] on h1 "Protective Wrap Film" at bounding box center [382, 253] width 201 height 54
click at [420, 213] on h1 "3M" at bounding box center [382, 211] width 201 height 27
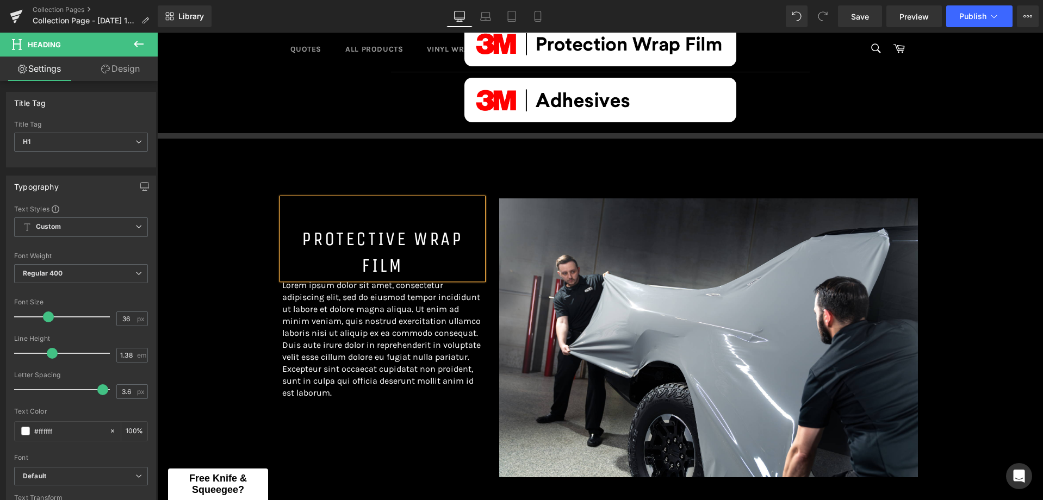
click at [294, 239] on h1 "Protective Wrap Film" at bounding box center [382, 253] width 201 height 54
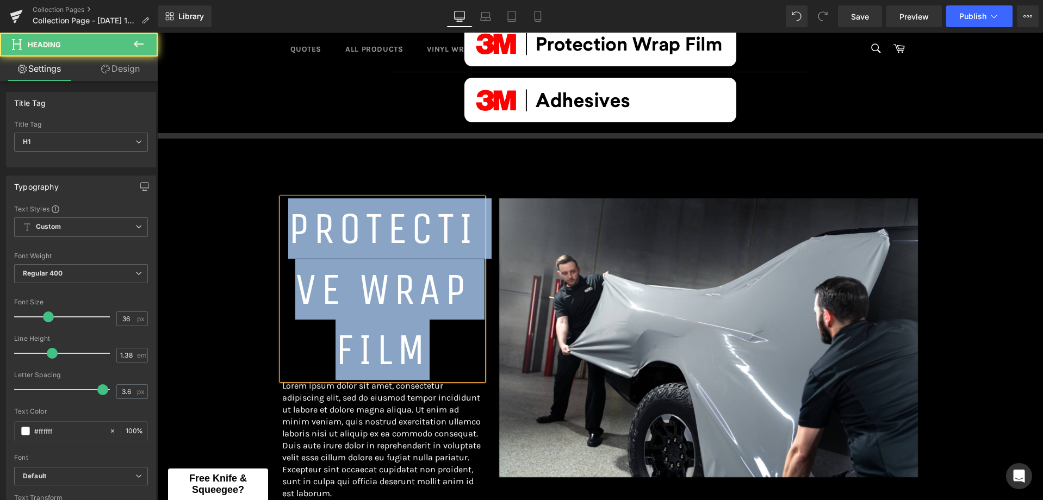
drag, startPoint x: 435, startPoint y: 347, endPoint x: 294, endPoint y: 239, distance: 178.0
click at [294, 244] on h1 "Protective Wrap Film" at bounding box center [382, 289] width 201 height 182
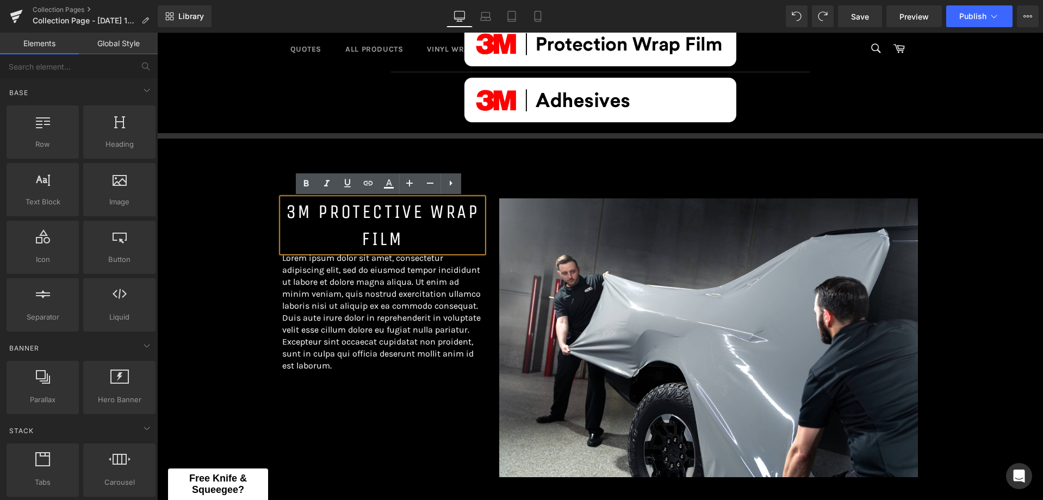
click at [255, 216] on div "Image Separator Image Separator Image Separator Image Row Separator Separator 3…" at bounding box center [600, 278] width 886 height 771
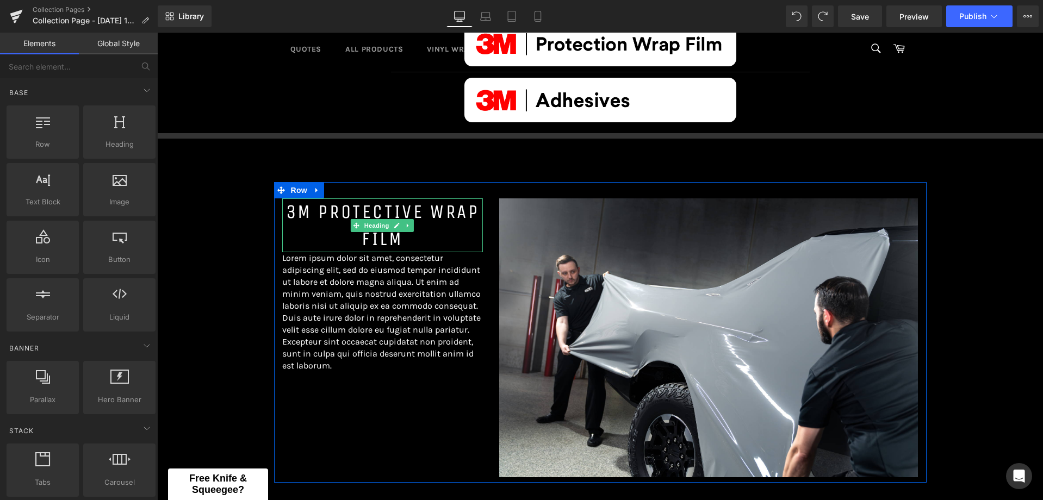
click at [315, 212] on h1 "3M Protective Wrap Film" at bounding box center [382, 225] width 201 height 54
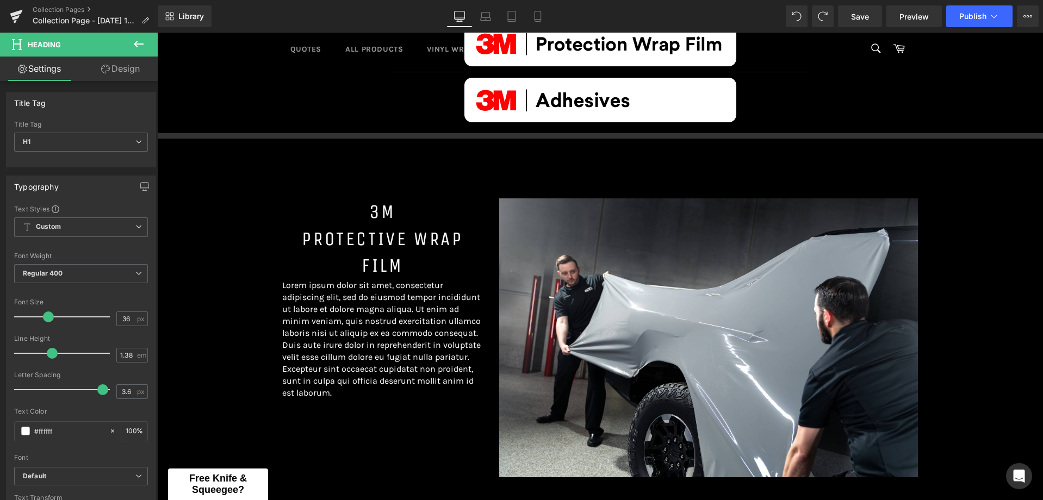
click at [217, 204] on div "Image Separator Image Separator Image Separator Image Row Separator Separator 3…" at bounding box center [600, 278] width 886 height 771
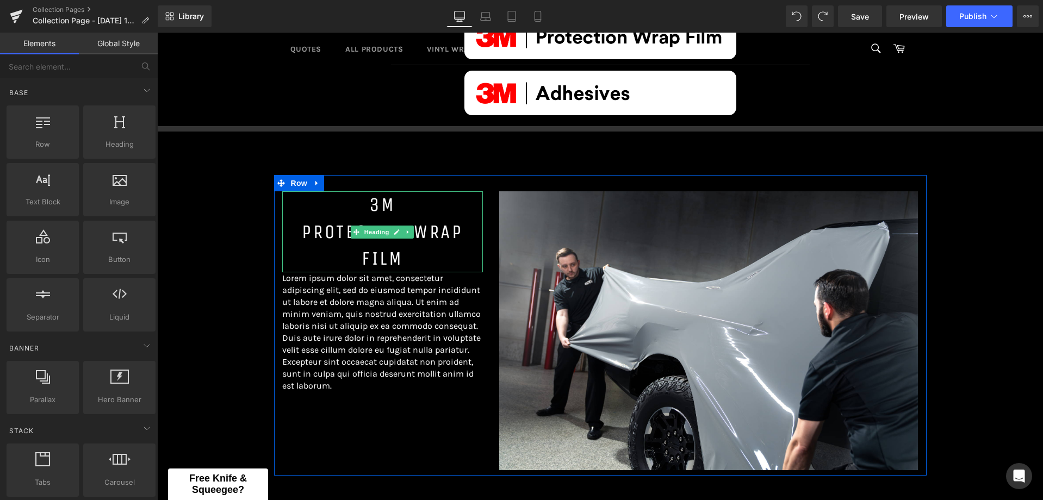
scroll to position [435, 0]
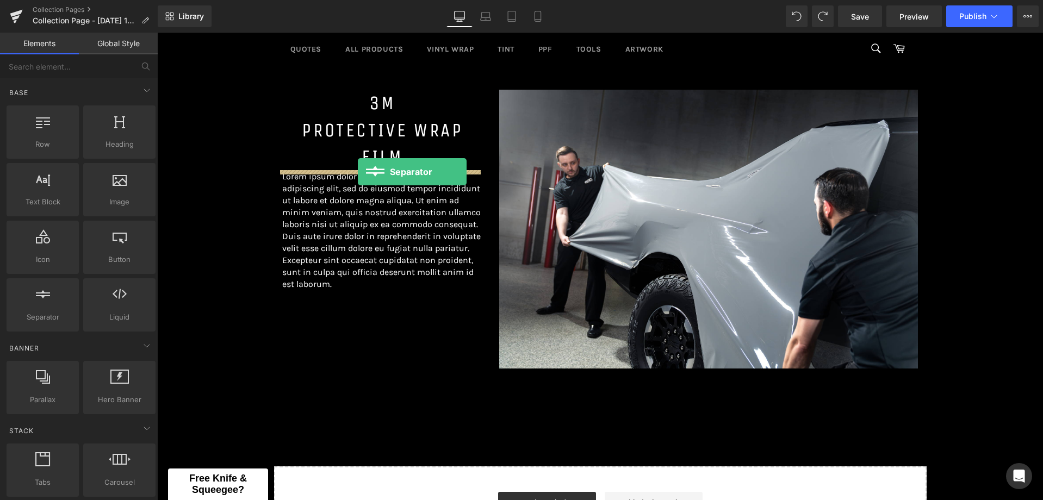
drag, startPoint x: 208, startPoint y: 342, endPoint x: 358, endPoint y: 172, distance: 226.5
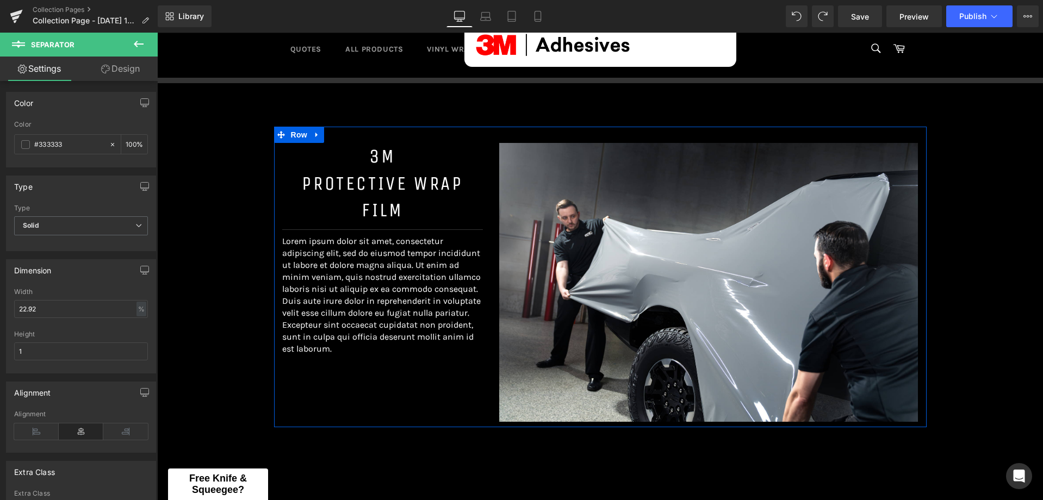
scroll to position [377, 0]
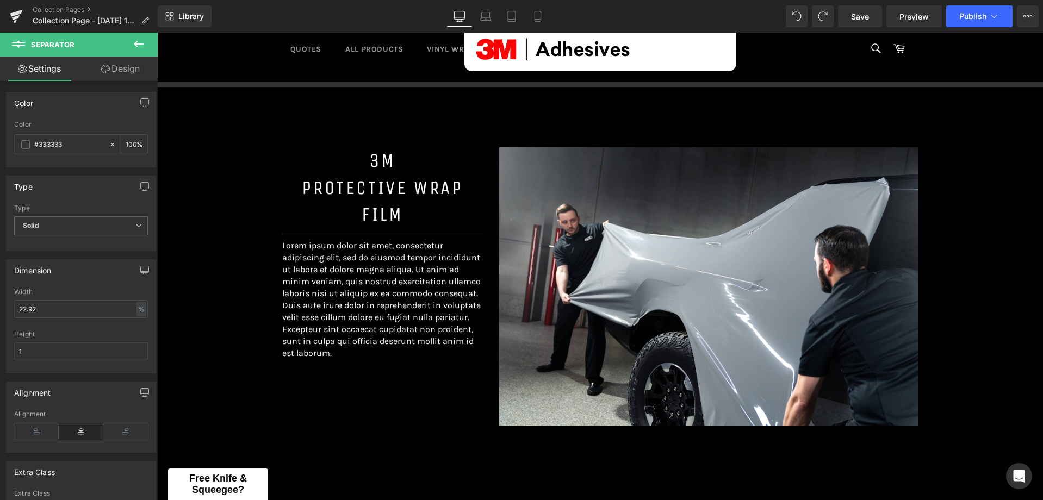
click at [145, 40] on icon at bounding box center [138, 44] width 13 height 13
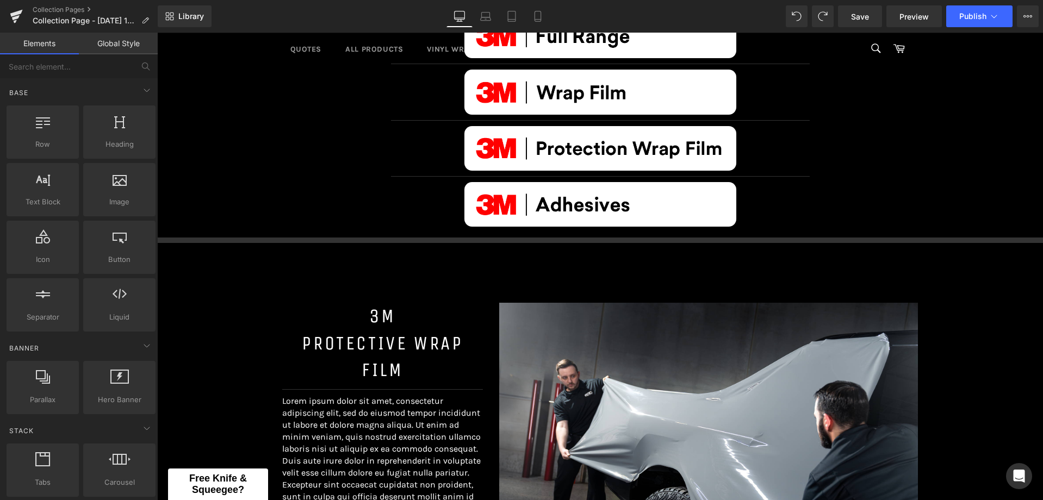
scroll to position [432, 0]
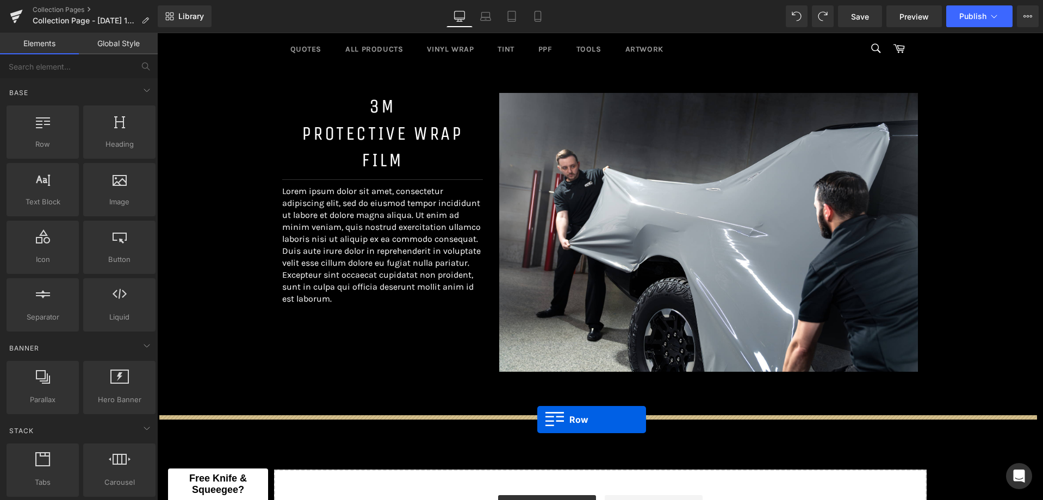
drag, startPoint x: 210, startPoint y: 179, endPoint x: 537, endPoint y: 420, distance: 406.3
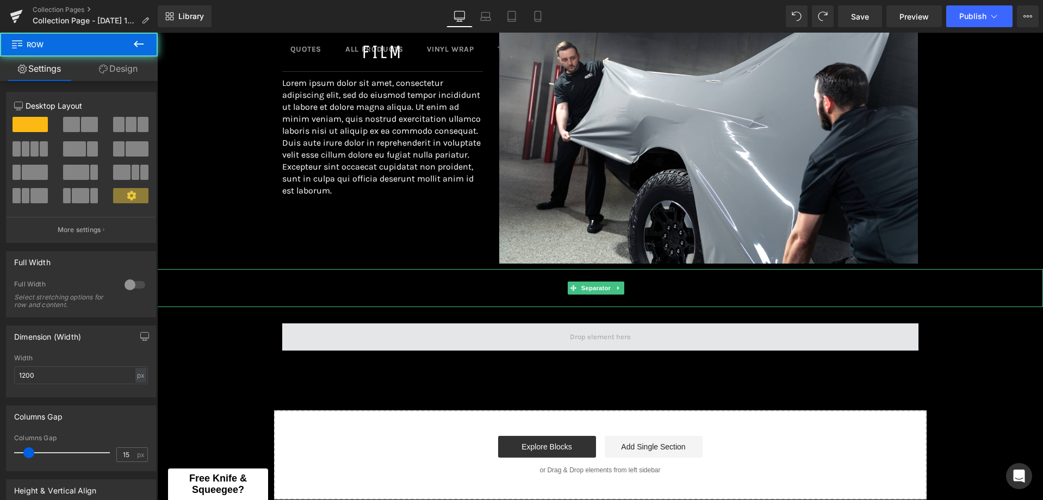
scroll to position [540, 0]
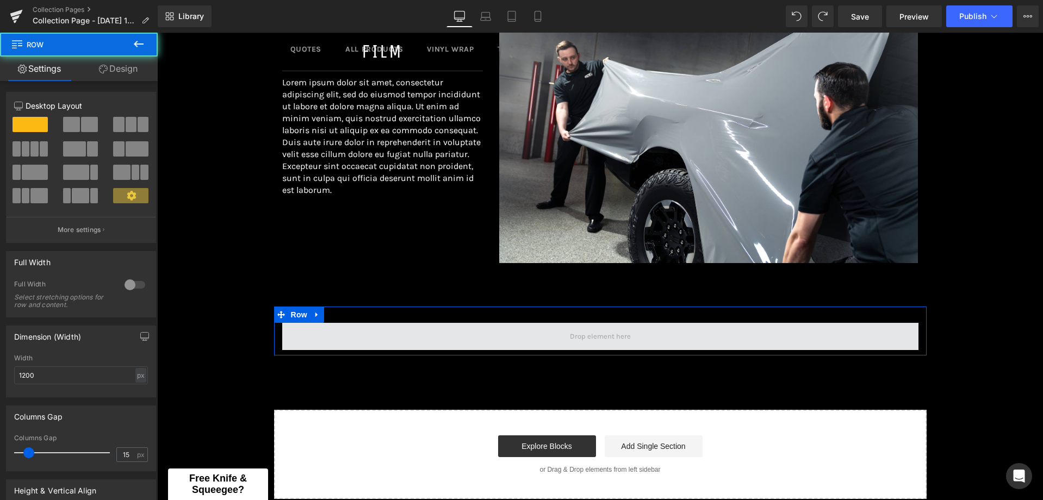
click at [532, 329] on span at bounding box center [600, 336] width 636 height 27
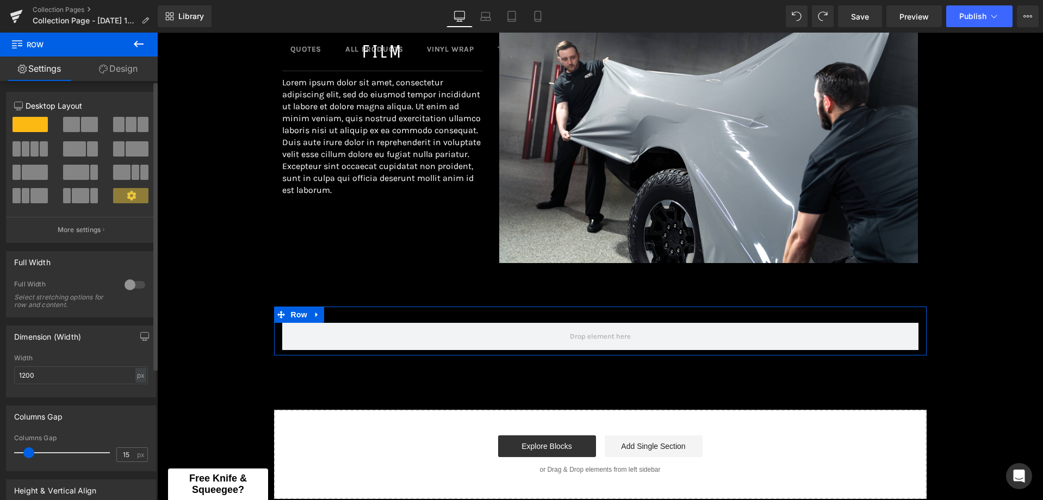
click at [82, 154] on span at bounding box center [74, 148] width 23 height 15
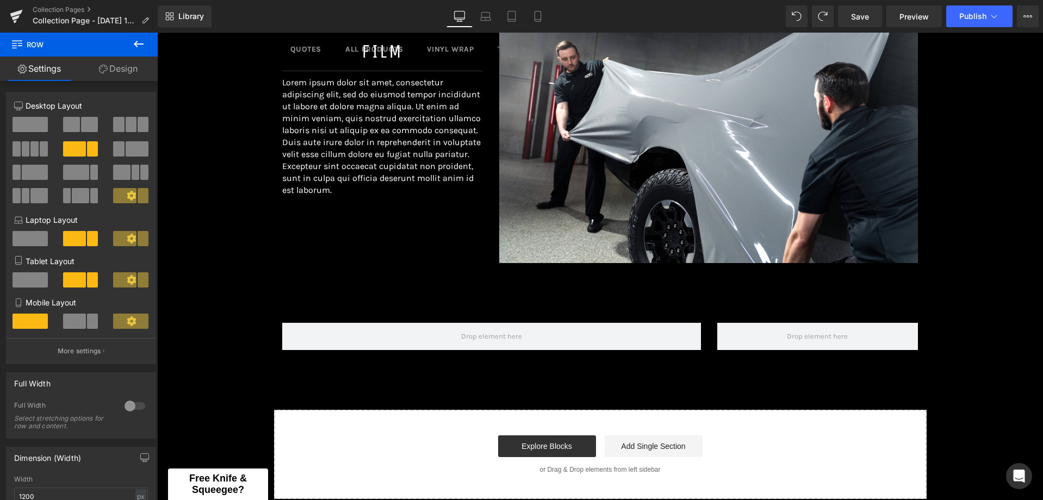
scroll to position [377, 0]
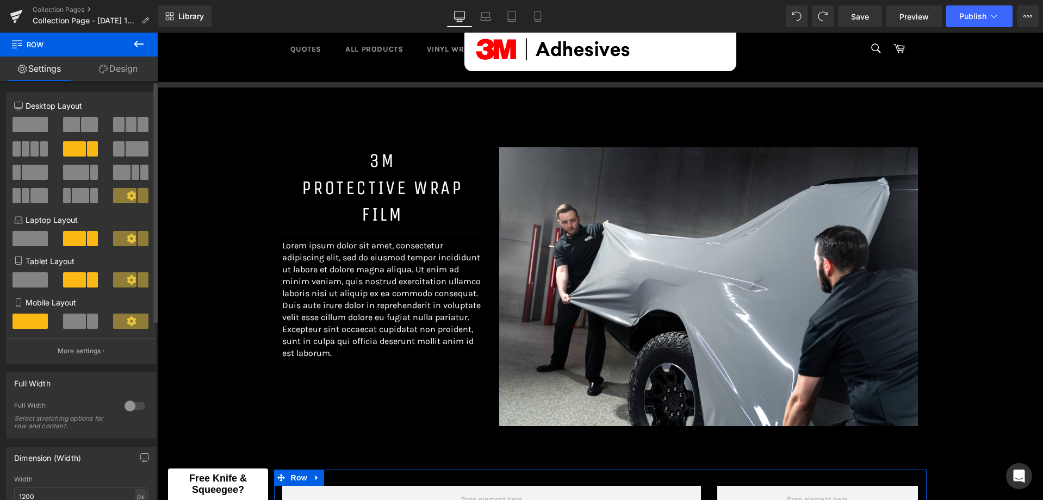
click at [113, 149] on span at bounding box center [118, 148] width 11 height 15
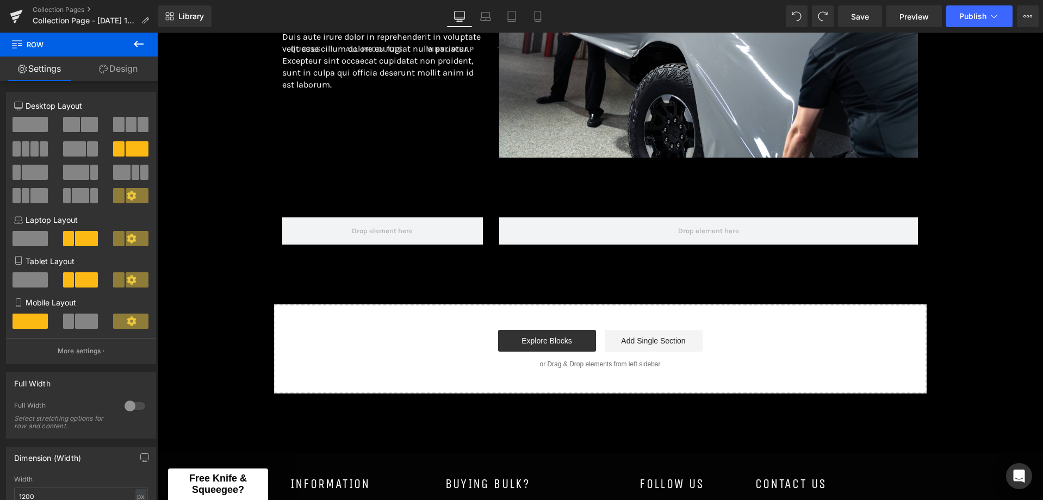
scroll to position [649, 0]
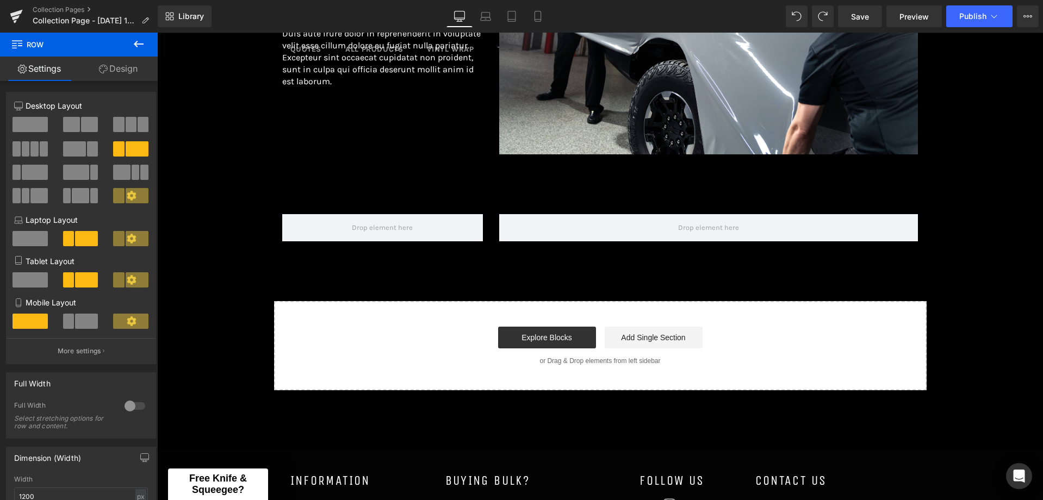
click at [141, 49] on icon at bounding box center [138, 44] width 13 height 13
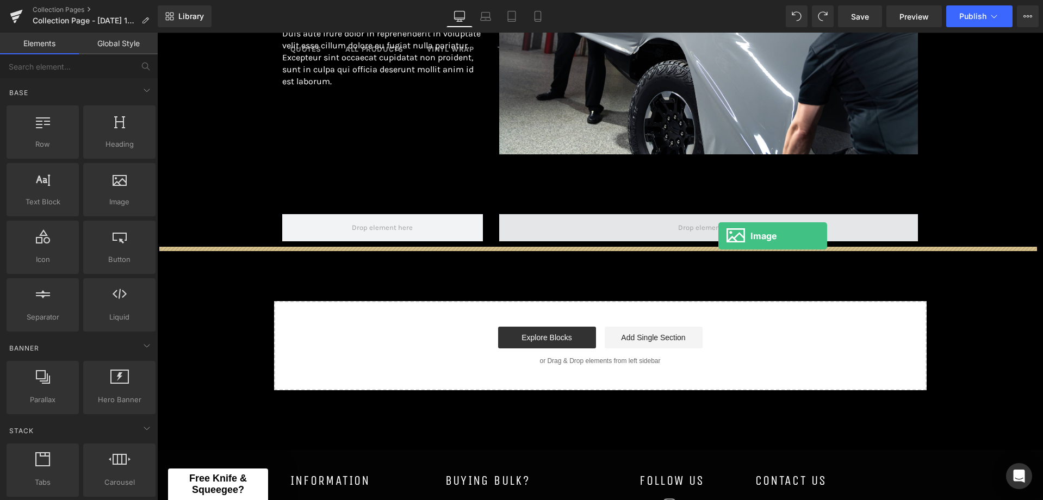
drag, startPoint x: 271, startPoint y: 215, endPoint x: 721, endPoint y: 235, distance: 450.6
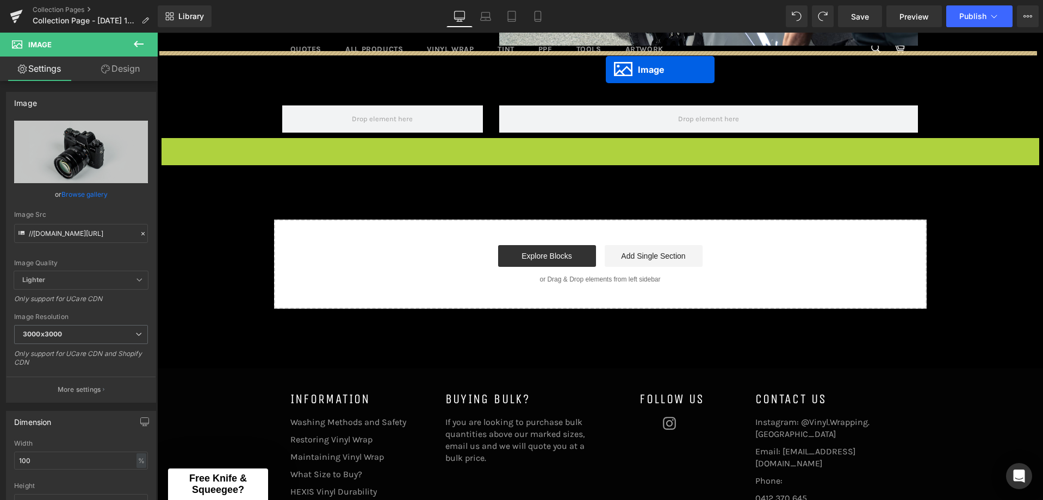
scroll to position [714, 0]
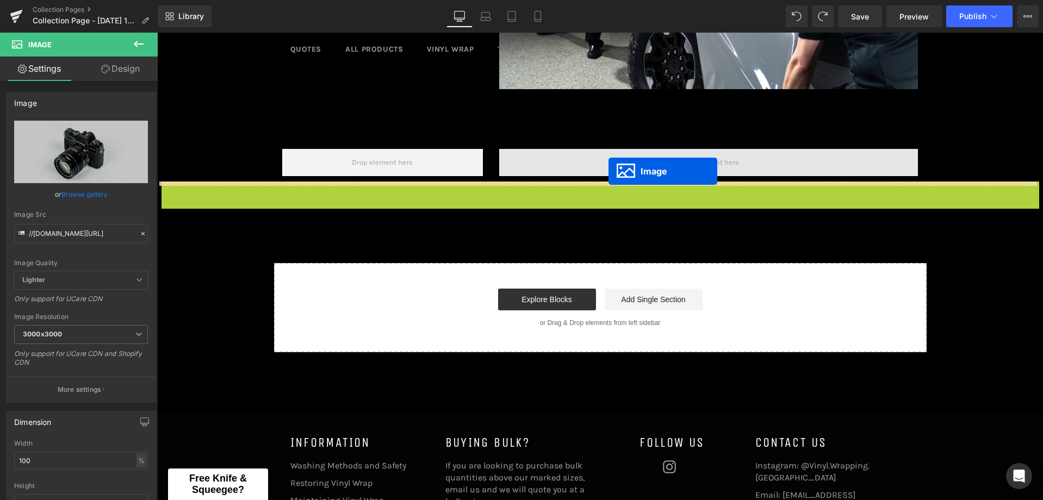
drag, startPoint x: 577, startPoint y: 377, endPoint x: 608, endPoint y: 171, distance: 207.9
click at [608, 171] on span at bounding box center [708, 162] width 419 height 27
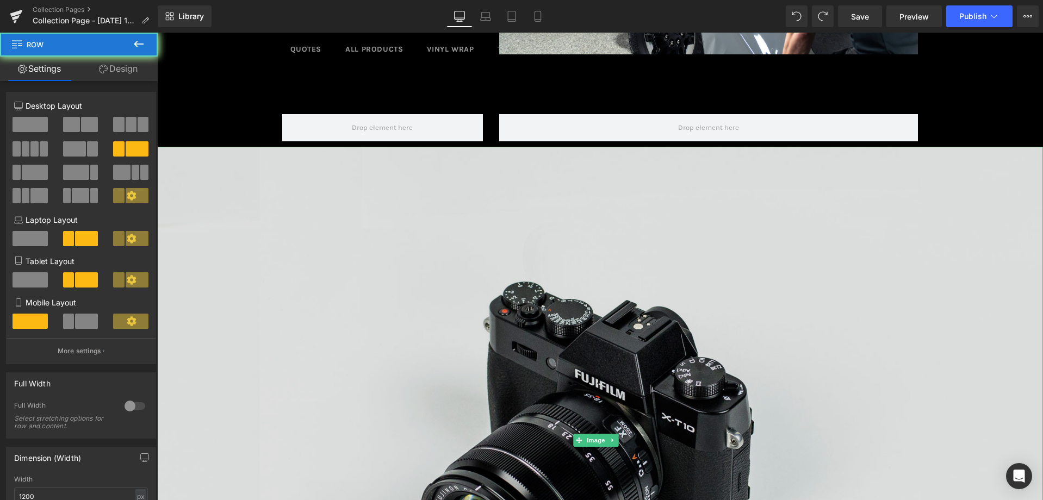
scroll to position [769, 0]
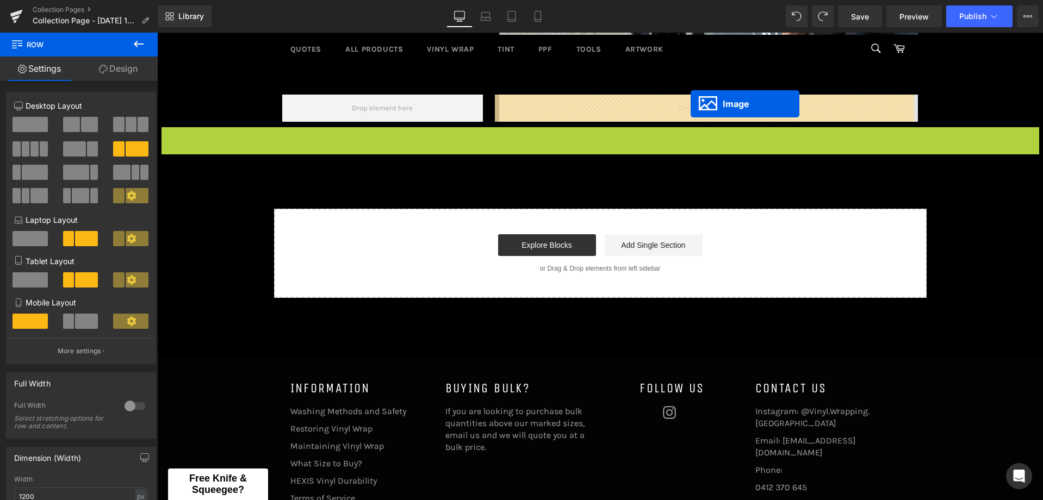
drag, startPoint x: 579, startPoint y: 415, endPoint x: 690, endPoint y: 104, distance: 330.3
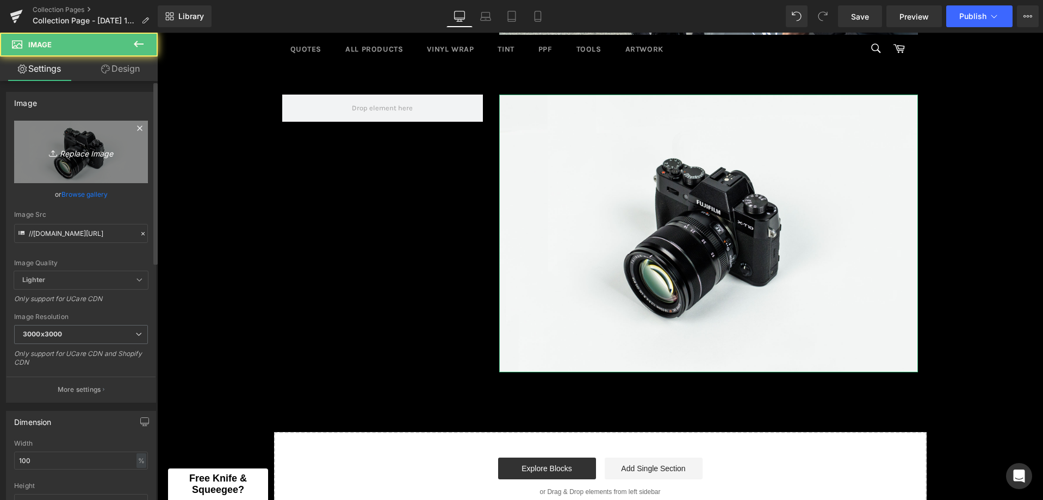
click at [66, 165] on link "Replace Image" at bounding box center [81, 152] width 134 height 63
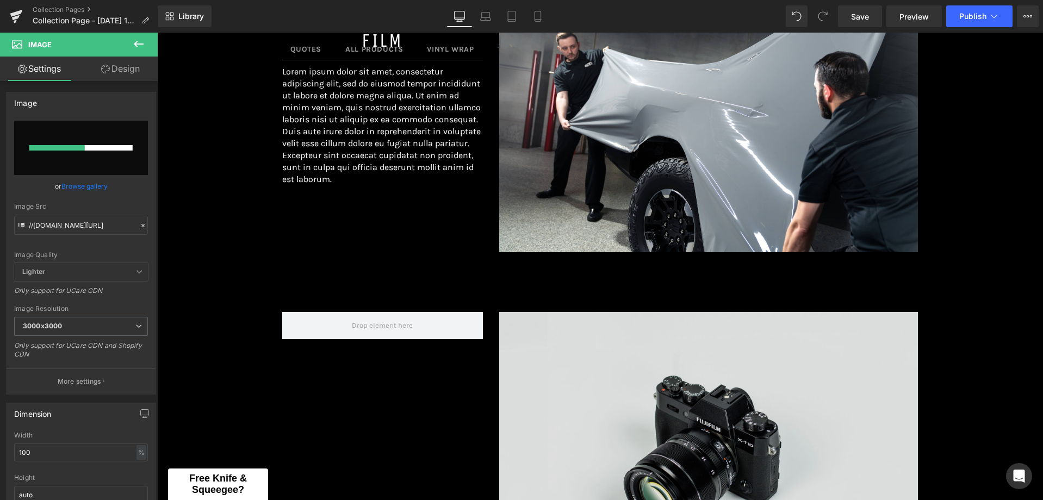
scroll to position [714, 0]
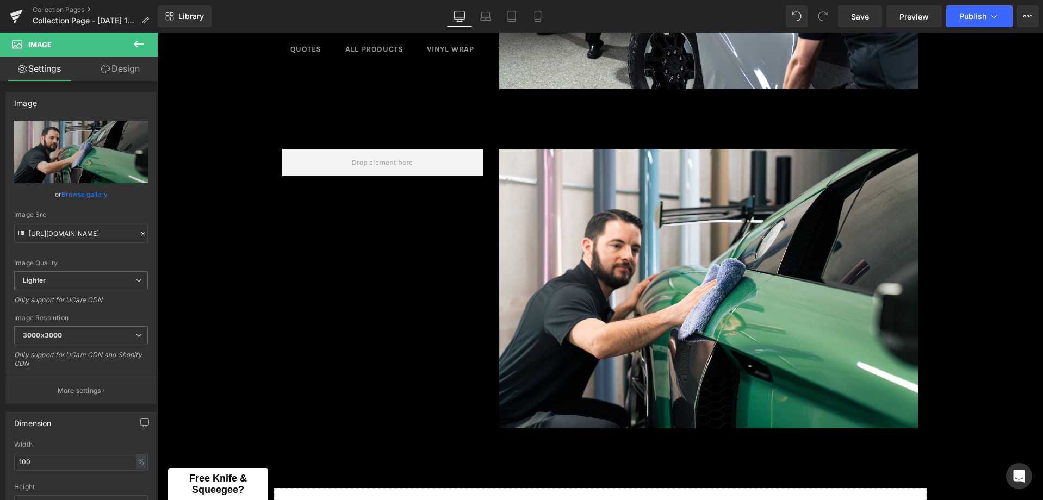
click at [138, 42] on icon at bounding box center [138, 44] width 13 height 13
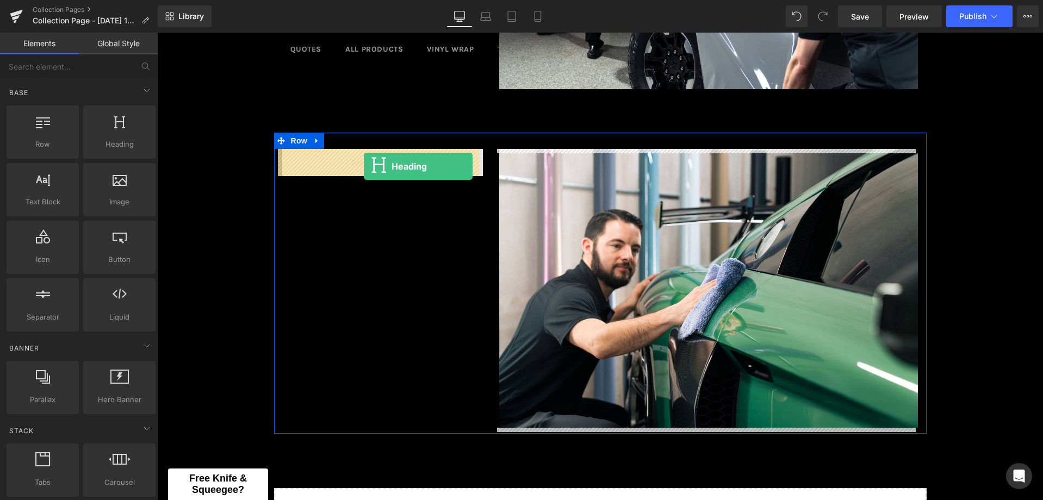
drag, startPoint x: 278, startPoint y: 171, endPoint x: 364, endPoint y: 166, distance: 86.0
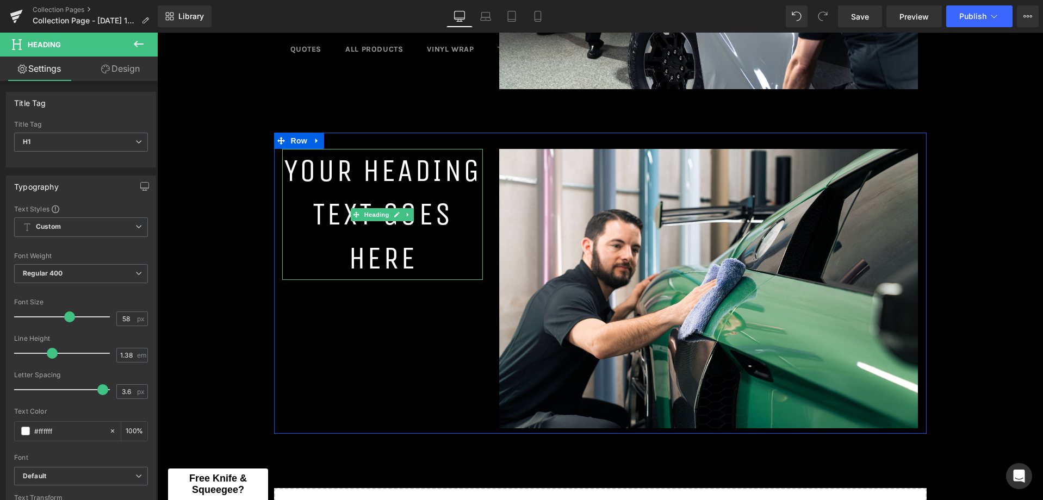
drag, startPoint x: 213, startPoint y: 344, endPoint x: 363, endPoint y: 228, distance: 189.9
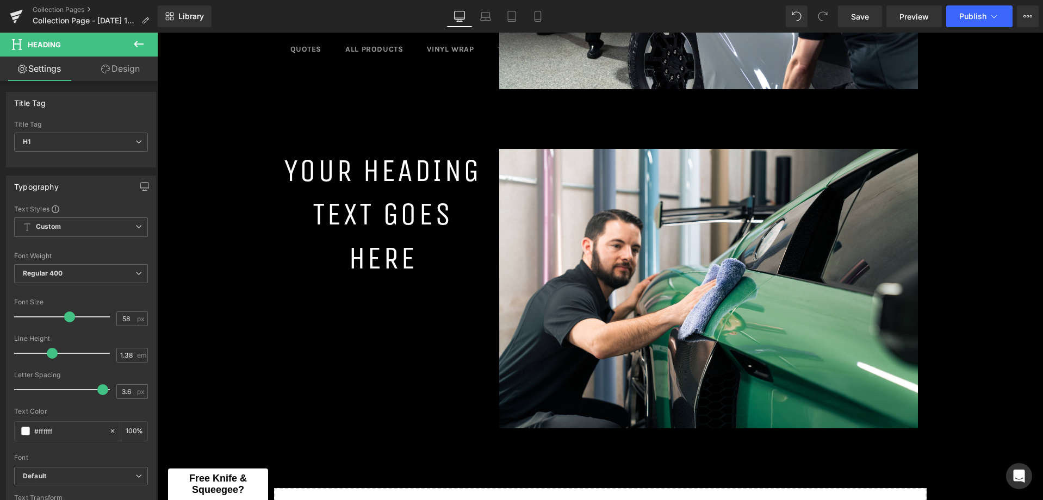
click at [148, 37] on button at bounding box center [139, 45] width 38 height 24
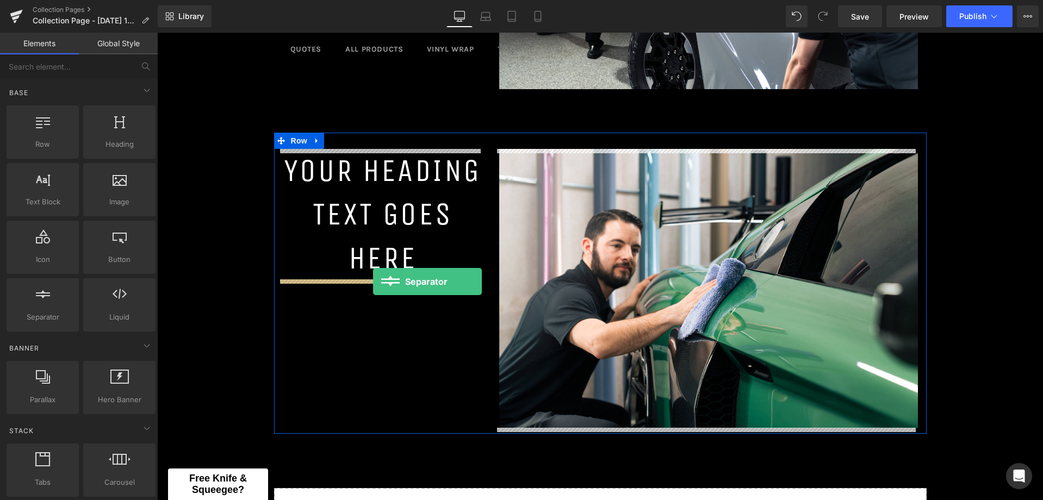
drag, startPoint x: 327, startPoint y: 288, endPoint x: 373, endPoint y: 282, distance: 46.1
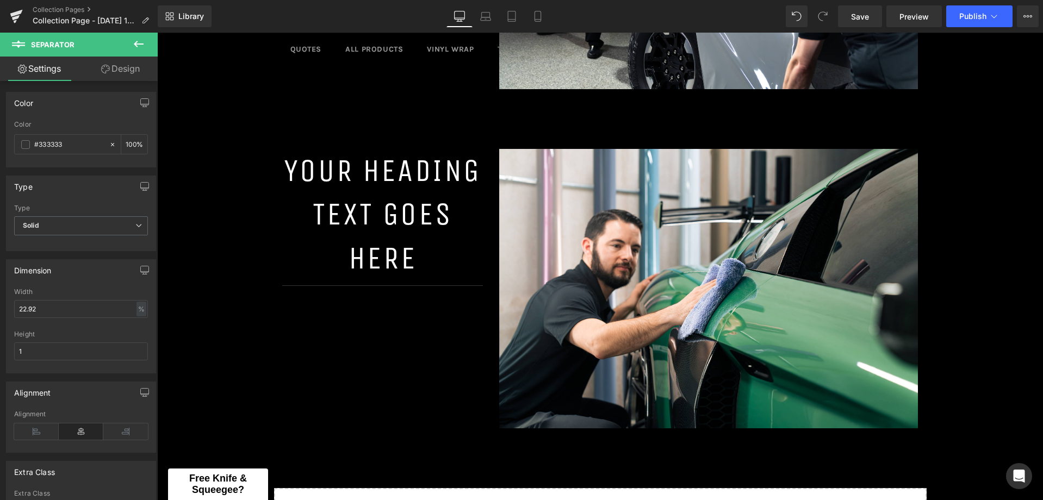
click at [139, 42] on icon at bounding box center [138, 44] width 13 height 13
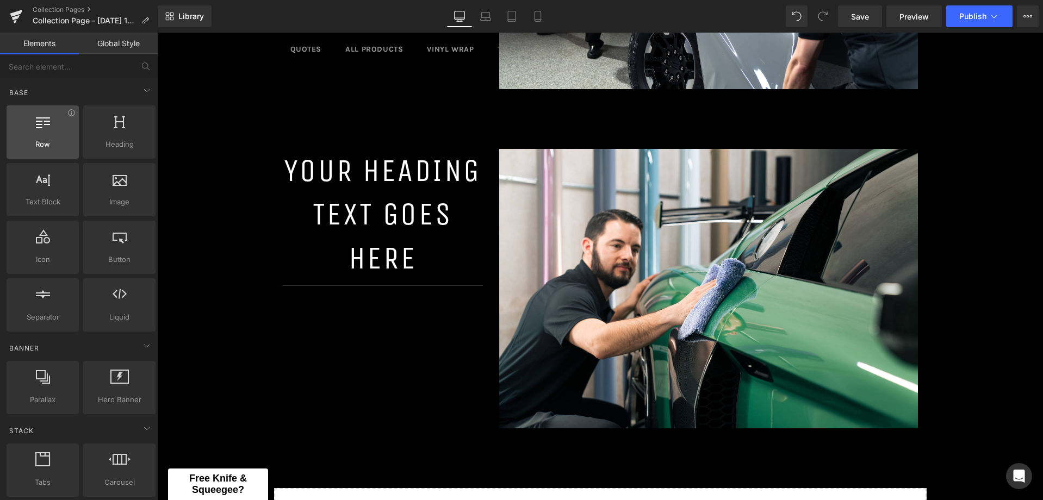
click at [41, 137] on div at bounding box center [43, 126] width 66 height 24
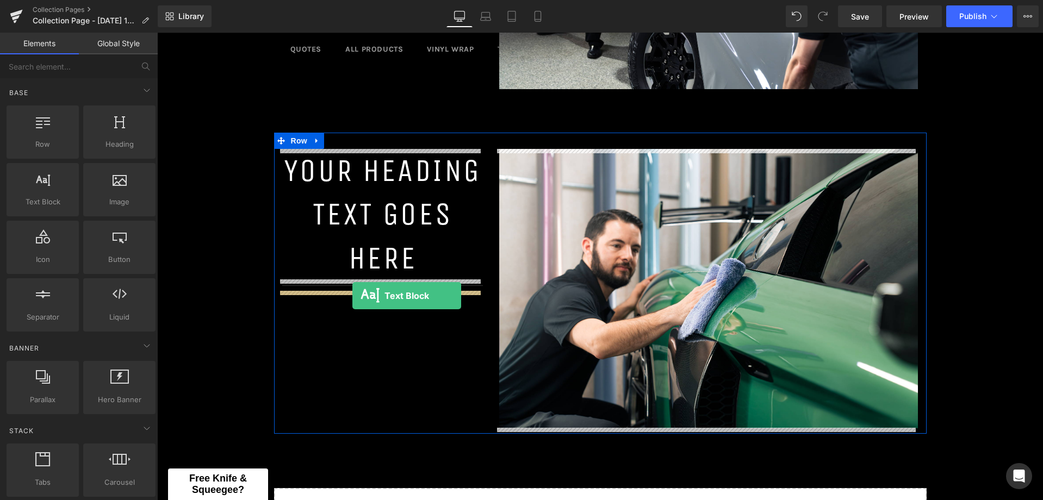
drag, startPoint x: 203, startPoint y: 238, endPoint x: 352, endPoint y: 296, distance: 159.9
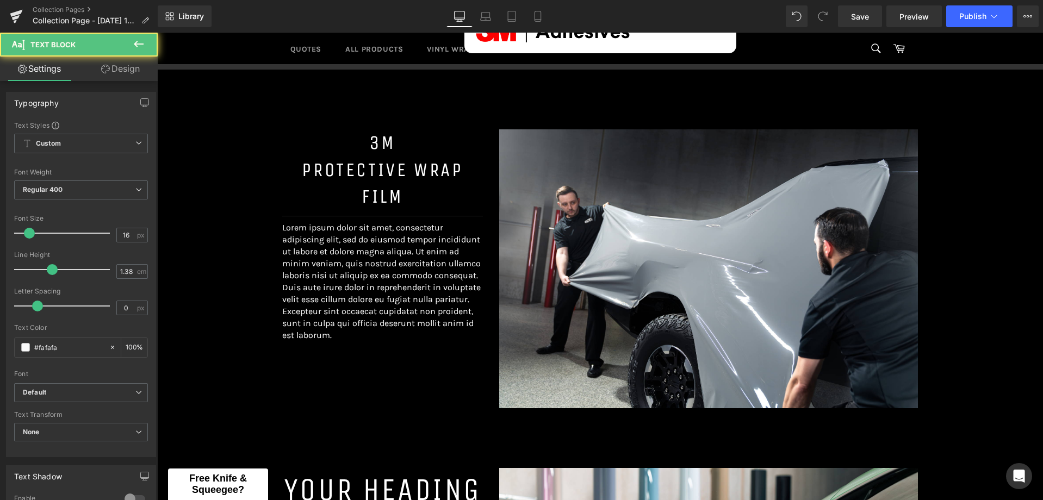
scroll to position [388, 0]
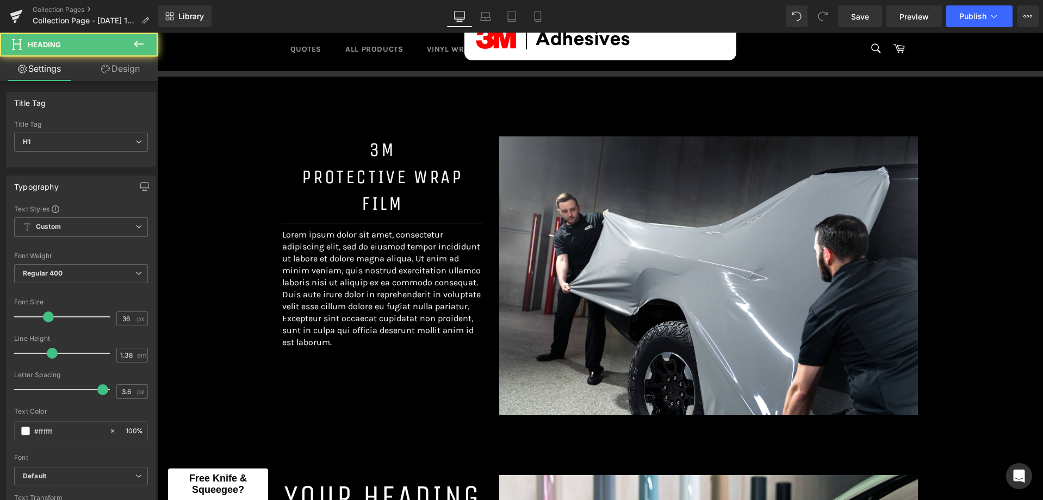
click at [391, 178] on div "3M Protective Wrap Film Heading" at bounding box center [382, 176] width 201 height 81
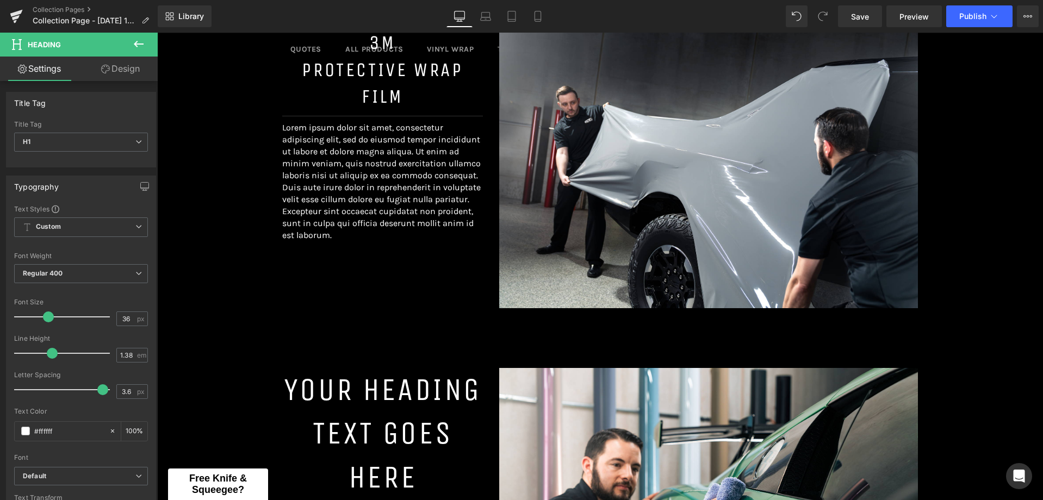
scroll to position [660, 0]
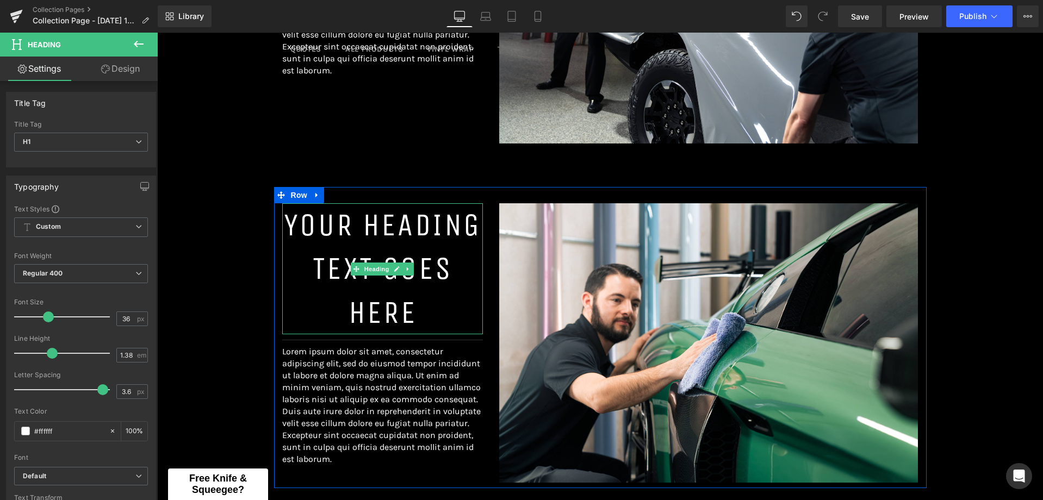
click at [356, 244] on h1 "Your heading text goes here" at bounding box center [382, 268] width 201 height 130
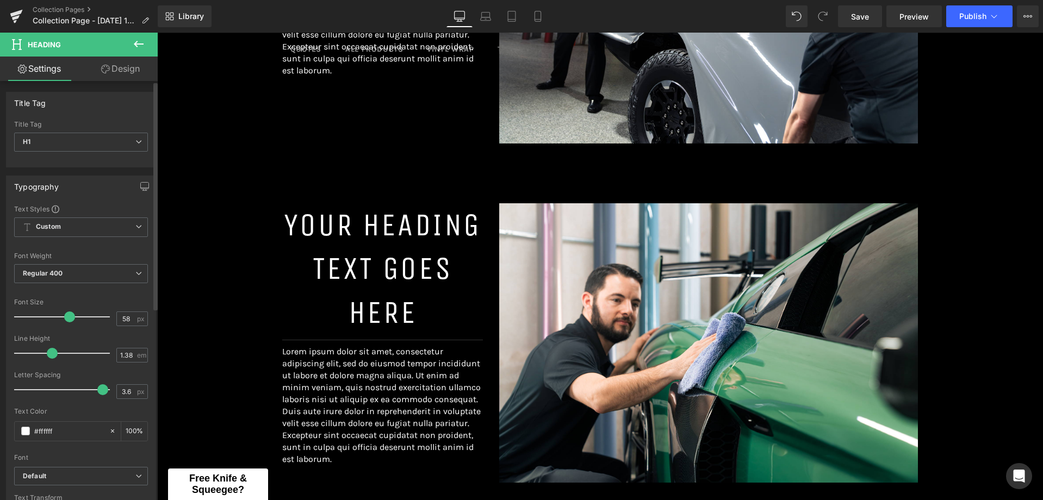
drag, startPoint x: 123, startPoint y: 321, endPoint x: 109, endPoint y: 323, distance: 14.8
click at [109, 323] on div "Font Size 58 px" at bounding box center [81, 316] width 134 height 36
click at [194, 316] on div "Image Separator Image Separator Image Separator Image Row Separator Separator 3…" at bounding box center [600, 95] width 886 height 1073
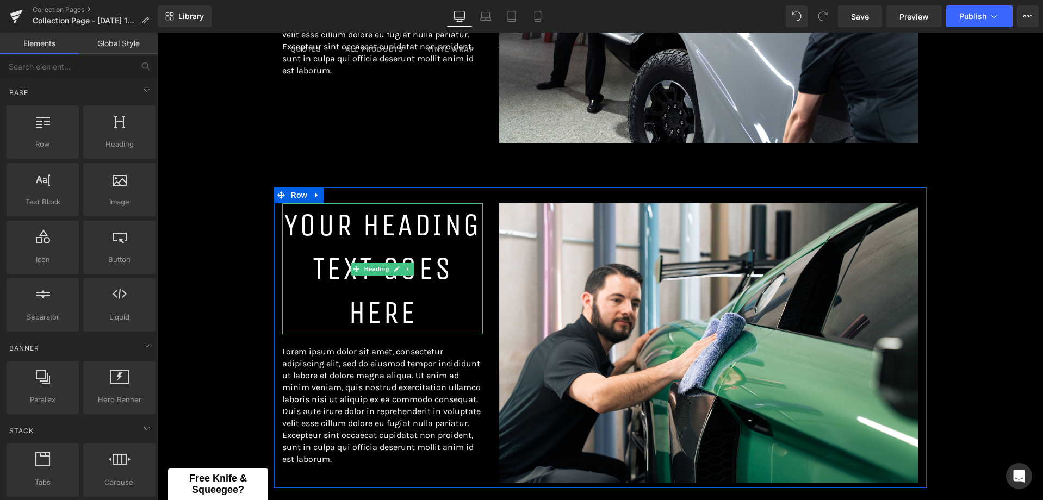
click at [334, 230] on h1 "Your heading text goes here" at bounding box center [382, 268] width 201 height 130
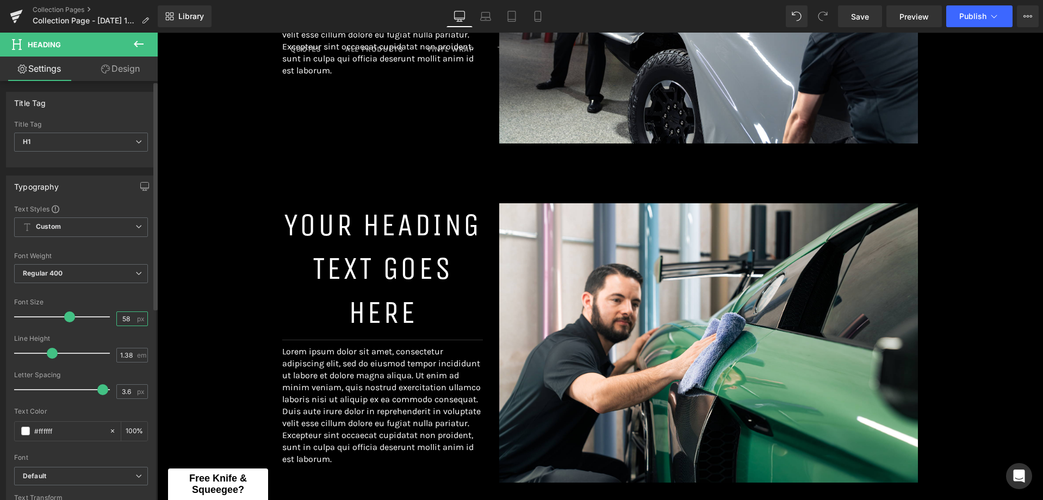
drag, startPoint x: 127, startPoint y: 317, endPoint x: 112, endPoint y: 317, distance: 15.2
click at [116, 317] on div "58 px" at bounding box center [132, 318] width 32 height 15
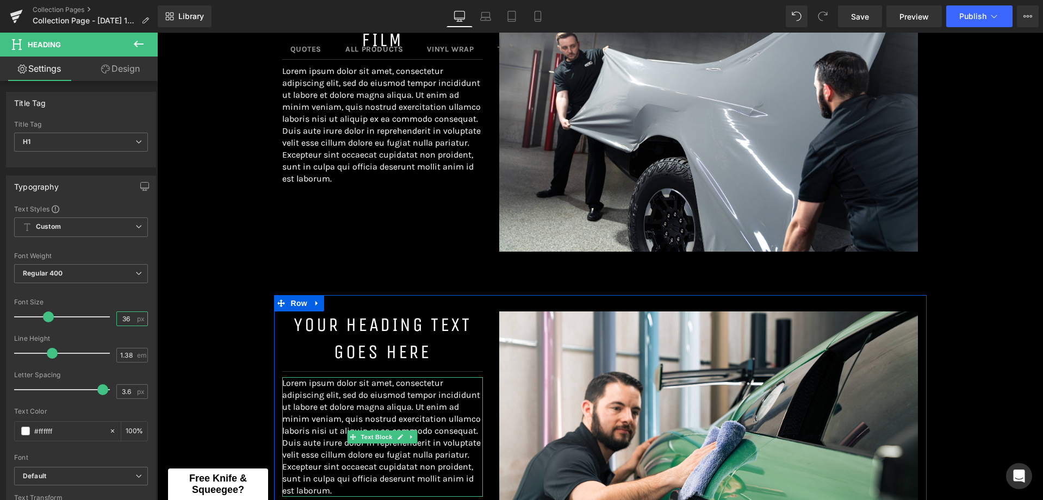
scroll to position [551, 0]
click at [371, 334] on div "Your heading text goes here Heading" at bounding box center [382, 339] width 201 height 54
click at [394, 340] on icon at bounding box center [397, 339] width 6 height 7
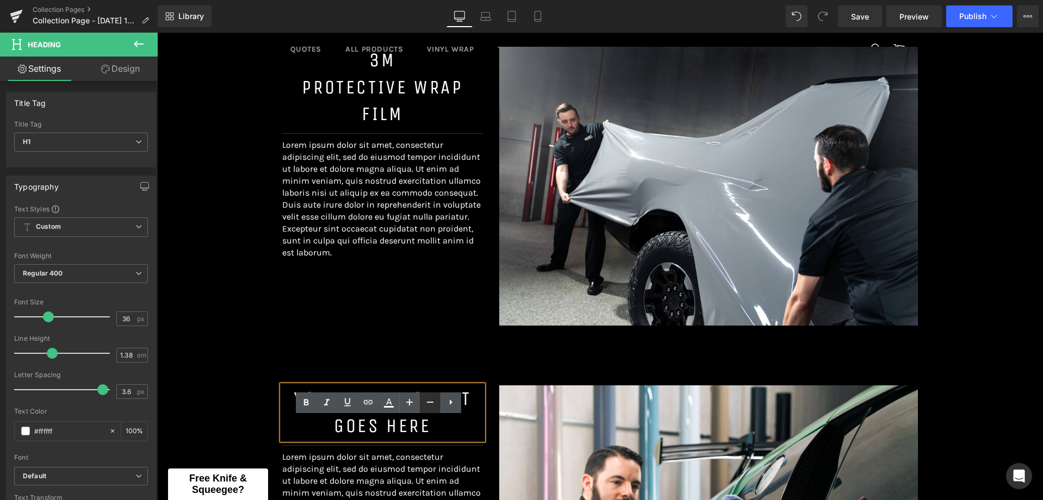
scroll to position [497, 0]
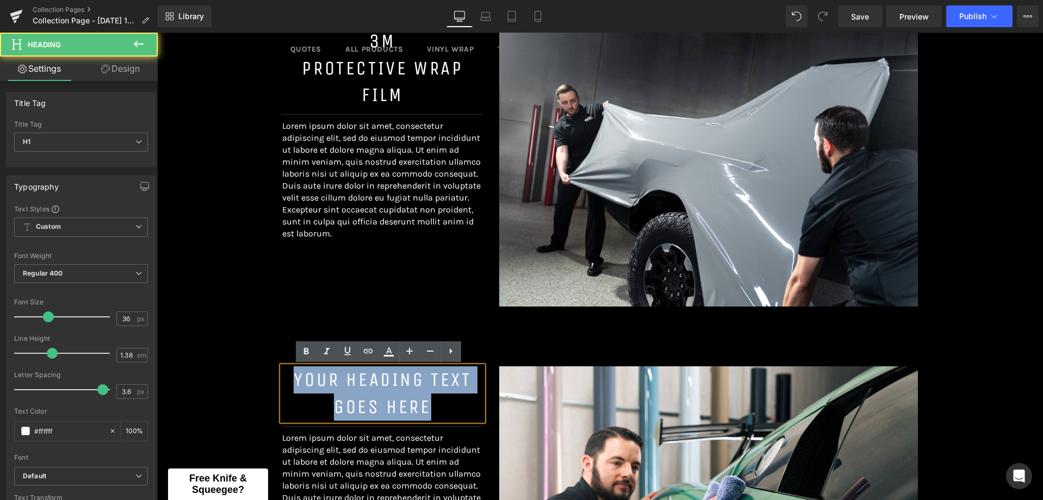
drag, startPoint x: 433, startPoint y: 415, endPoint x: 271, endPoint y: 370, distance: 168.2
click at [274, 370] on div "Your heading text goes here Heading Separator Lorem ipsum dolor sit amet, conse…" at bounding box center [382, 458] width 217 height 185
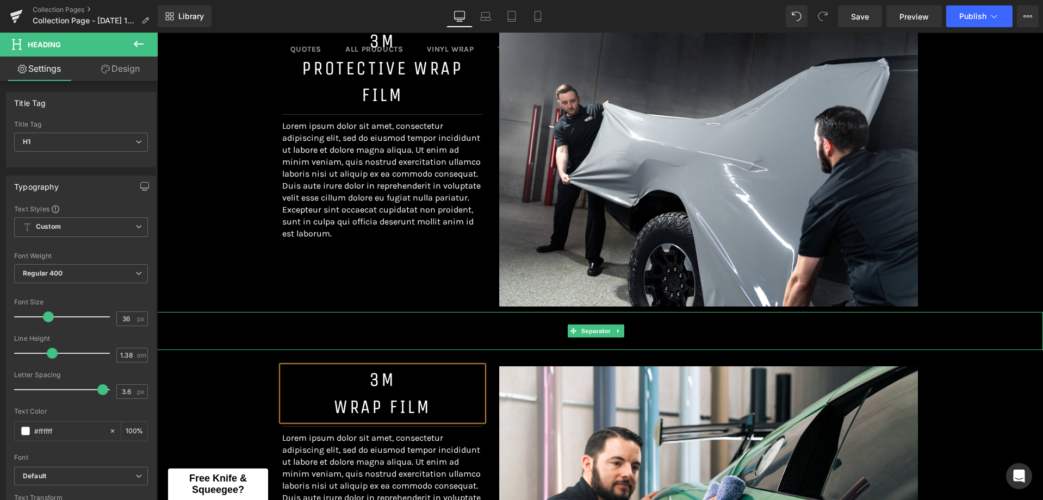
click at [255, 338] on hr at bounding box center [600, 333] width 886 height 33
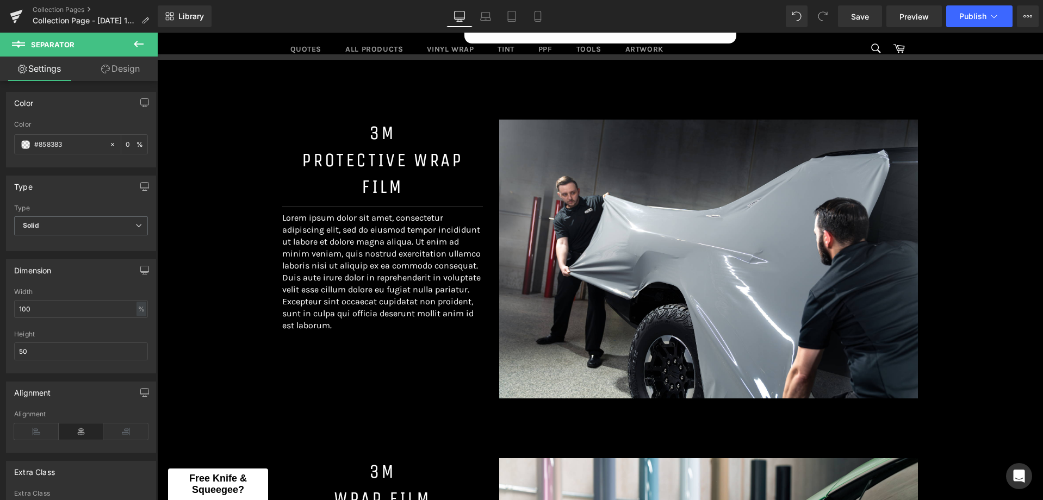
scroll to position [388, 0]
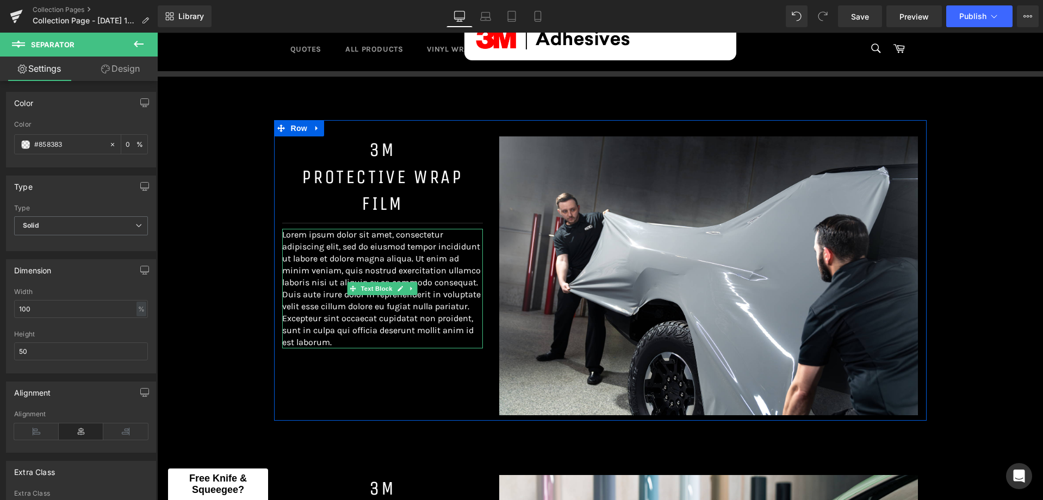
click at [365, 266] on p "Lorem ipsum dolor sit amet, consectetur adipiscing elit, sed do eiusmod tempor …" at bounding box center [382, 289] width 201 height 120
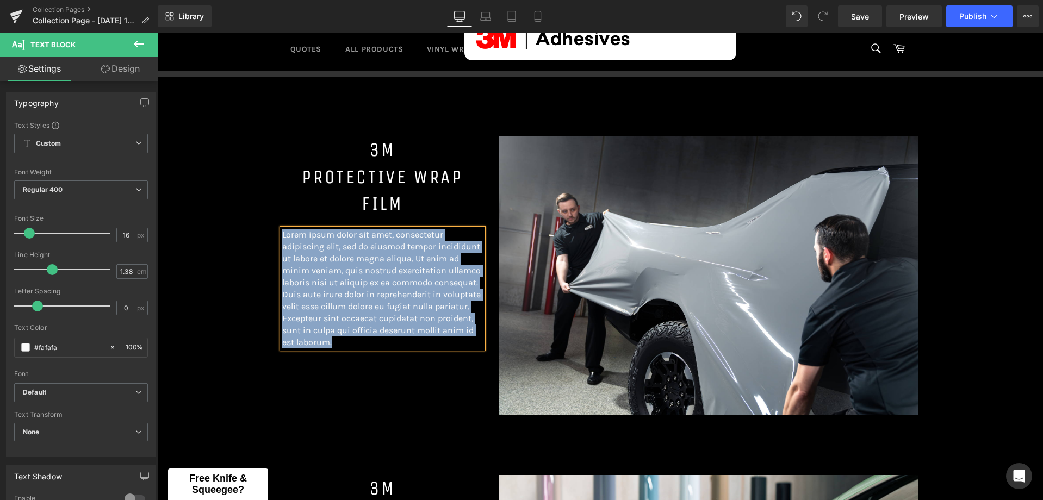
paste div
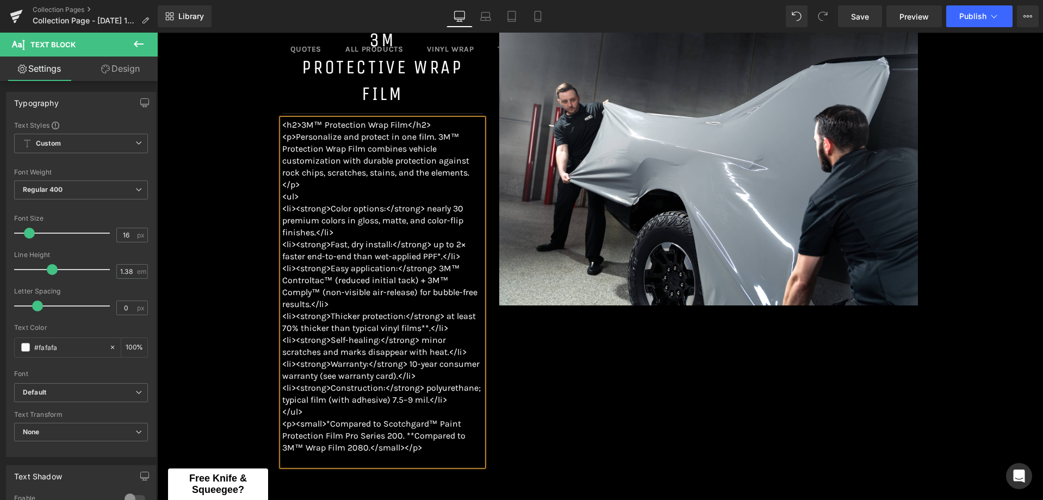
scroll to position [497, 0]
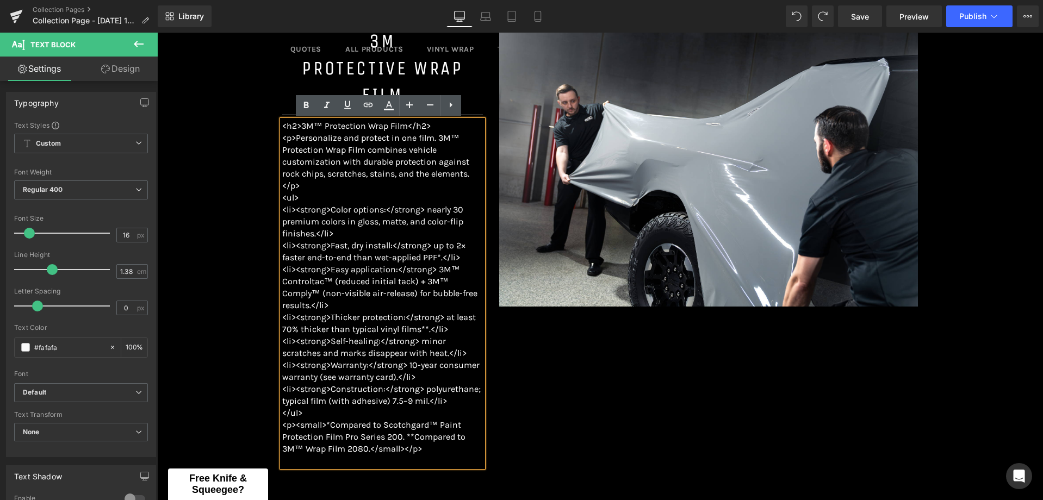
click at [297, 155] on p "<p>Personalize and protect in one film. 3M™ Protection Wrap Film combines vehic…" at bounding box center [382, 162] width 201 height 60
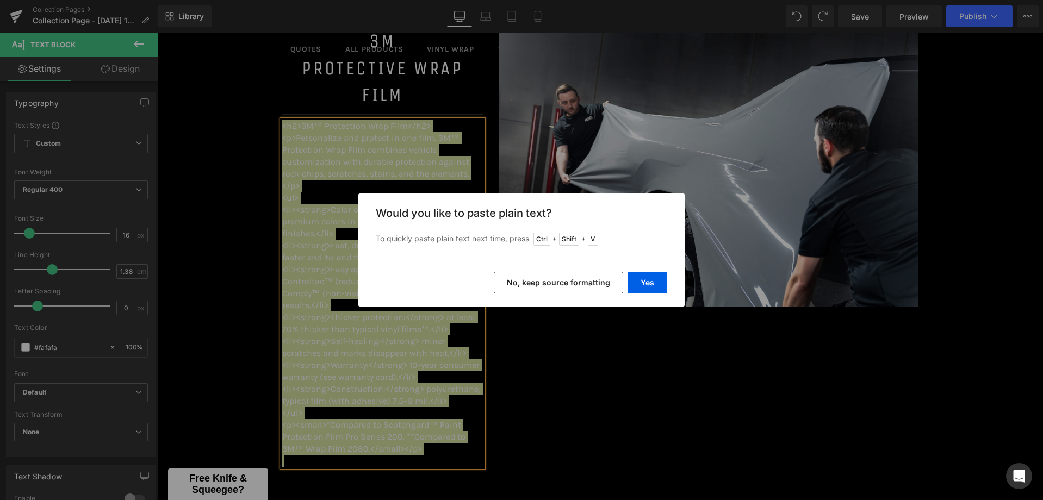
click at [579, 283] on button "No, keep source formatting" at bounding box center [558, 283] width 129 height 22
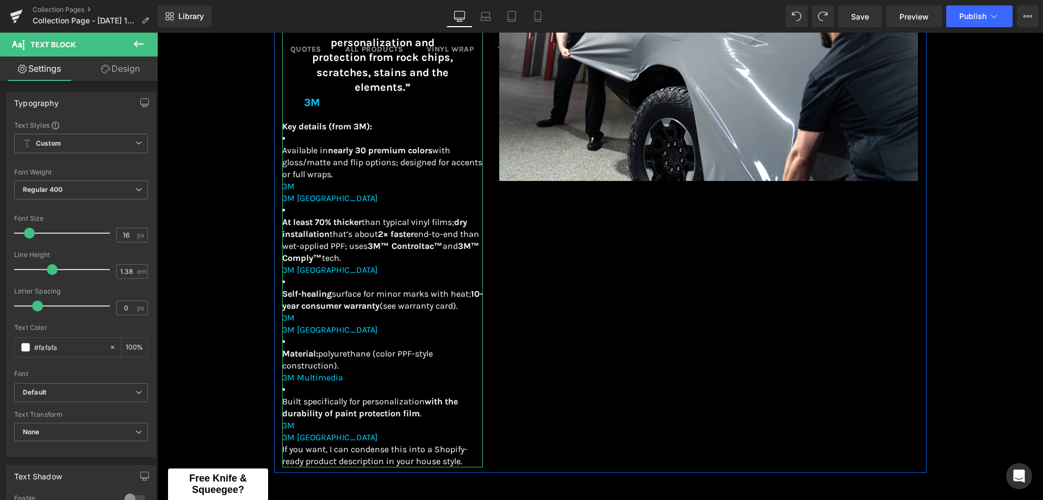
scroll to position [443, 0]
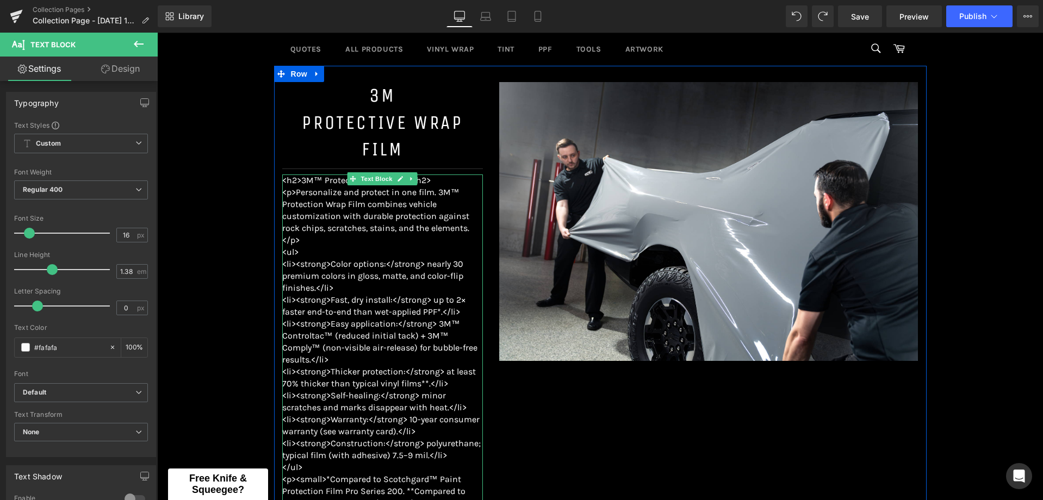
click at [380, 228] on p "<p>Personalize and protect in one film. 3M™ Protection Wrap Film combines vehic…" at bounding box center [382, 216] width 201 height 60
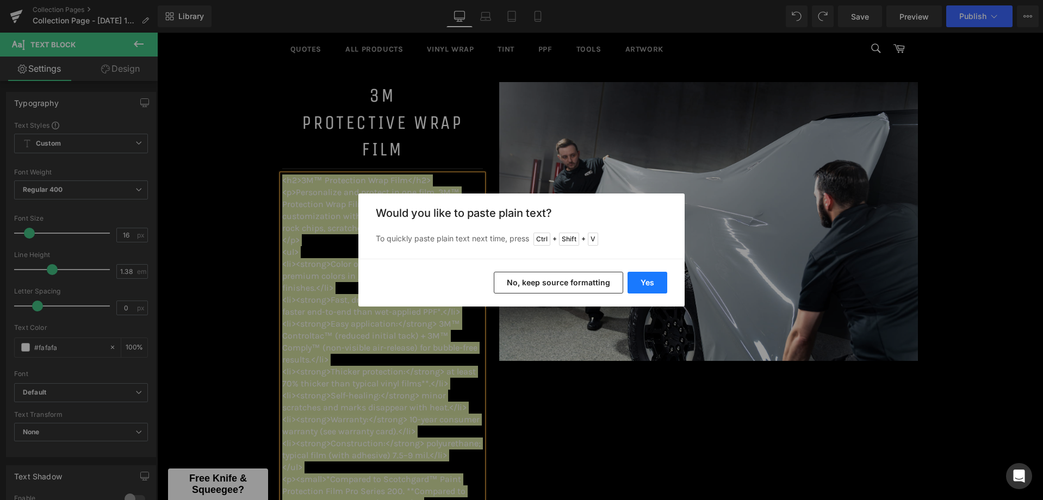
click at [649, 285] on button "Yes" at bounding box center [647, 283] width 40 height 22
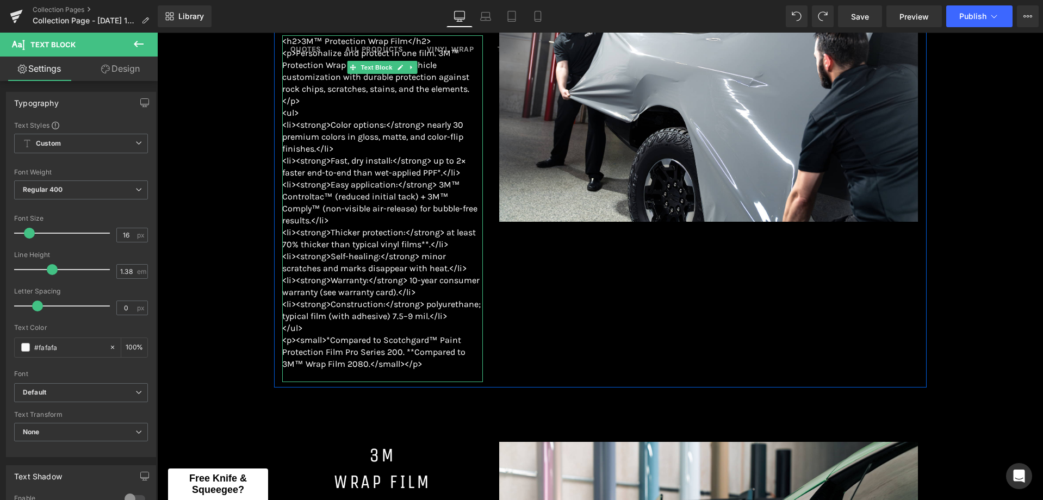
scroll to position [606, 0]
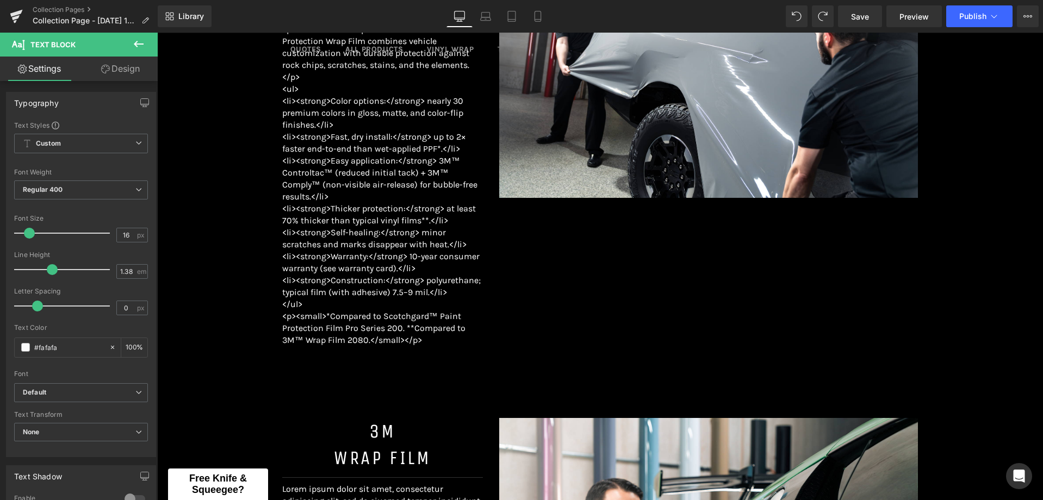
click at [297, 142] on p "<li><strong>Fast, dry install:</strong> up to 2× faster end-to-end than wet-app…" at bounding box center [382, 143] width 201 height 24
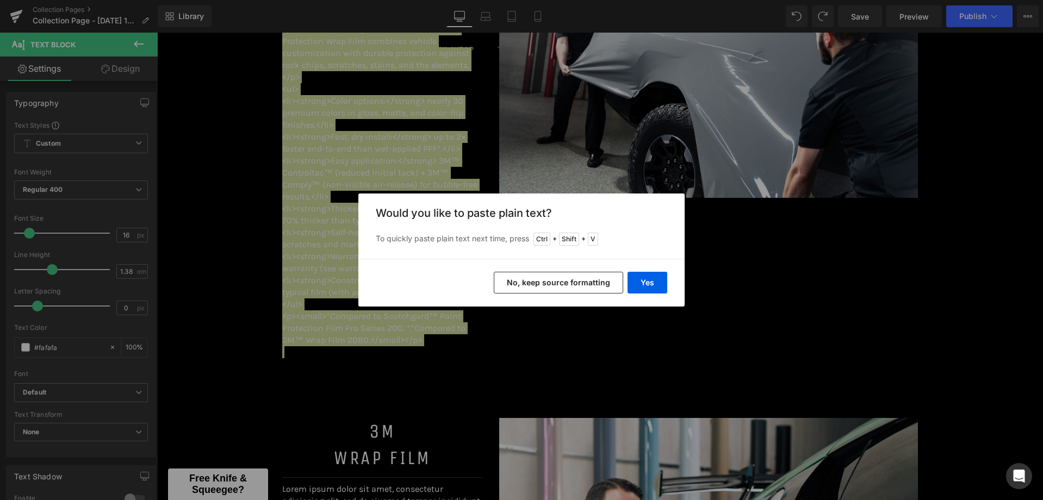
click at [588, 282] on button "No, keep source formatting" at bounding box center [558, 283] width 129 height 22
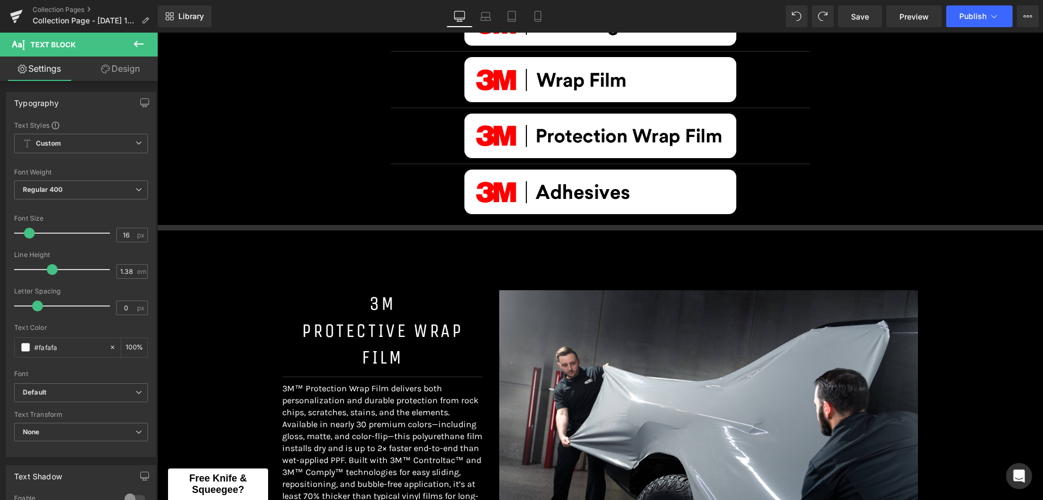
scroll to position [434, 0]
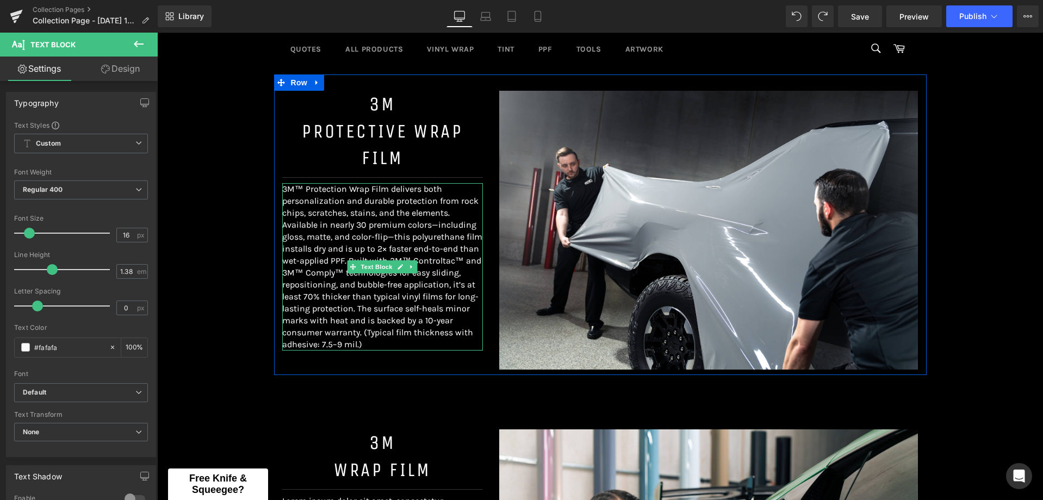
click at [447, 214] on p "3M™ Protection Wrap Film delivers both personalization and durable protection f…" at bounding box center [382, 266] width 201 height 167
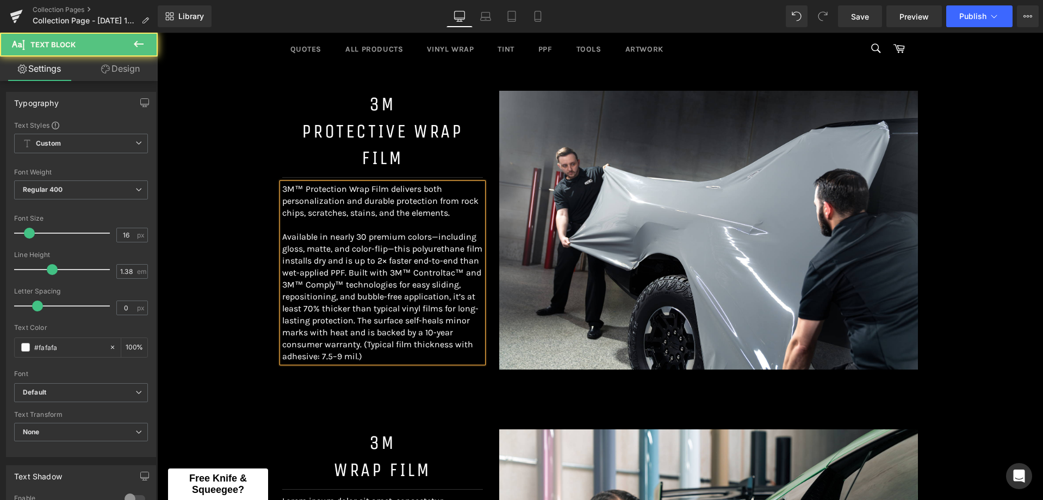
click at [353, 322] on span "Available in nearly 30 premium colors—including gloss, matte, and color-flip—th…" at bounding box center [382, 297] width 200 height 130
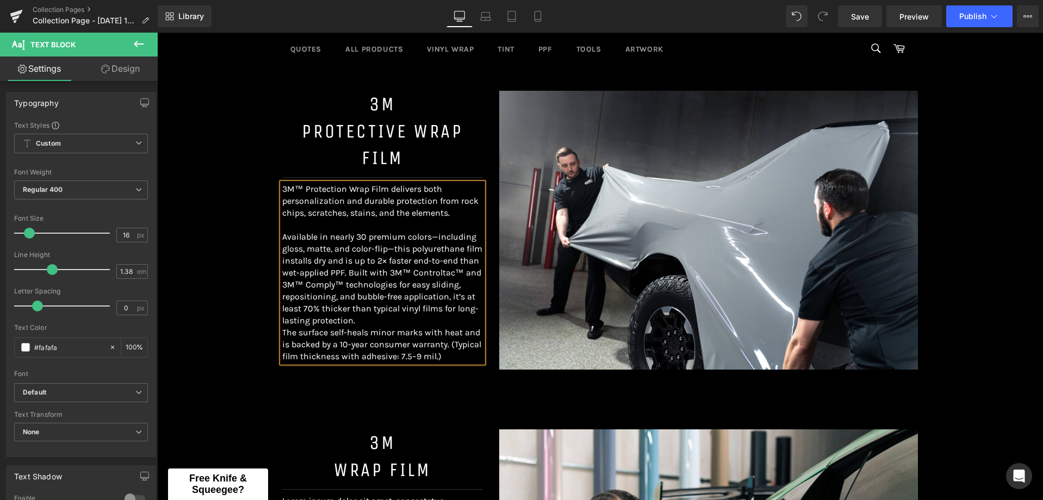
click at [283, 228] on p at bounding box center [382, 225] width 201 height 12
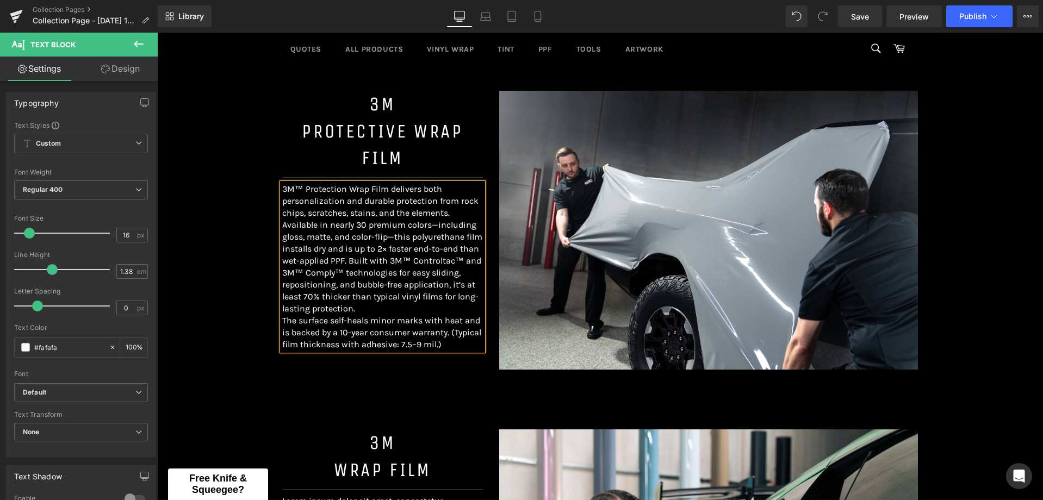
click at [215, 304] on div "Image Separator Image Separator Image Separator Image Row Separator Separator 3…" at bounding box center [600, 321] width 886 height 1073
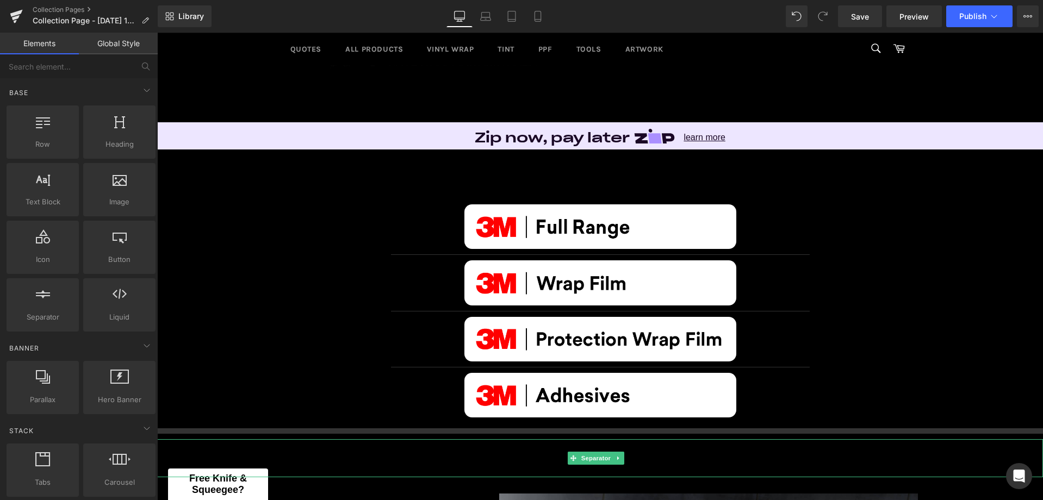
scroll to position [0, 0]
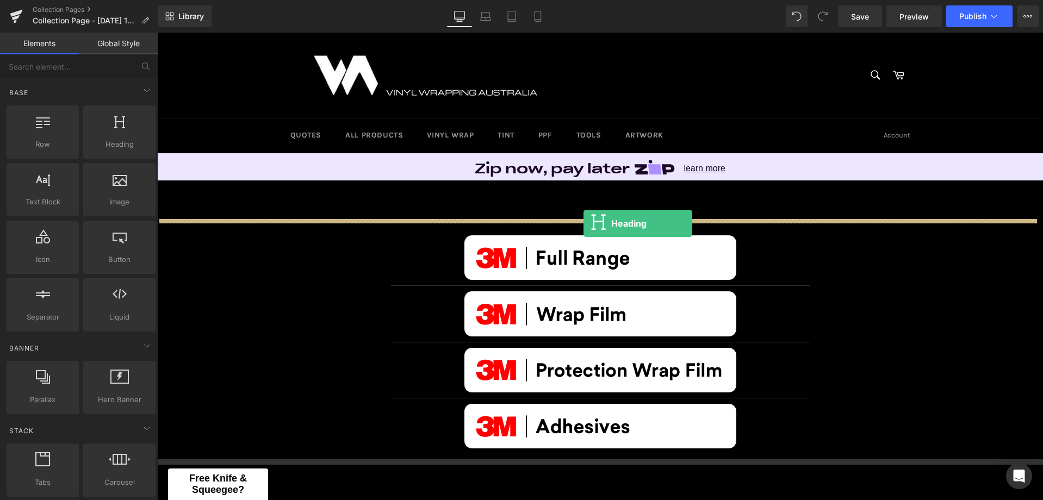
drag, startPoint x: 269, startPoint y: 169, endPoint x: 576, endPoint y: 219, distance: 311.2
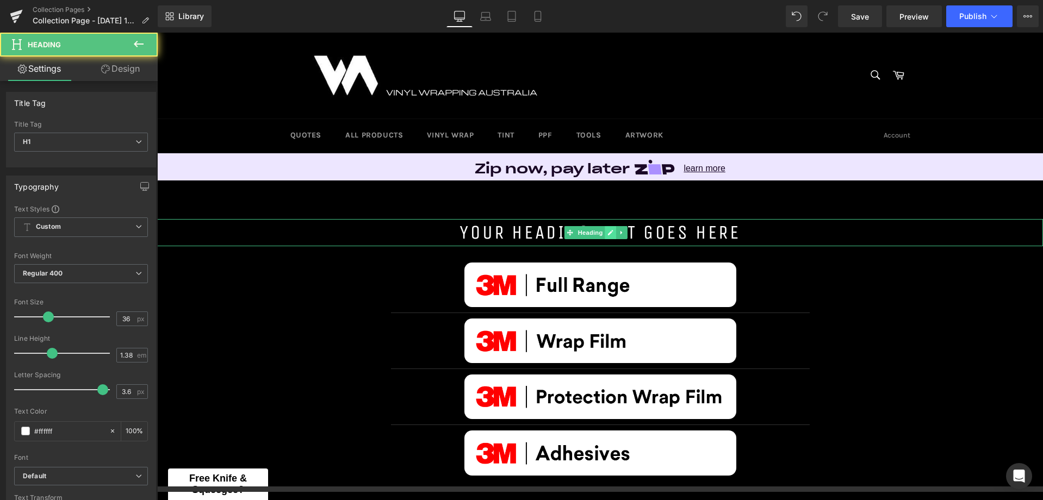
click at [605, 228] on link at bounding box center [610, 232] width 11 height 13
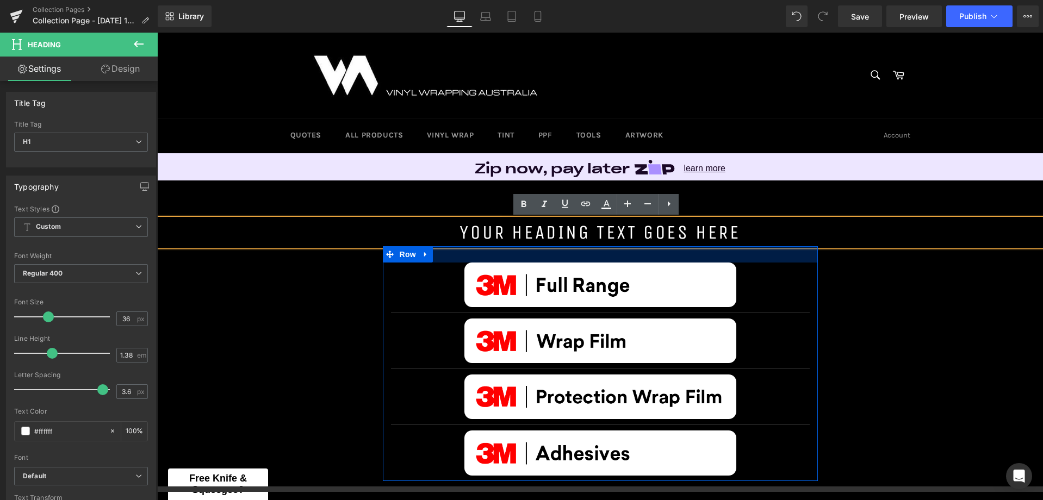
click at [765, 247] on div at bounding box center [600, 254] width 435 height 16
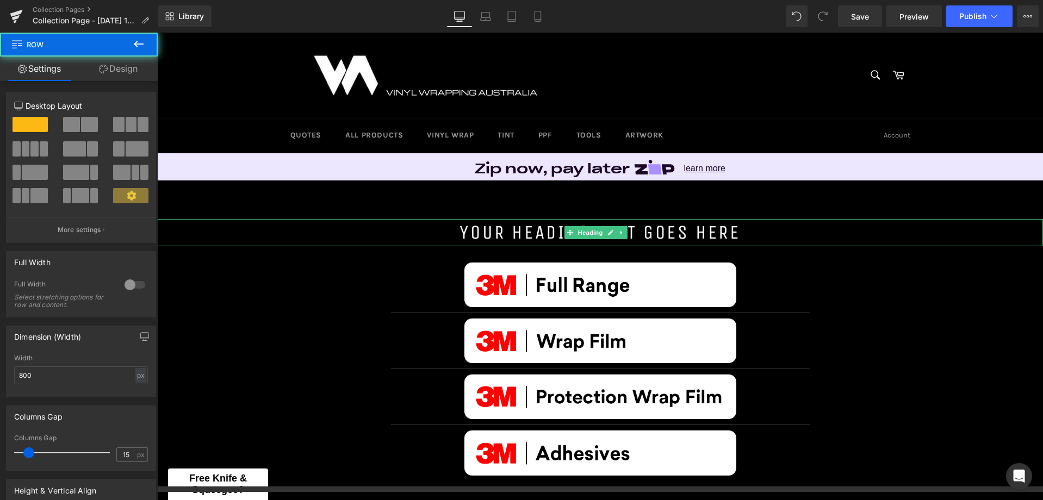
click at [640, 232] on h1 "Your heading text goes here" at bounding box center [600, 232] width 886 height 27
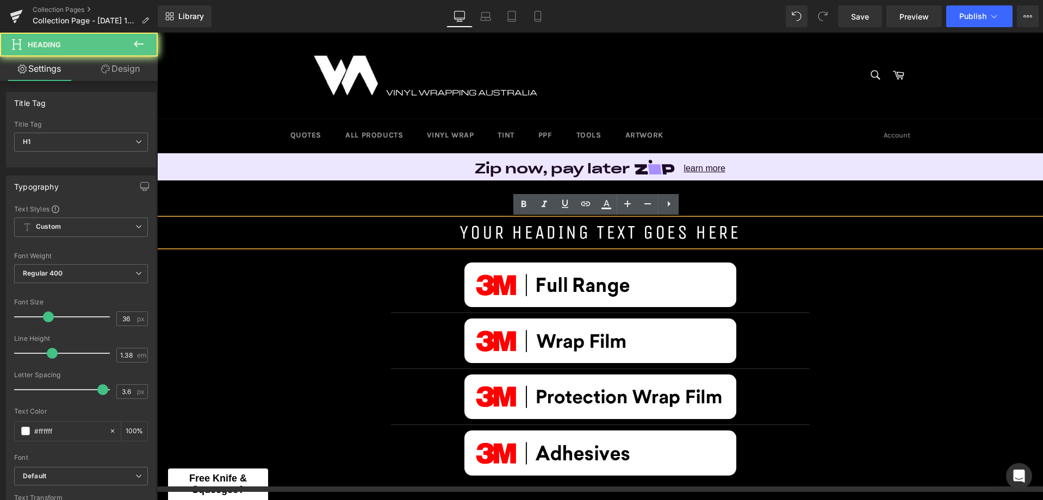
click at [609, 236] on h1 "Your heading text goes here" at bounding box center [600, 232] width 886 height 27
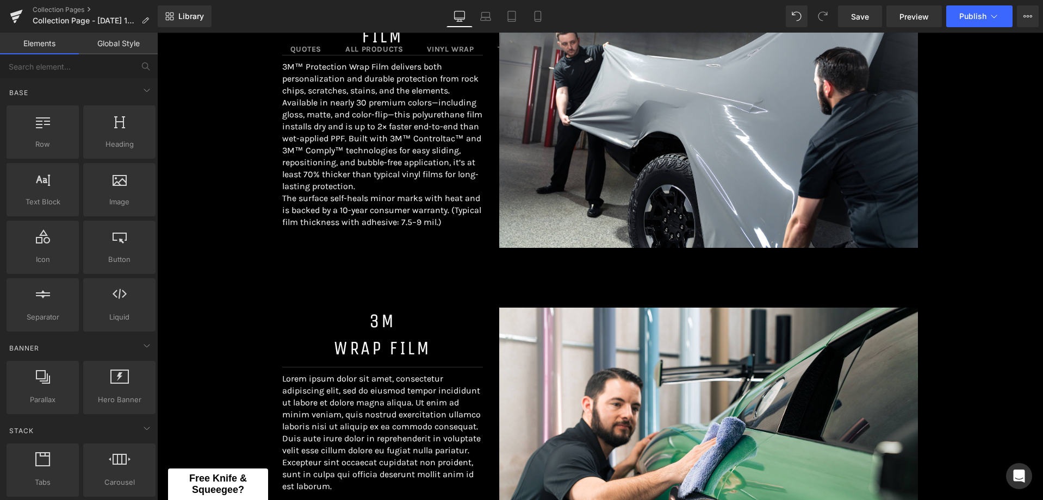
scroll to position [759, 0]
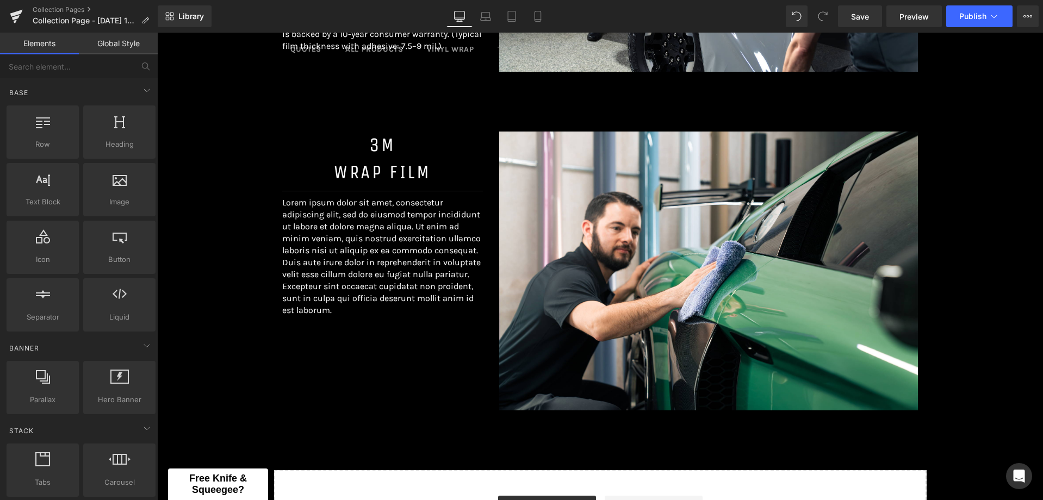
click at [369, 254] on div "Lorem ipsum dolor sit amet, consectetur adipiscing elit, sed do eiusmod tempor …" at bounding box center [382, 257] width 201 height 120
click at [391, 236] on p "Lorem ipsum dolor sit amet, consectetur adipiscing elit, sed do eiusmod tempor …" at bounding box center [382, 257] width 201 height 120
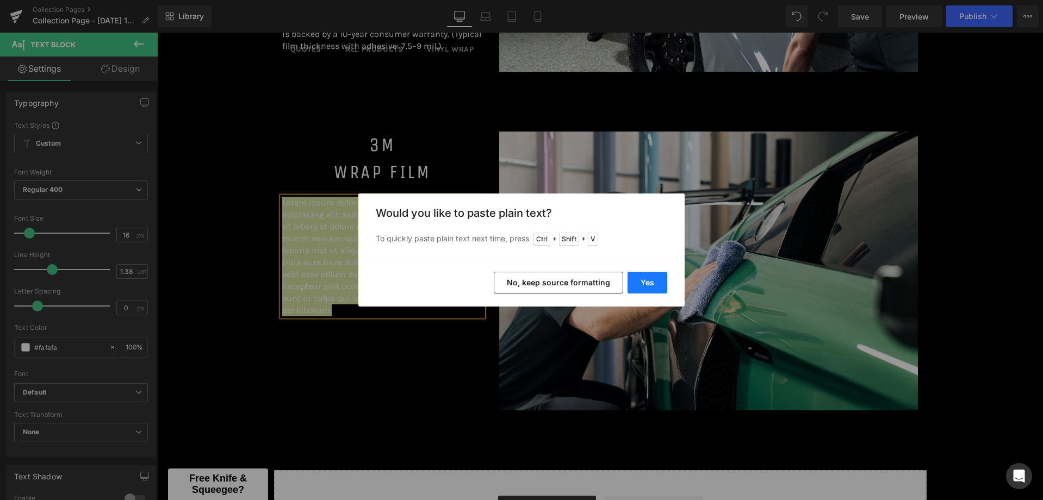
click at [647, 285] on button "Yes" at bounding box center [647, 283] width 40 height 22
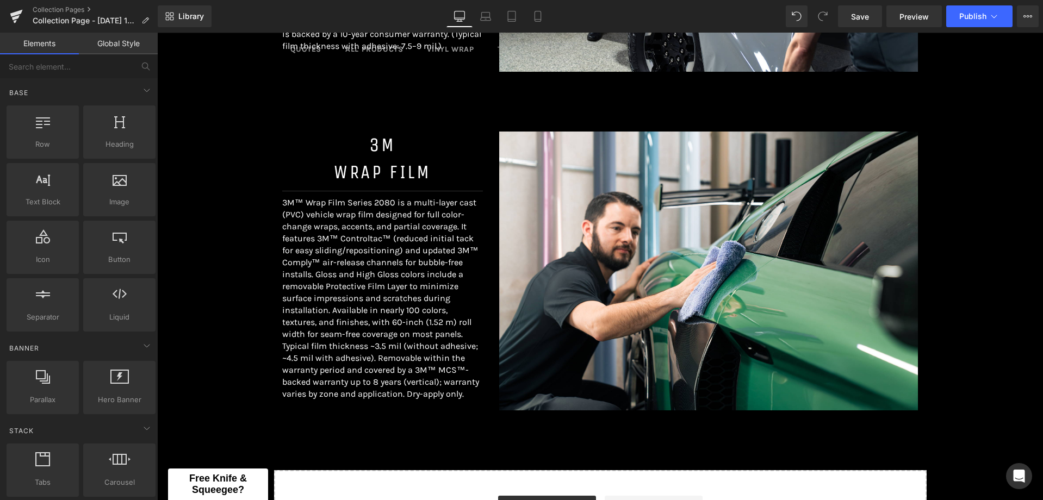
click at [239, 250] on div "Select a range Heading Image Separator Image Separator Image Separator Image Ro…" at bounding box center [600, 9] width 886 height 1099
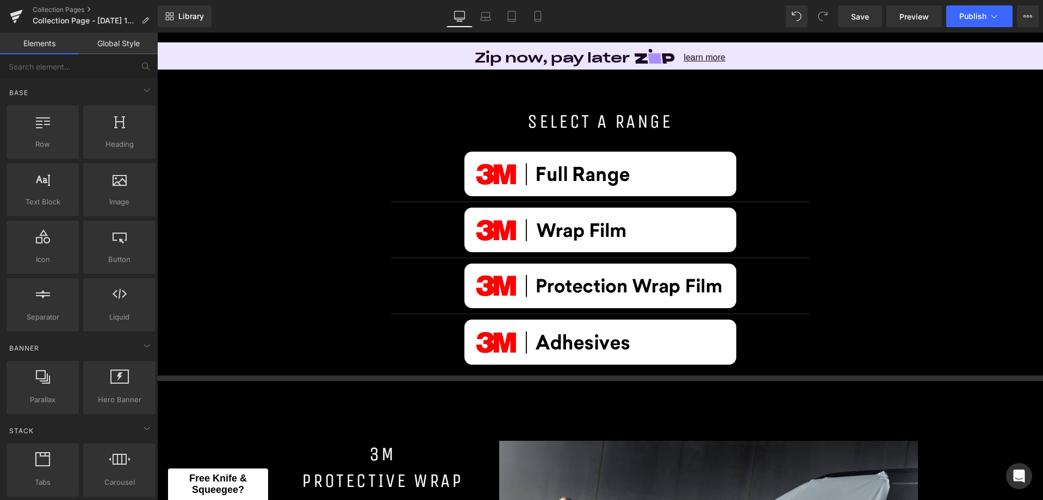
scroll to position [0, 0]
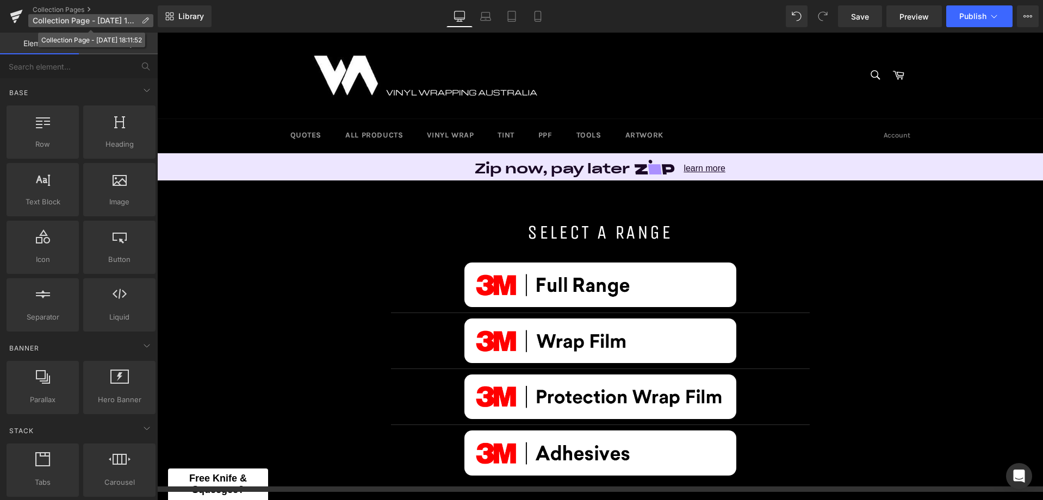
click at [85, 19] on span "Collection Page - Mar 7, 18:11:52" at bounding box center [85, 20] width 104 height 9
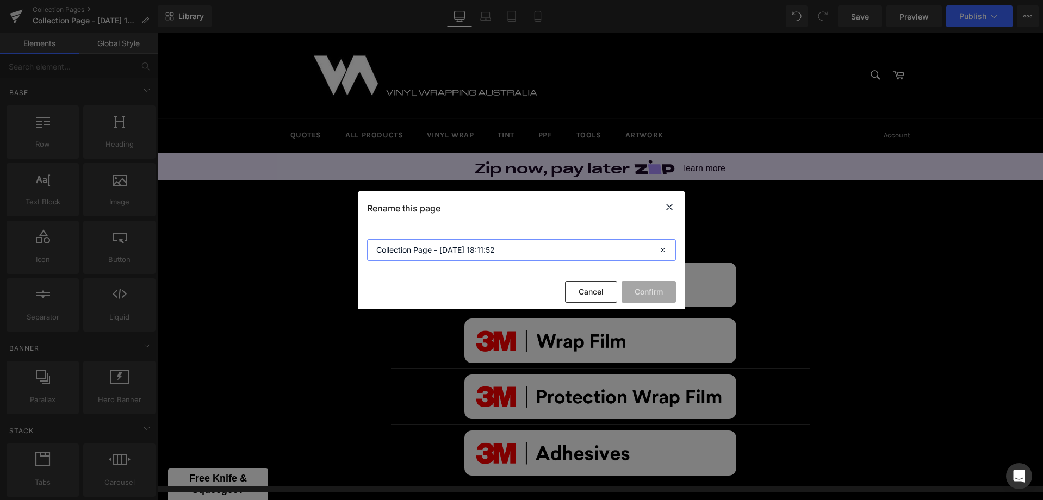
drag, startPoint x: 432, startPoint y: 251, endPoint x: 337, endPoint y: 244, distance: 94.9
click at [337, 244] on div "Rename this page Collection Page - Mar 7, 18:11:52 Cancel Confirm" at bounding box center [521, 250] width 1043 height 500
click at [662, 292] on button "Confirm" at bounding box center [648, 292] width 54 height 22
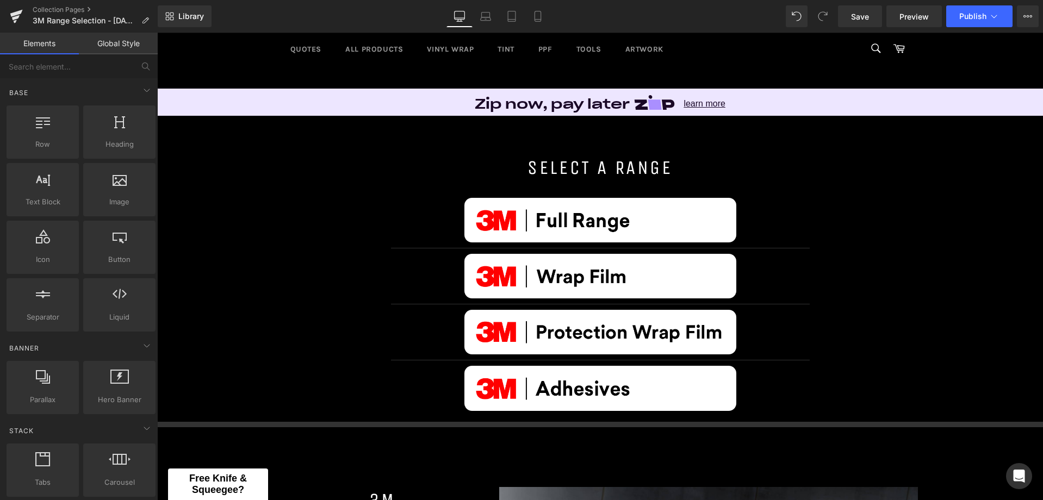
scroll to position [54, 0]
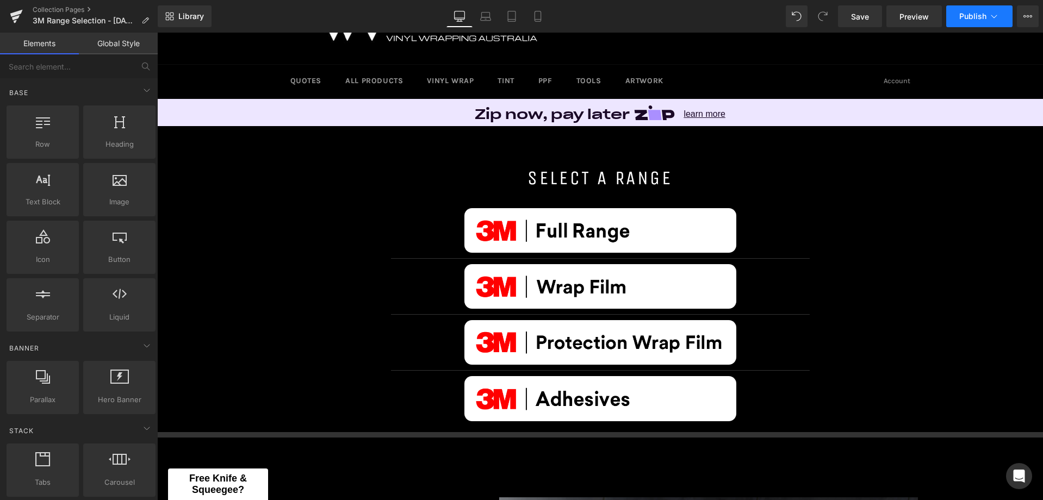
click at [962, 13] on span "Publish" at bounding box center [972, 16] width 27 height 9
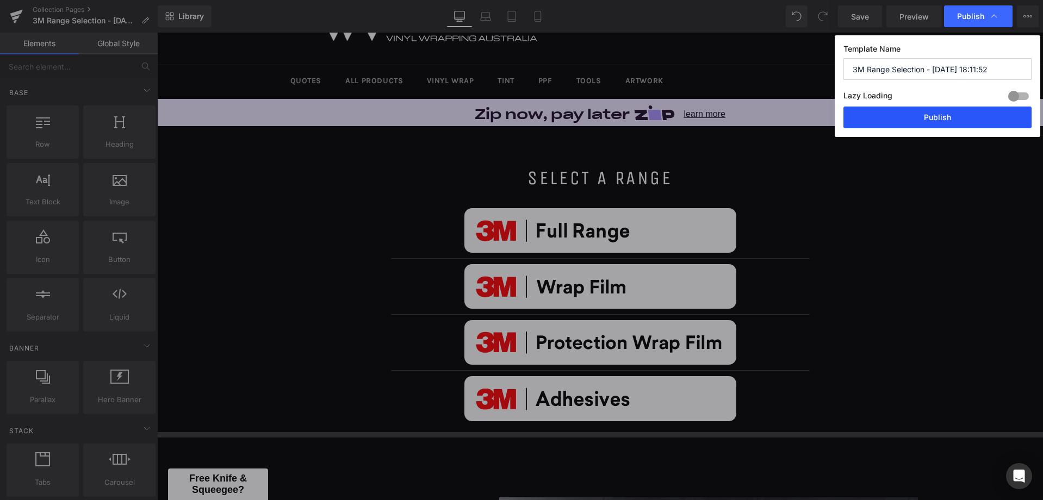
click at [923, 126] on button "Publish" at bounding box center [937, 118] width 188 height 22
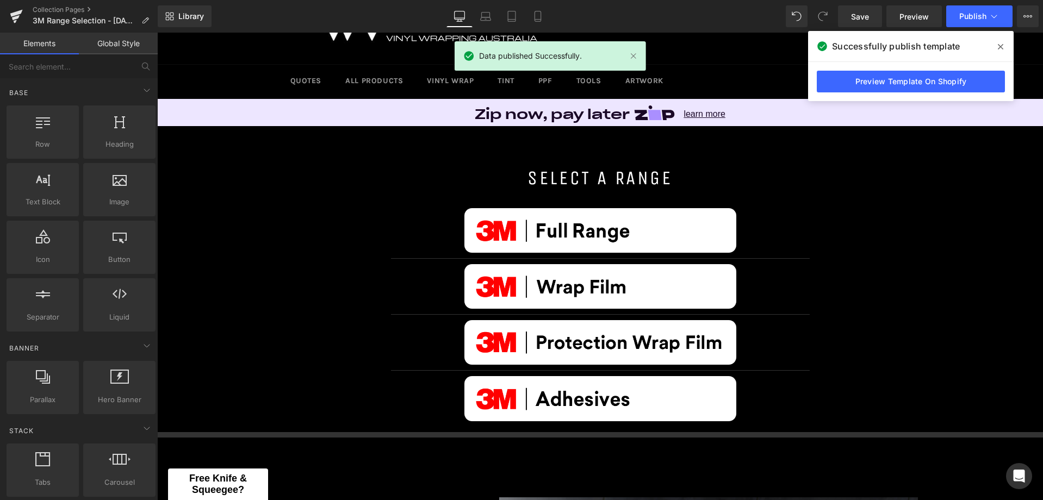
click at [1001, 48] on span at bounding box center [1000, 46] width 17 height 17
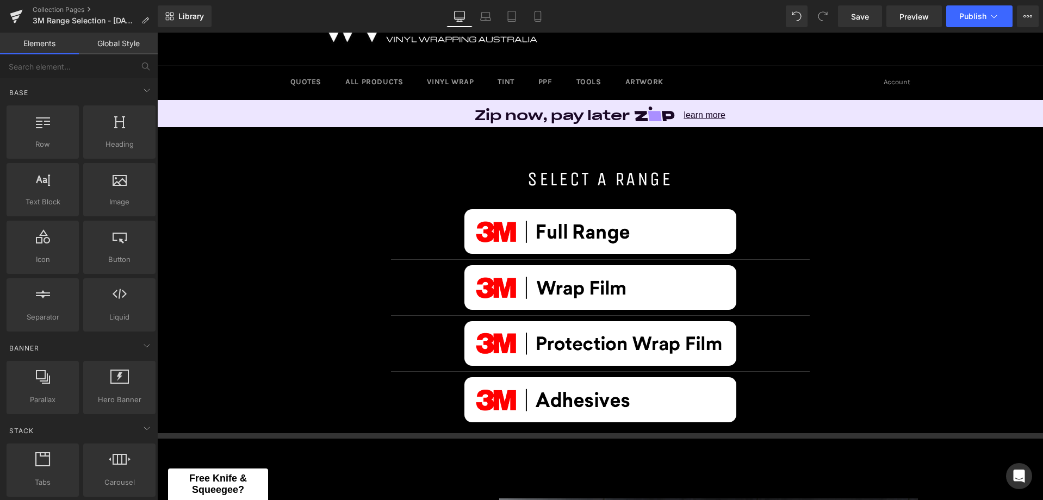
scroll to position [0, 0]
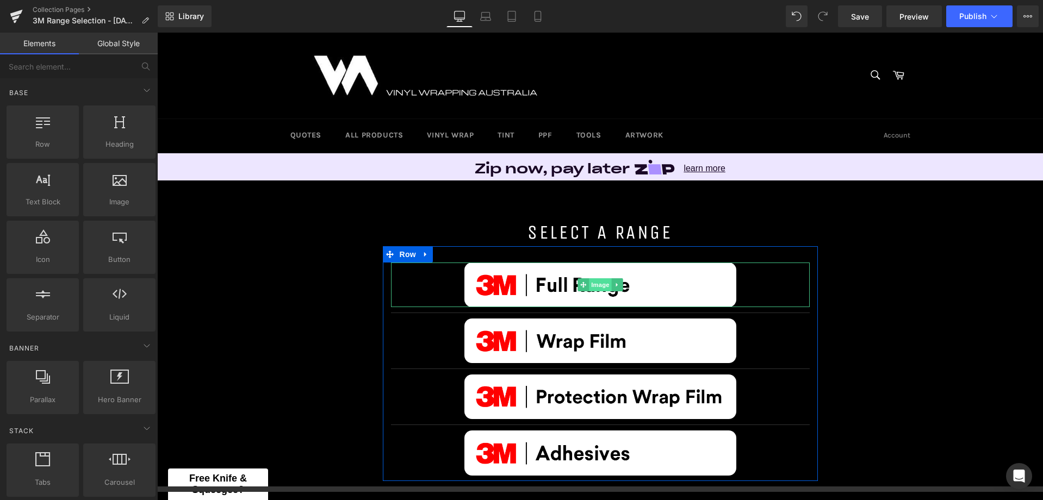
click at [589, 284] on span "Image" at bounding box center [600, 284] width 23 height 13
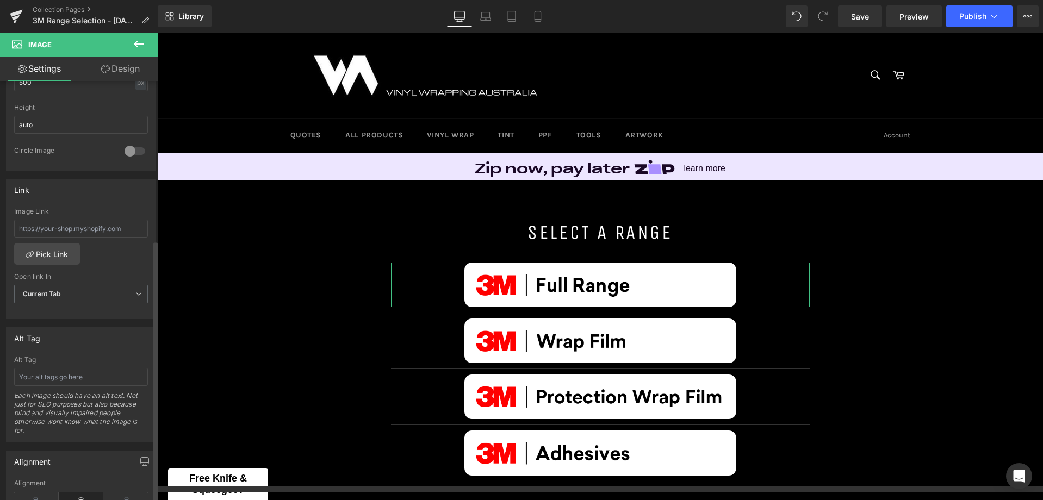
scroll to position [381, 0]
click at [100, 233] on input "text" at bounding box center [81, 228] width 134 height 18
paste input "3m™"
paste input "https://vinylwrappingaustralia.com/collections/3m™"
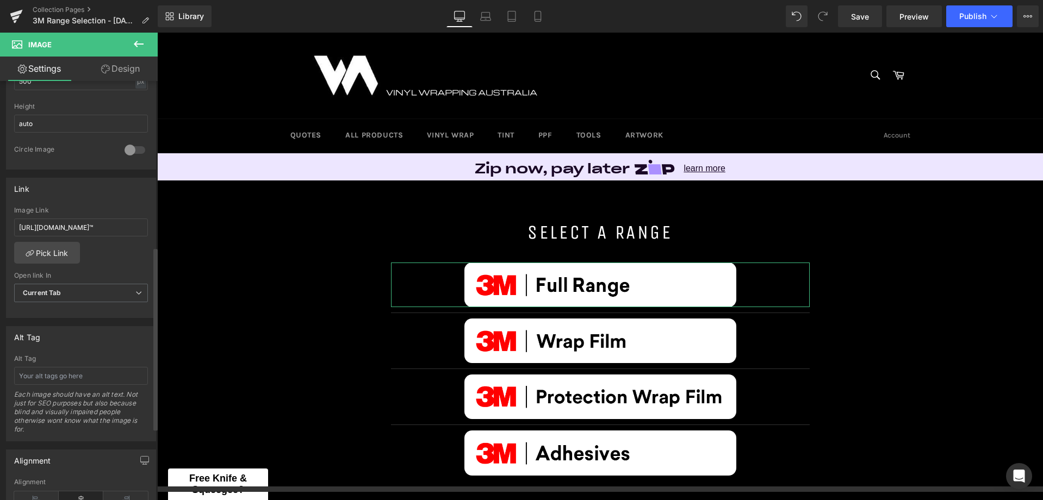
click at [110, 252] on div "https://vinylwrappingaustralia.com/collections/3m™ Image Link https://vinylwrap…" at bounding box center [81, 262] width 149 height 111
click at [92, 294] on span "Current Tab" at bounding box center [81, 293] width 134 height 19
click at [92, 294] on span "Current Tab" at bounding box center [78, 293] width 129 height 19
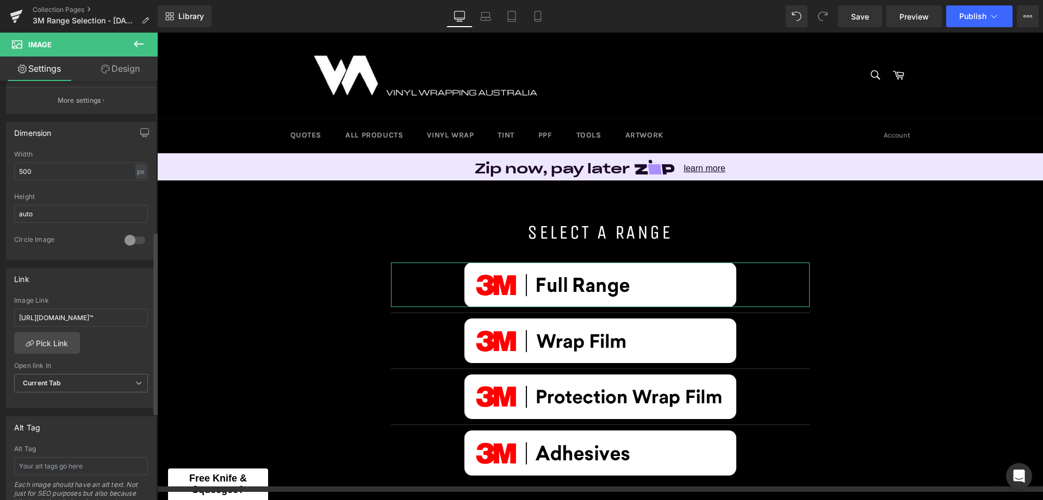
scroll to position [275, 0]
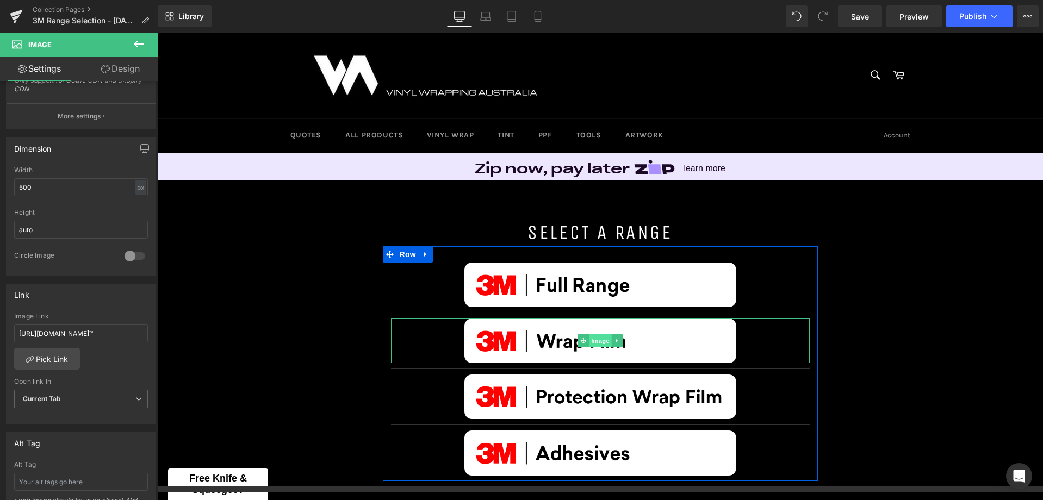
click at [593, 339] on span "Image" at bounding box center [600, 340] width 23 height 13
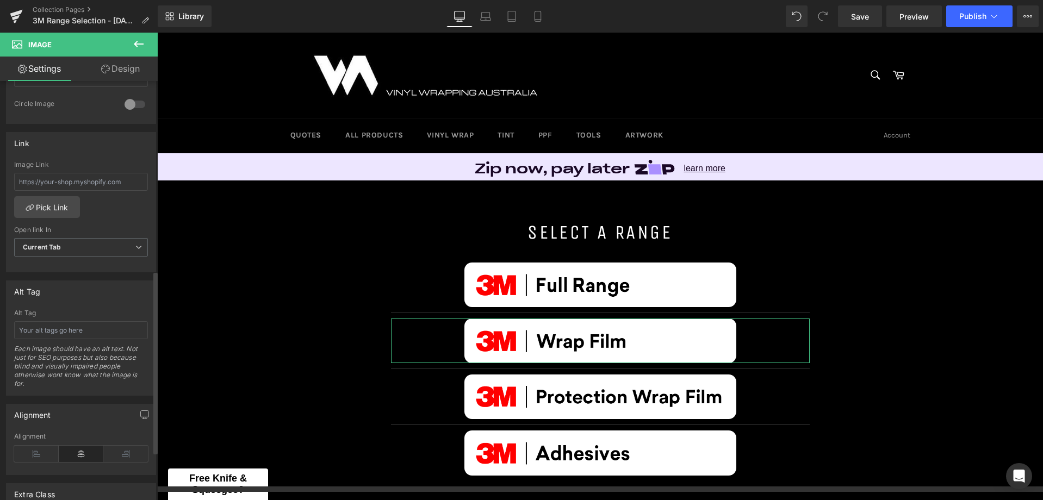
scroll to position [435, 0]
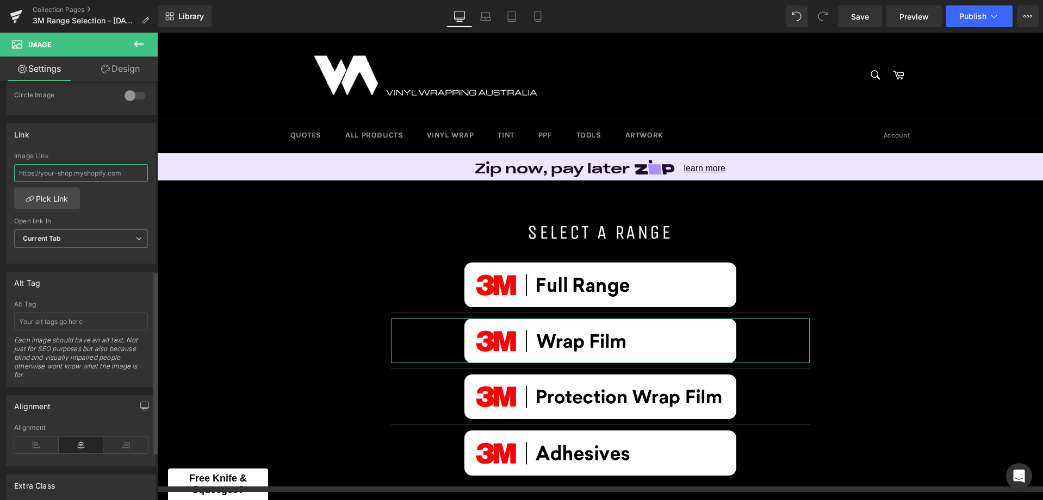
click at [79, 172] on input "text" at bounding box center [81, 173] width 134 height 18
paste input "https://vinylwrappingaustralia.com/collections/3M-Wrap-Film"
click at [112, 196] on div "https://vinylwrappingaustralia.com/collections/3M-Wrap-Film Image Link https://…" at bounding box center [81, 207] width 149 height 111
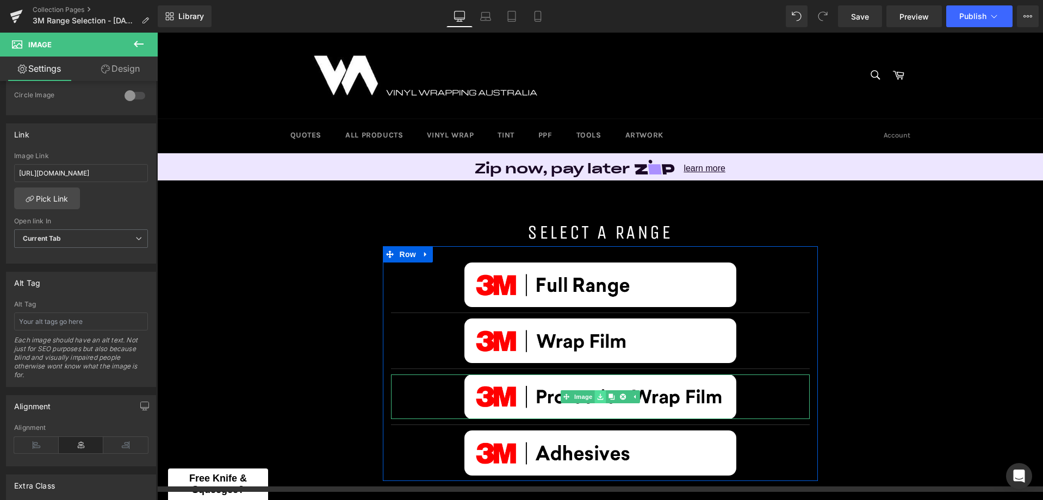
click at [600, 394] on link at bounding box center [599, 396] width 11 height 13
click at [578, 398] on link "Image" at bounding box center [577, 396] width 34 height 13
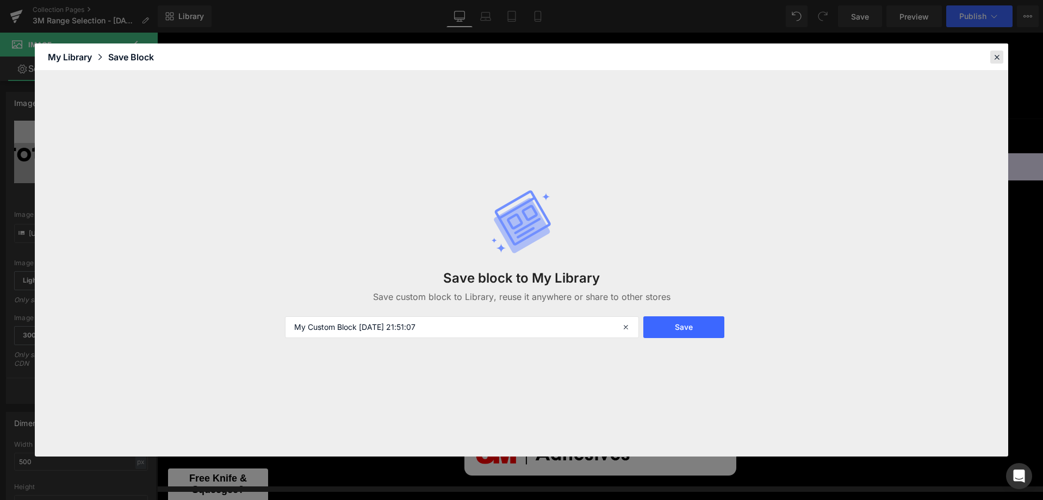
click at [994, 53] on icon at bounding box center [997, 57] width 10 height 10
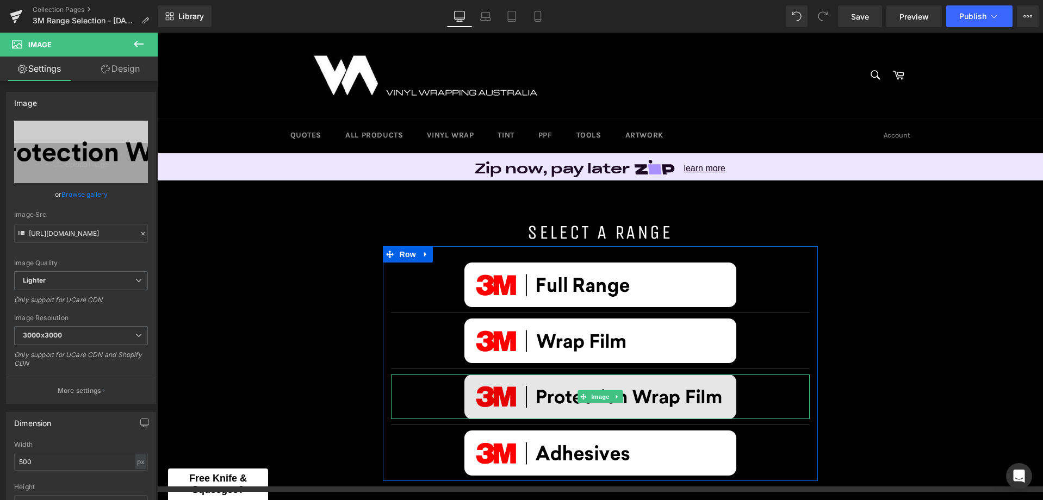
click at [605, 411] on img at bounding box center [600, 397] width 272 height 45
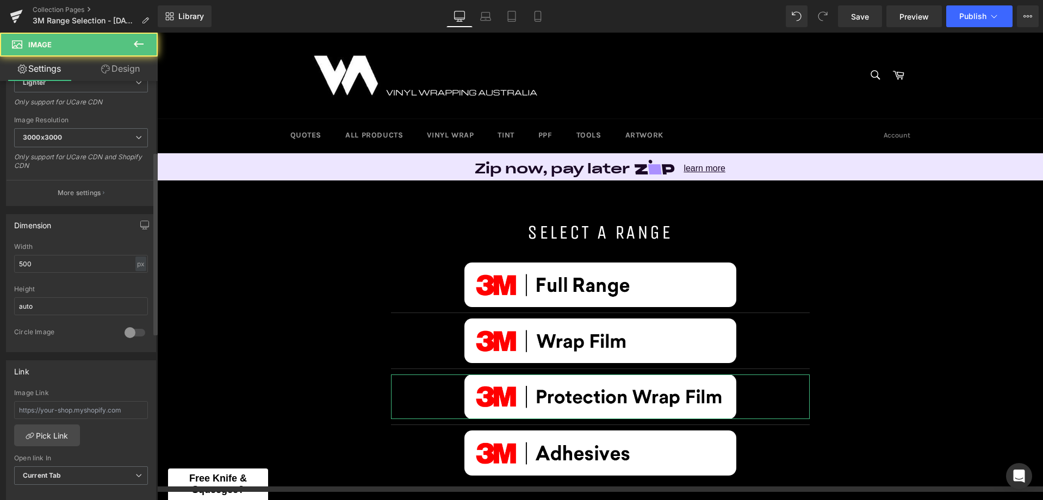
scroll to position [217, 0]
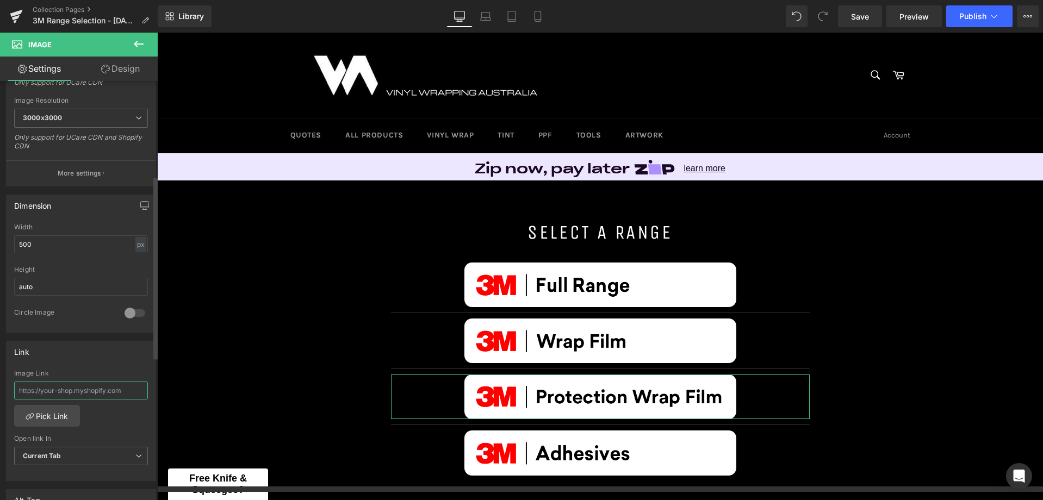
click at [85, 389] on input "text" at bounding box center [81, 391] width 134 height 18
paste input "https://vinylwrappingaustralia.com/collections/3M-Protective-Wrap-Film"
click at [120, 424] on div "https://vinylwrappingaustralia.com/collections/3M-Protective-Wrap-Film Image Li…" at bounding box center [81, 425] width 149 height 111
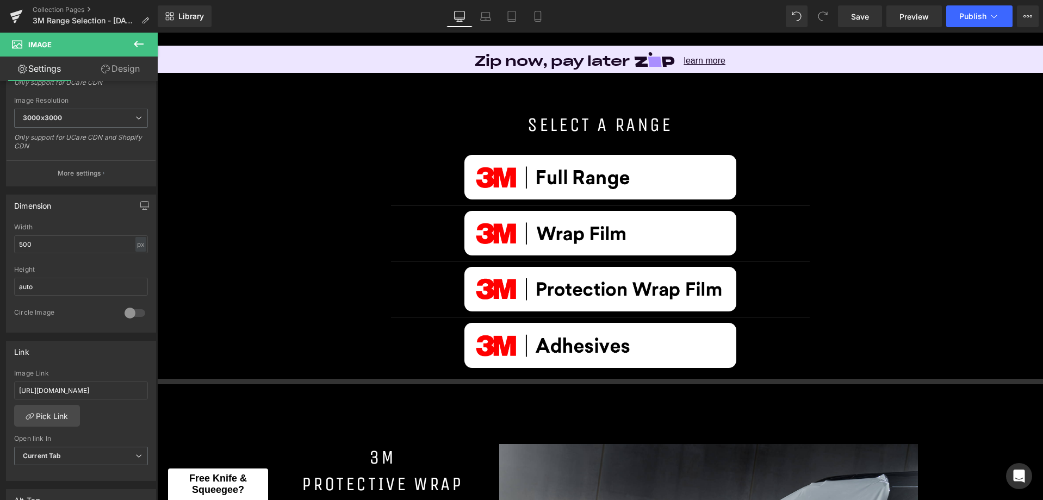
scroll to position [109, 0]
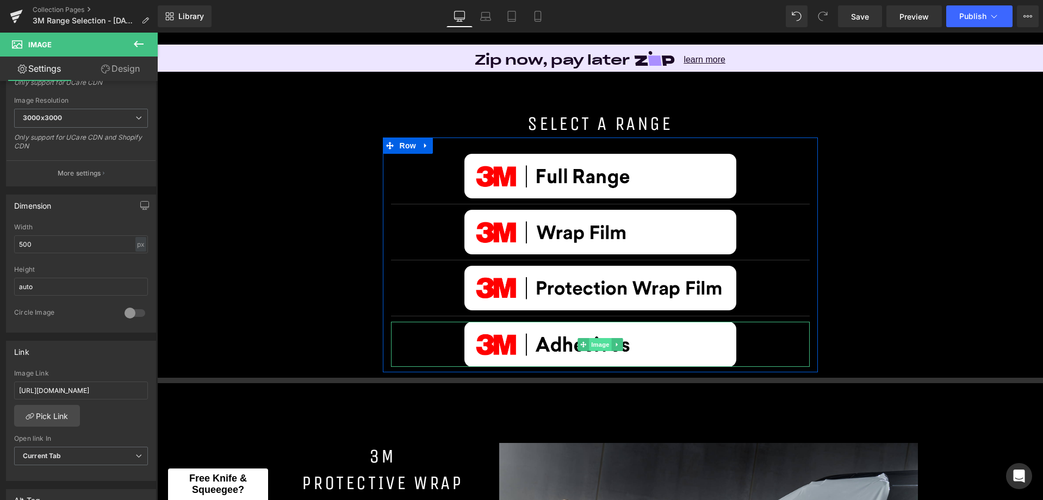
click at [595, 341] on span "Image" at bounding box center [600, 344] width 23 height 13
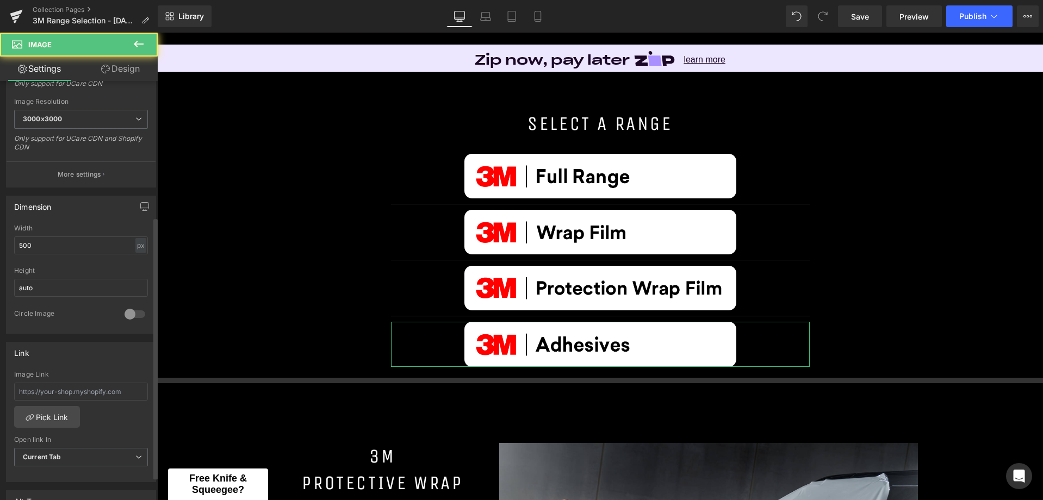
scroll to position [217, 0]
click at [124, 394] on input "text" at bounding box center [81, 391] width 134 height 18
paste input "vinylwrappingaustralia.com/collections/3M-Adhesives"
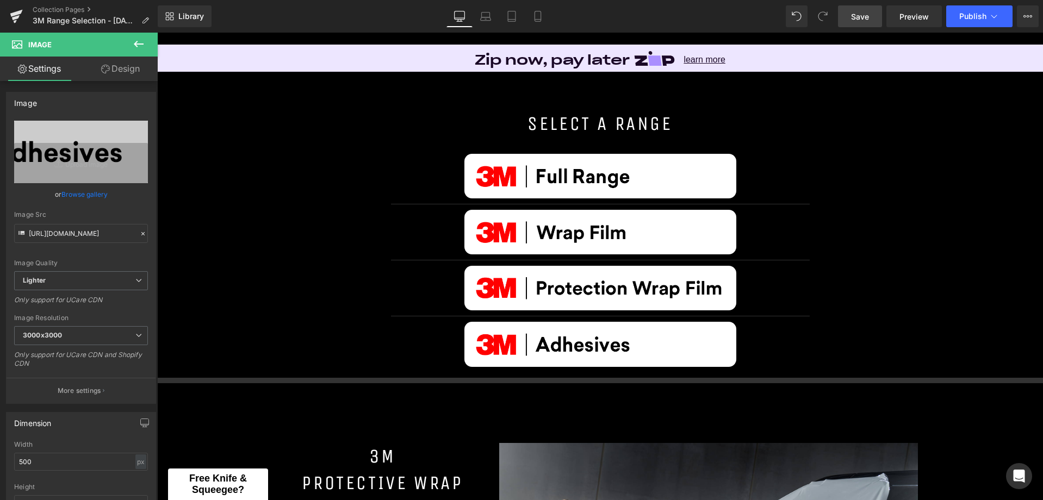
scroll to position [0, 0]
click at [858, 20] on span "Save" at bounding box center [860, 16] width 18 height 11
click at [976, 18] on span "Publish" at bounding box center [972, 16] width 27 height 9
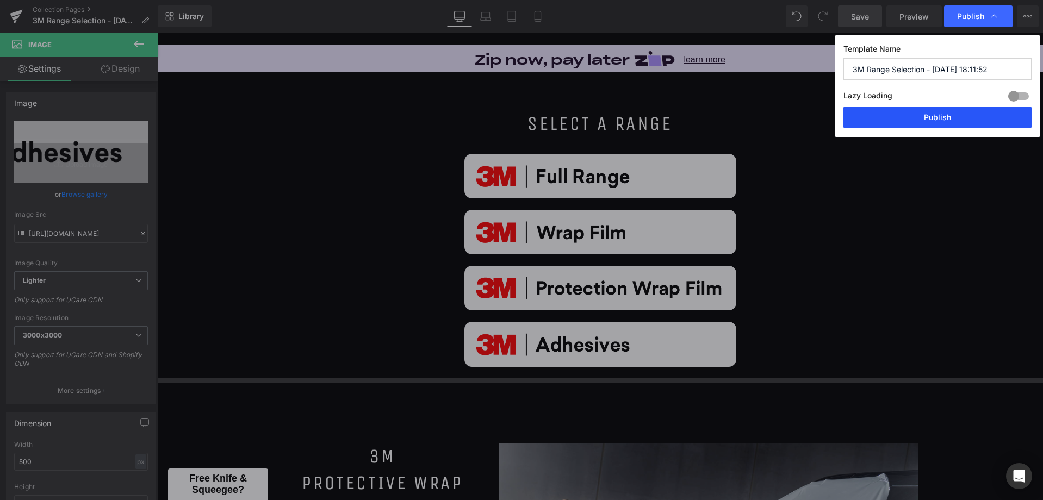
click at [951, 121] on button "Publish" at bounding box center [937, 118] width 188 height 22
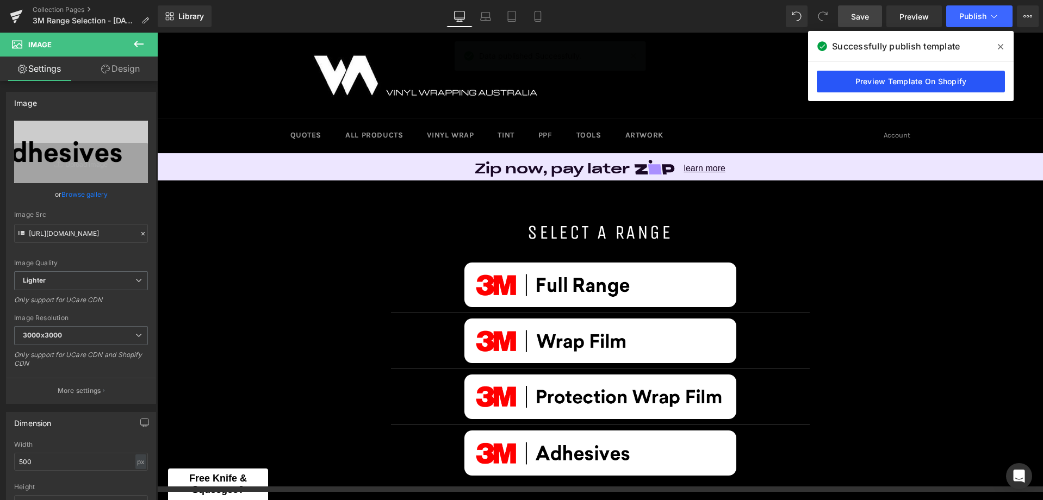
click at [953, 83] on link "Preview Template On Shopify" at bounding box center [911, 82] width 188 height 22
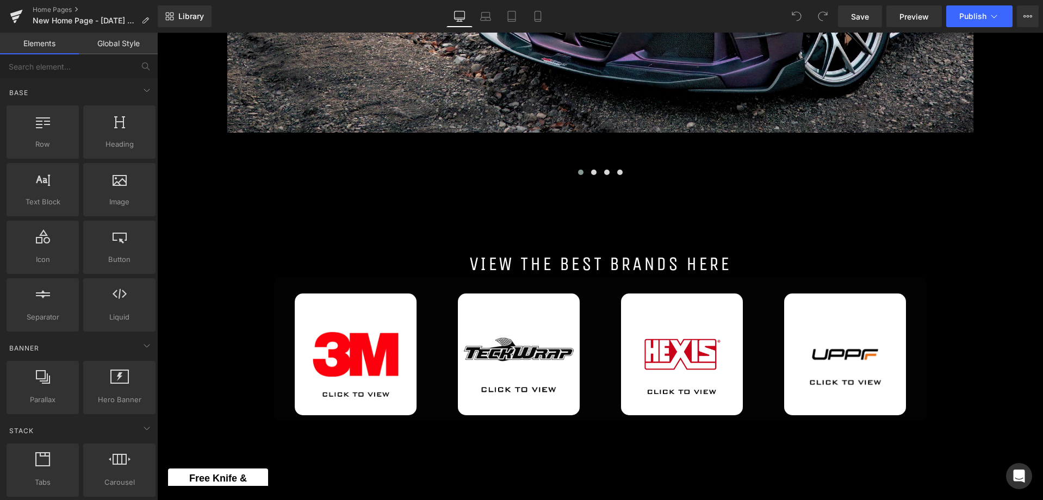
scroll to position [498, 0]
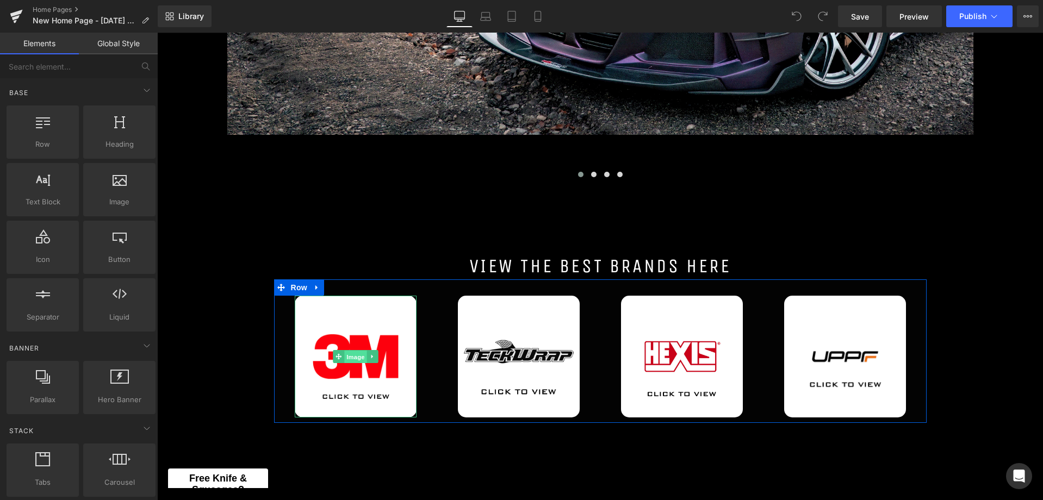
click at [353, 357] on span "Image" at bounding box center [355, 357] width 23 height 13
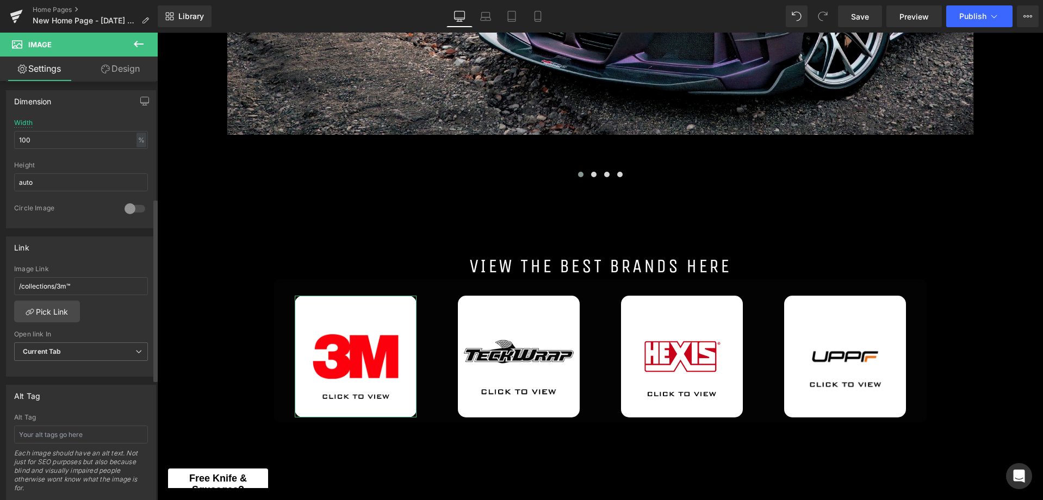
scroll to position [326, 0]
click at [66, 304] on link "Pick Link" at bounding box center [47, 307] width 66 height 22
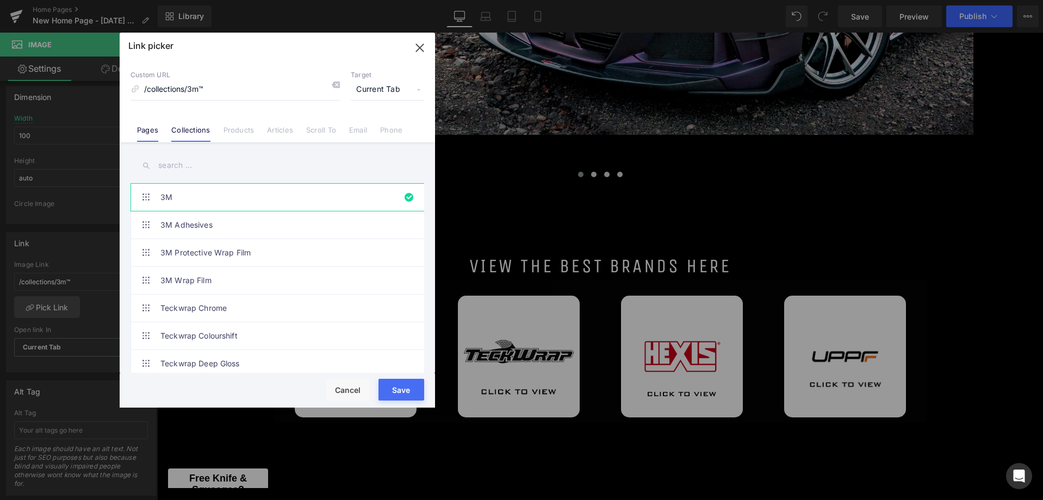
click at [150, 128] on link "Pages" at bounding box center [147, 134] width 21 height 16
click at [193, 130] on link "Collections" at bounding box center [190, 134] width 39 height 16
click at [404, 90] on span "Current Tab" at bounding box center [387, 89] width 73 height 21
click at [270, 54] on div "Link picker" at bounding box center [277, 46] width 315 height 27
click at [387, 391] on button "Save" at bounding box center [401, 390] width 46 height 22
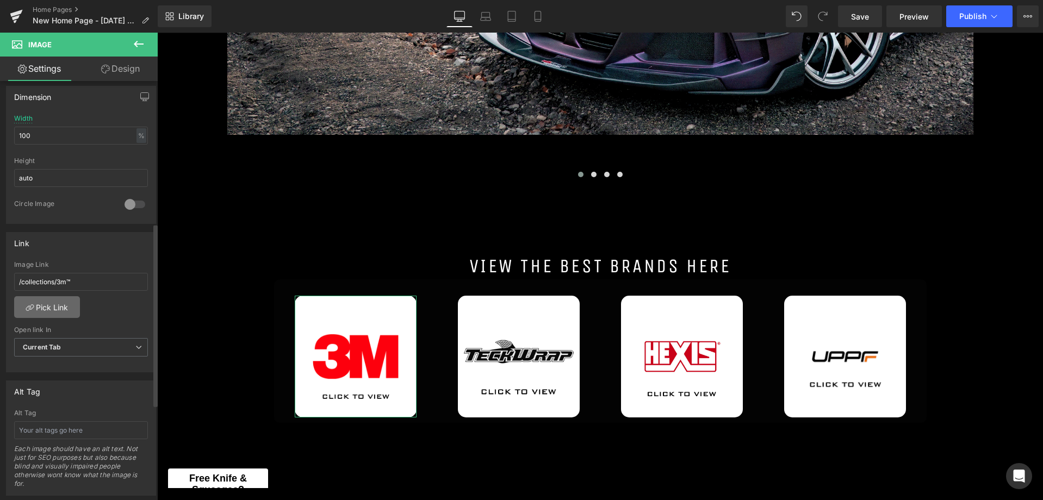
click at [40, 303] on link "Pick Link" at bounding box center [47, 307] width 66 height 22
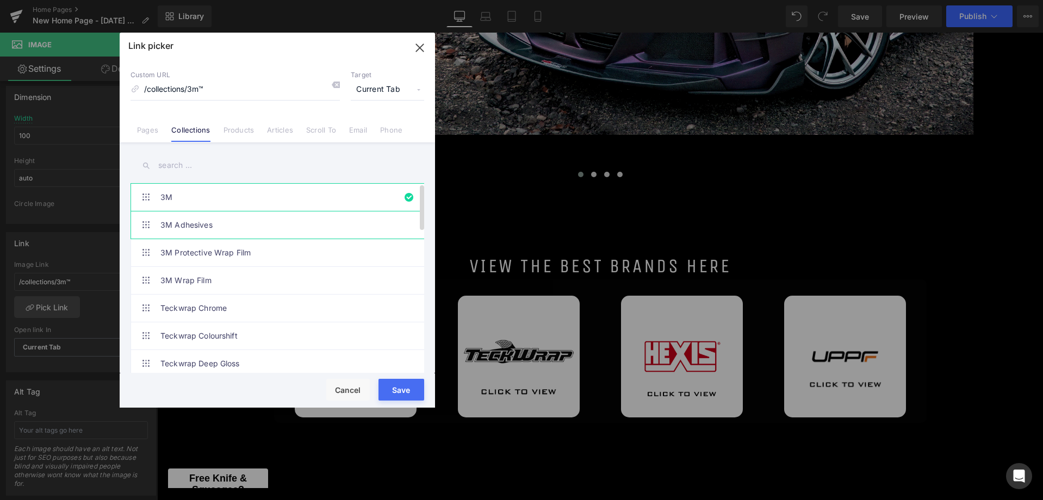
click at [222, 229] on link "3M Adhesives" at bounding box center [279, 224] width 239 height 27
click at [196, 193] on link "3M" at bounding box center [279, 197] width 239 height 27
click at [222, 307] on link "Teckwrap Chrome" at bounding box center [279, 308] width 239 height 27
click at [214, 272] on link "3M Wrap Film" at bounding box center [279, 280] width 239 height 27
type input "/collections/3m-wrap-film"
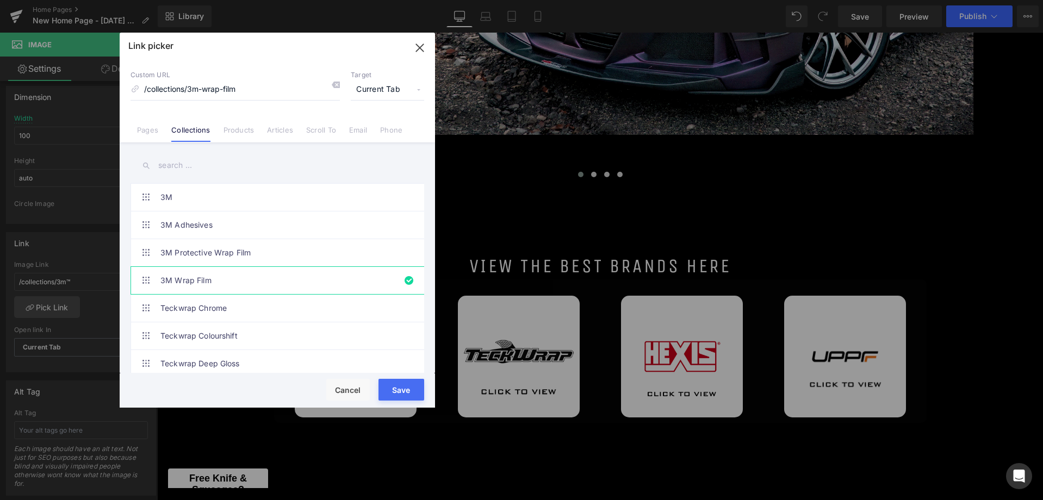
click at [419, 47] on icon "button" at bounding box center [419, 47] width 7 height 7
type input "/collections/3m-wrap-film"
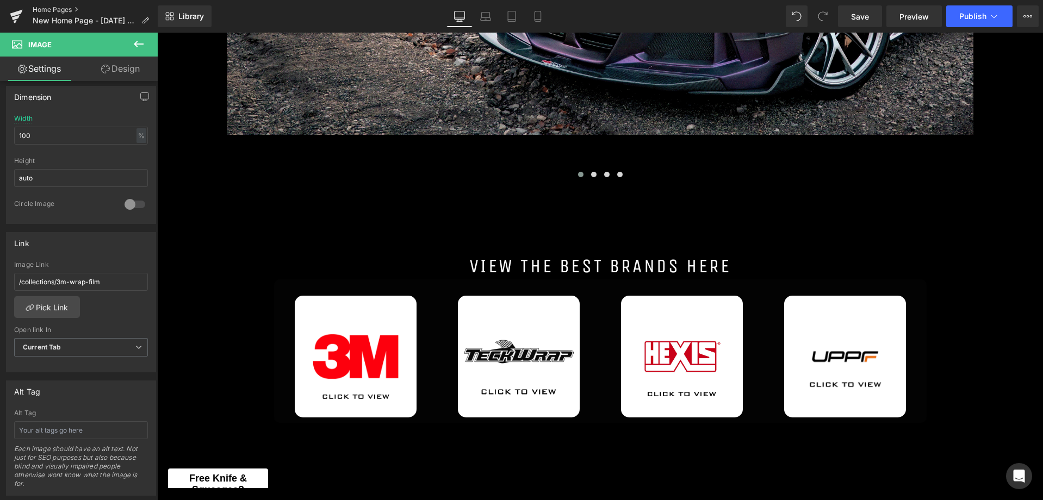
click at [54, 8] on link "Home Pages" at bounding box center [95, 9] width 125 height 9
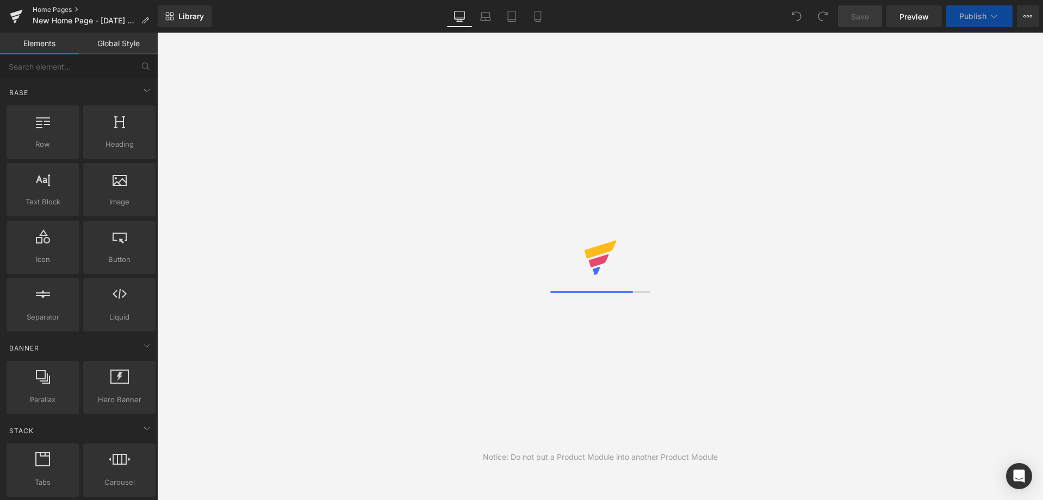
click at [54, 10] on link "Home Pages" at bounding box center [95, 9] width 125 height 9
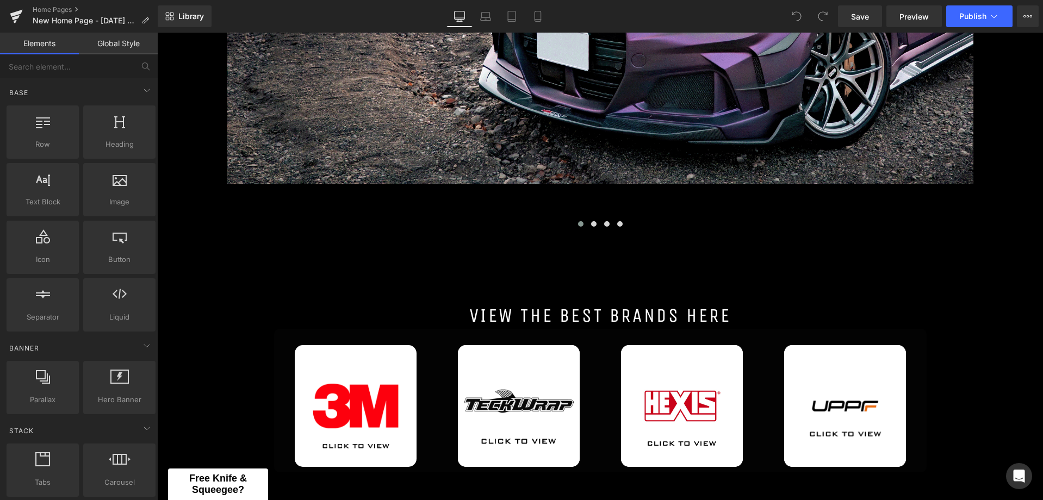
scroll to position [544, 0]
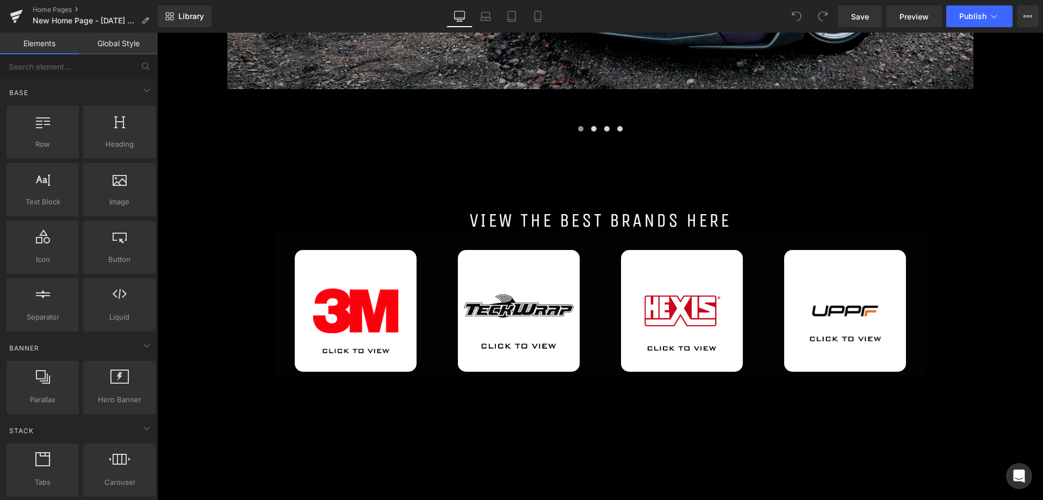
click at [382, 403] on hr at bounding box center [600, 413] width 886 height 60
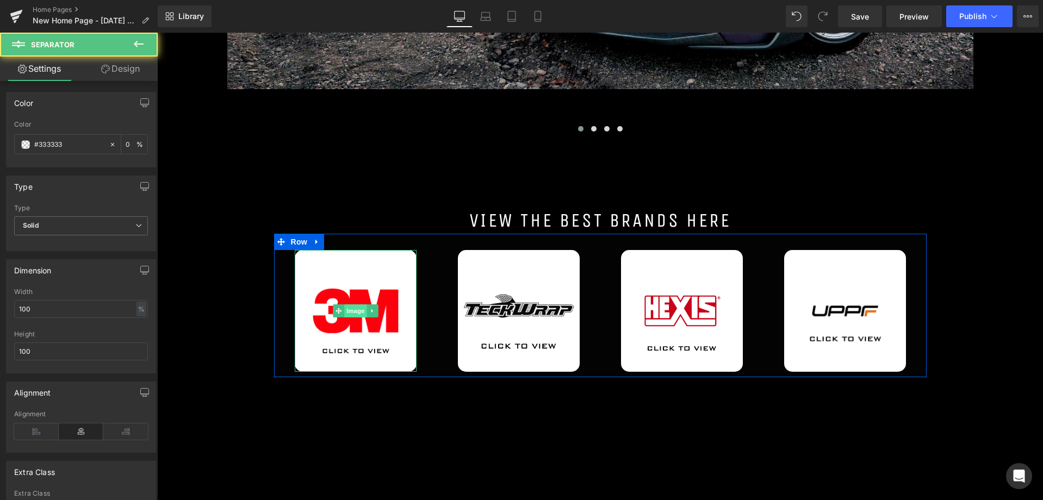
click at [352, 308] on span "Image" at bounding box center [355, 310] width 23 height 13
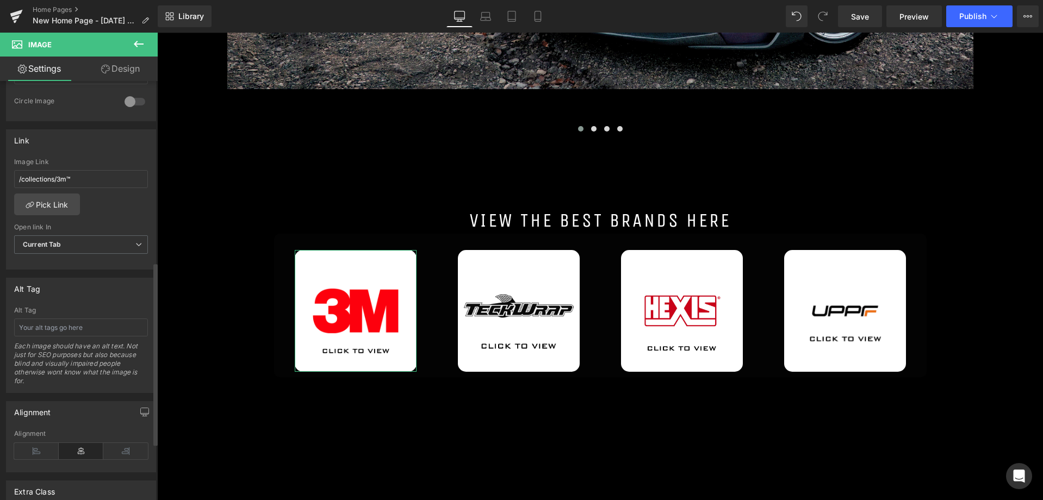
scroll to position [435, 0]
click at [83, 172] on input "/collections/3m™" at bounding box center [81, 173] width 134 height 18
click at [47, 197] on link "Pick Link" at bounding box center [47, 199] width 66 height 22
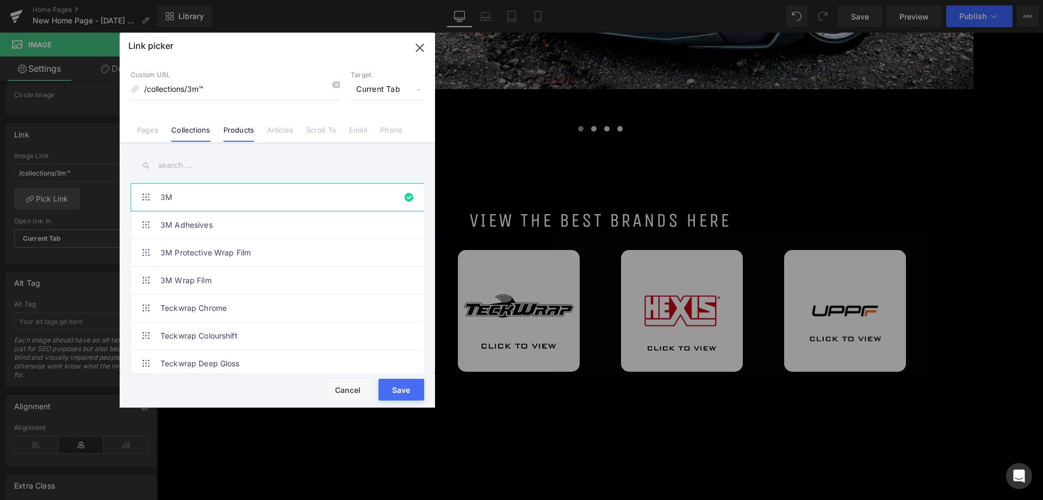
click at [228, 134] on link "Products" at bounding box center [238, 134] width 31 height 16
click at [146, 132] on link "Pages" at bounding box center [147, 134] width 21 height 16
click at [211, 201] on link "3M Range Selection - [DATE] 18:11:52" at bounding box center [279, 197] width 239 height 27
type input "/pages/duplicate-from-3m-range-selection-mar-7-18-11-52"
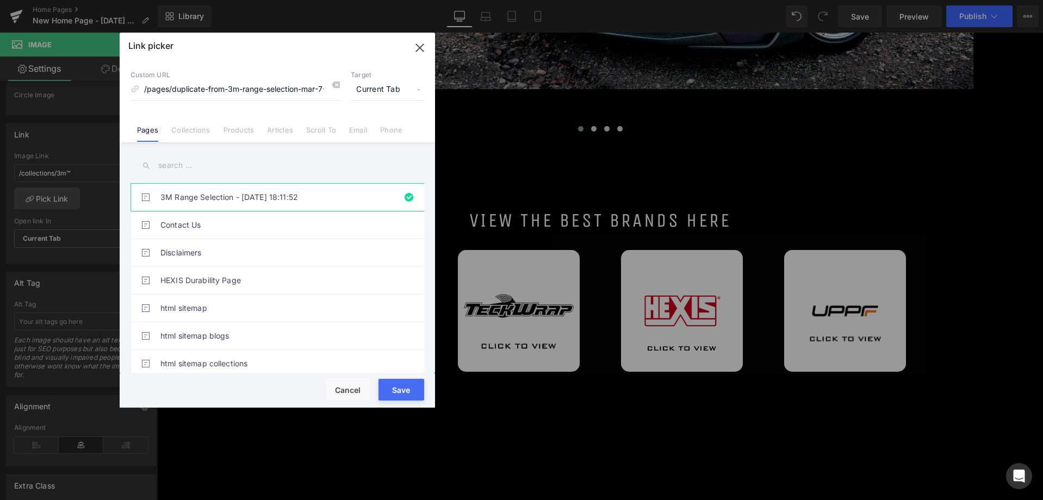
click at [404, 392] on button "Save" at bounding box center [401, 390] width 46 height 22
type input "/pages/duplicate-from-3m-range-selection-mar-7-18-11-52"
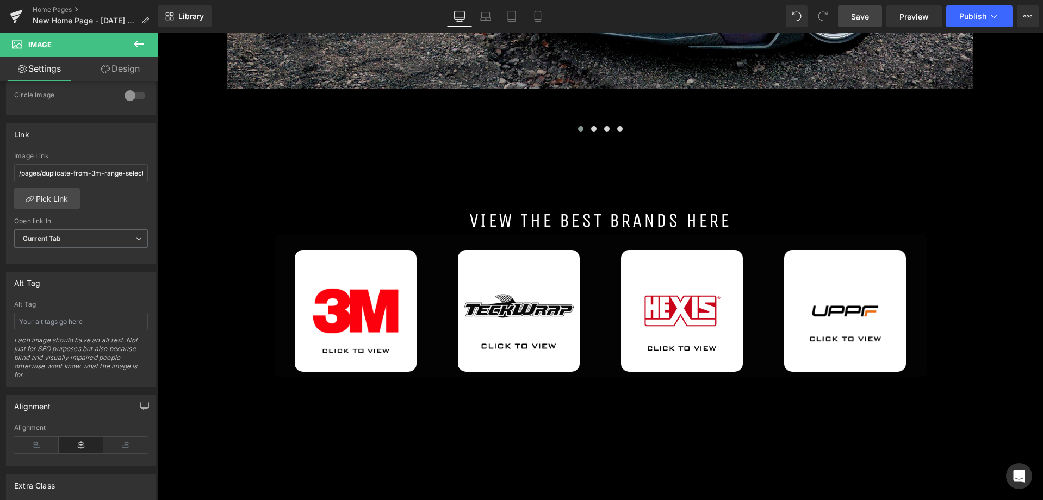
click at [861, 17] on span "Save" at bounding box center [860, 16] width 18 height 11
click at [43, 8] on link "Home Pages" at bounding box center [95, 9] width 125 height 9
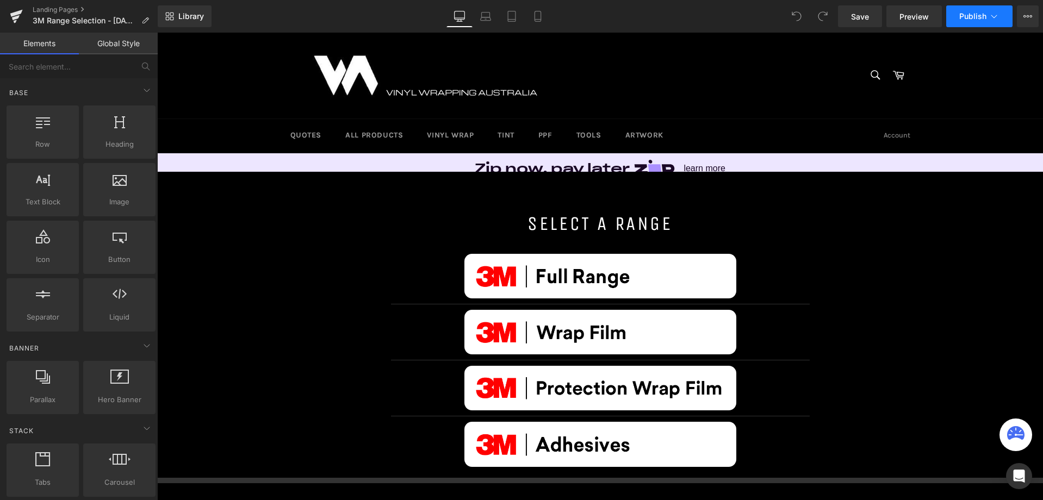
click at [969, 19] on span "Publish" at bounding box center [972, 16] width 27 height 9
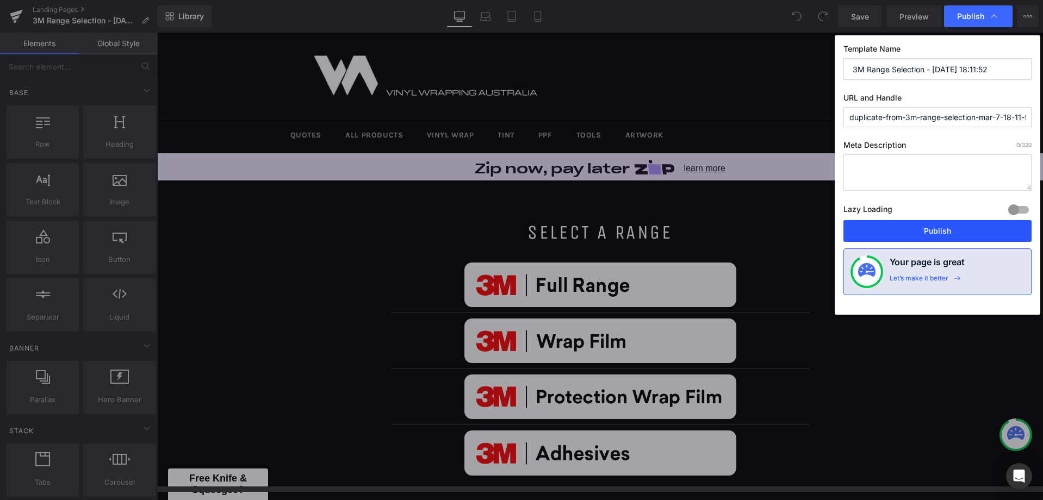
click at [923, 235] on button "Publish" at bounding box center [937, 231] width 188 height 22
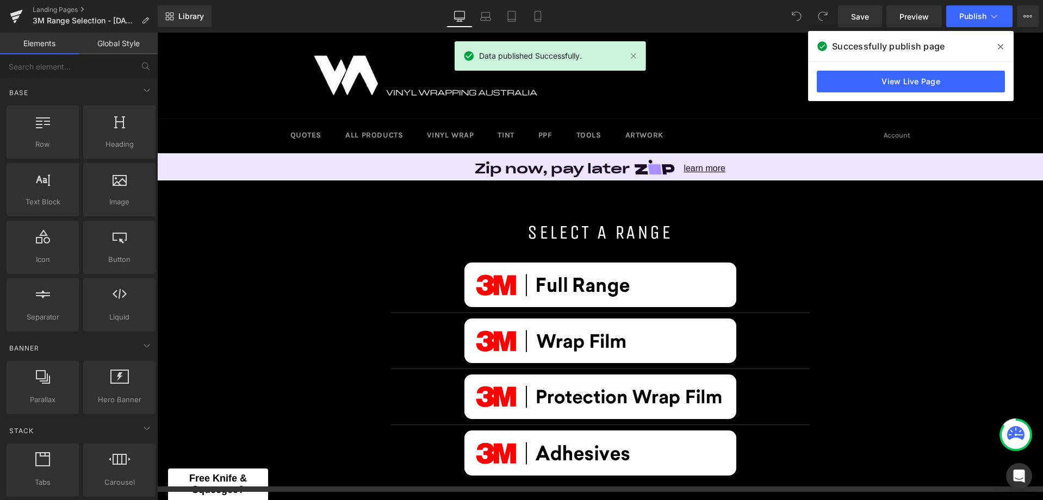
drag, startPoint x: 1000, startPoint y: 42, endPoint x: 696, endPoint y: 21, distance: 305.2
click at [1000, 42] on icon at bounding box center [1000, 46] width 5 height 9
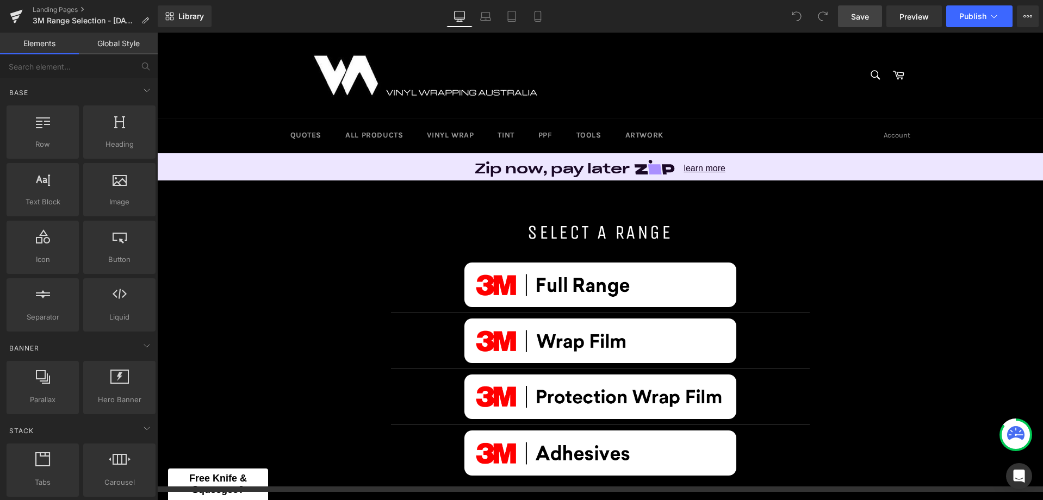
click at [853, 17] on span "Save" at bounding box center [860, 16] width 18 height 11
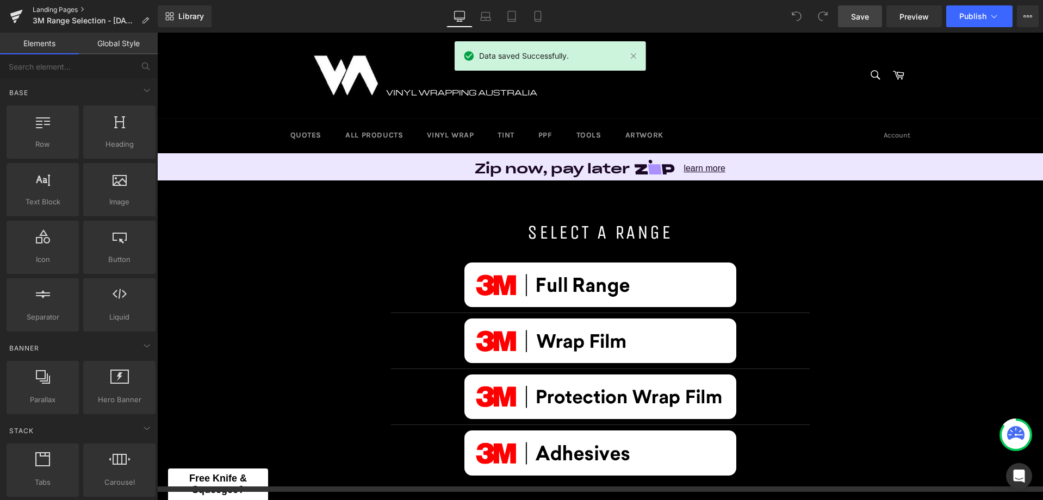
click at [49, 9] on link "Landing Pages" at bounding box center [95, 9] width 125 height 9
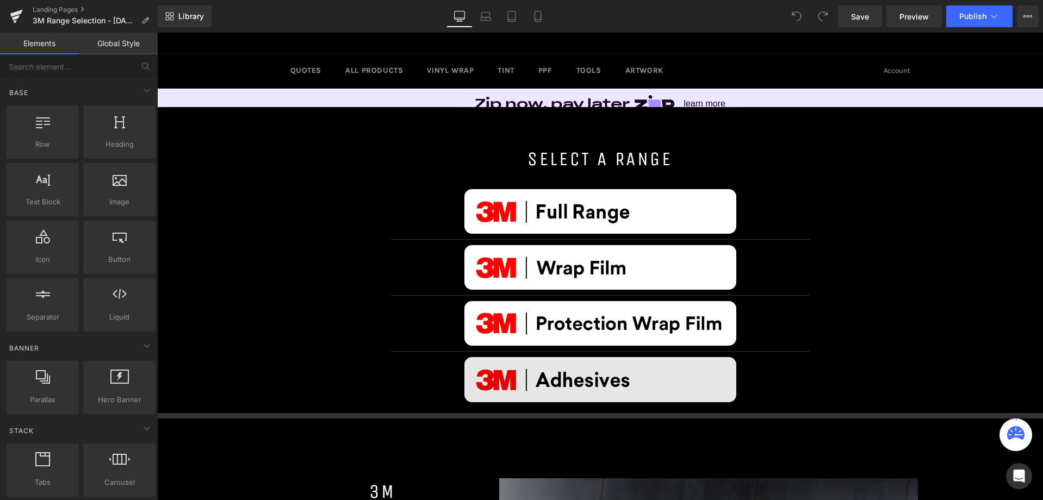
scroll to position [109, 0]
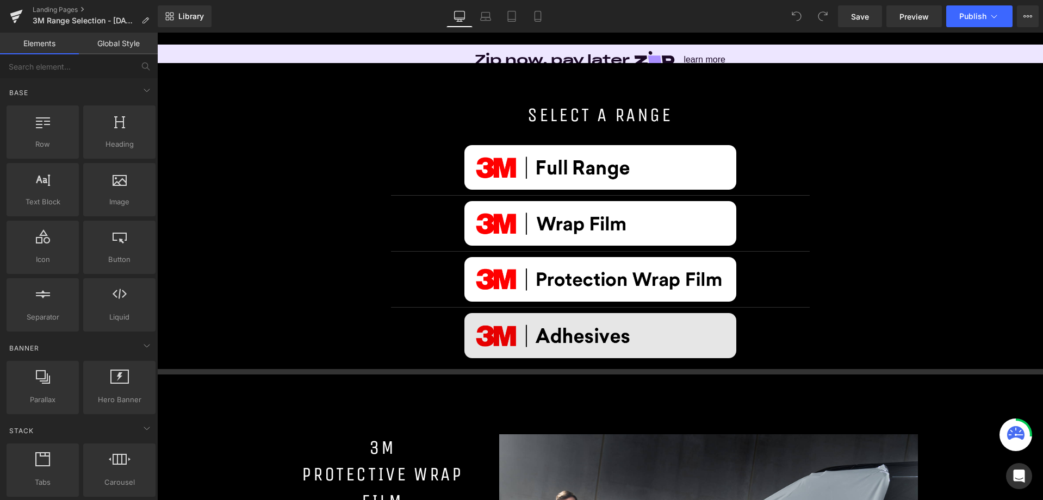
click at [577, 339] on div "Image" at bounding box center [600, 335] width 419 height 45
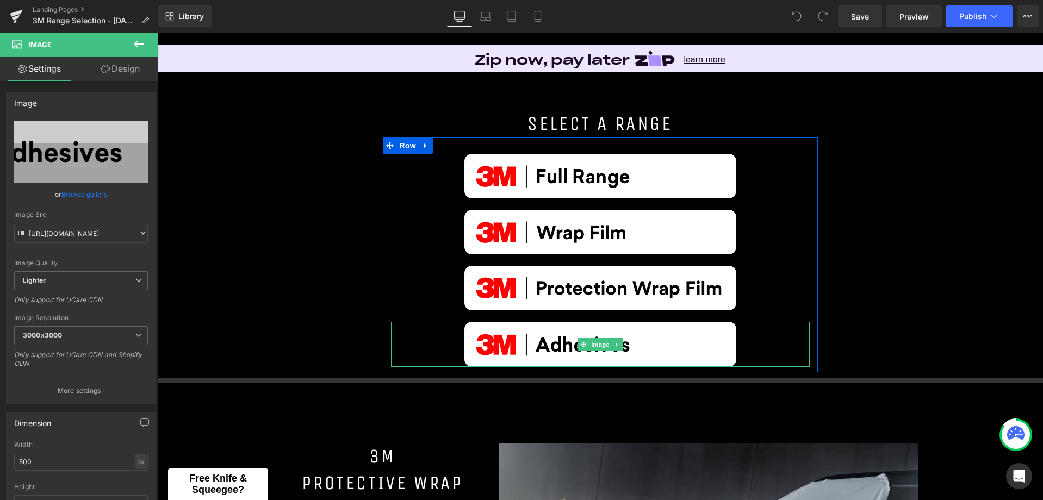
drag, startPoint x: 589, startPoint y: 344, endPoint x: 439, endPoint y: 350, distance: 150.7
click at [589, 344] on span "Image" at bounding box center [600, 344] width 23 height 13
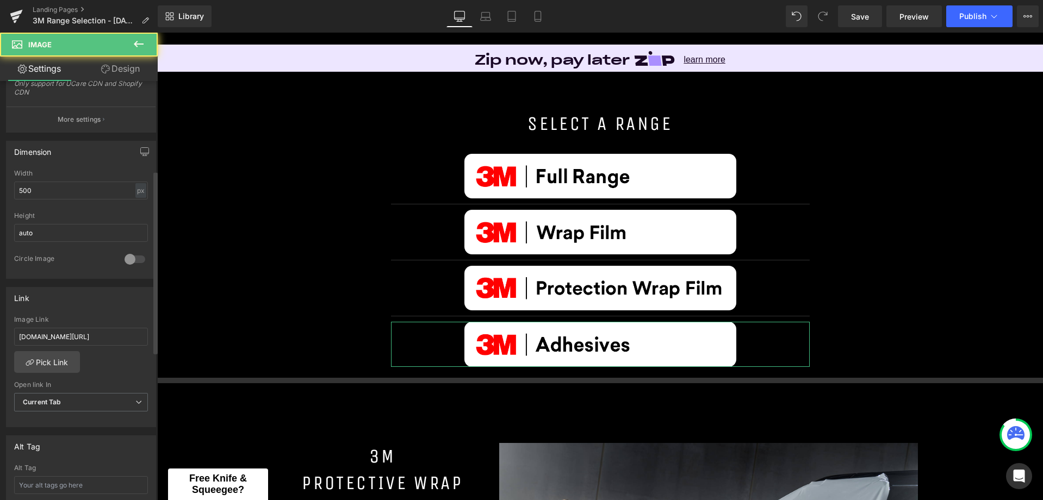
scroll to position [272, 0]
click at [113, 336] on input "vinylwrappingaustralia.com/collections/3M-Adhesives" at bounding box center [81, 336] width 134 height 18
drag, startPoint x: 275, startPoint y: 371, endPoint x: 226, endPoint y: 339, distance: 58.8
click at [141, 339] on input "vinylwrappingaustralia.com/collections/3M-Adhesives" at bounding box center [81, 336] width 134 height 18
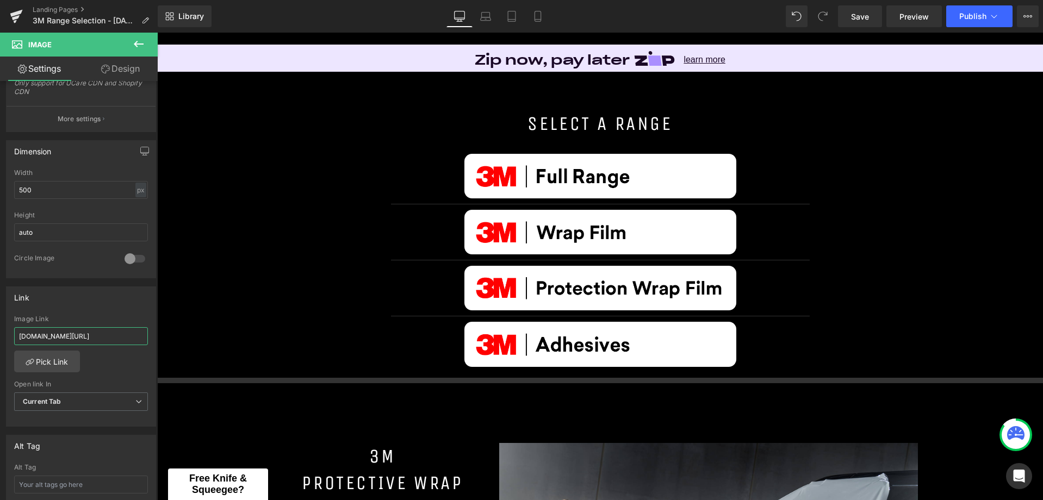
scroll to position [0, 0]
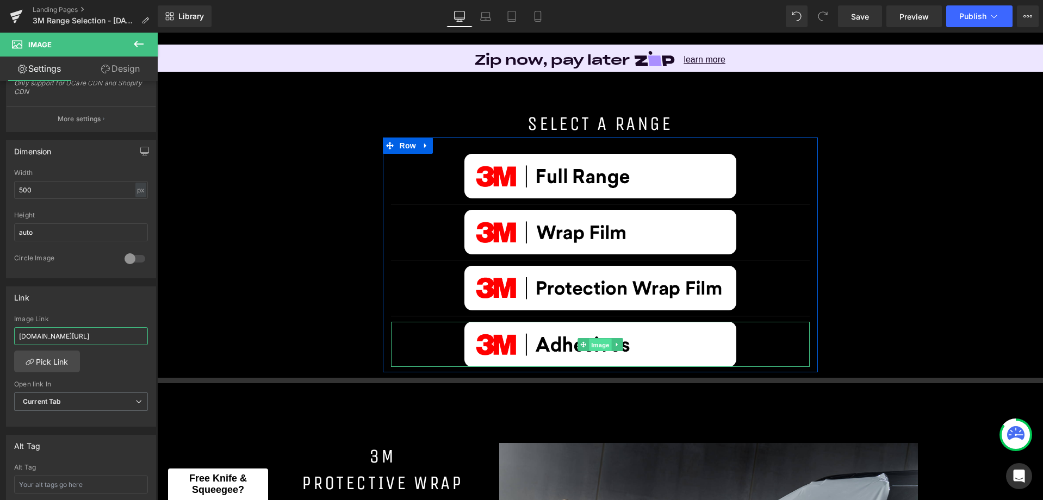
click at [596, 341] on span "Image" at bounding box center [600, 344] width 23 height 13
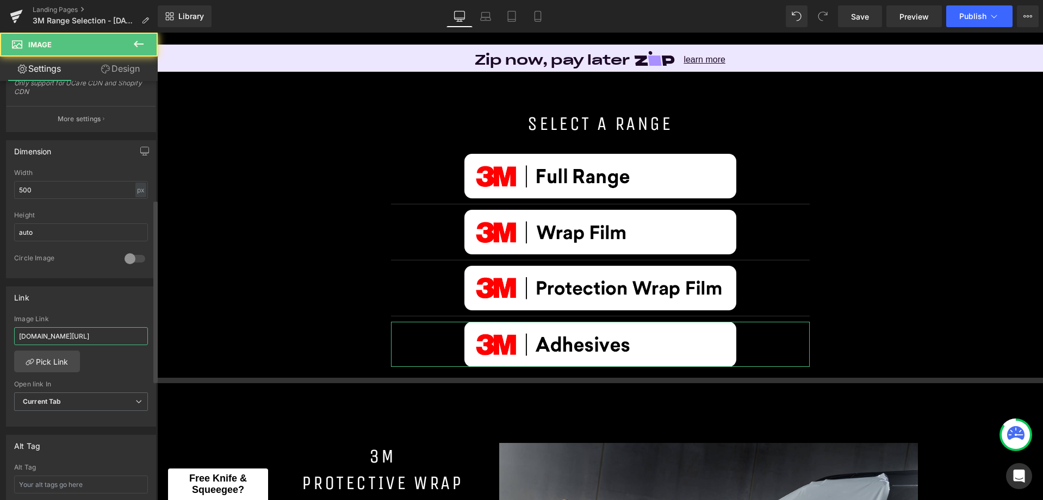
click at [104, 336] on input "vinylwrappingaustralia.com/collections/3M-Adhesives" at bounding box center [81, 336] width 134 height 18
paste input "https://"
type input "https://vinylwrappingaustralia.com/collections/3M-Adhesives"
click at [53, 365] on link "Pick Link" at bounding box center [47, 362] width 66 height 22
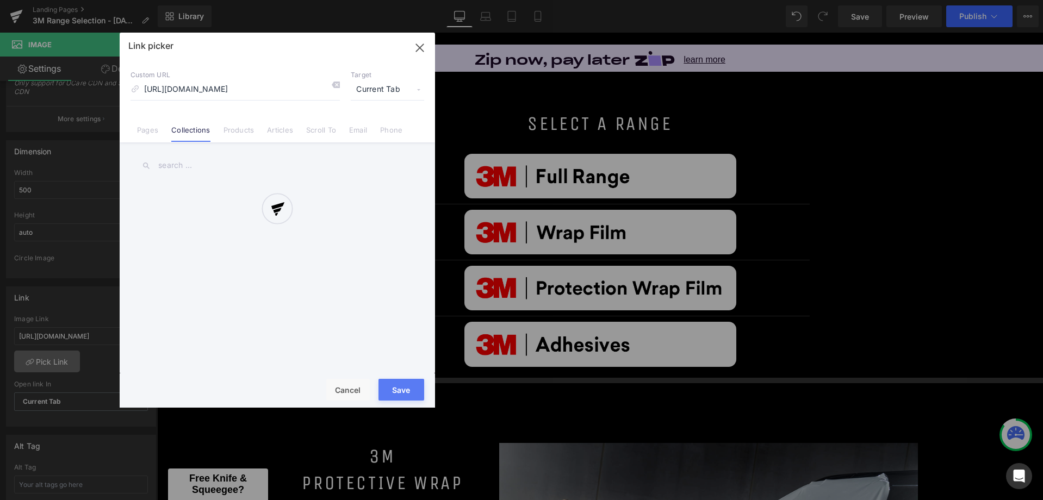
scroll to position [0, 31]
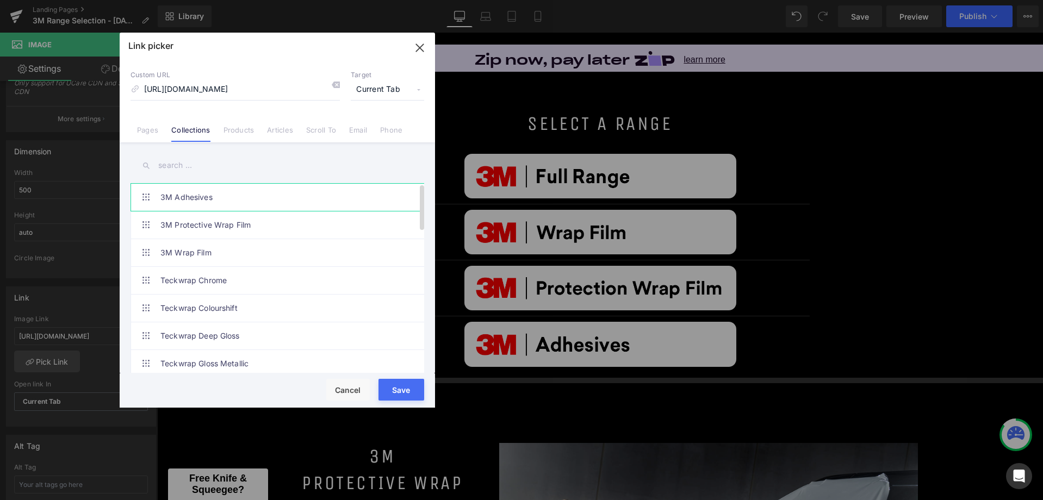
click at [194, 191] on link "3M Adhesives" at bounding box center [279, 197] width 239 height 27
type input "/collections/3m-adhesives"
click at [384, 386] on button "Save" at bounding box center [401, 390] width 46 height 22
type input "/collections/3m-adhesives"
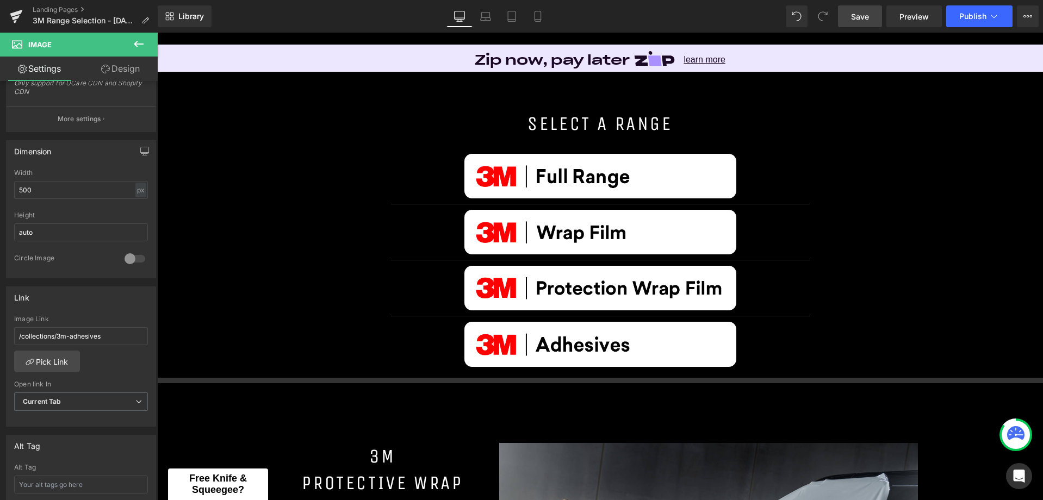
click at [846, 10] on link "Save" at bounding box center [860, 16] width 44 height 22
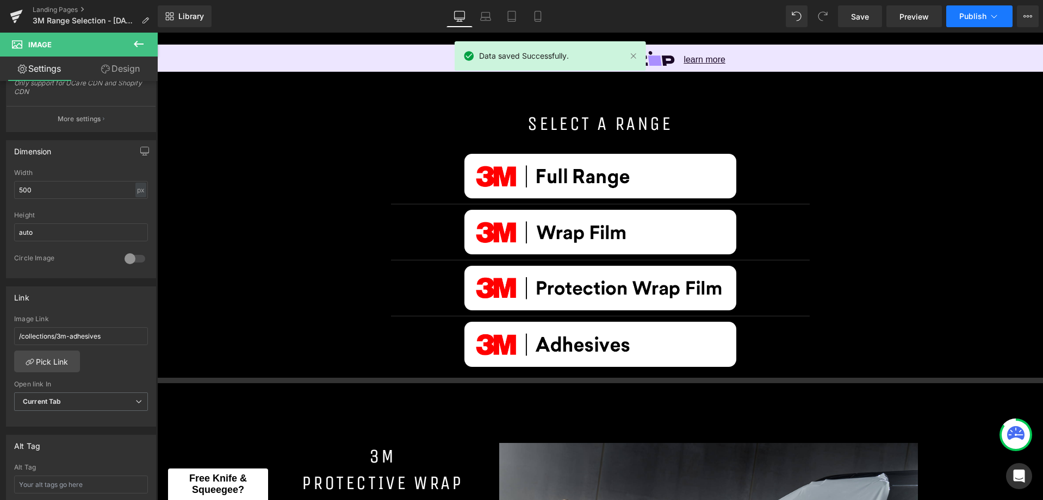
click at [976, 15] on span "Publish" at bounding box center [972, 16] width 27 height 9
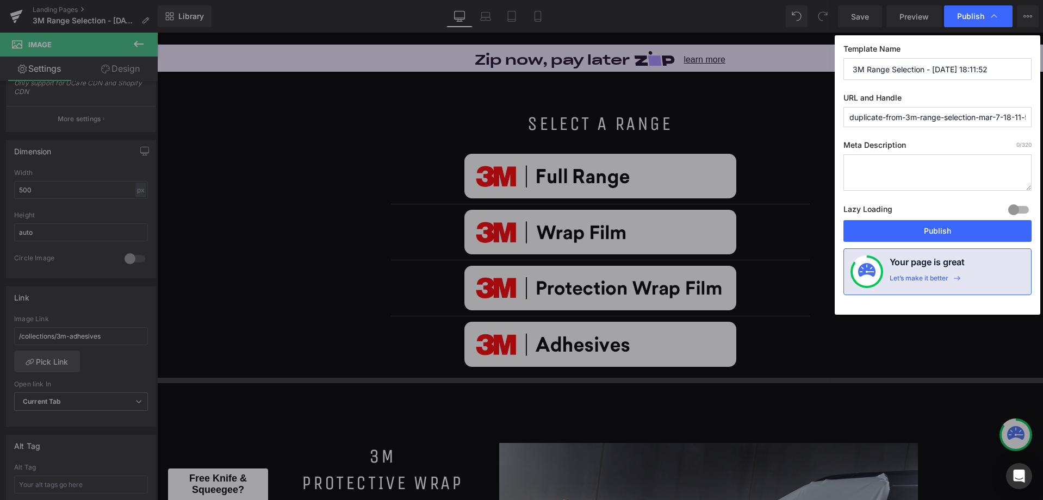
drag, startPoint x: 907, startPoint y: 119, endPoint x: 766, endPoint y: 107, distance: 141.9
click at [766, 107] on div "Publish Template Name 3M Range Selection - Mar 7, 18:11:52 URL and Handle dupli…" at bounding box center [521, 250] width 1043 height 500
drag, startPoint x: 1001, startPoint y: 114, endPoint x: 922, endPoint y: 129, distance: 80.8
click at [922, 129] on div "Template Name 3M Range Selection - Mar 7, 18:11:52 URL and Handle 3m-range-sele…" at bounding box center [936, 174] width 205 height 279
type input "3m-range-selection"
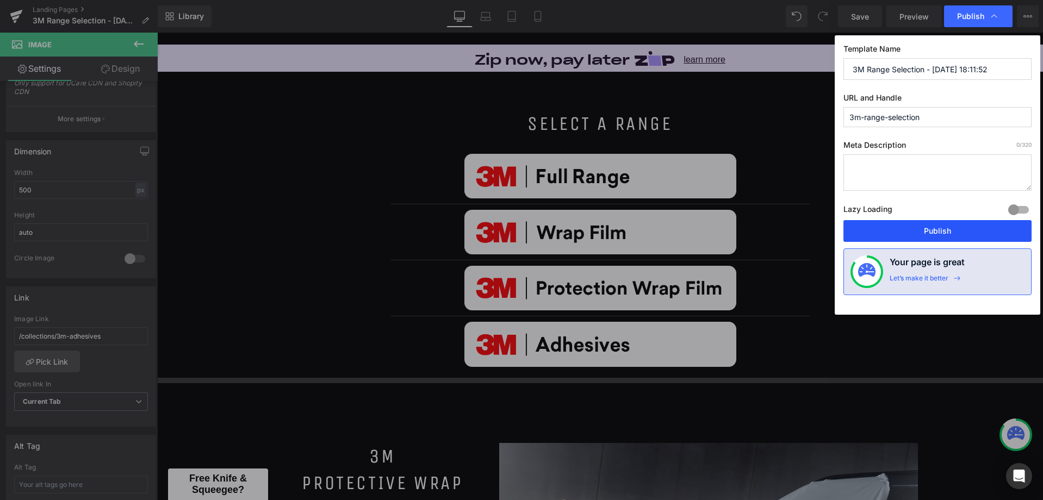
click at [931, 228] on button "Publish" at bounding box center [937, 231] width 188 height 22
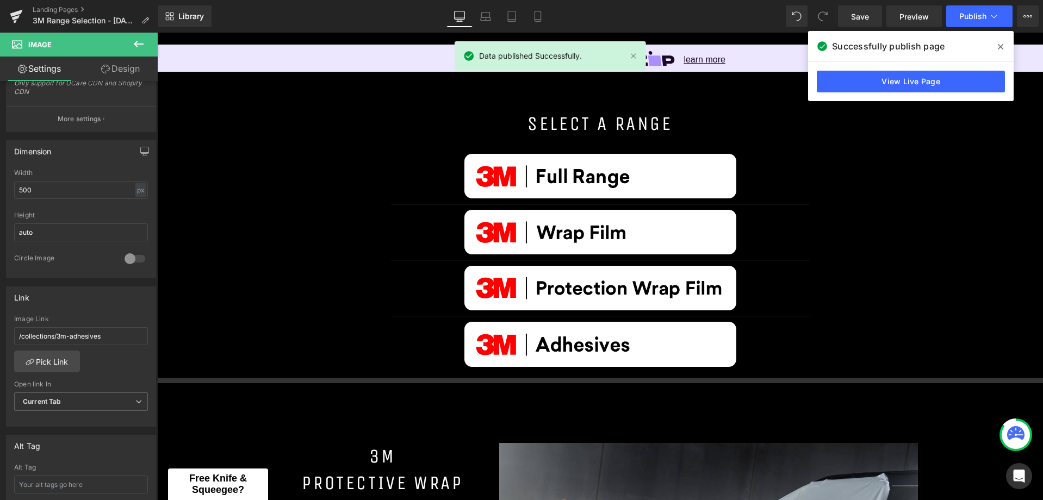
click at [999, 47] on icon at bounding box center [1000, 46] width 5 height 5
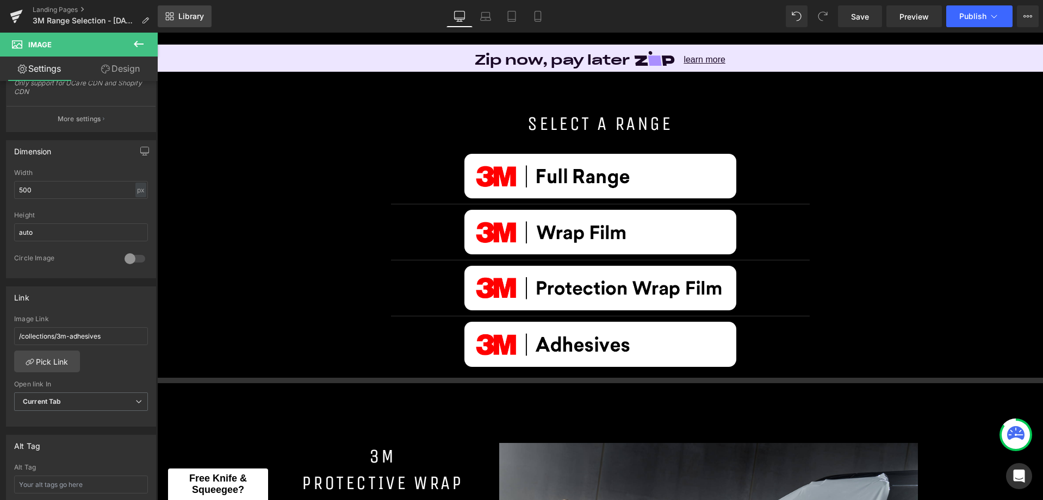
click at [179, 19] on span "Library" at bounding box center [191, 16] width 26 height 10
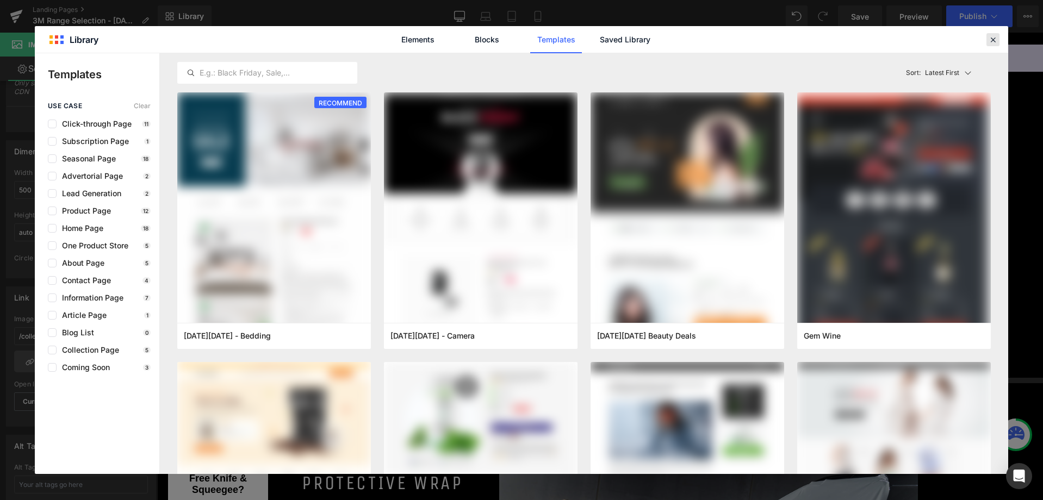
click at [996, 41] on icon at bounding box center [993, 40] width 10 height 10
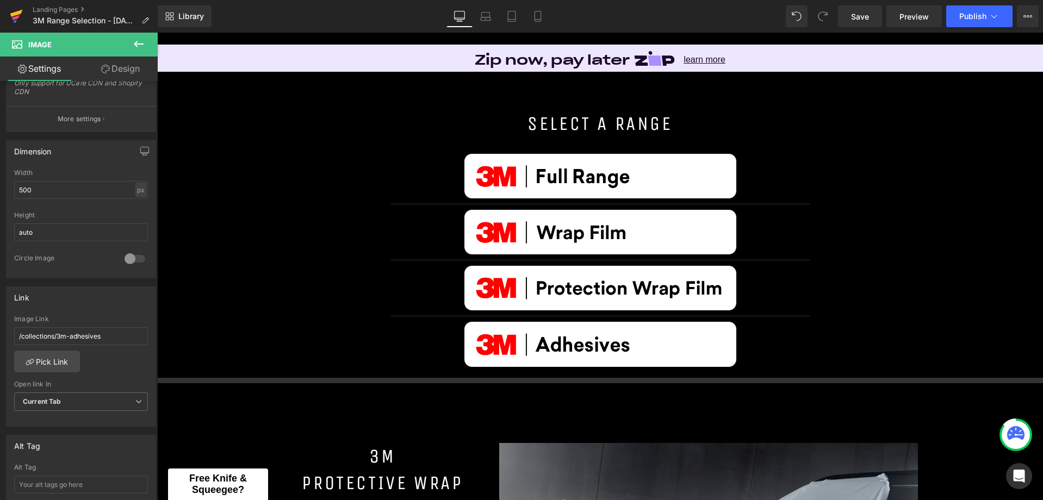
click at [13, 15] on icon at bounding box center [16, 13] width 13 height 7
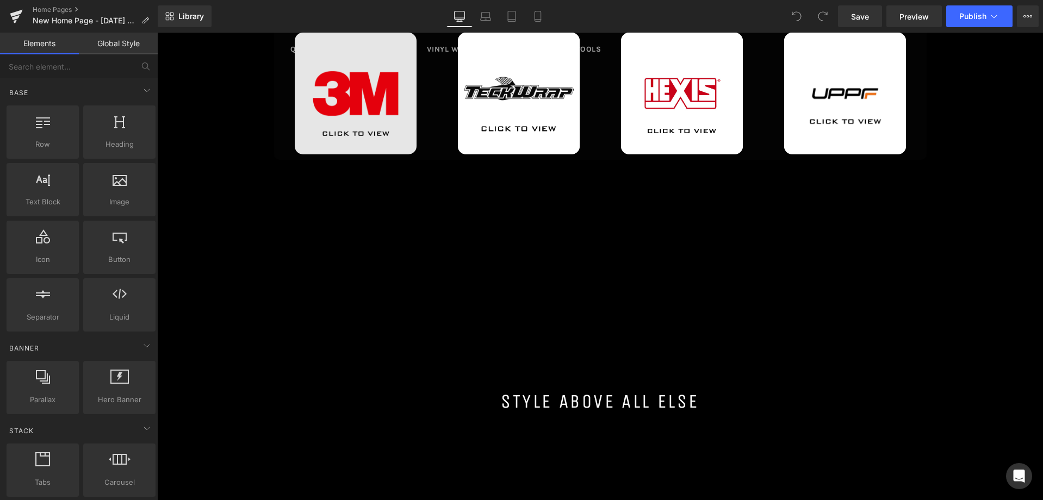
scroll to position [4323, 877]
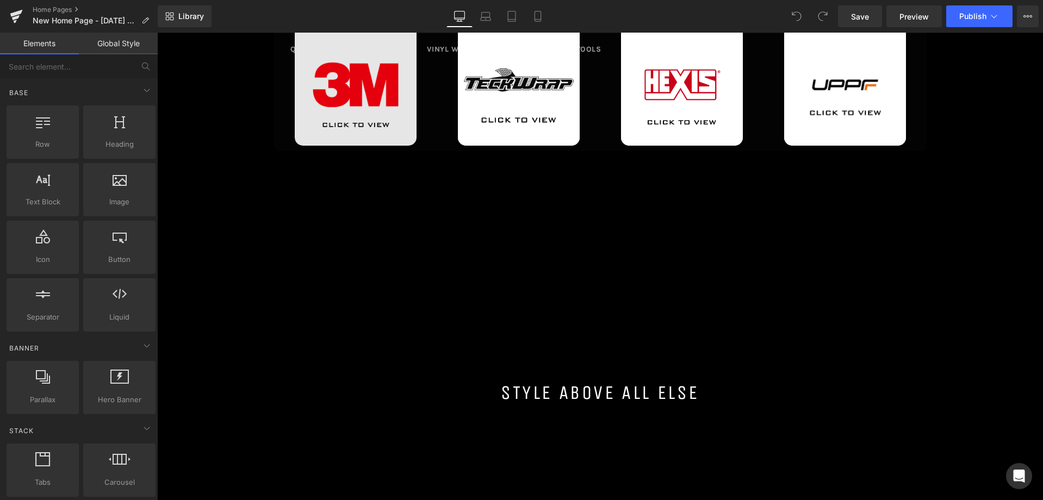
click at [348, 90] on div "Image" at bounding box center [356, 85] width 122 height 122
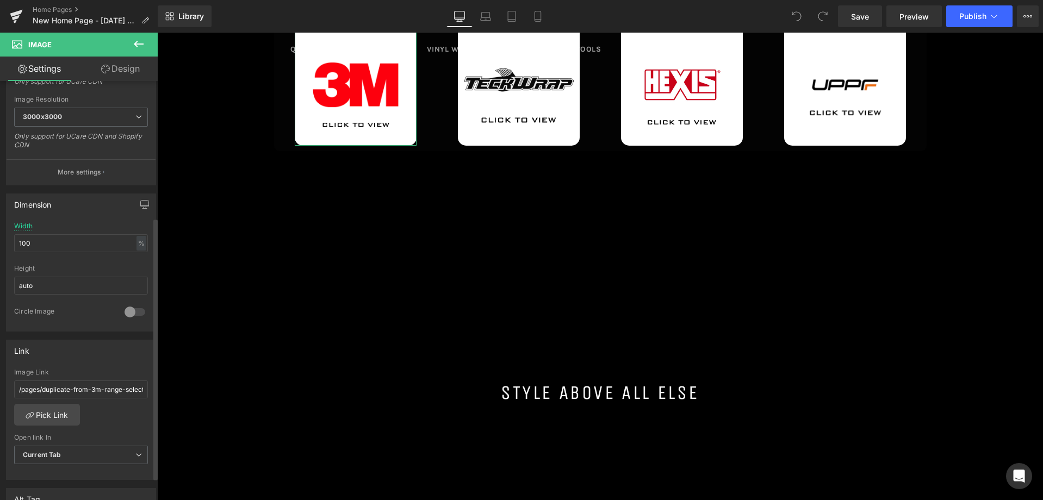
scroll to position [272, 0]
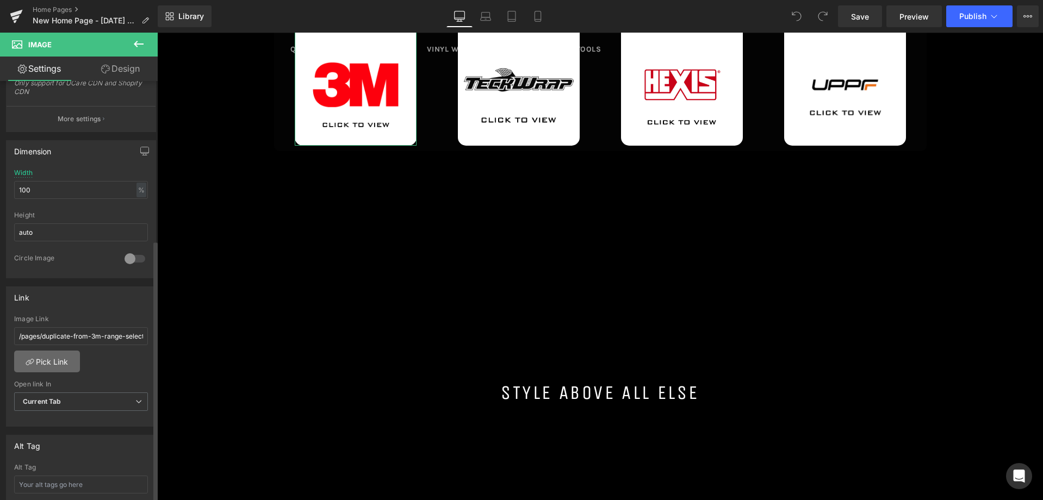
click at [58, 362] on link "Pick Link" at bounding box center [47, 362] width 66 height 22
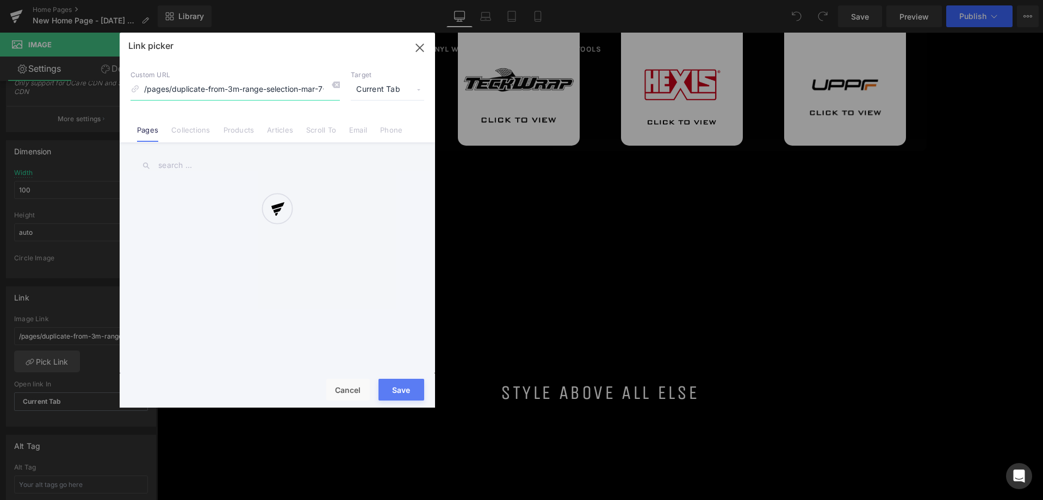
scroll to position [0, 24]
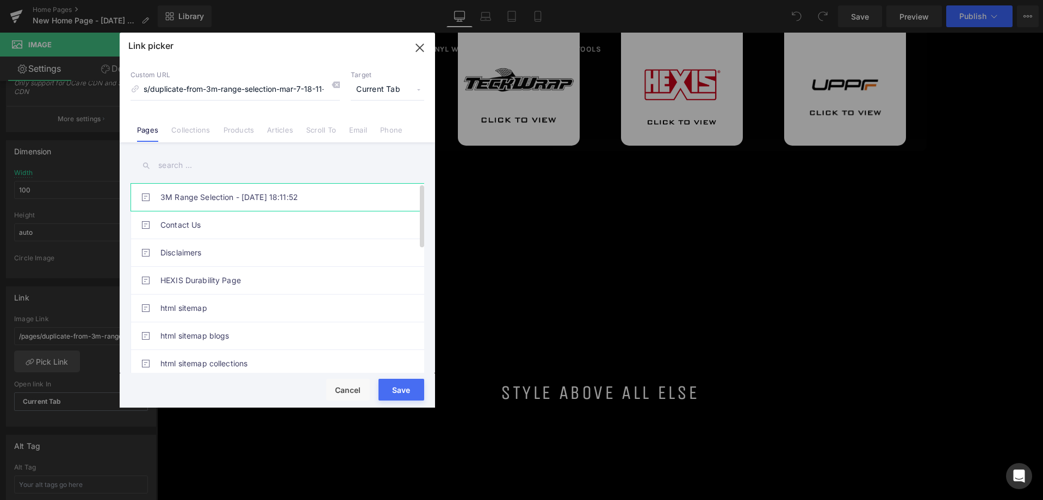
click at [227, 194] on link "3M Range Selection - [DATE] 18:11:52" at bounding box center [279, 197] width 239 height 27
type input "/pages/3m-range-selection"
click at [393, 389] on button "Save" at bounding box center [401, 390] width 46 height 22
type input "/pages/3m-range-selection"
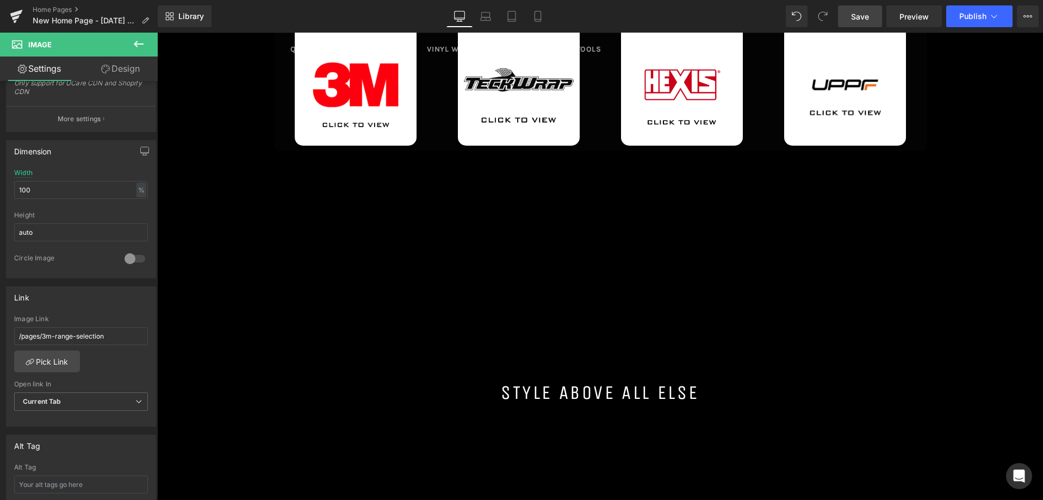
click at [865, 16] on span "Save" at bounding box center [860, 16] width 18 height 11
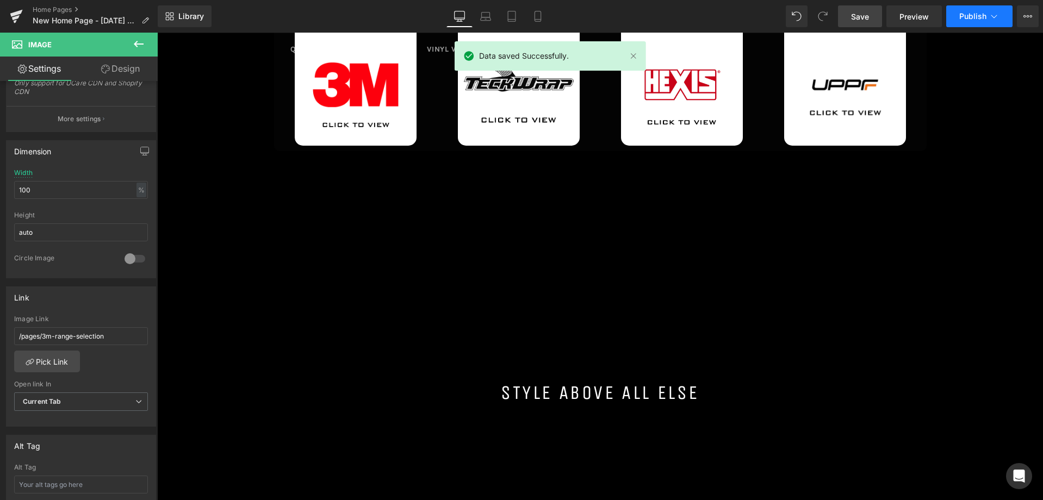
click at [978, 14] on span "Publish" at bounding box center [972, 16] width 27 height 9
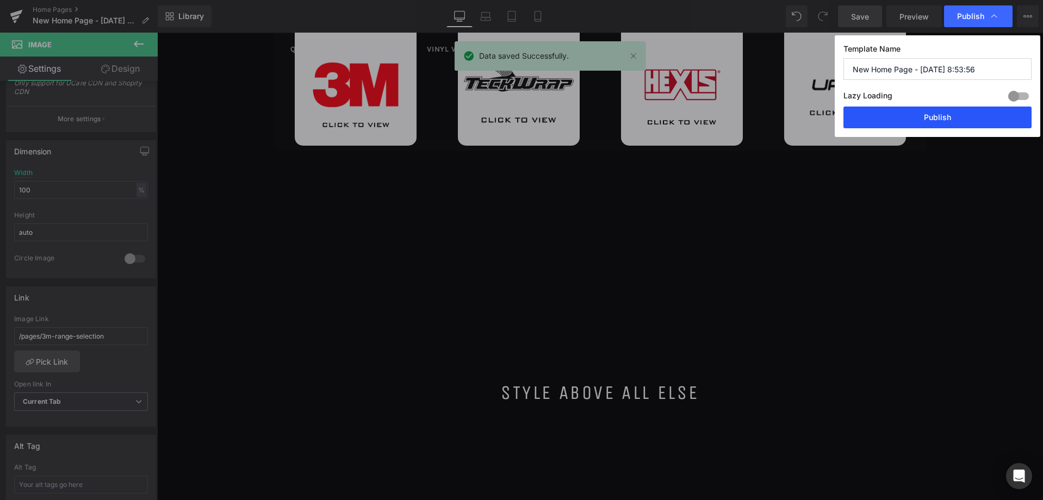
click at [910, 124] on button "Publish" at bounding box center [937, 118] width 188 height 22
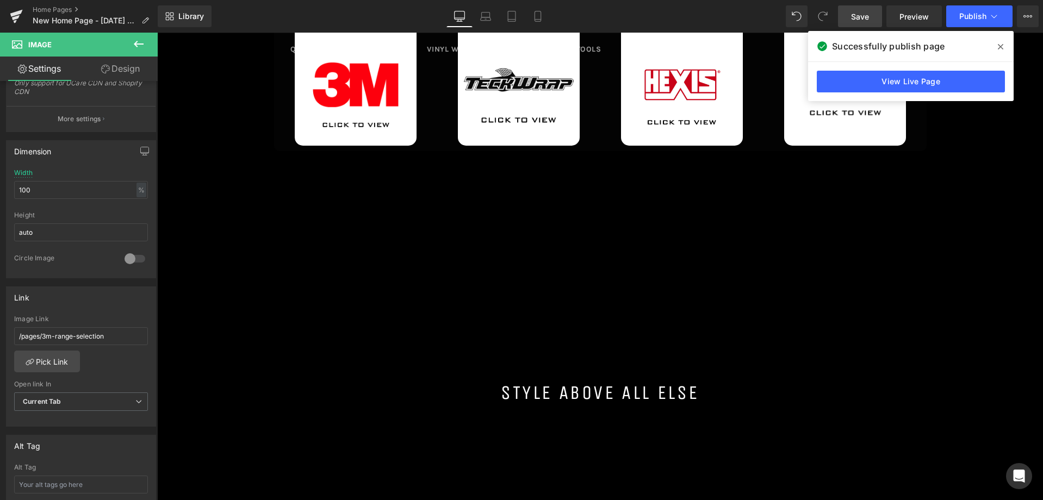
click at [1000, 50] on icon at bounding box center [1000, 46] width 5 height 9
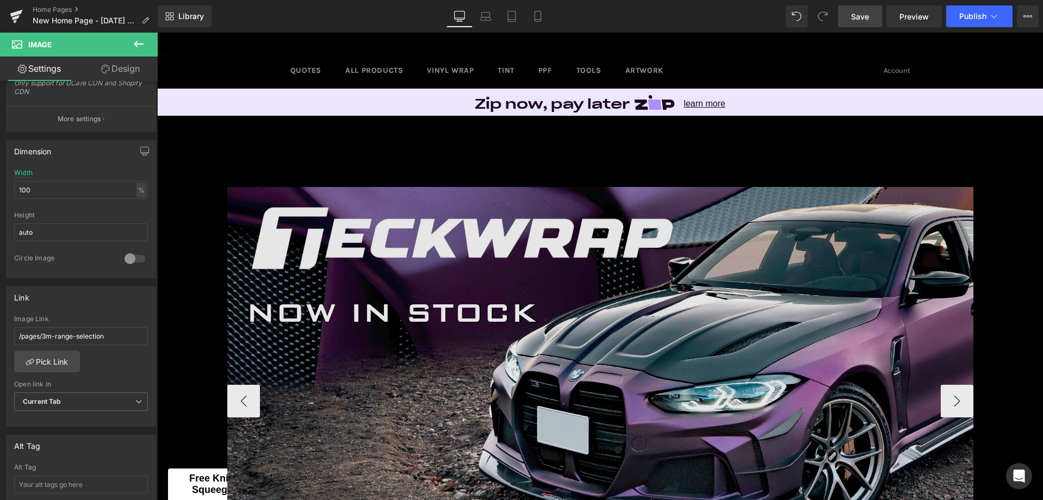
scroll to position [117, 0]
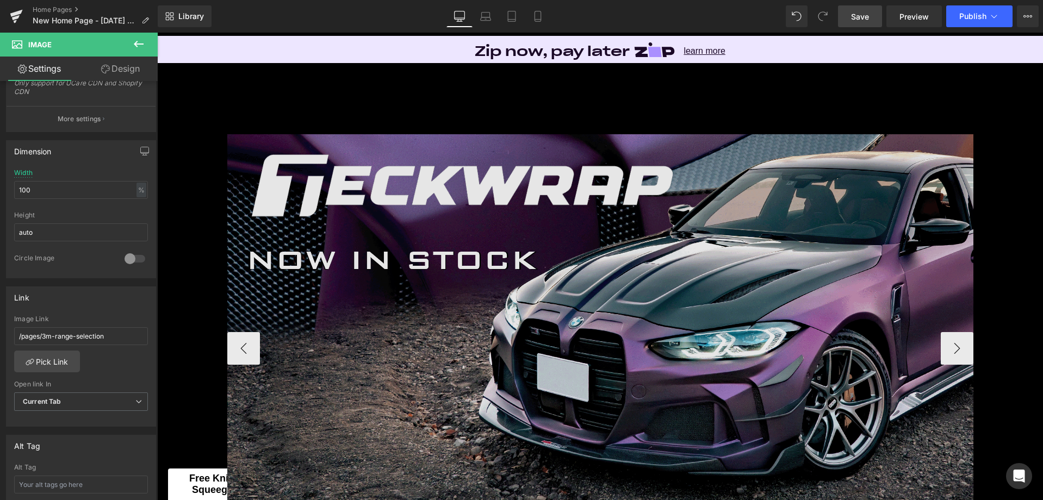
click at [540, 265] on img at bounding box center [607, 324] width 761 height 381
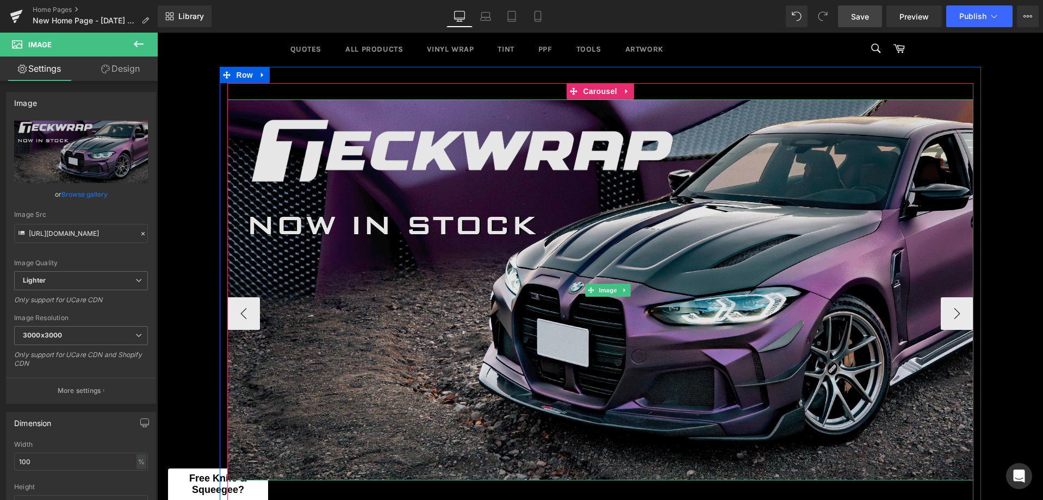
scroll to position [172, 0]
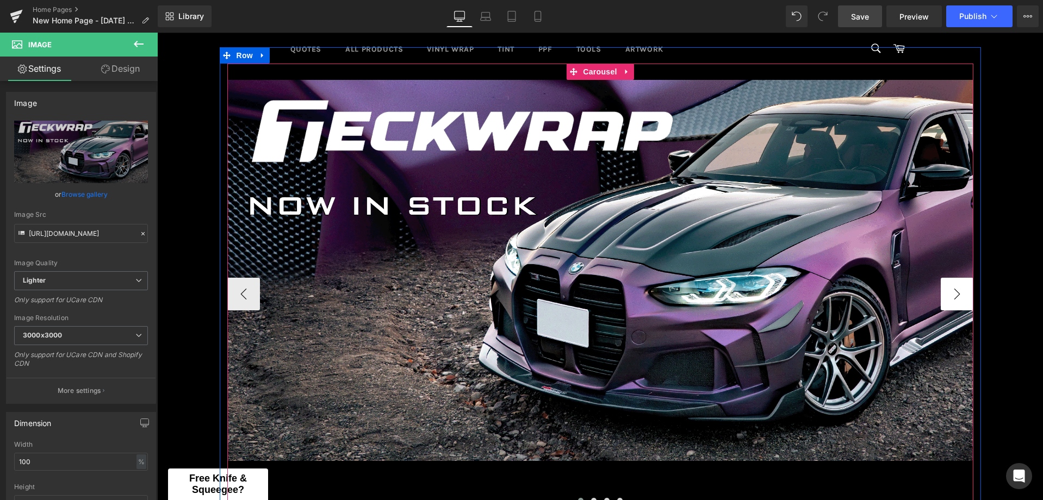
click at [944, 292] on button "›" at bounding box center [956, 294] width 33 height 33
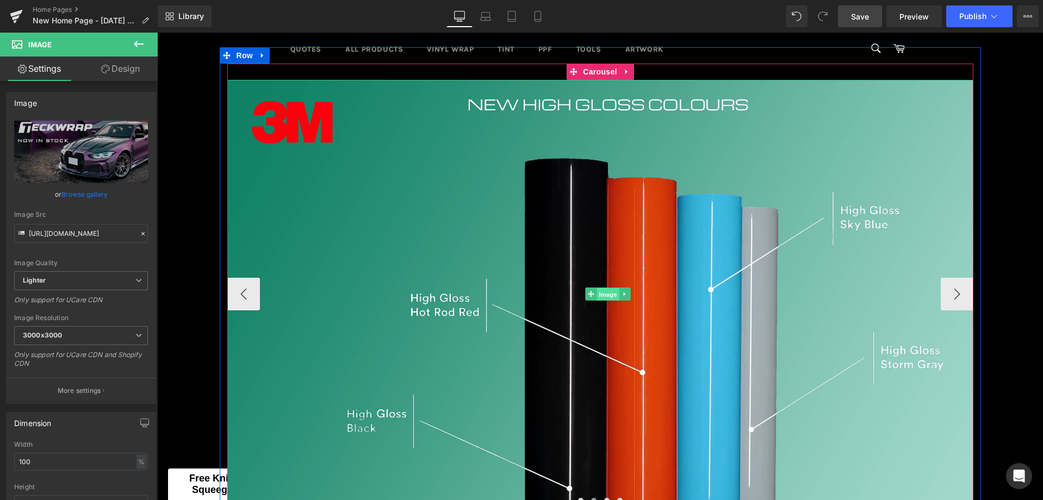
click at [603, 292] on span "Image" at bounding box center [607, 294] width 23 height 13
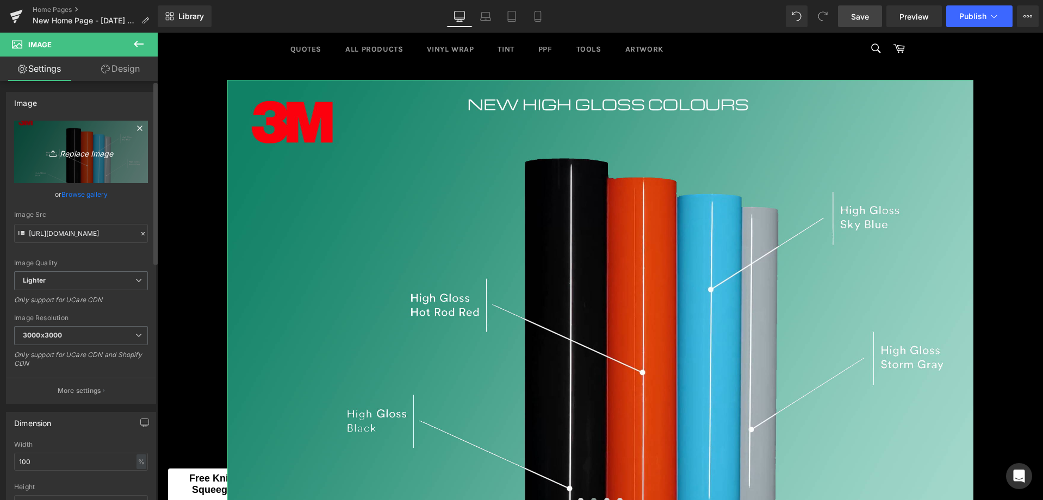
click at [85, 153] on icon "Replace Image" at bounding box center [81, 152] width 87 height 14
click at [85, 159] on link "Replace Image" at bounding box center [81, 152] width 134 height 63
click at [93, 147] on icon "Replace Image" at bounding box center [81, 152] width 87 height 14
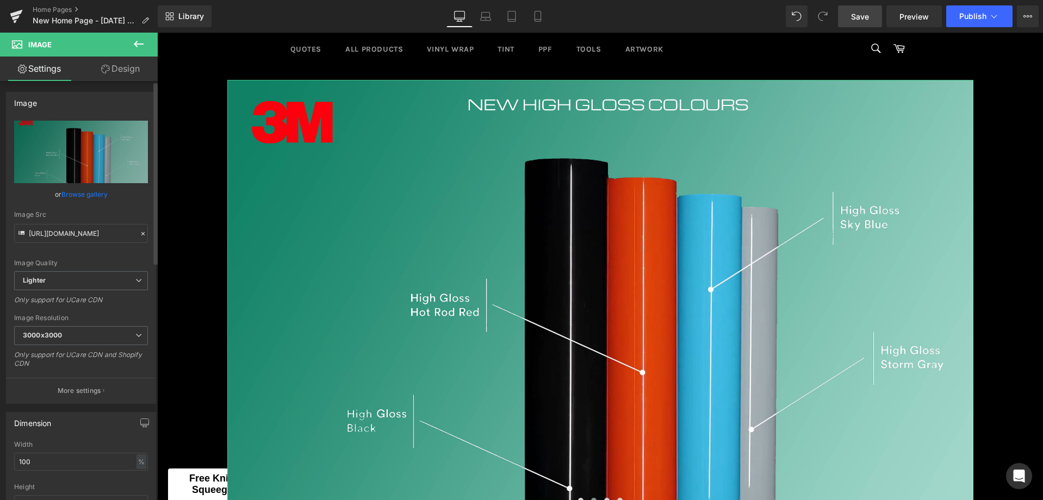
drag, startPoint x: 140, startPoint y: 202, endPoint x: 135, endPoint y: 197, distance: 6.5
click at [140, 202] on div "Image Quality Lighter Lightest Lighter Lighter Lightest Only support for UCare …" at bounding box center [81, 196] width 134 height 151
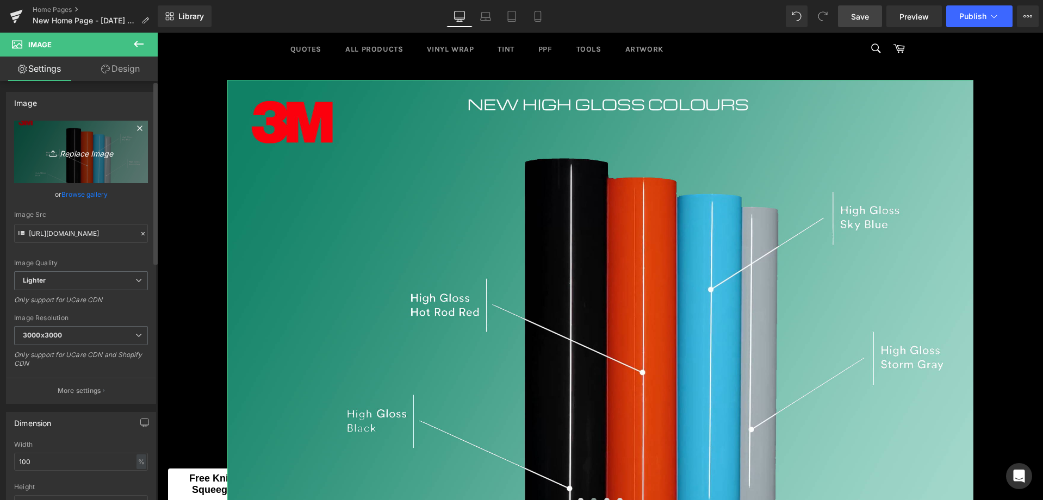
click at [84, 161] on link "Replace Image" at bounding box center [81, 152] width 134 height 63
click at [94, 162] on link "Replace Image" at bounding box center [81, 152] width 134 height 63
click at [78, 149] on icon "Replace Image" at bounding box center [81, 152] width 87 height 14
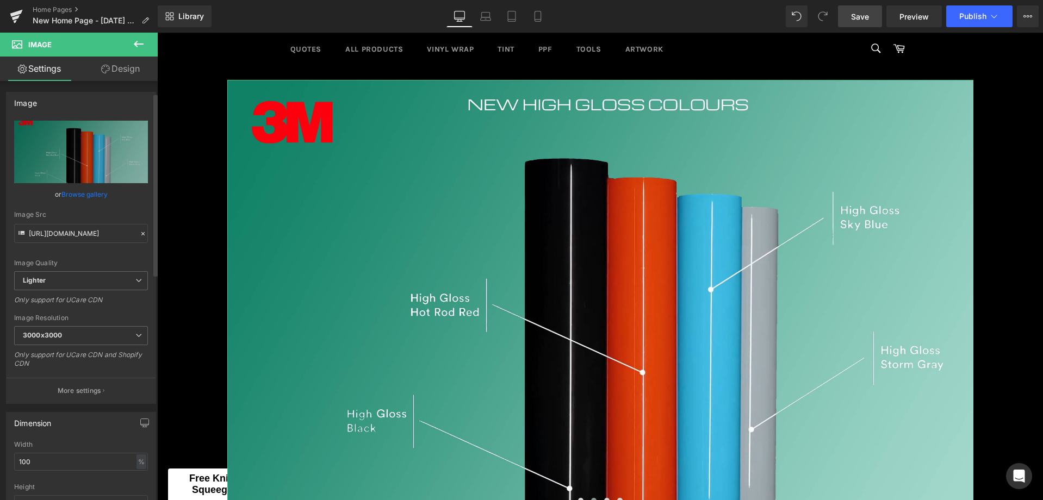
scroll to position [54, 0]
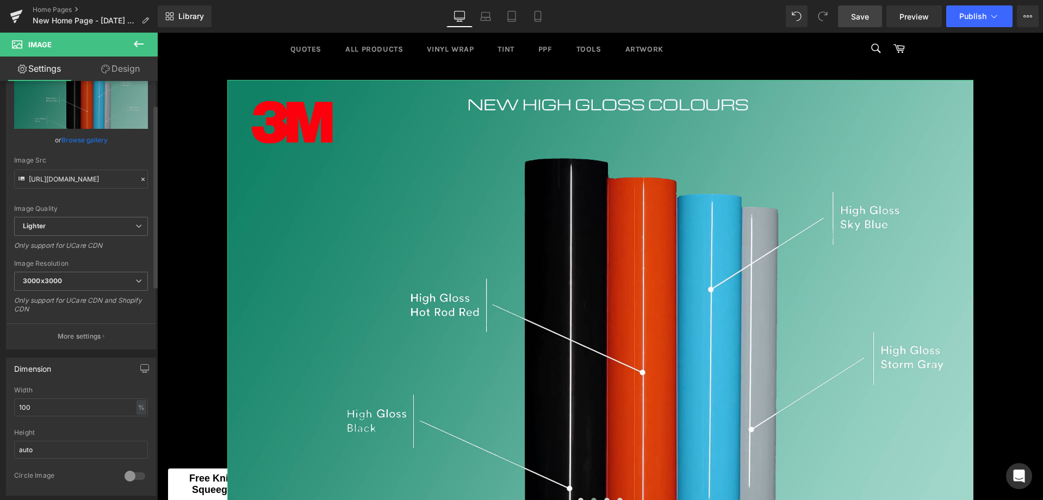
click at [139, 178] on icon at bounding box center [143, 180] width 8 height 8
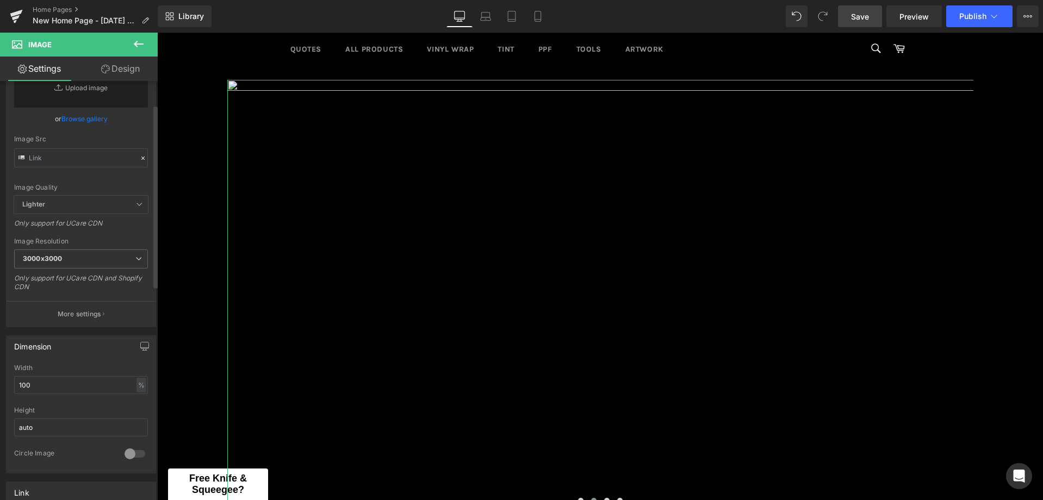
scroll to position [0, 0]
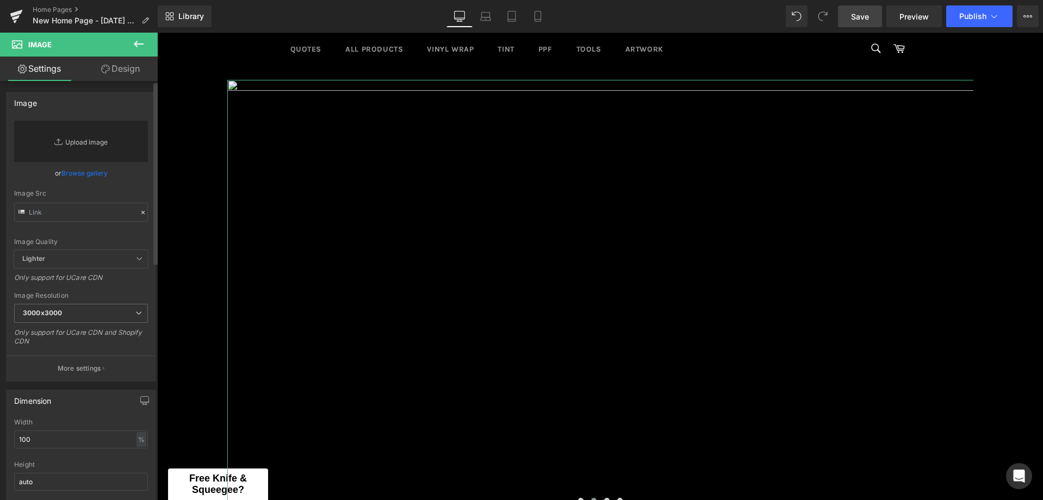
click at [68, 143] on link "Replace Image" at bounding box center [81, 141] width 134 height 41
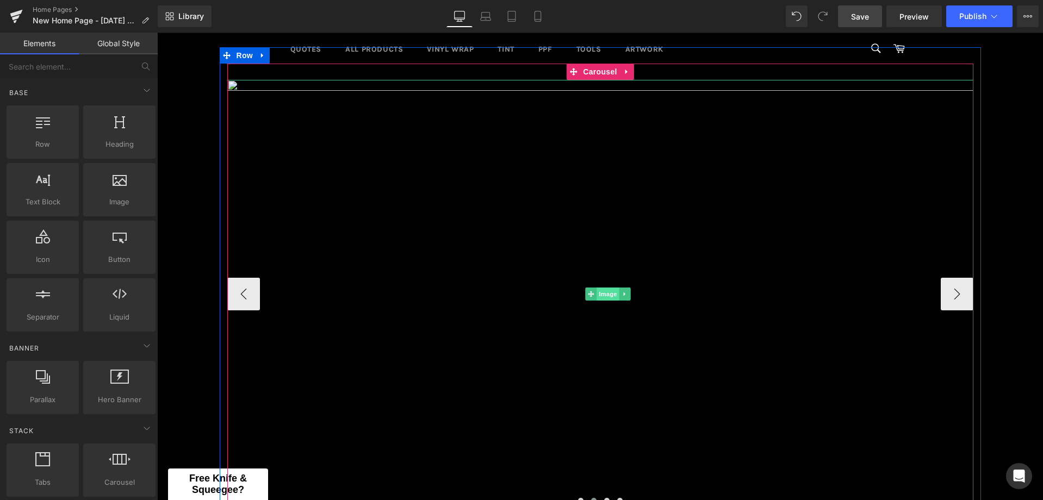
click at [602, 297] on span "Image" at bounding box center [607, 294] width 23 height 13
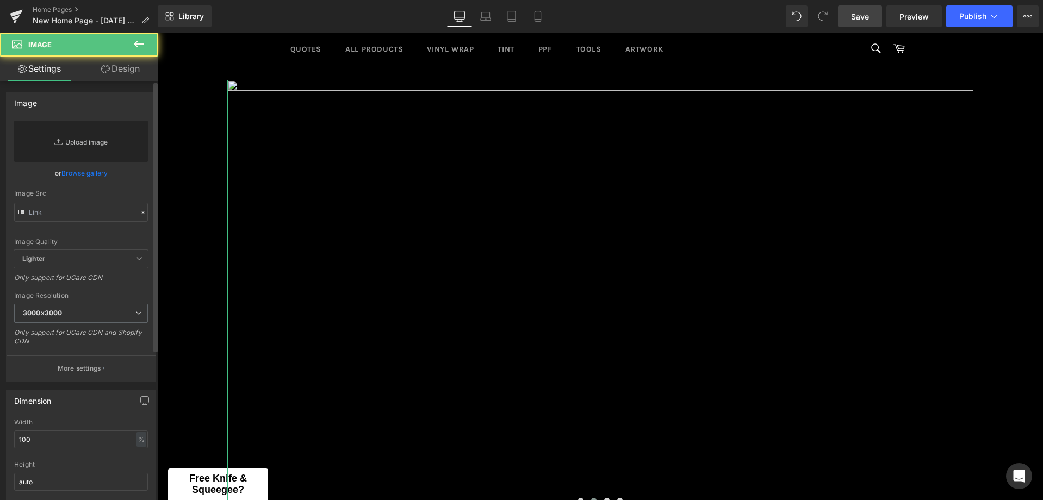
click at [78, 150] on link "Replace Image" at bounding box center [81, 141] width 134 height 41
click at [78, 149] on link "Replace Image" at bounding box center [81, 141] width 134 height 41
click at [76, 148] on link "Replace Image" at bounding box center [81, 141] width 134 height 41
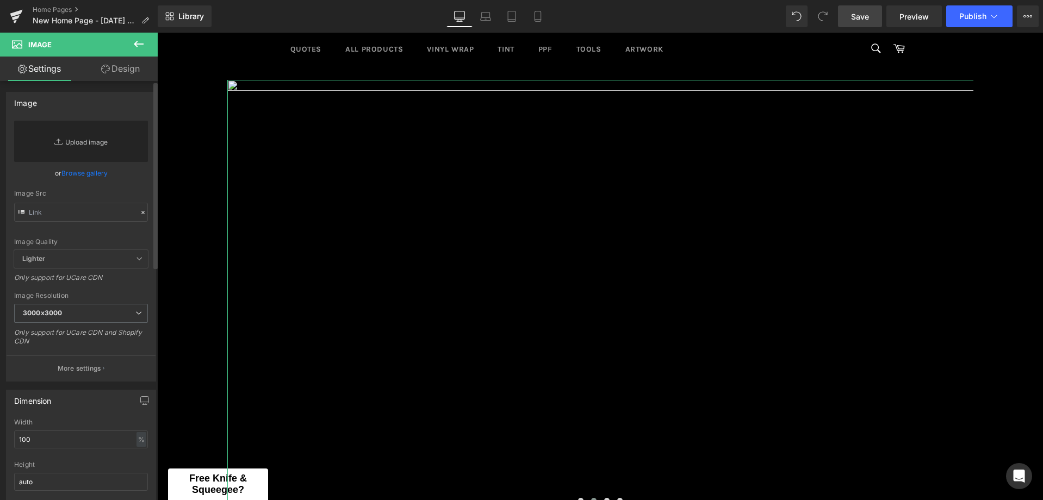
click at [76, 148] on link "Replace Image" at bounding box center [81, 141] width 134 height 41
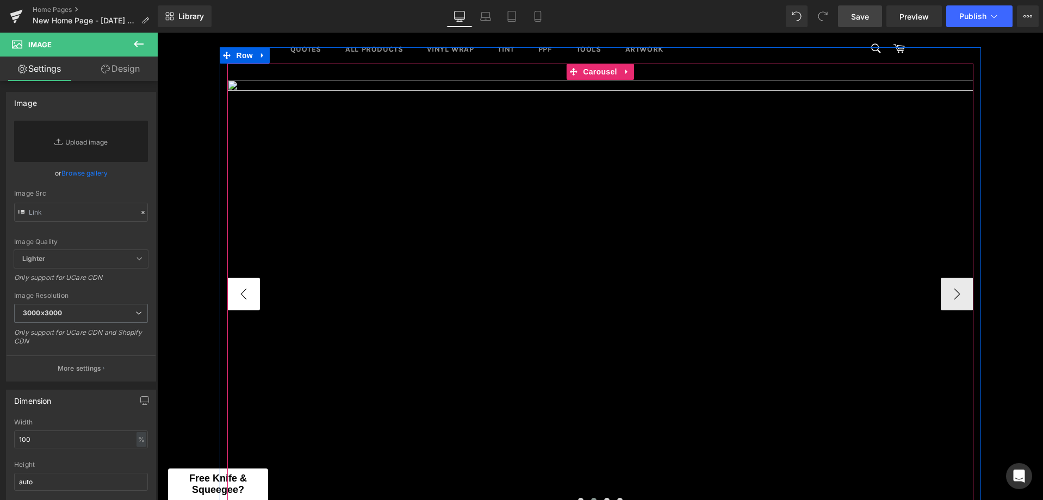
click at [245, 286] on button "‹" at bounding box center [243, 294] width 33 height 33
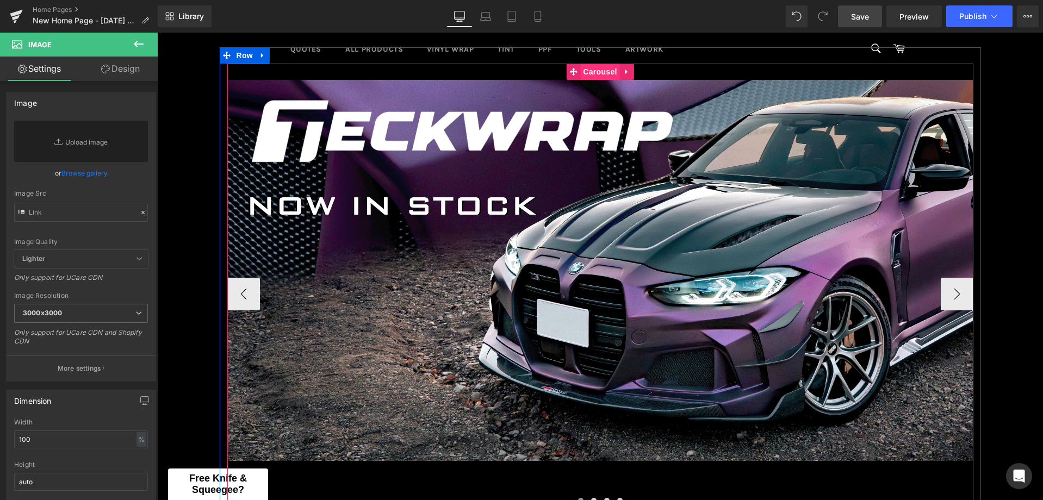
click at [597, 70] on span "Carousel" at bounding box center [599, 72] width 39 height 16
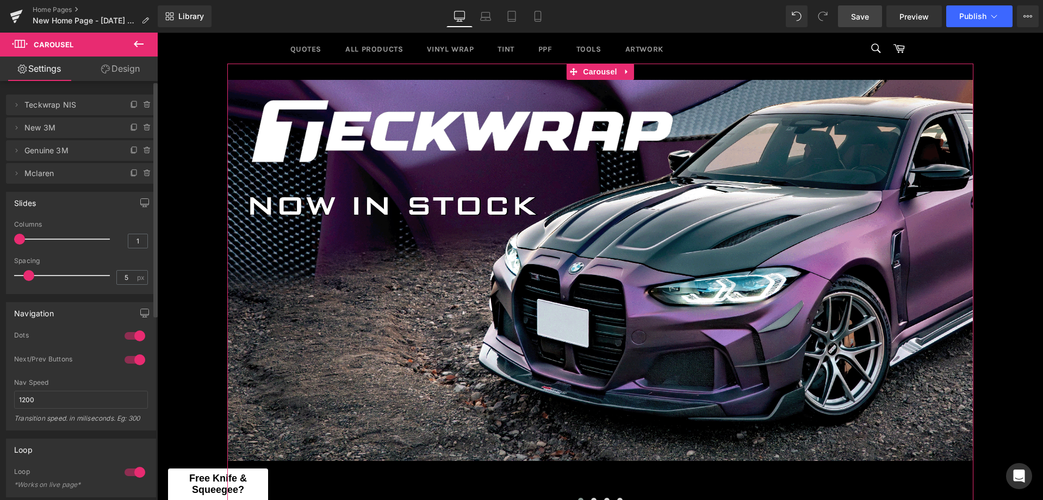
click at [46, 129] on span "New 3M" at bounding box center [69, 127] width 91 height 21
click at [21, 127] on span at bounding box center [16, 127] width 13 height 13
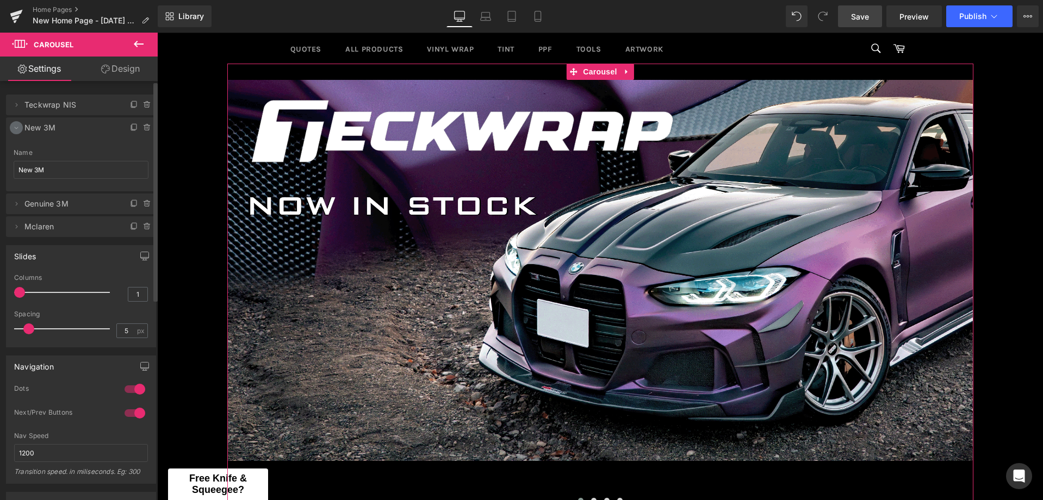
click at [16, 129] on icon at bounding box center [16, 127] width 9 height 9
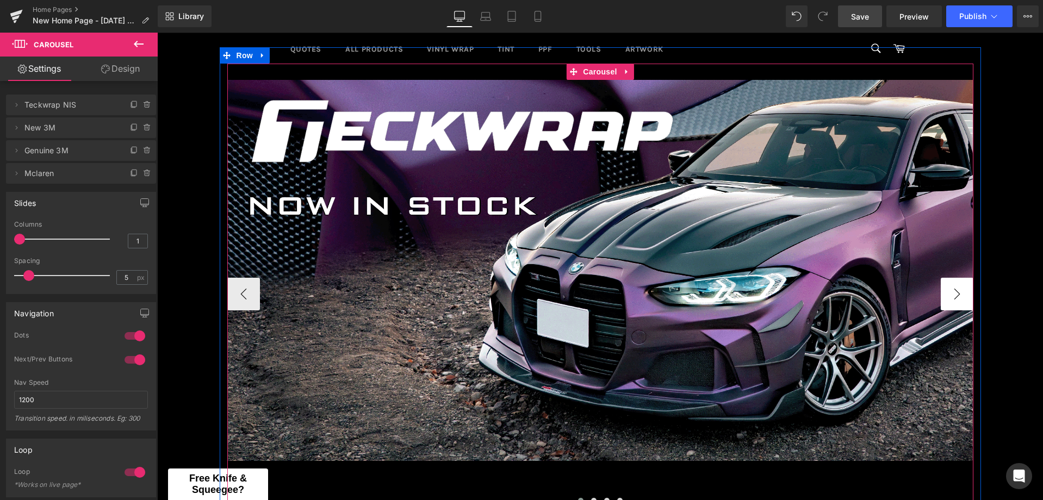
click at [954, 292] on button "›" at bounding box center [956, 294] width 33 height 33
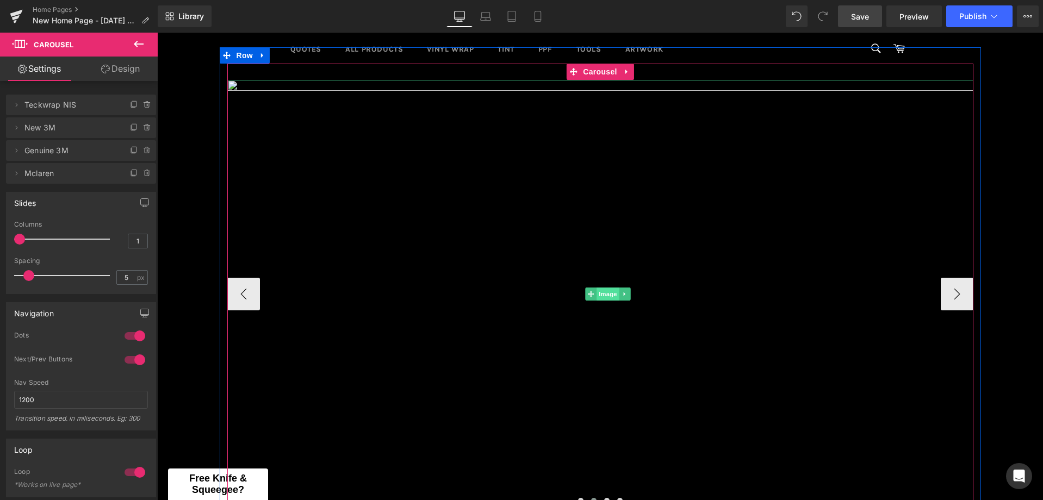
click at [600, 288] on span "Image" at bounding box center [607, 294] width 23 height 13
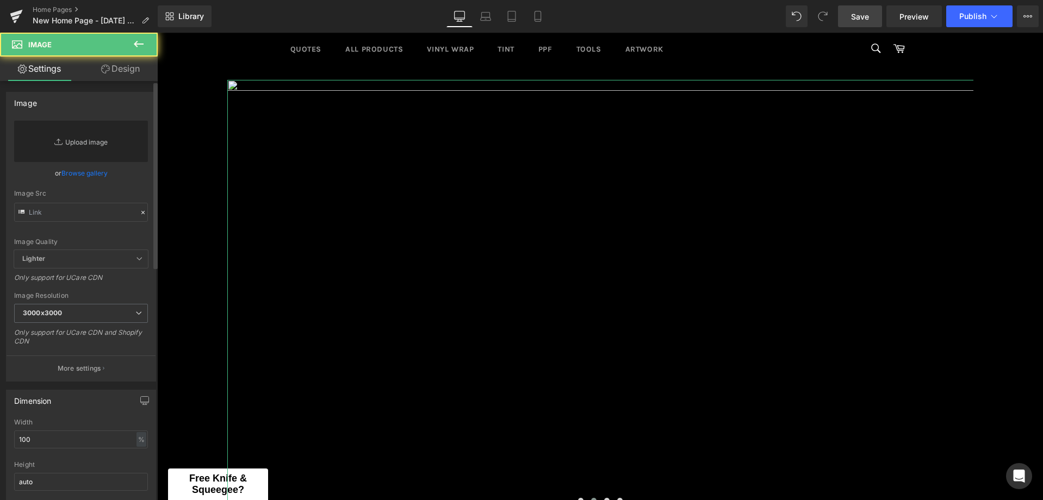
click at [60, 134] on link "Replace Image" at bounding box center [81, 141] width 134 height 41
click at [71, 172] on link "Browse gallery" at bounding box center [84, 173] width 46 height 19
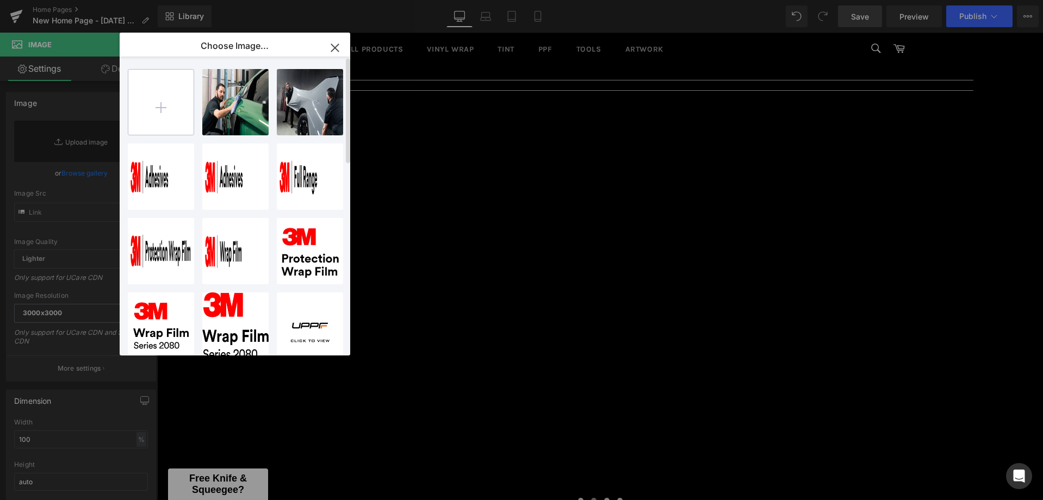
click at [151, 110] on input "file" at bounding box center [160, 102] width 65 height 65
click at [141, 91] on input "file" at bounding box center [160, 102] width 65 height 65
click at [154, 114] on input "file" at bounding box center [160, 102] width 65 height 65
click at [332, 51] on icon "button" at bounding box center [334, 47] width 7 height 7
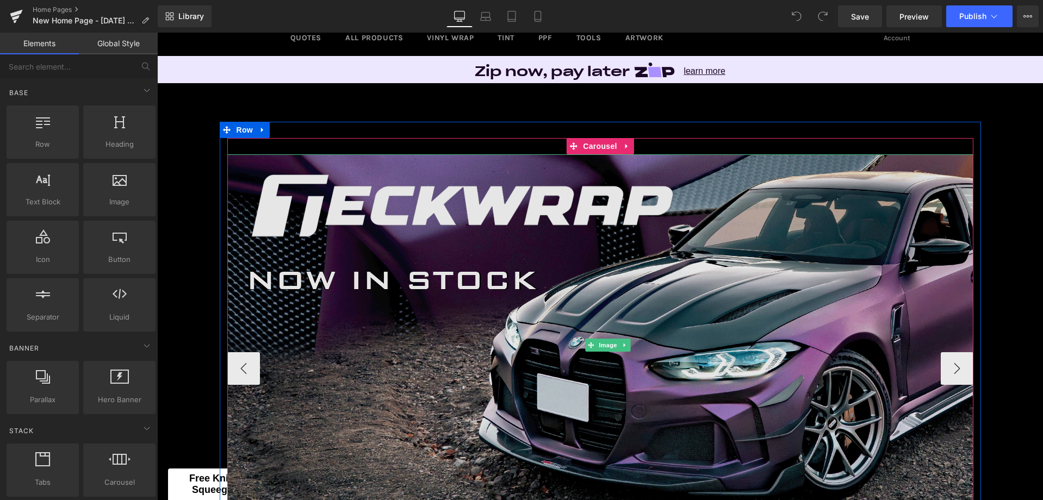
scroll to position [109, 0]
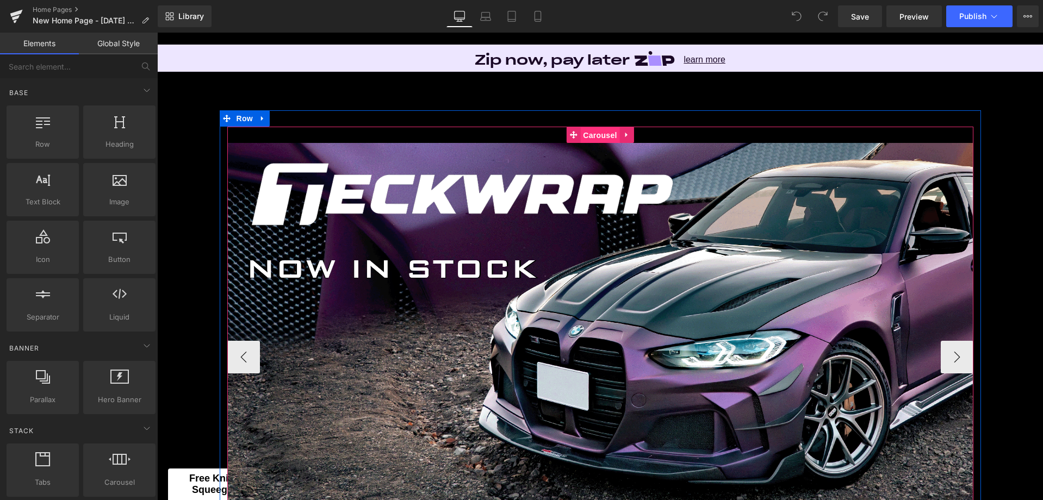
click at [585, 135] on span "Carousel" at bounding box center [599, 135] width 39 height 16
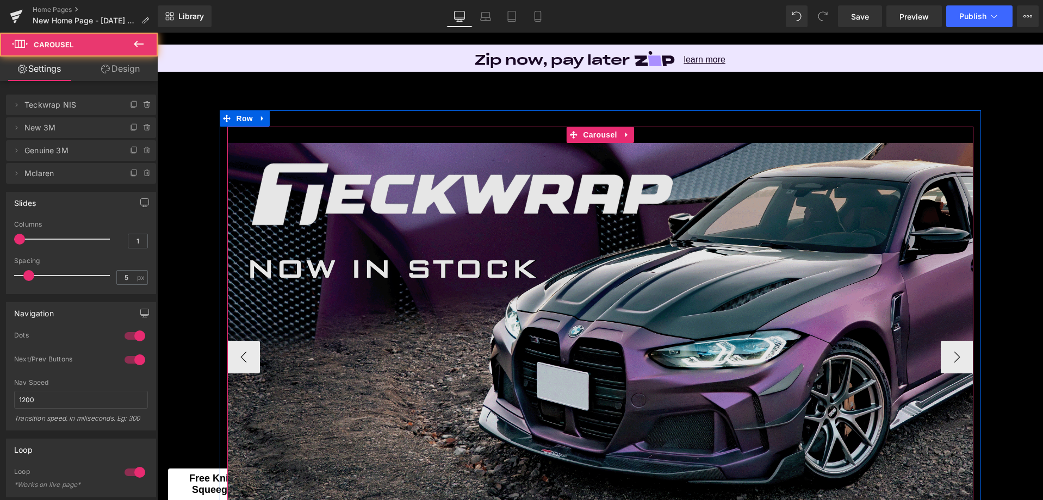
drag, startPoint x: 953, startPoint y: 353, endPoint x: 847, endPoint y: 348, distance: 106.6
click at [953, 353] on button "›" at bounding box center [956, 357] width 33 height 33
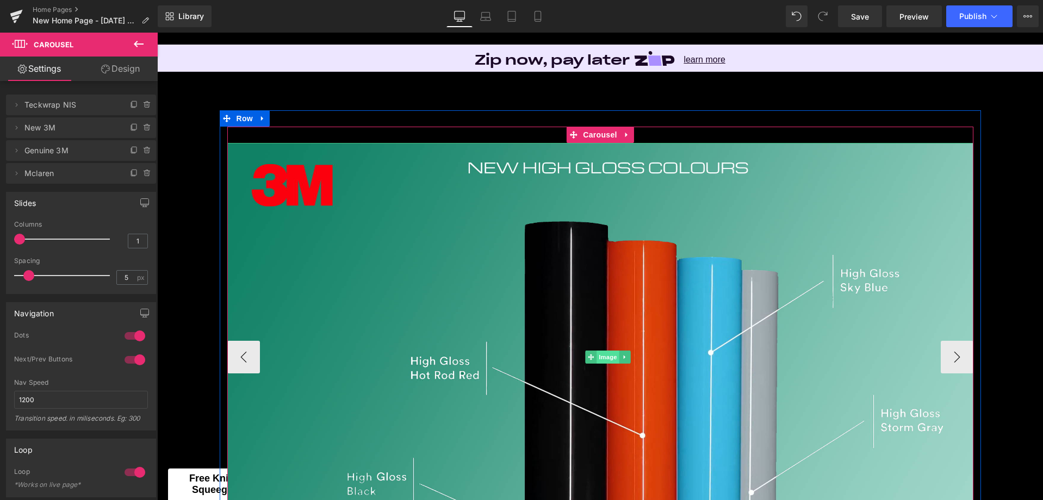
click at [597, 357] on span "Image" at bounding box center [607, 357] width 23 height 13
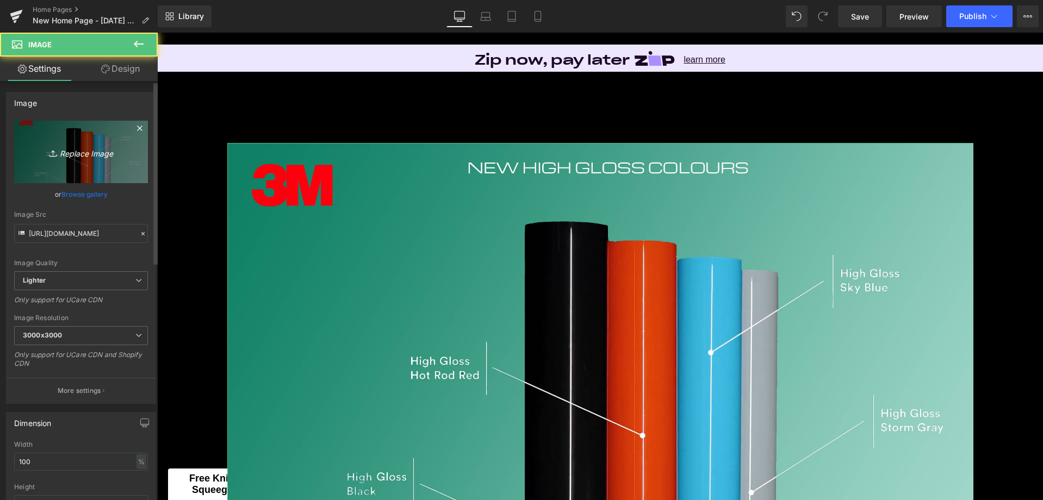
click at [92, 158] on icon "Replace Image" at bounding box center [81, 152] width 87 height 14
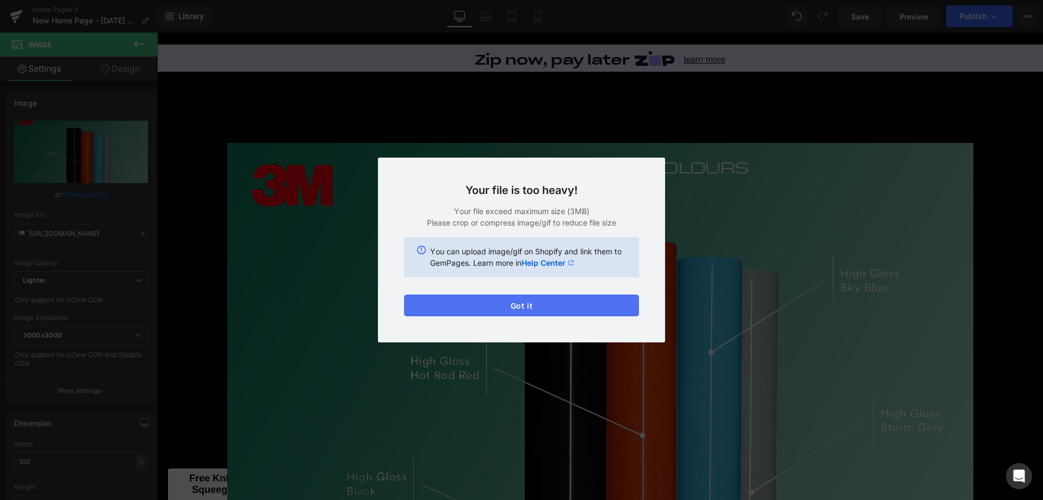
click at [512, 309] on button "Got it" at bounding box center [521, 306] width 235 height 22
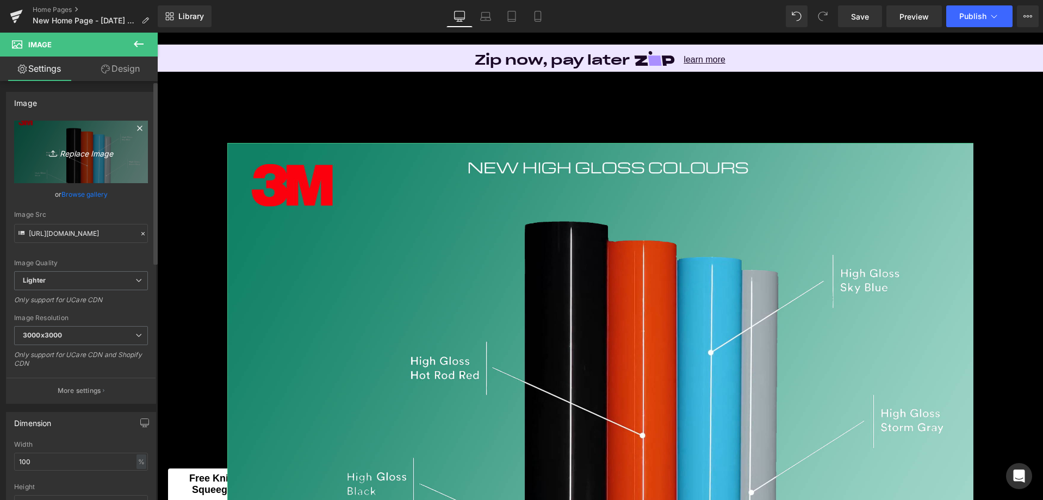
click at [61, 155] on icon "Replace Image" at bounding box center [81, 152] width 87 height 14
type input "C:\fakepath\3M PWF Available Now Lite.png"
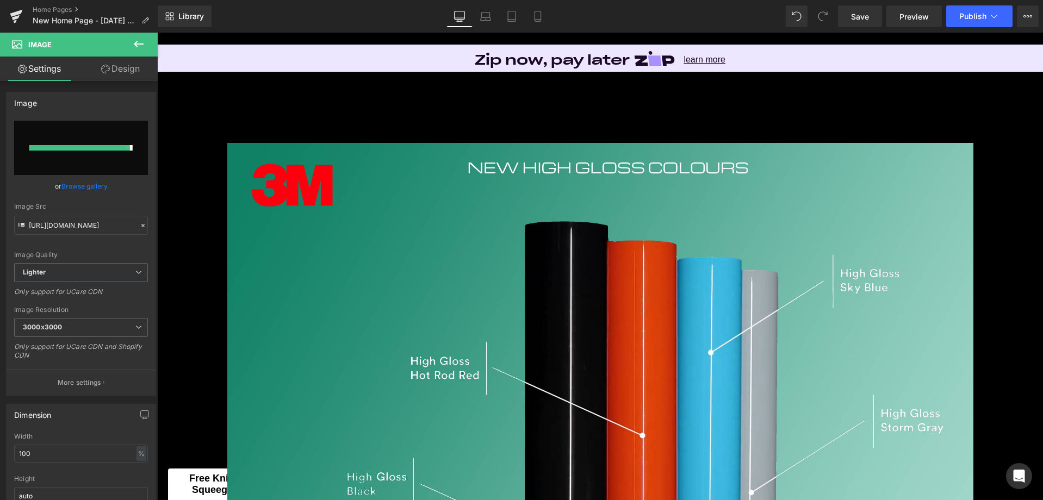
type input "[URL][DOMAIN_NAME]"
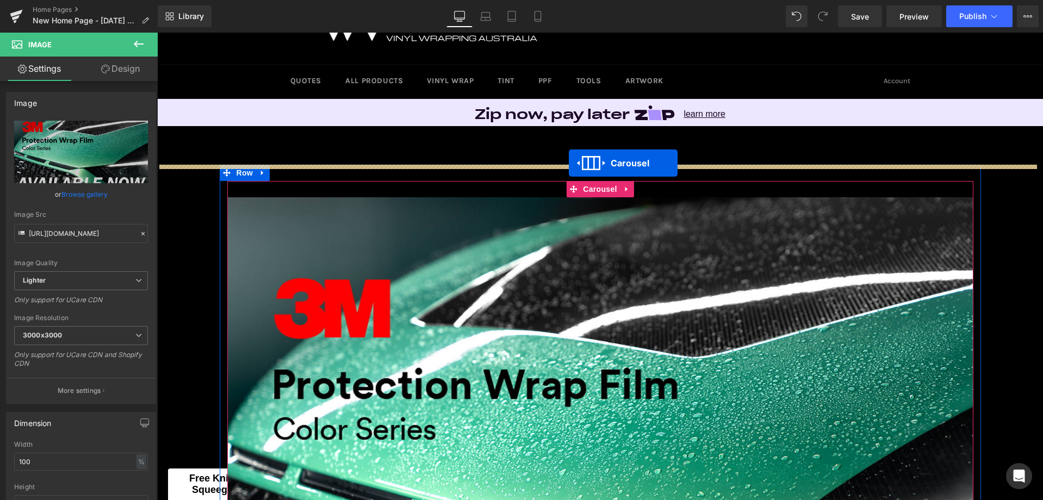
scroll to position [3906, 877]
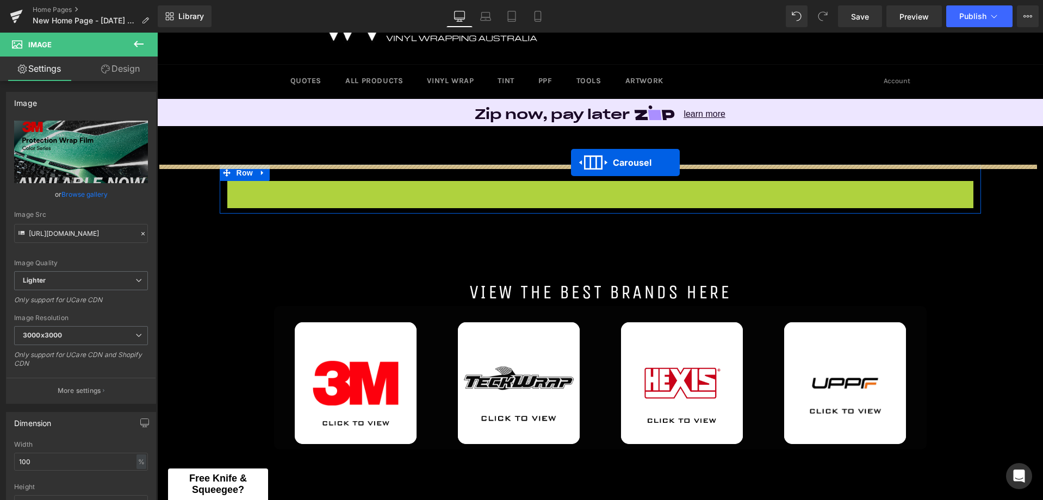
drag, startPoint x: 570, startPoint y: 190, endPoint x: 571, endPoint y: 163, distance: 27.7
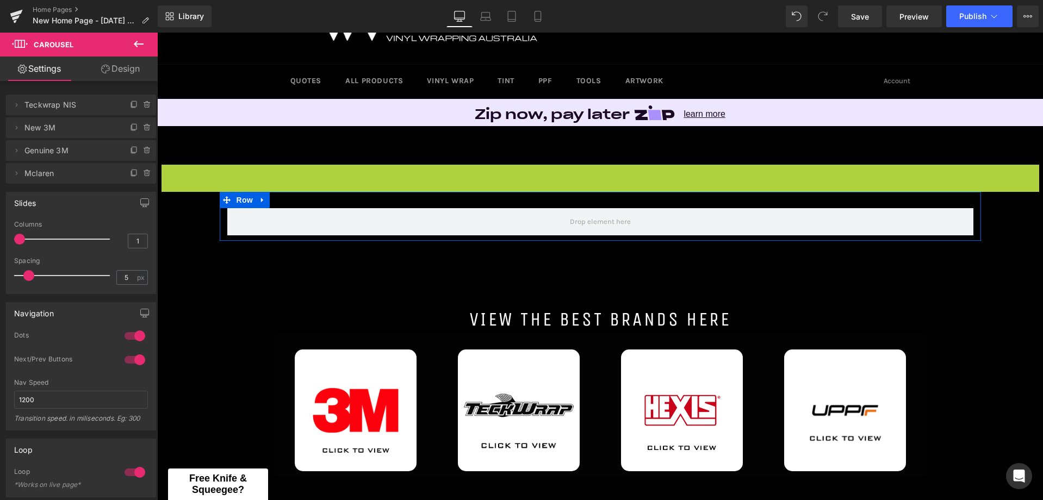
scroll to position [3933, 877]
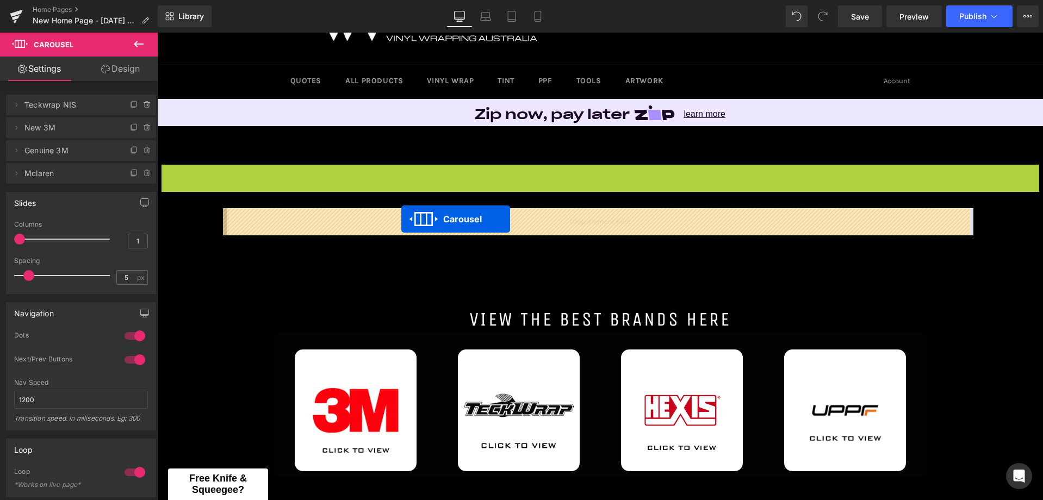
drag, startPoint x: 566, startPoint y: 171, endPoint x: 401, endPoint y: 219, distance: 171.5
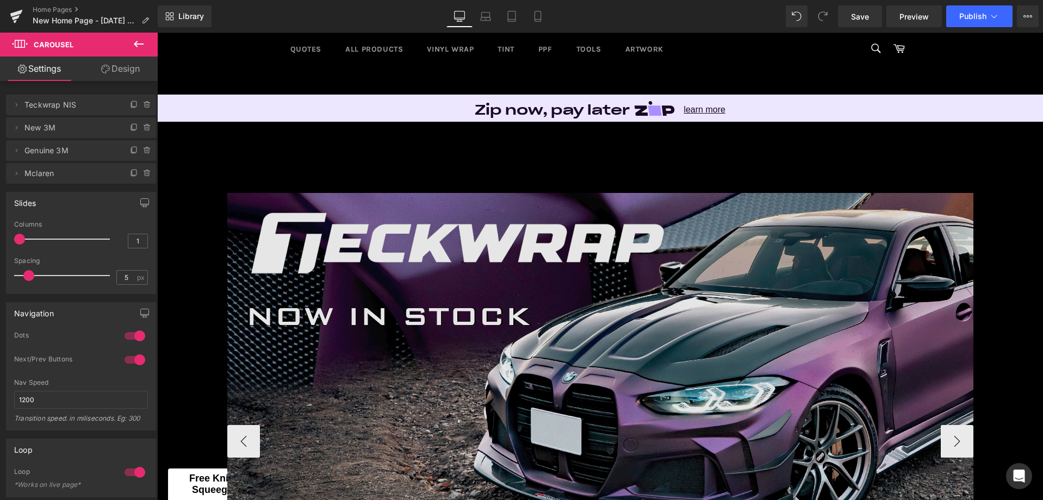
scroll to position [54, 0]
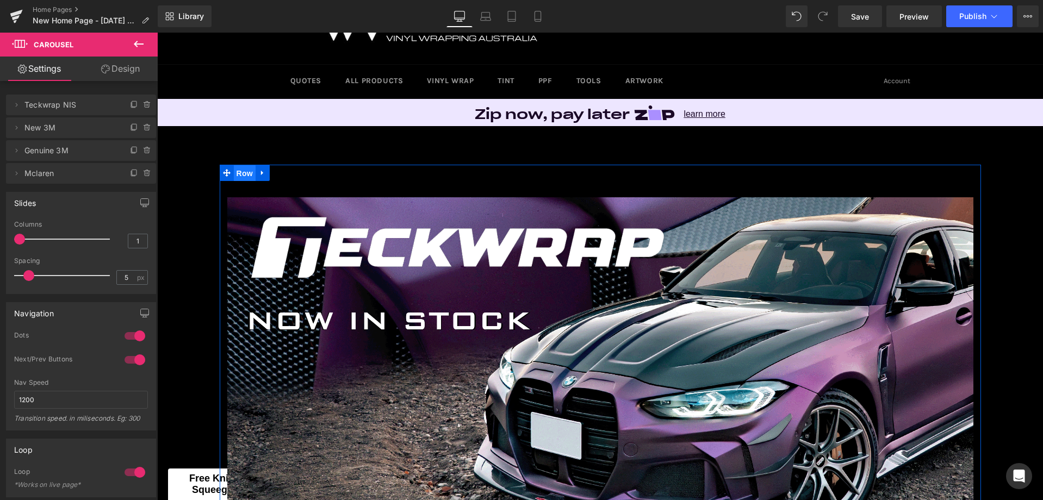
click at [238, 174] on span "Row" at bounding box center [245, 173] width 22 height 16
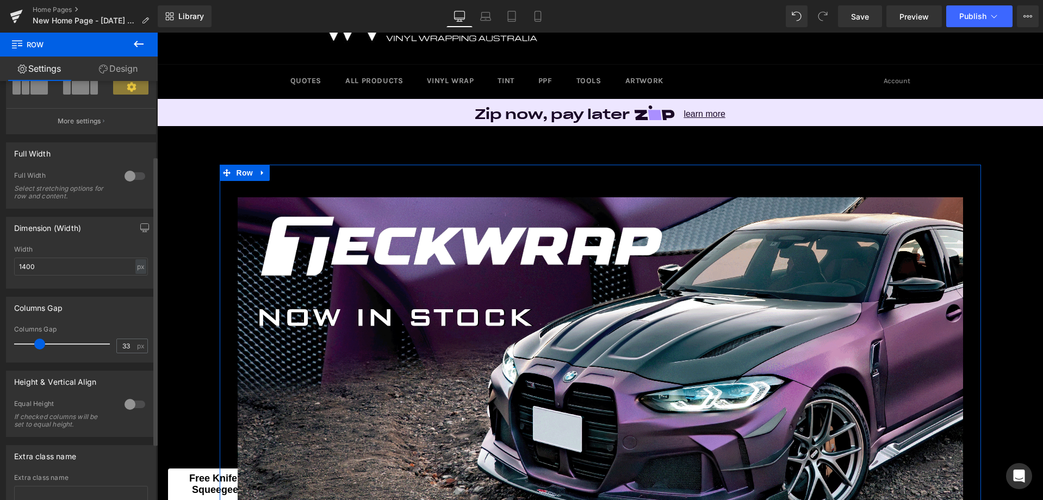
scroll to position [4378, 877]
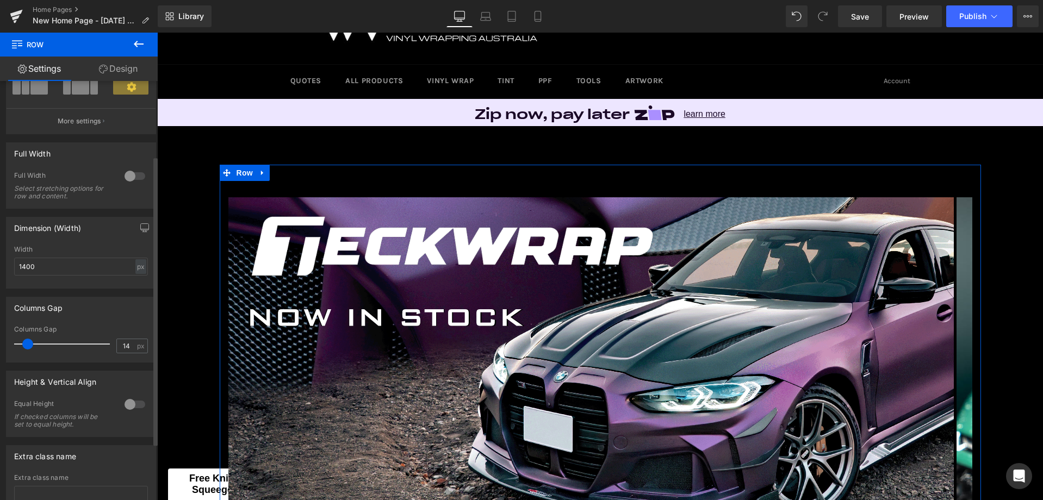
type input "13"
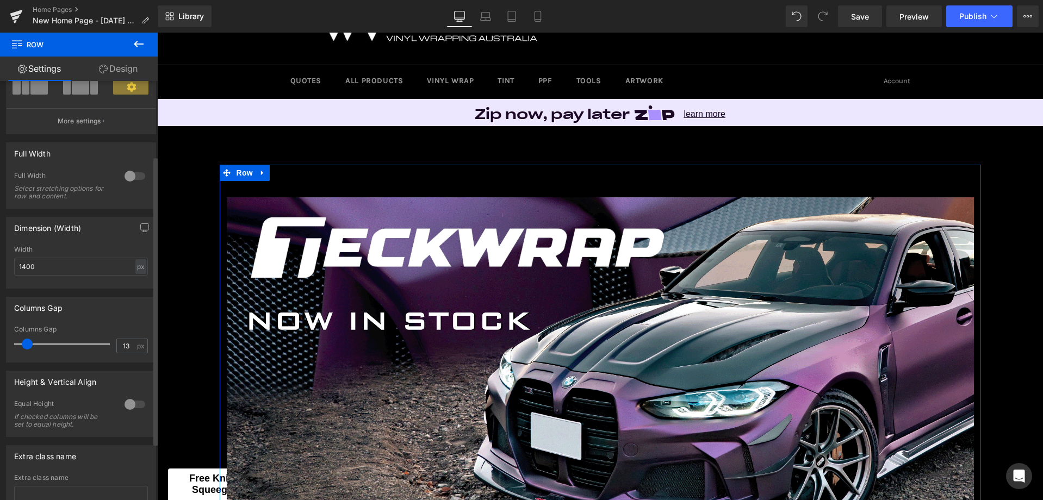
scroll to position [4392, 877]
click at [28, 346] on span at bounding box center [27, 344] width 11 height 11
drag, startPoint x: 46, startPoint y: 267, endPoint x: 0, endPoint y: 268, distance: 45.7
click at [11, 269] on div "1400px Width 1400 px % px" at bounding box center [81, 267] width 149 height 42
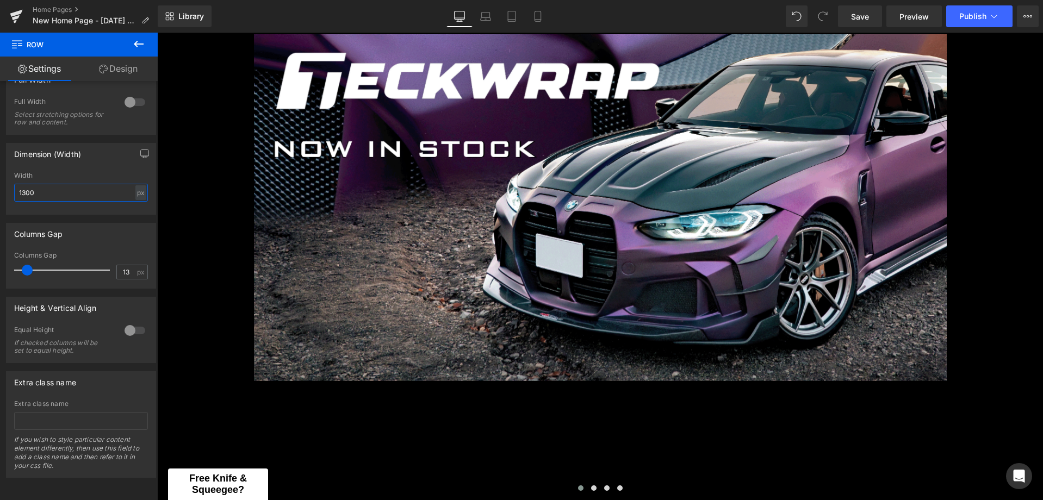
scroll to position [163, 0]
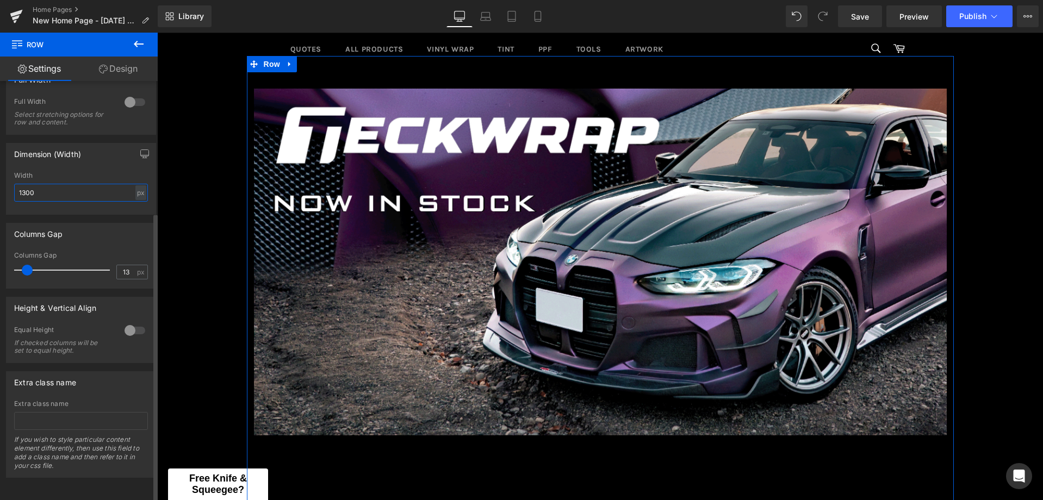
drag, startPoint x: 46, startPoint y: 185, endPoint x: 15, endPoint y: 185, distance: 31.0
click at [15, 185] on input "1300" at bounding box center [81, 193] width 134 height 18
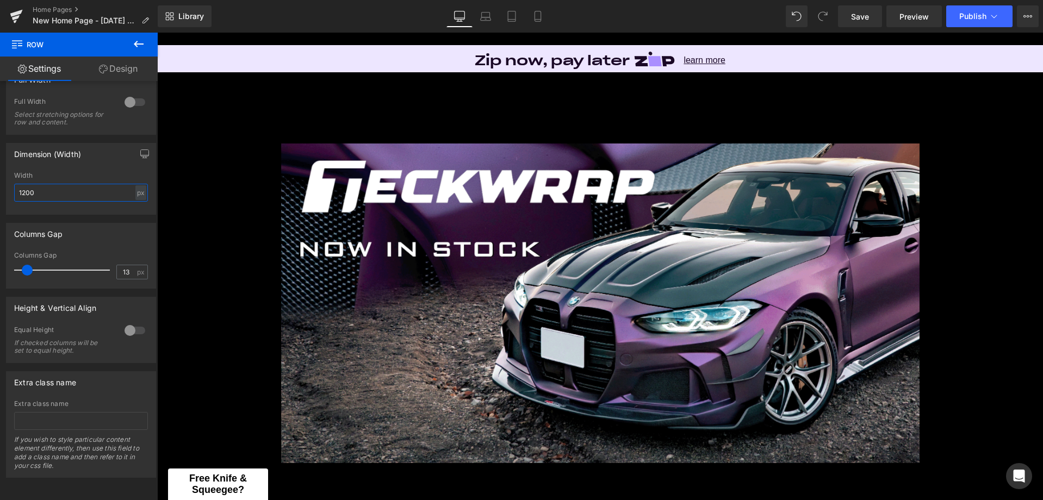
scroll to position [109, 0]
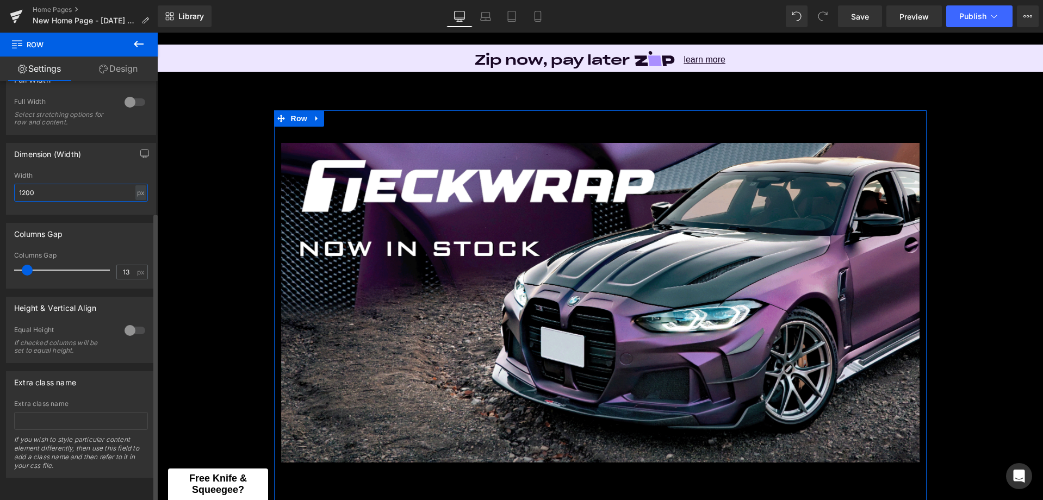
type input "1200"
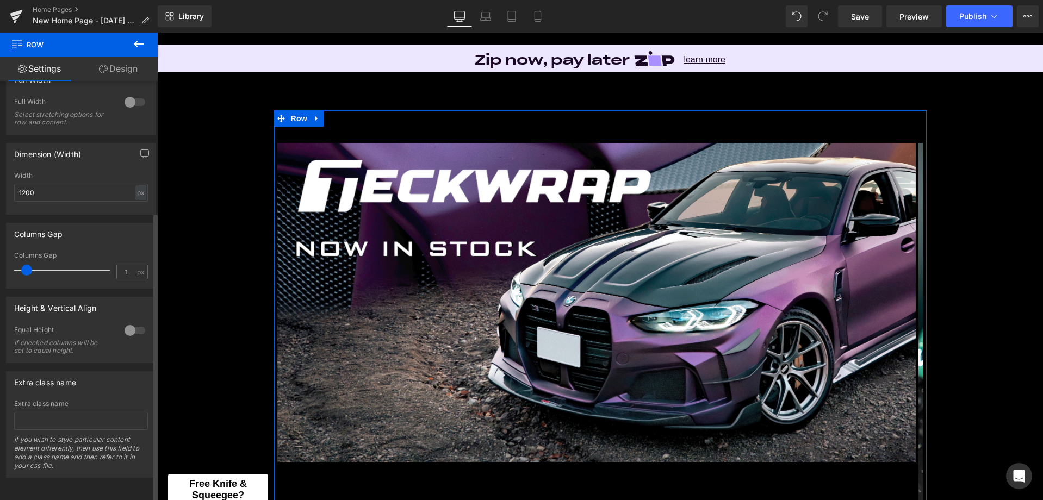
type input "0"
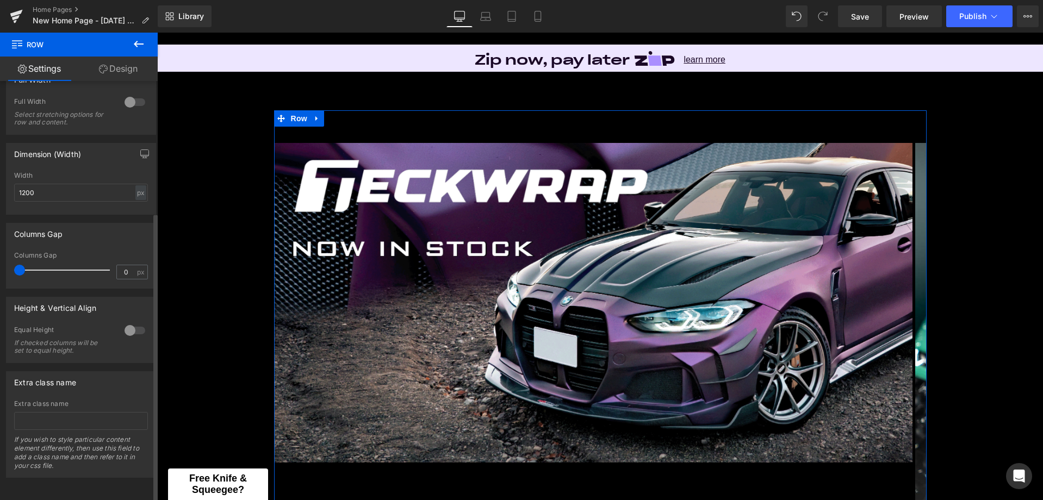
scroll to position [0, 0]
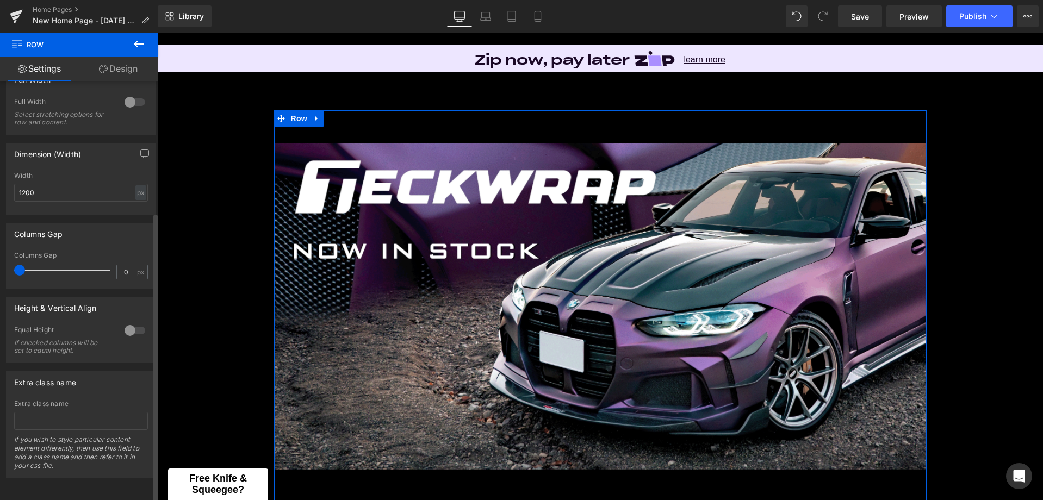
drag, startPoint x: 28, startPoint y: 260, endPoint x: 17, endPoint y: 260, distance: 10.9
click at [17, 265] on span at bounding box center [19, 270] width 11 height 11
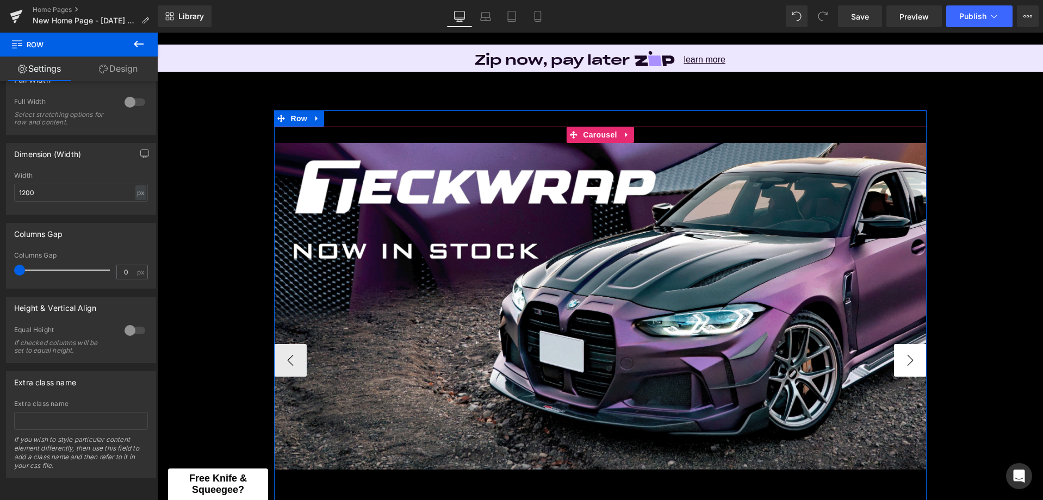
click at [900, 352] on button "›" at bounding box center [910, 360] width 33 height 33
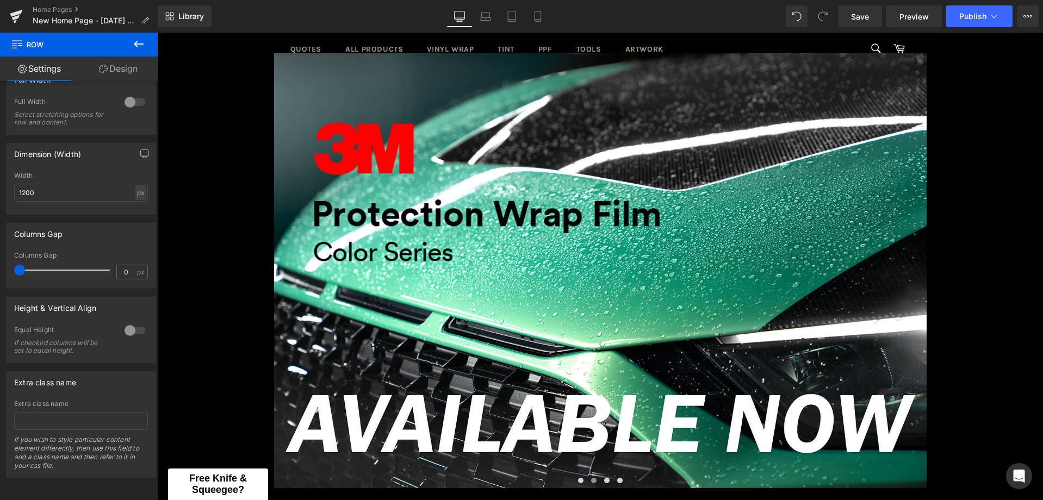
scroll to position [217, 0]
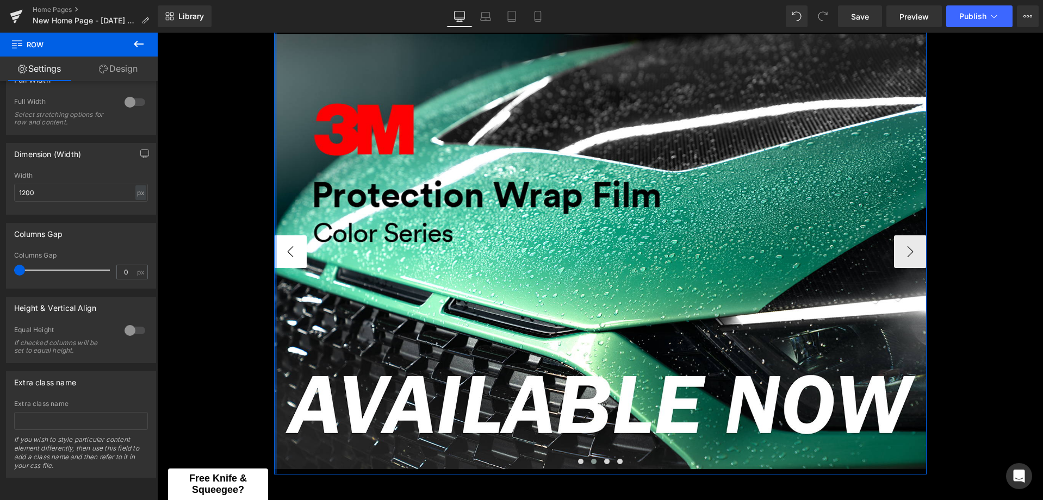
click at [274, 249] on div at bounding box center [275, 238] width 3 height 473
click at [283, 253] on button "‹" at bounding box center [290, 251] width 33 height 33
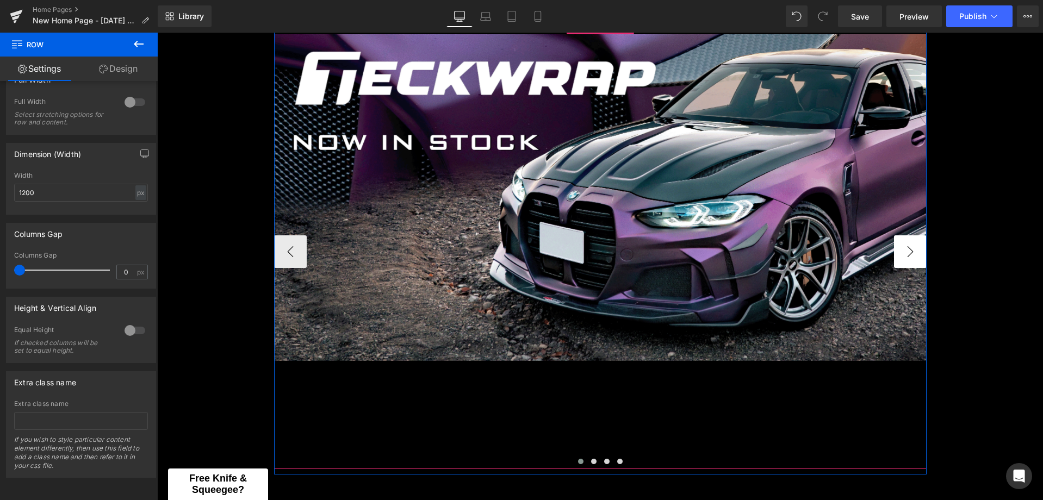
click at [899, 252] on button "›" at bounding box center [910, 251] width 33 height 33
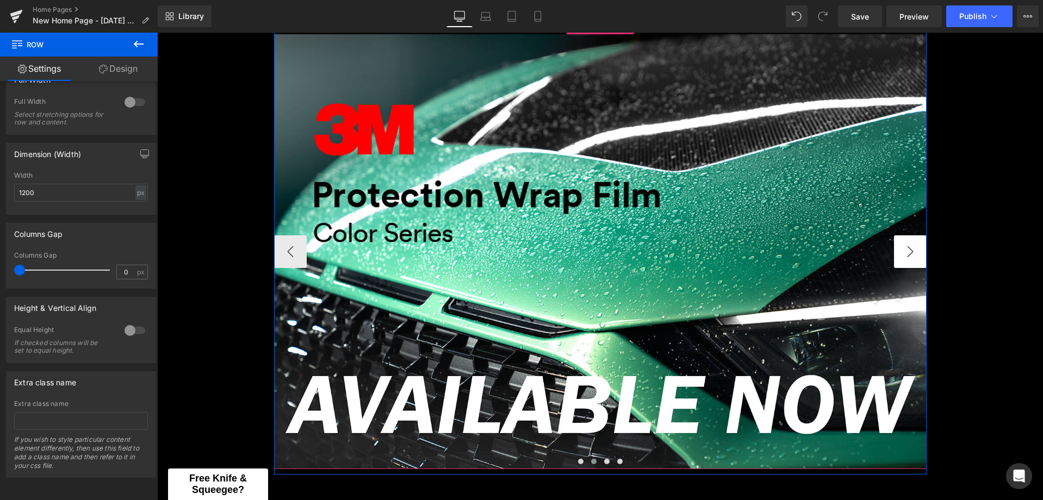
click at [899, 252] on button "›" at bounding box center [910, 251] width 33 height 33
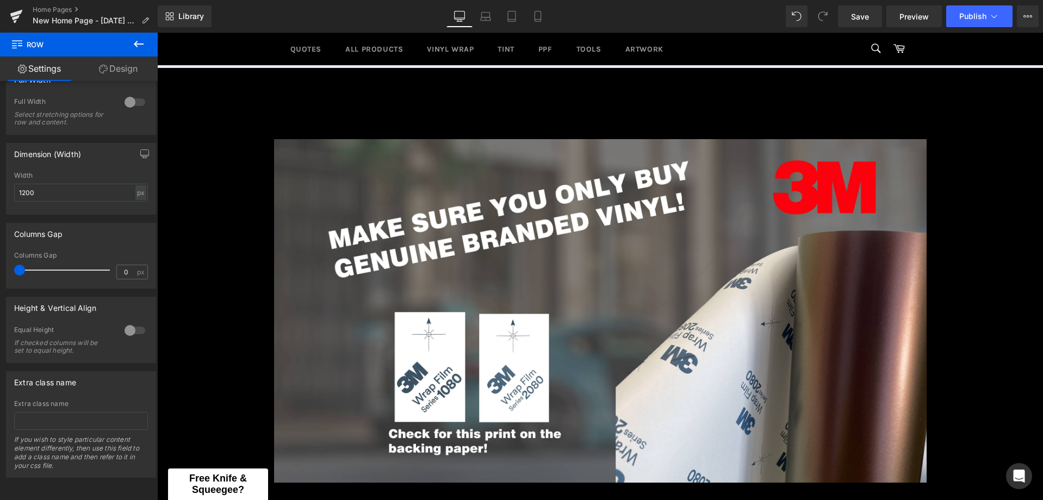
scroll to position [109, 0]
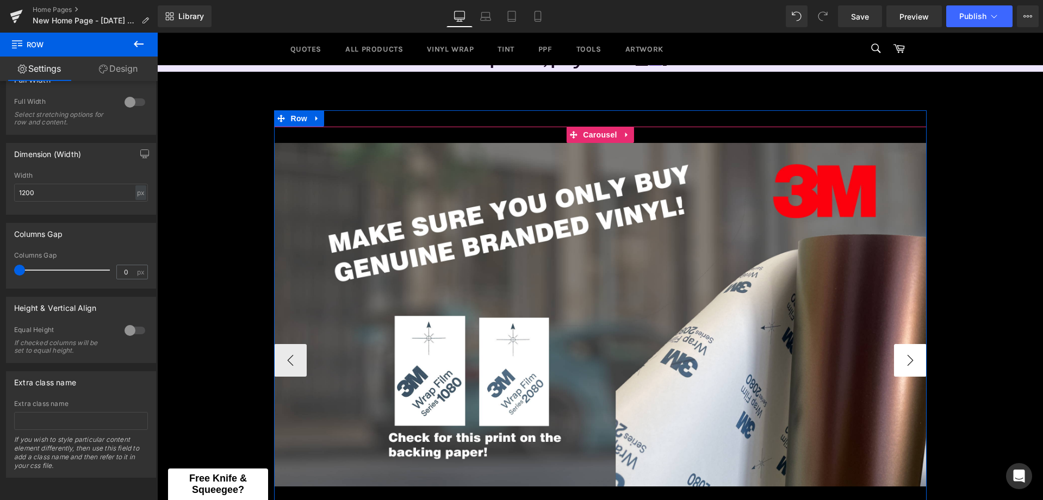
click at [908, 359] on button "›" at bounding box center [910, 360] width 33 height 33
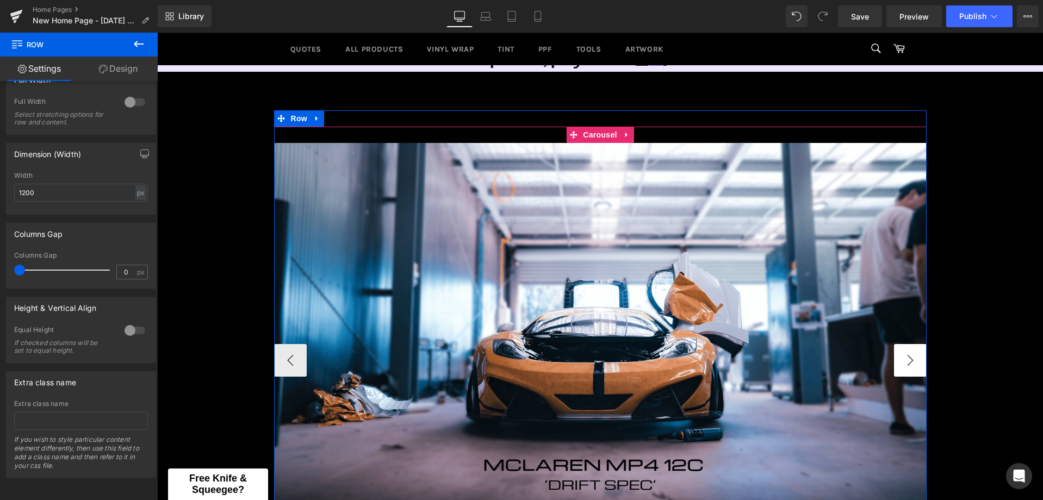
click at [907, 359] on button "›" at bounding box center [910, 360] width 33 height 33
click at [278, 369] on button "‹" at bounding box center [290, 360] width 33 height 33
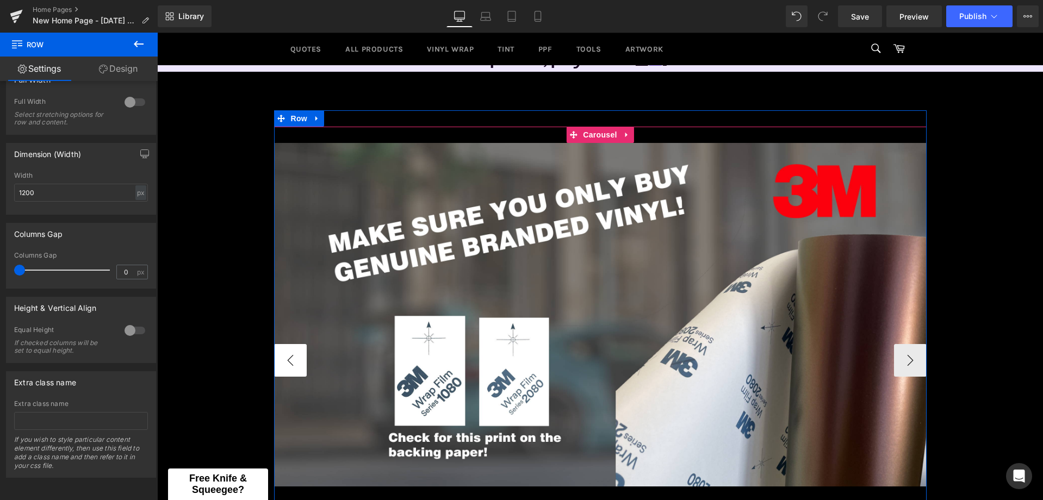
click at [278, 369] on button "‹" at bounding box center [290, 360] width 33 height 33
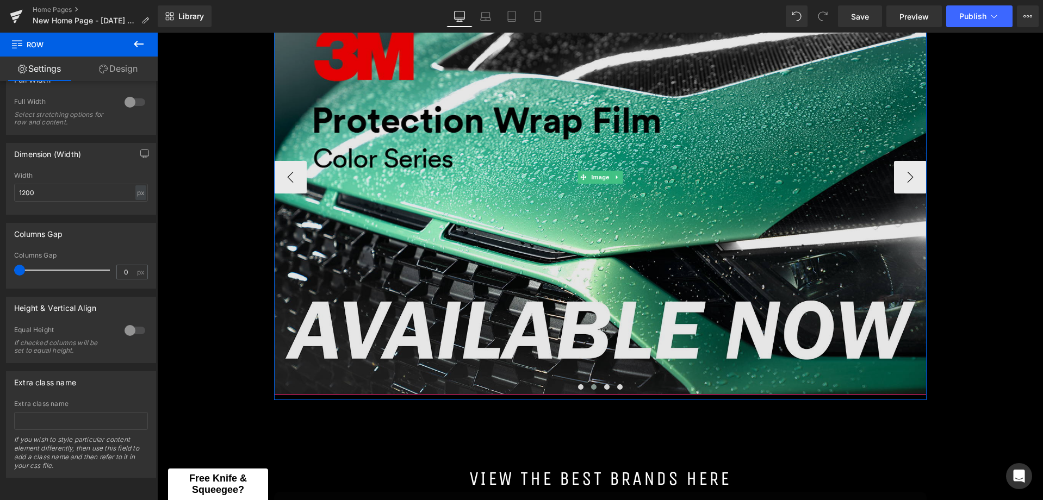
scroll to position [326, 0]
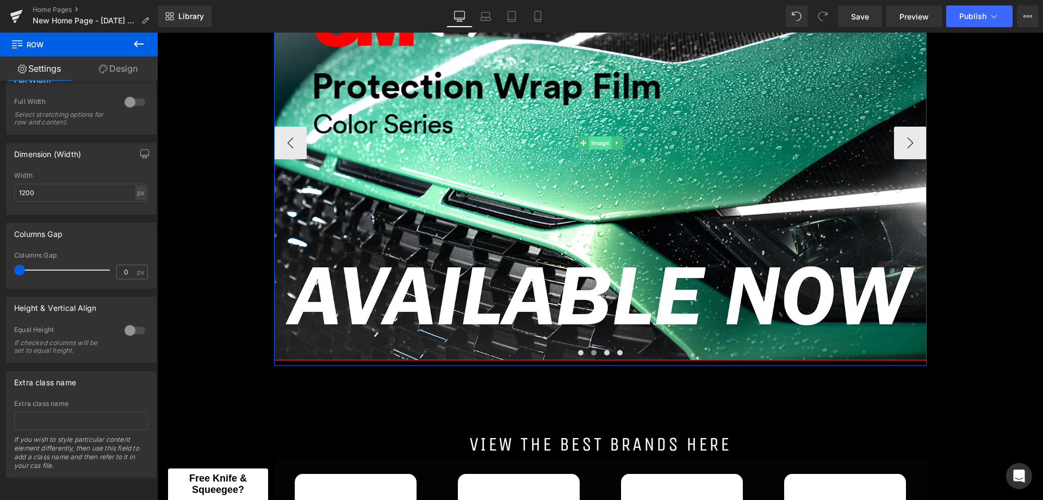
click at [589, 139] on span "Image" at bounding box center [600, 142] width 23 height 13
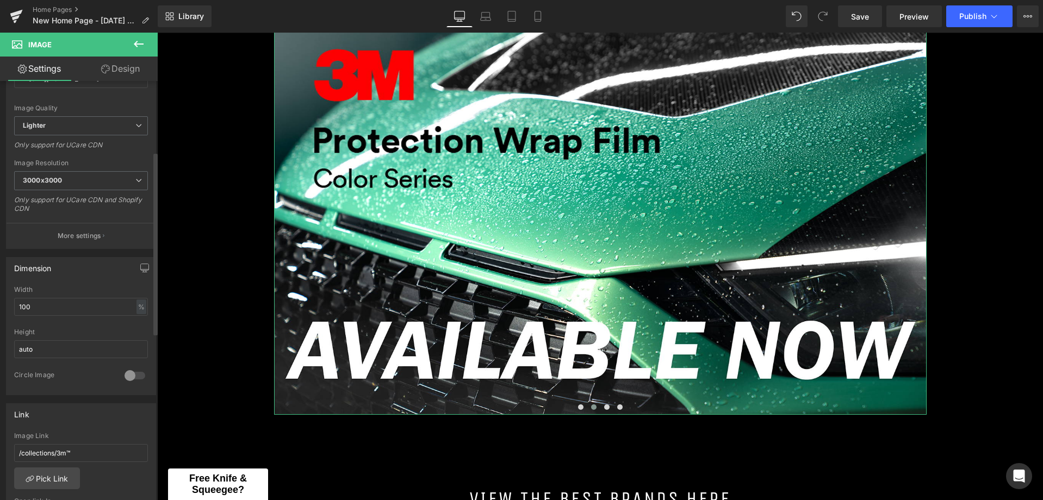
scroll to position [163, 0]
drag, startPoint x: 60, startPoint y: 336, endPoint x: 10, endPoint y: 339, distance: 50.6
click at [10, 339] on div "100% Width 100 % % px auto Height auto 0 Circle Image" at bounding box center [81, 332] width 149 height 109
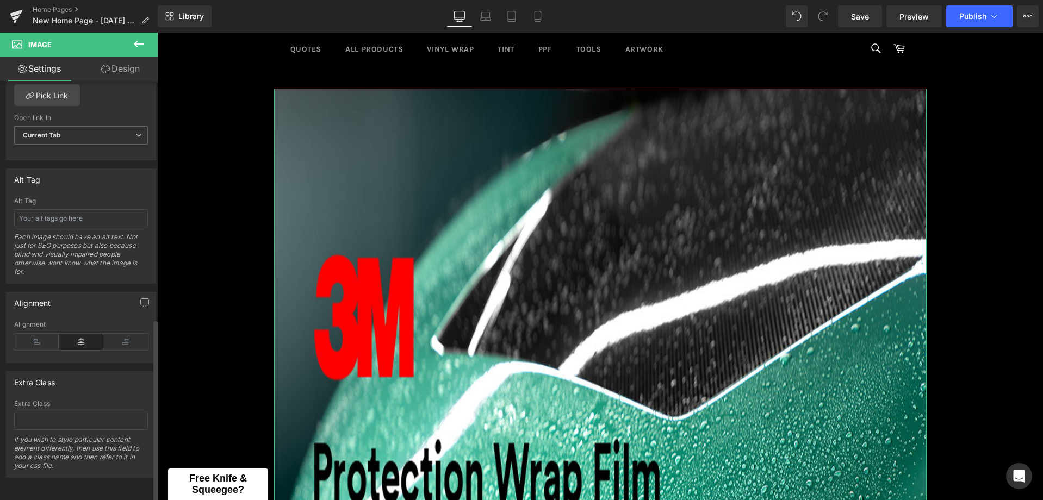
scroll to position [220, 0]
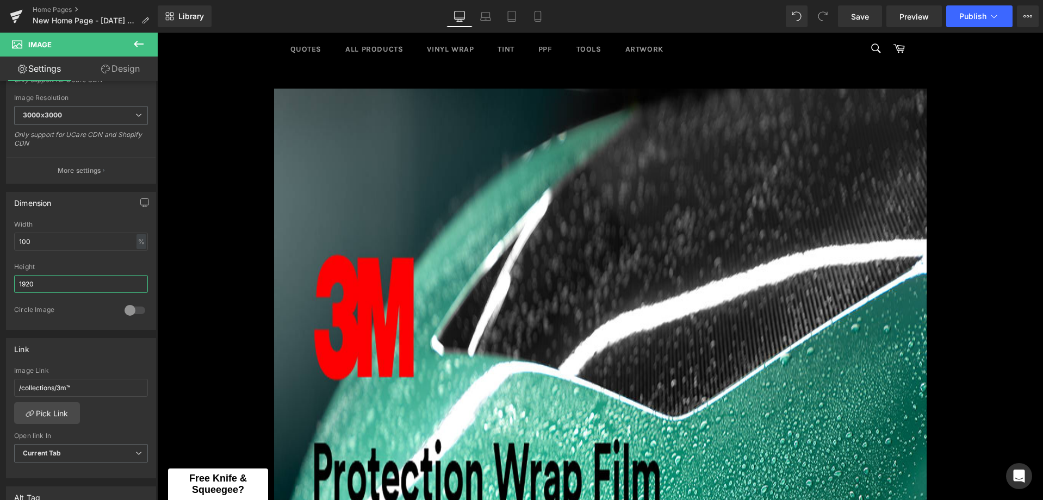
drag, startPoint x: 63, startPoint y: 290, endPoint x: -1, endPoint y: 291, distance: 63.1
click at [0, 291] on html "Image You are previewing how the will restyle your page. You can not edit Eleme…" at bounding box center [521, 250] width 1043 height 500
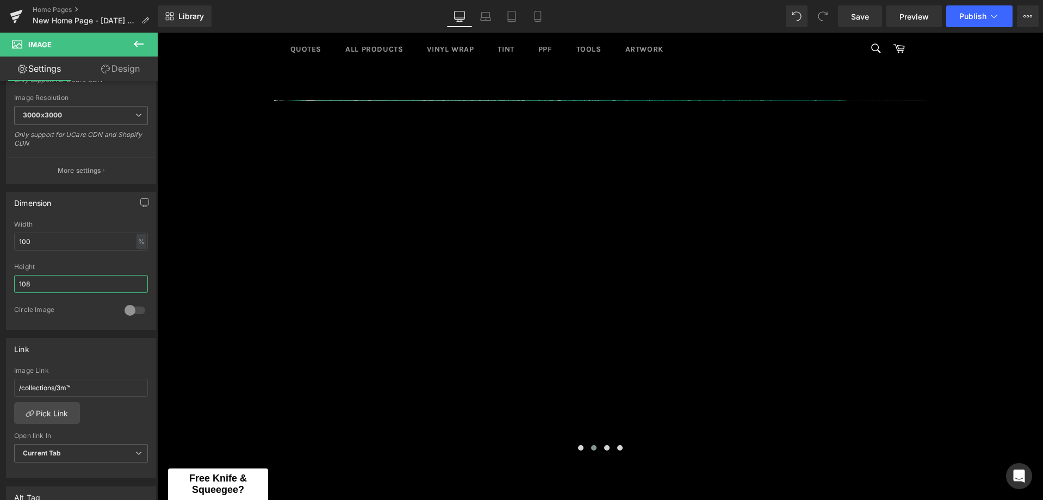
type input "1080"
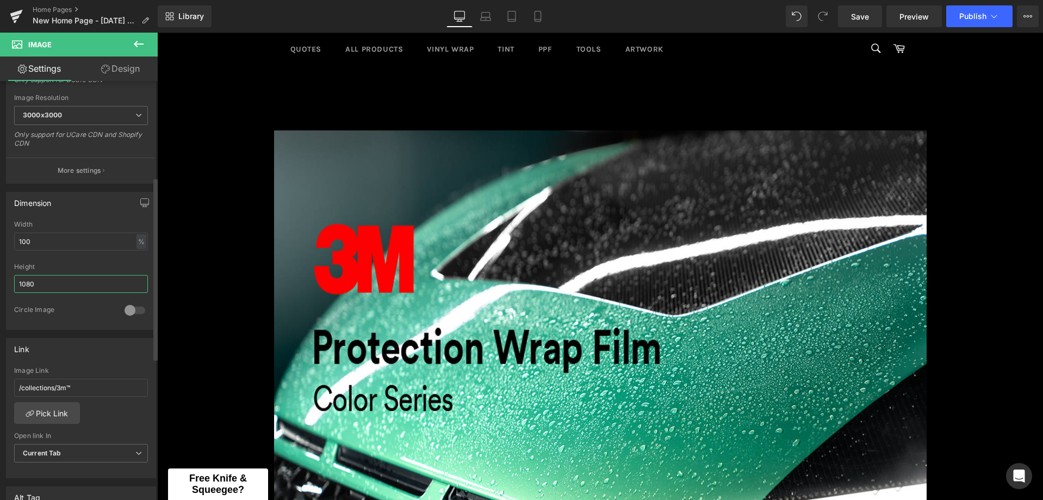
scroll to position [109, 0]
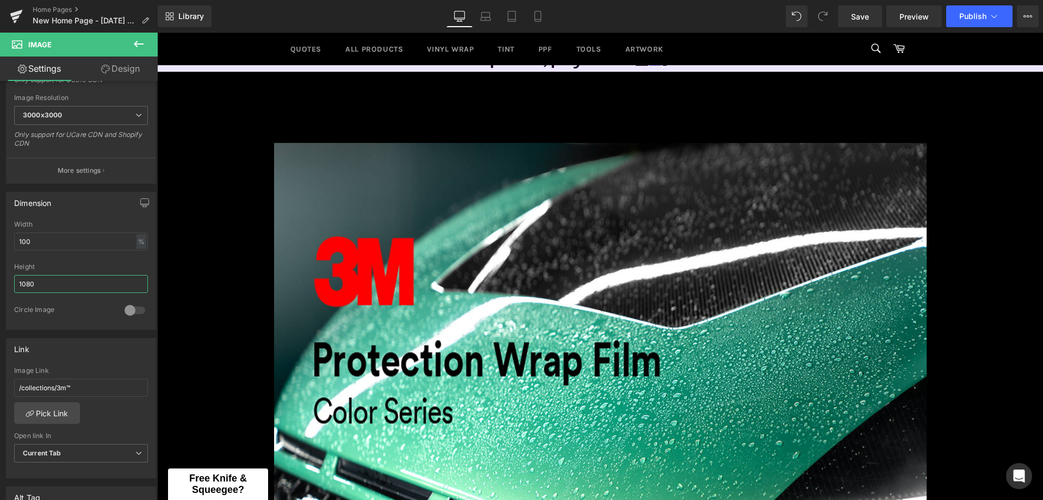
drag, startPoint x: 65, startPoint y: 284, endPoint x: -1, endPoint y: 285, distance: 65.8
click at [0, 285] on html "Image You are previewing how the will restyle your page. You can not edit Eleme…" at bounding box center [521, 250] width 1043 height 500
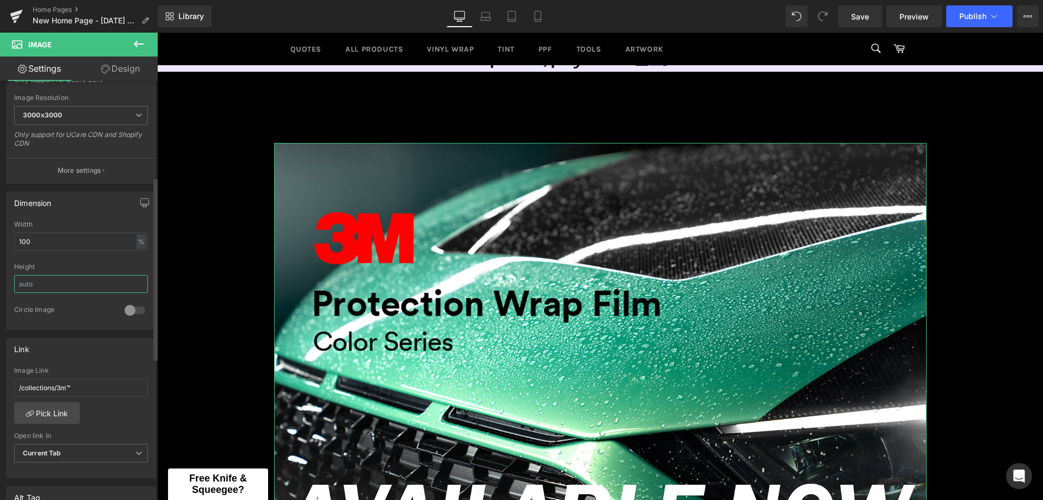
scroll to position [4330, 877]
click at [82, 256] on div at bounding box center [81, 259] width 134 height 7
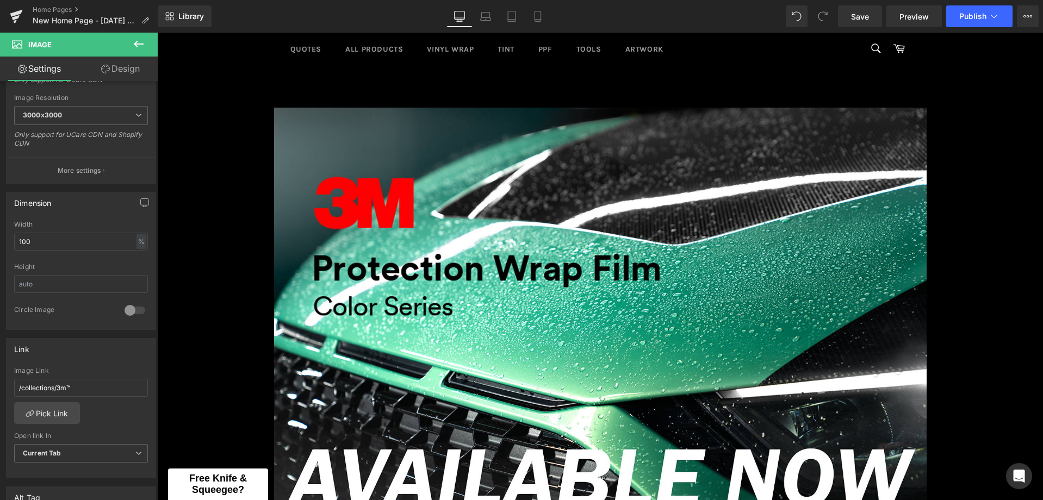
scroll to position [163, 0]
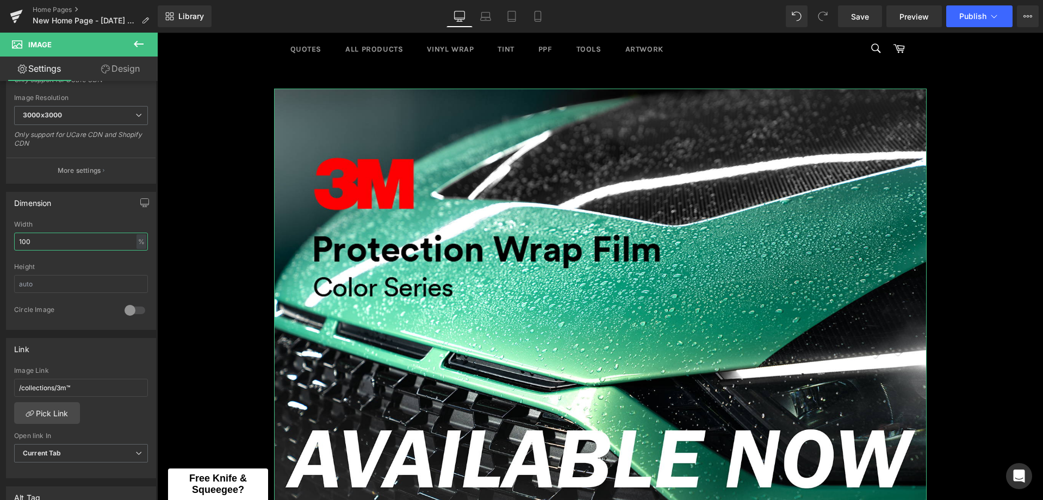
drag, startPoint x: 60, startPoint y: 239, endPoint x: -1, endPoint y: 242, distance: 61.0
click at [0, 242] on html "Image You are previewing how the will restyle your page. You can not edit Eleme…" at bounding box center [521, 250] width 1043 height 500
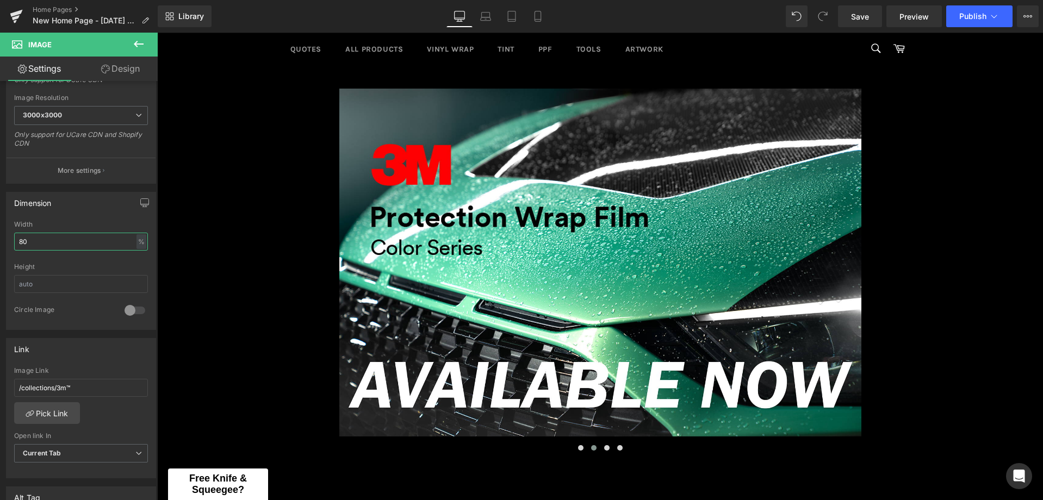
scroll to position [4262, 877]
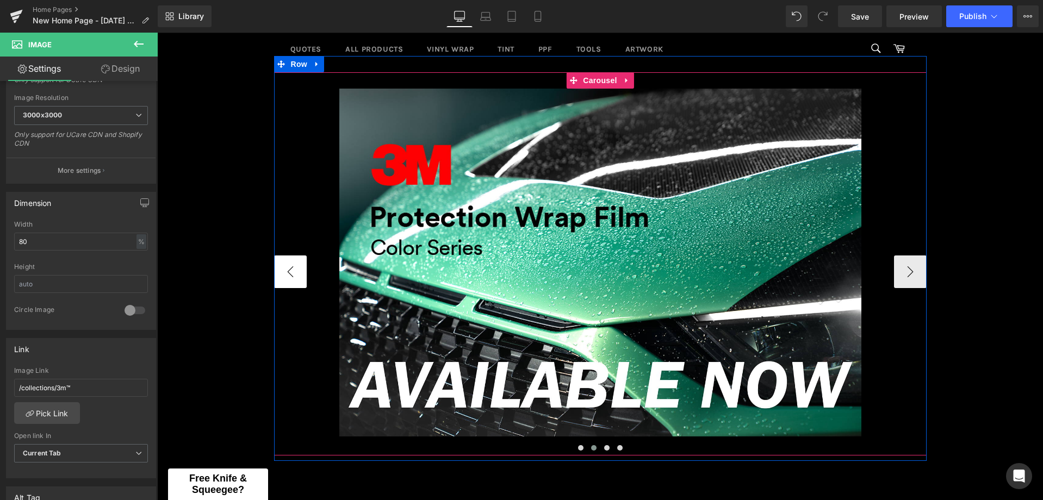
click at [286, 277] on button "‹" at bounding box center [290, 271] width 33 height 33
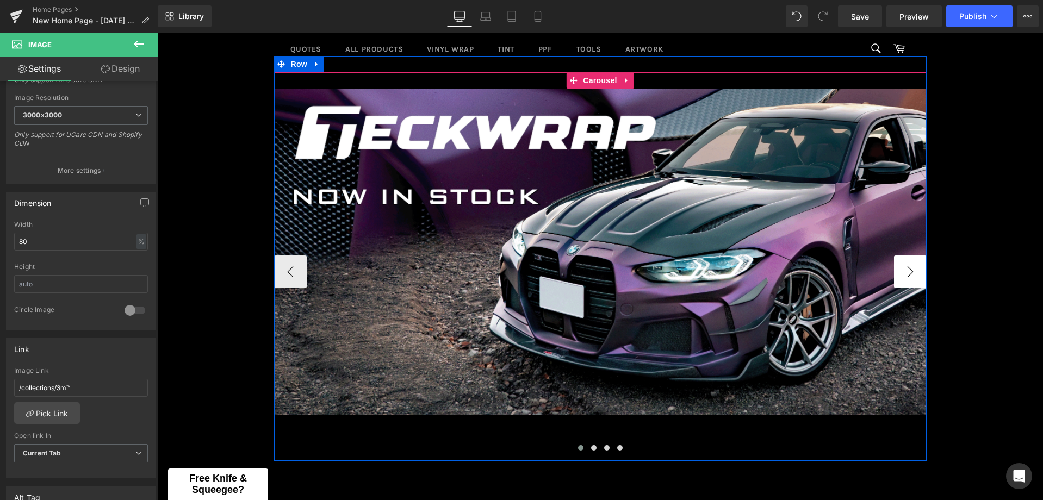
click at [902, 265] on button "›" at bounding box center [910, 271] width 33 height 33
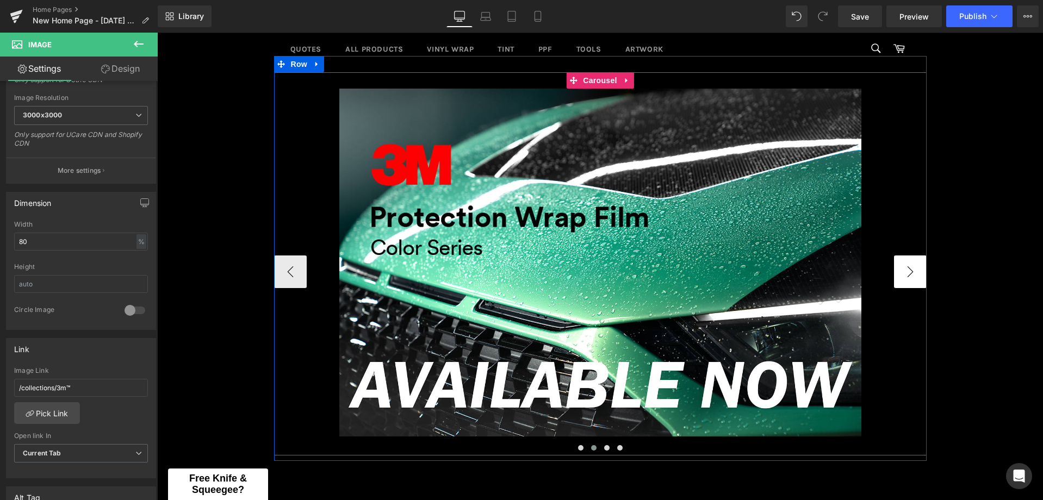
click at [918, 267] on button "›" at bounding box center [910, 271] width 33 height 33
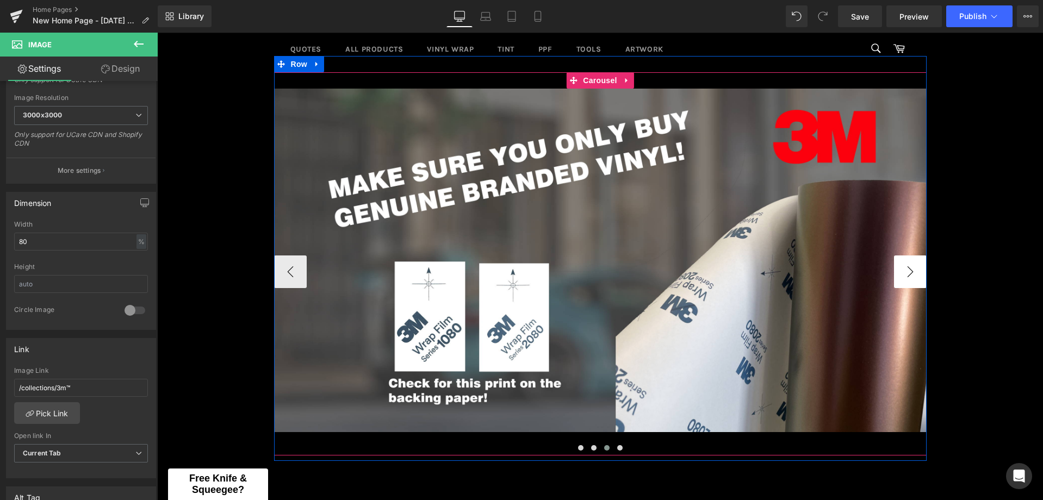
click at [908, 269] on button "›" at bounding box center [910, 271] width 33 height 33
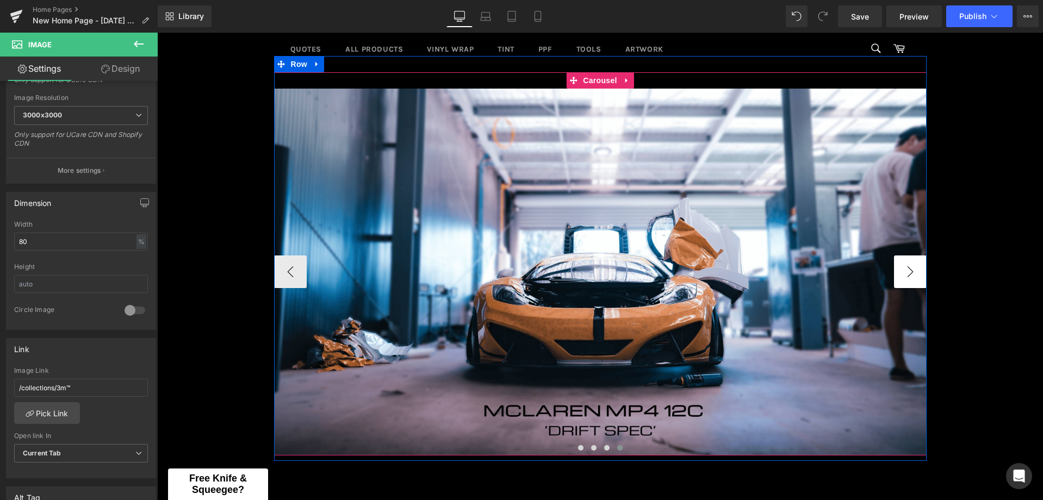
click at [908, 269] on button "›" at bounding box center [910, 271] width 33 height 33
click at [277, 267] on button "‹" at bounding box center [290, 271] width 33 height 33
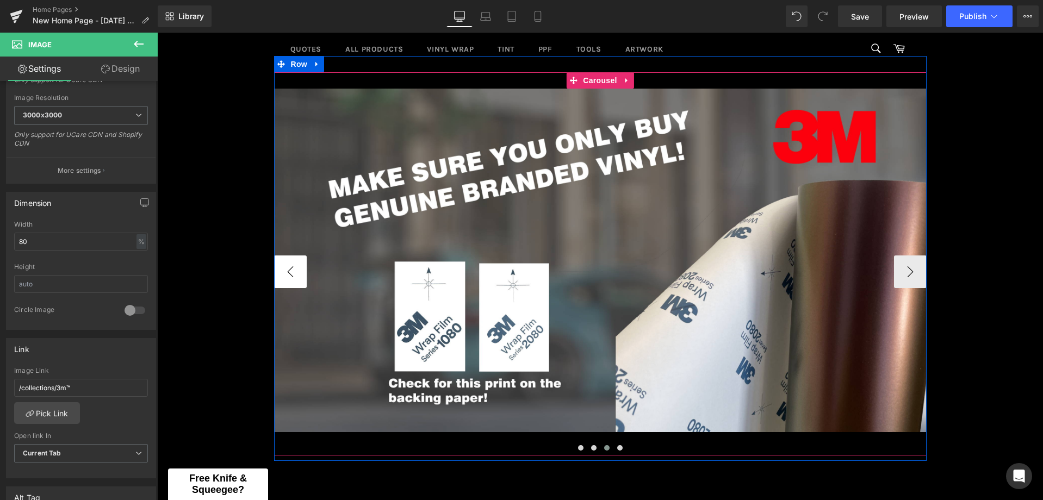
click at [277, 267] on button "‹" at bounding box center [290, 271] width 33 height 33
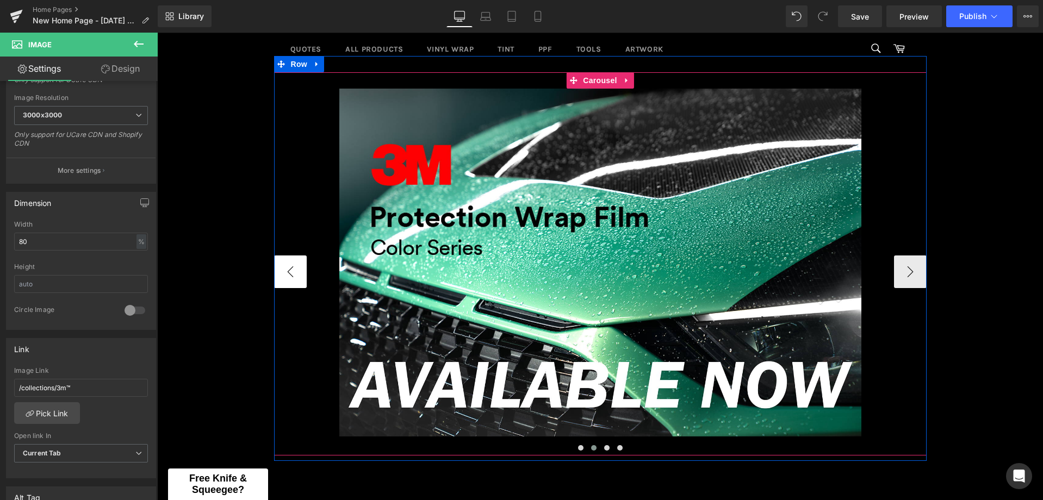
click at [277, 267] on button "‹" at bounding box center [290, 271] width 33 height 33
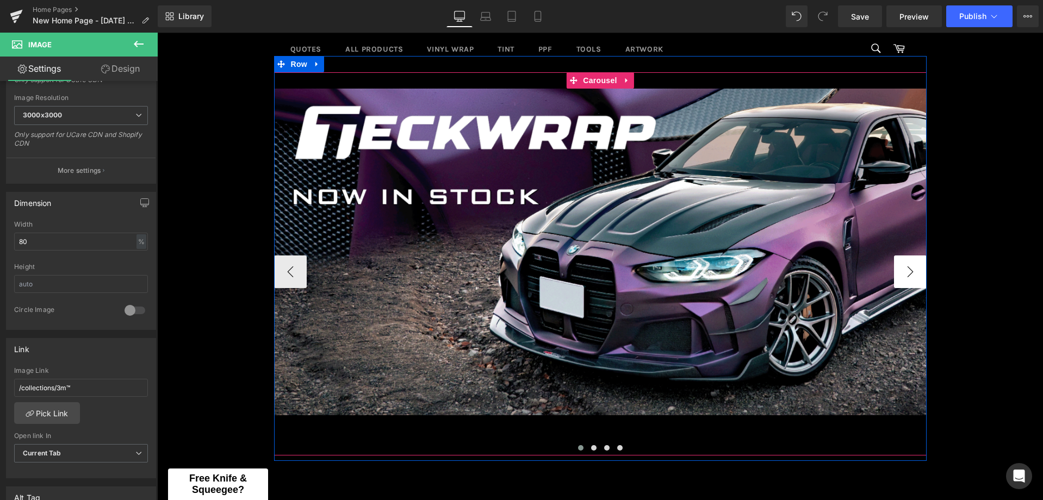
click at [902, 281] on button "›" at bounding box center [910, 271] width 33 height 33
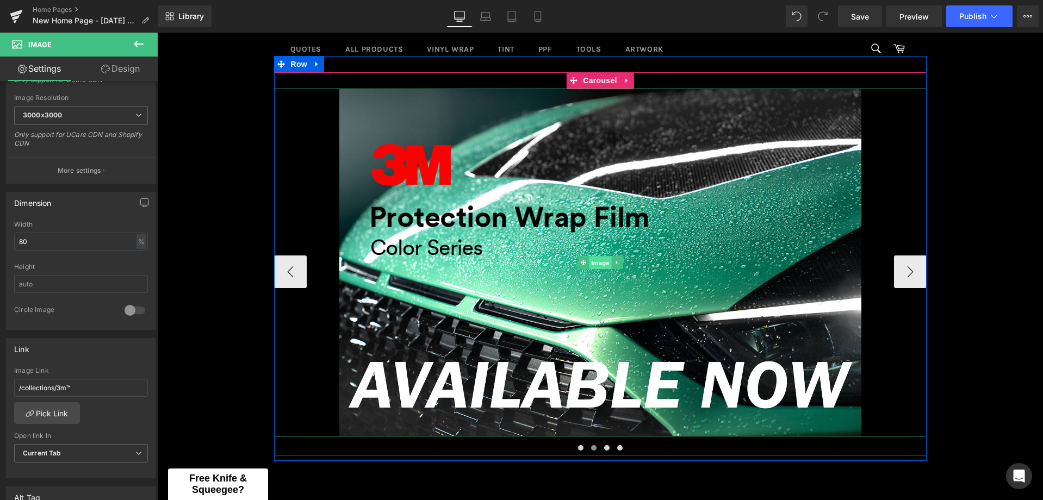
click at [591, 263] on span "Image" at bounding box center [600, 263] width 23 height 13
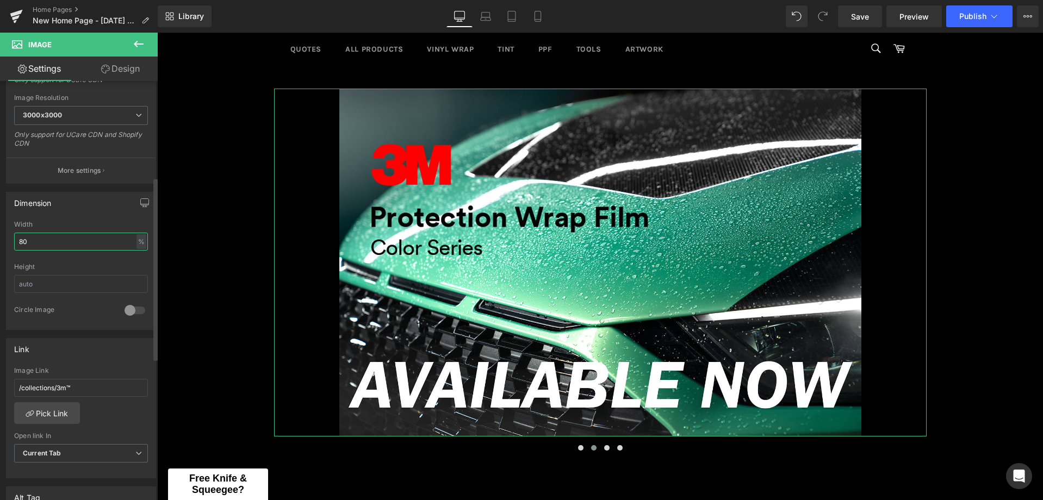
drag, startPoint x: 48, startPoint y: 239, endPoint x: 1, endPoint y: 242, distance: 46.8
click at [1, 242] on div "Dimension 80% Width 80 % % px Height 0 Circle Image" at bounding box center [81, 257] width 163 height 146
type input "75"
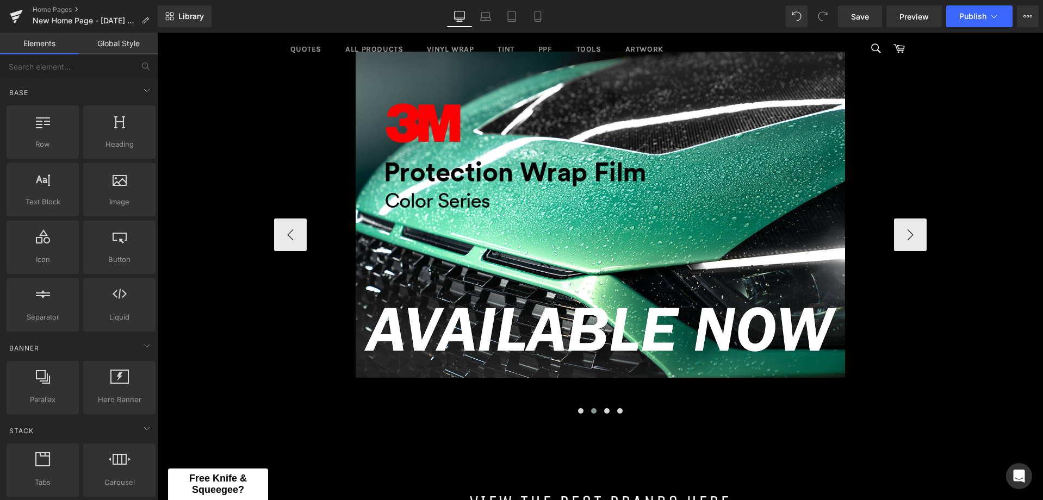
scroll to position [217, 0]
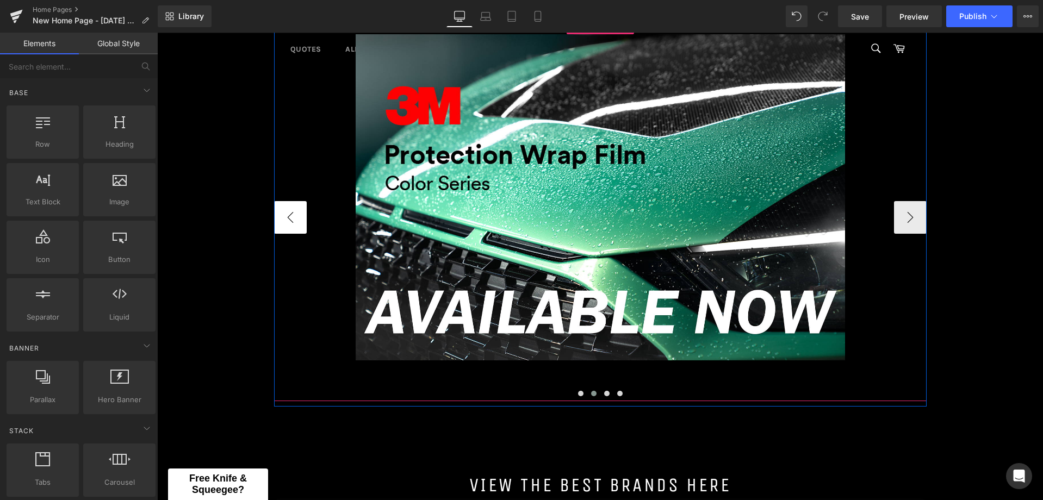
click at [290, 227] on button "‹" at bounding box center [290, 217] width 33 height 33
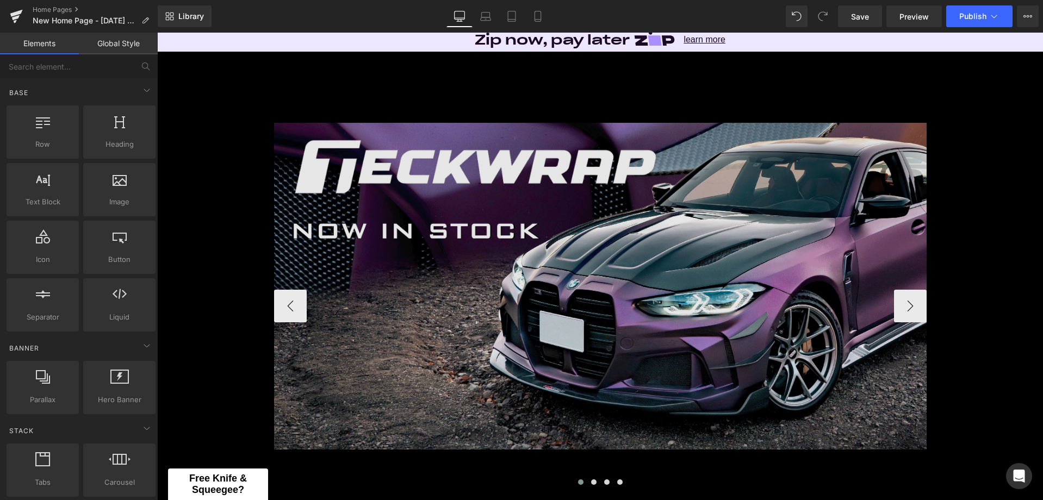
scroll to position [163, 0]
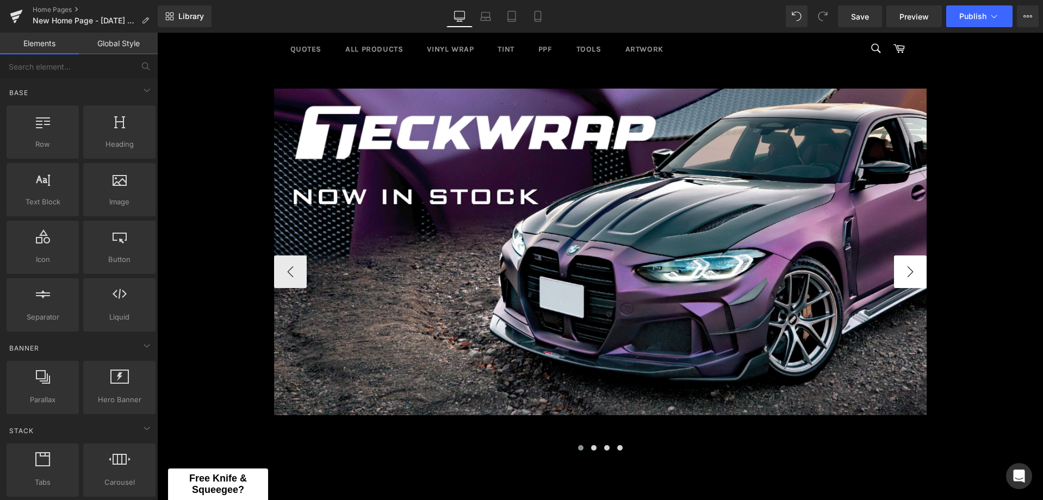
click at [898, 268] on button "›" at bounding box center [910, 271] width 33 height 33
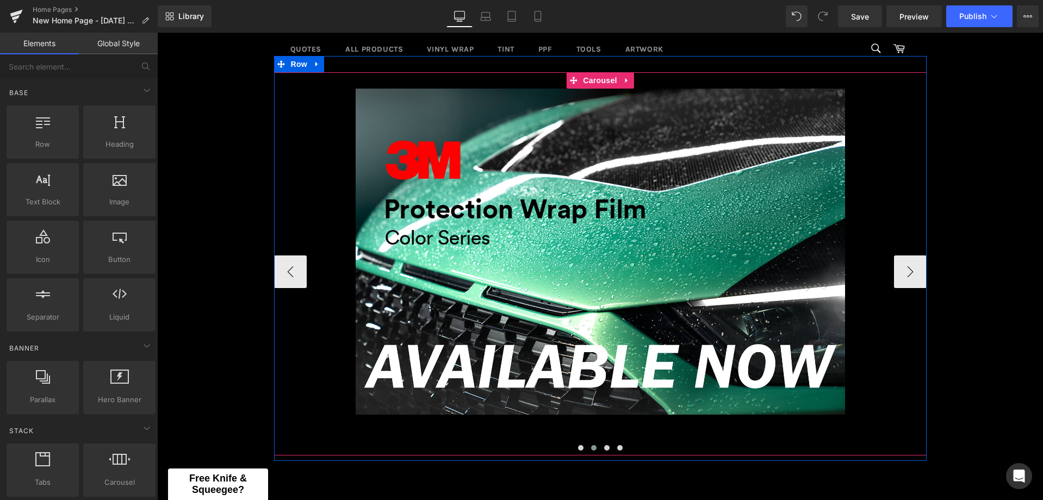
drag, startPoint x: 279, startPoint y: 263, endPoint x: 368, endPoint y: 264, distance: 89.2
click at [279, 263] on button "‹" at bounding box center [290, 271] width 33 height 33
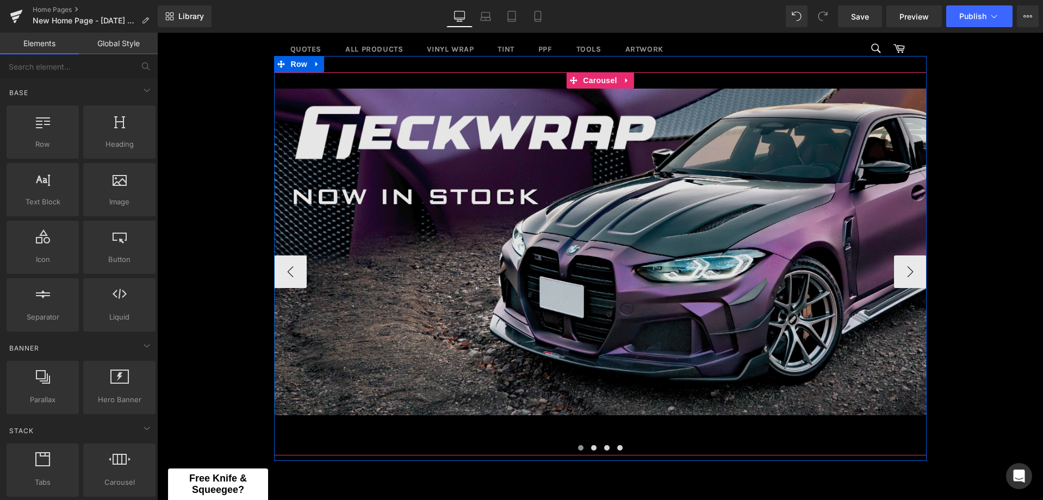
drag, startPoint x: 902, startPoint y: 277, endPoint x: 858, endPoint y: 275, distance: 44.1
click at [902, 277] on button "›" at bounding box center [910, 271] width 33 height 33
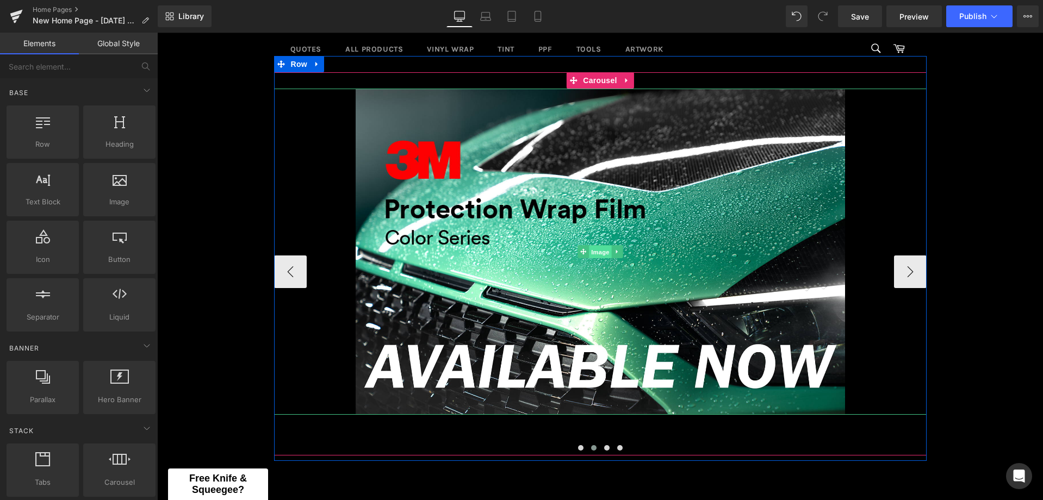
click at [598, 247] on span "Image" at bounding box center [600, 252] width 23 height 13
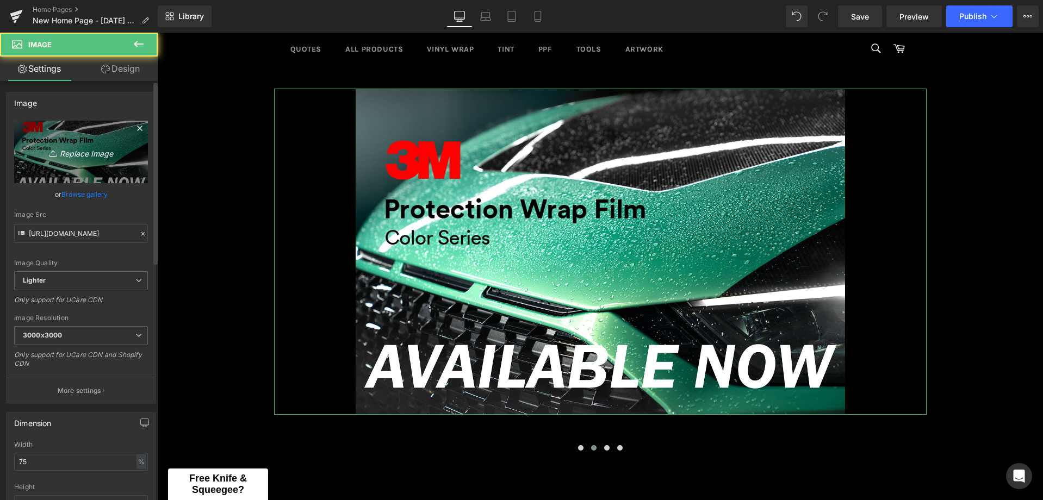
click at [70, 135] on link "Replace Image" at bounding box center [81, 152] width 134 height 63
type input "C:\fakepath\3M PWF Available Now Lite.png"
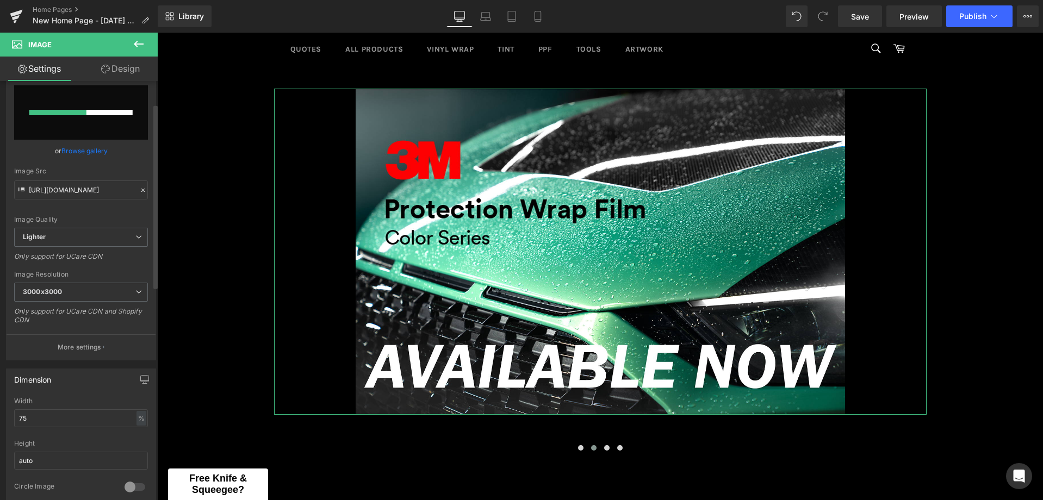
scroll to position [54, 0]
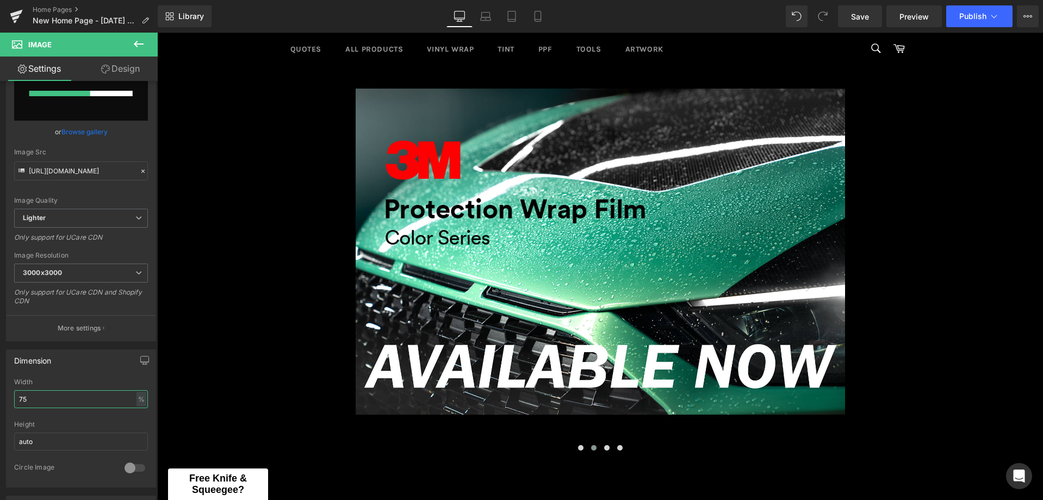
drag, startPoint x: 53, startPoint y: 394, endPoint x: -1, endPoint y: 393, distance: 53.8
click at [0, 393] on html "Image You are previewing how the will restyle your page. You can not edit Eleme…" at bounding box center [521, 250] width 1043 height 500
type input "90"
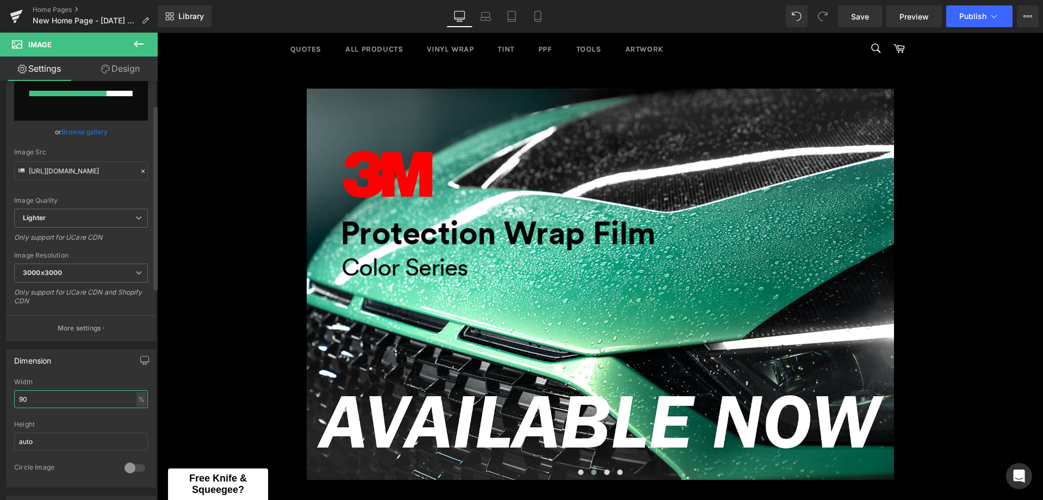
scroll to position [4286, 877]
type input "[URL][DOMAIN_NAME]"
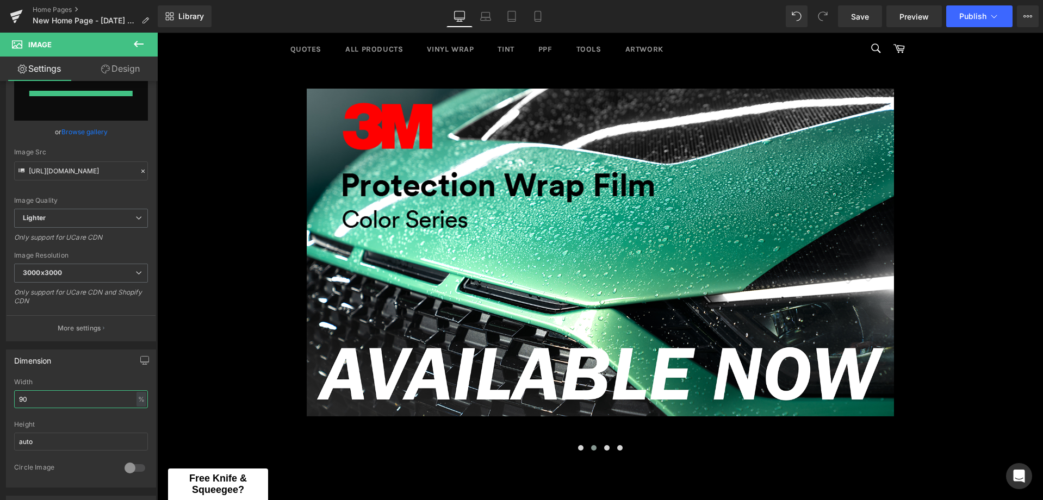
scroll to position [4262, 877]
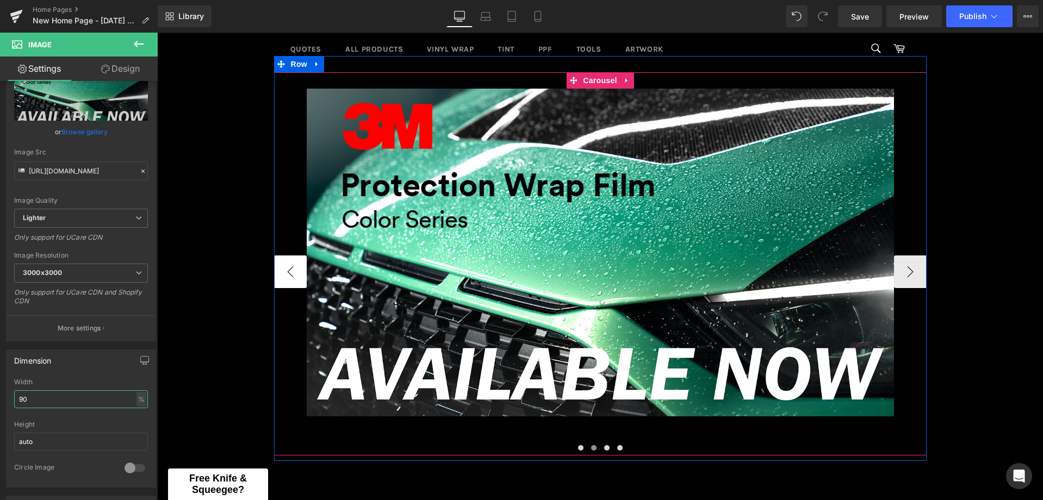
type input "90"
click at [288, 271] on button "‹" at bounding box center [290, 271] width 33 height 33
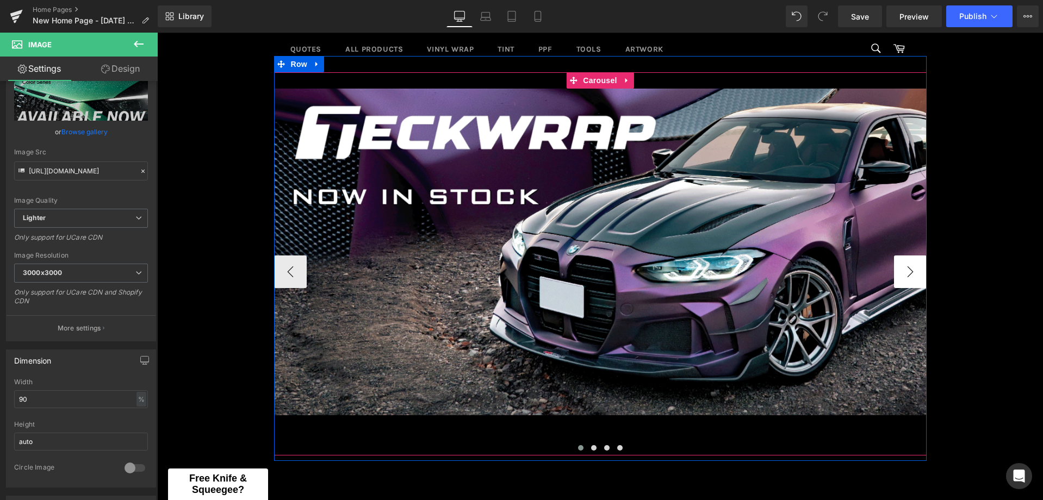
click at [898, 273] on button "›" at bounding box center [910, 271] width 33 height 33
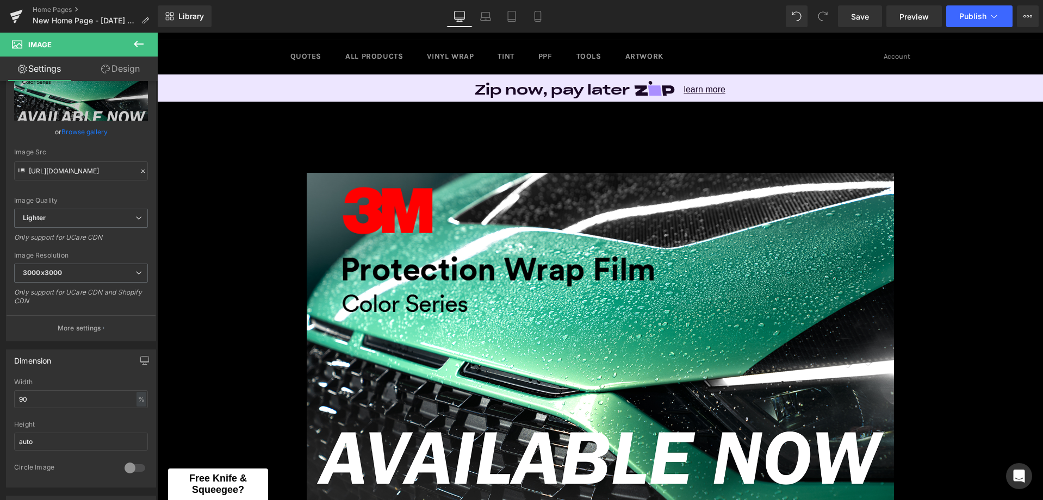
scroll to position [0, 0]
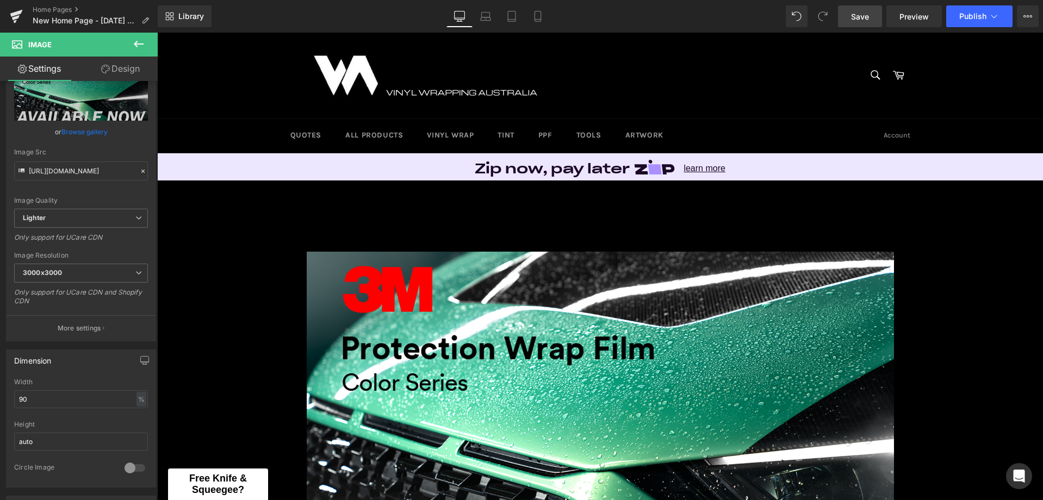
click at [862, 11] on span "Save" at bounding box center [860, 16] width 18 height 11
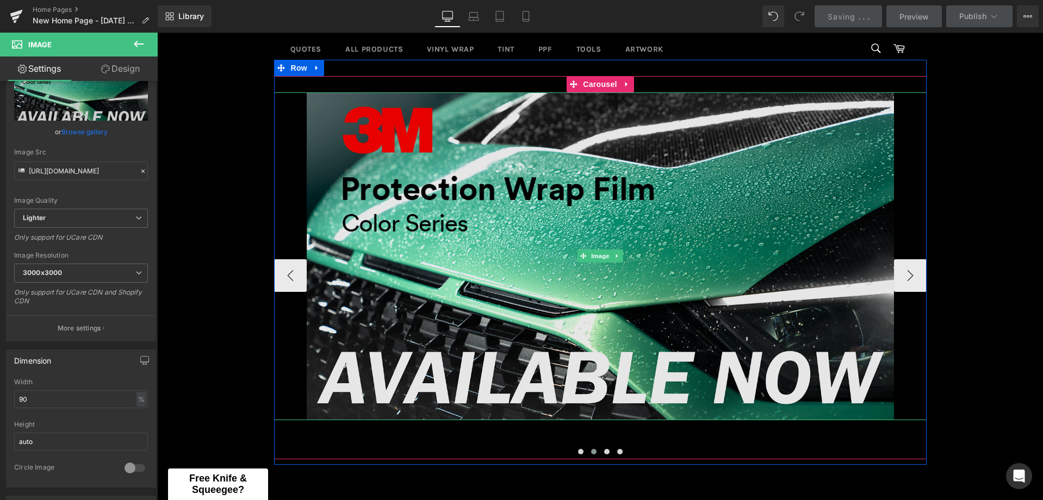
scroll to position [163, 0]
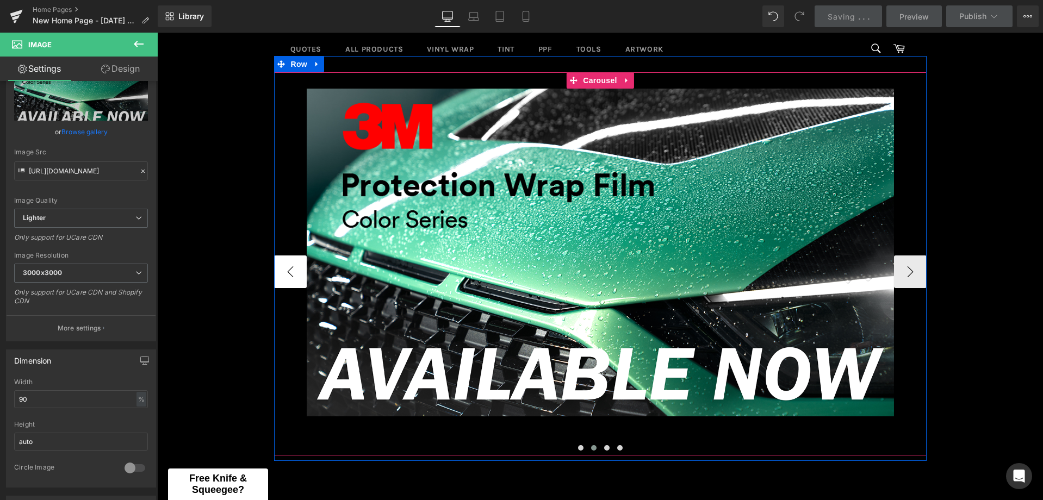
click at [284, 279] on button "‹" at bounding box center [290, 271] width 33 height 33
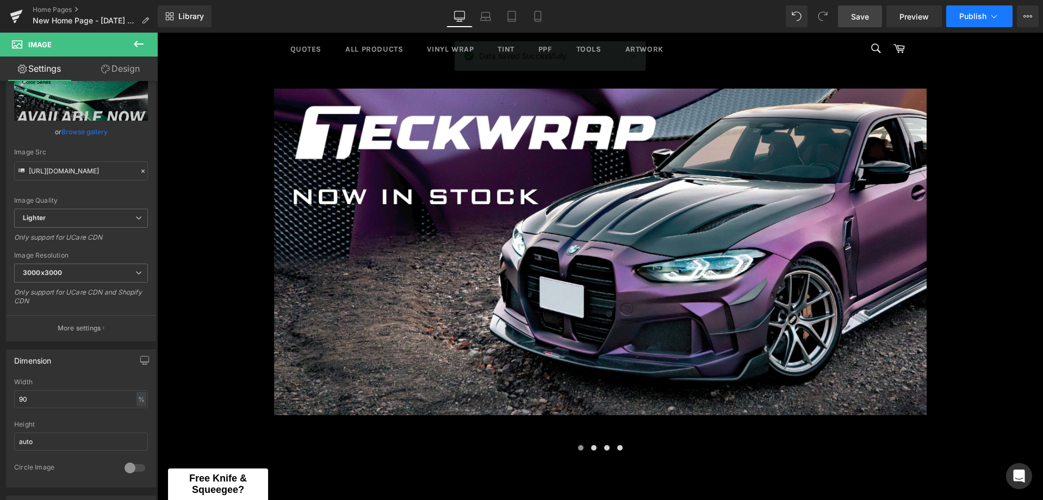
click at [982, 17] on span "Publish" at bounding box center [972, 16] width 27 height 9
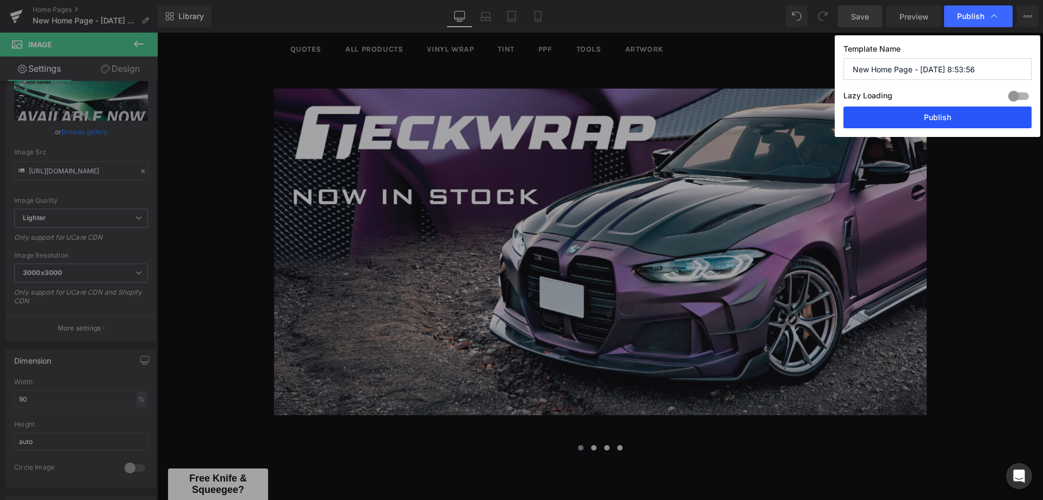
click at [930, 116] on button "Publish" at bounding box center [937, 118] width 188 height 22
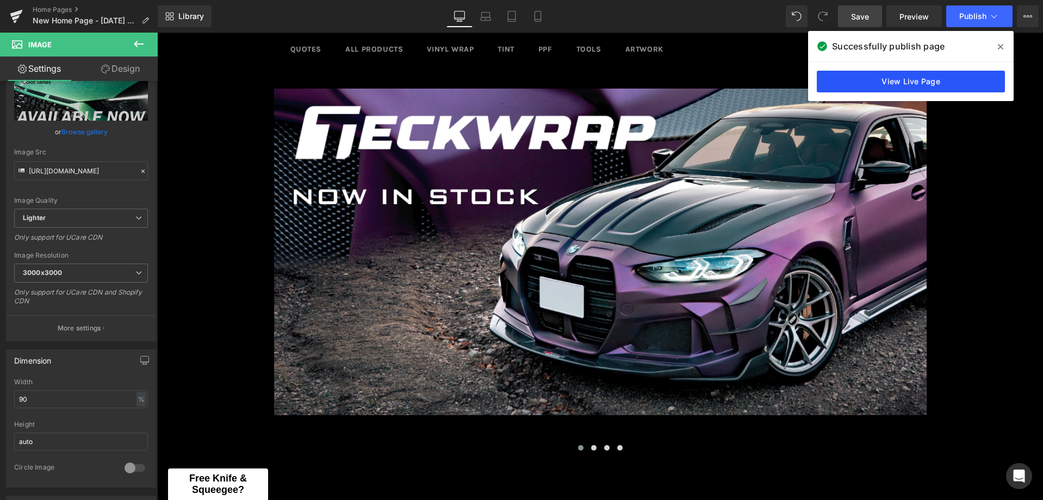
click at [958, 82] on link "View Live Page" at bounding box center [911, 82] width 188 height 22
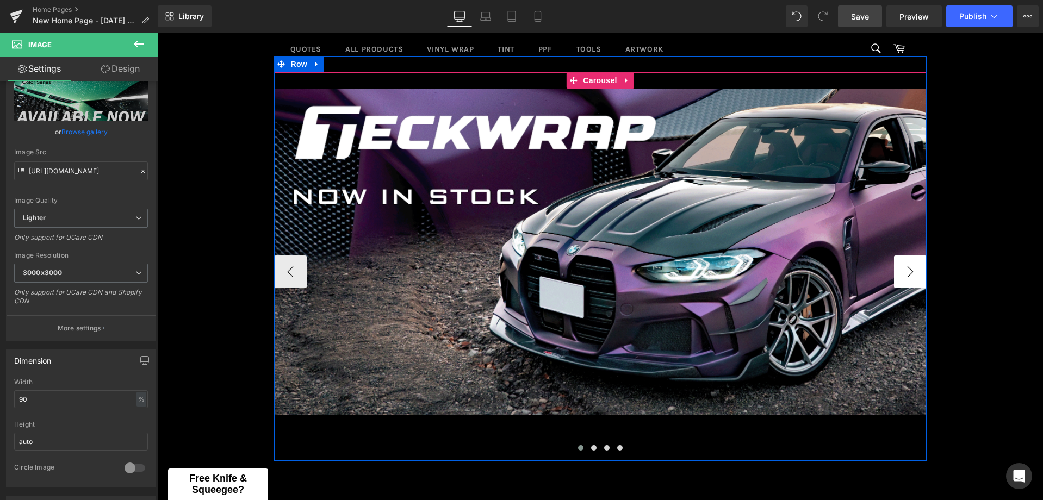
click at [907, 272] on button "›" at bounding box center [910, 271] width 33 height 33
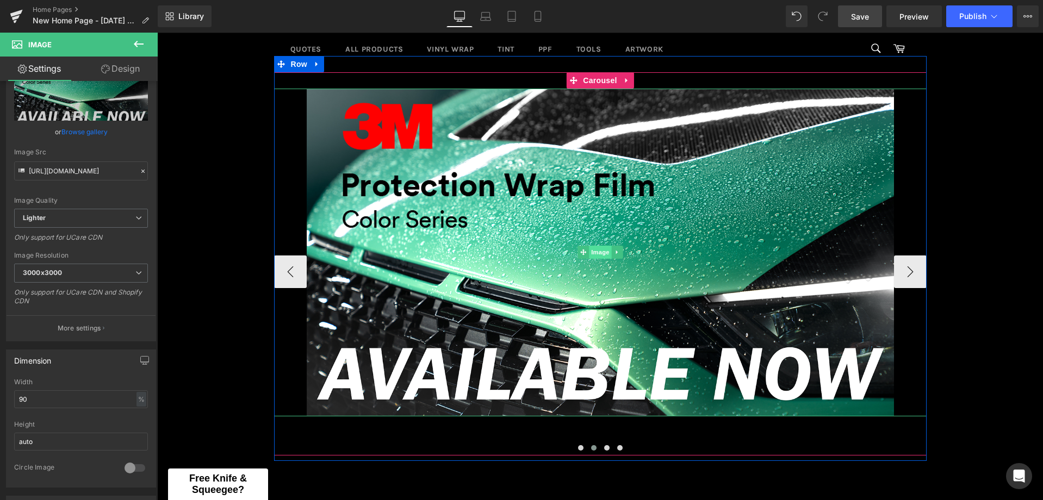
click at [589, 250] on span "Image" at bounding box center [600, 252] width 23 height 13
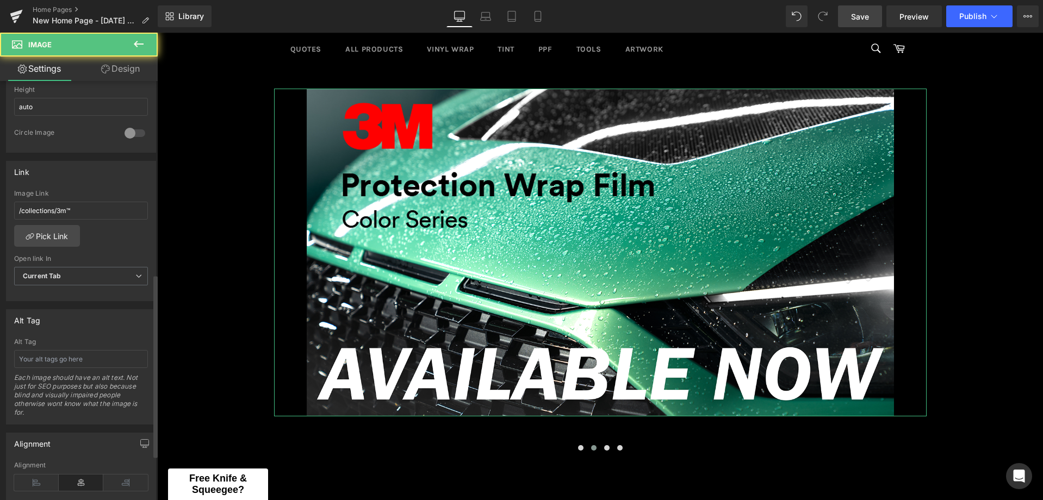
scroll to position [443, 0]
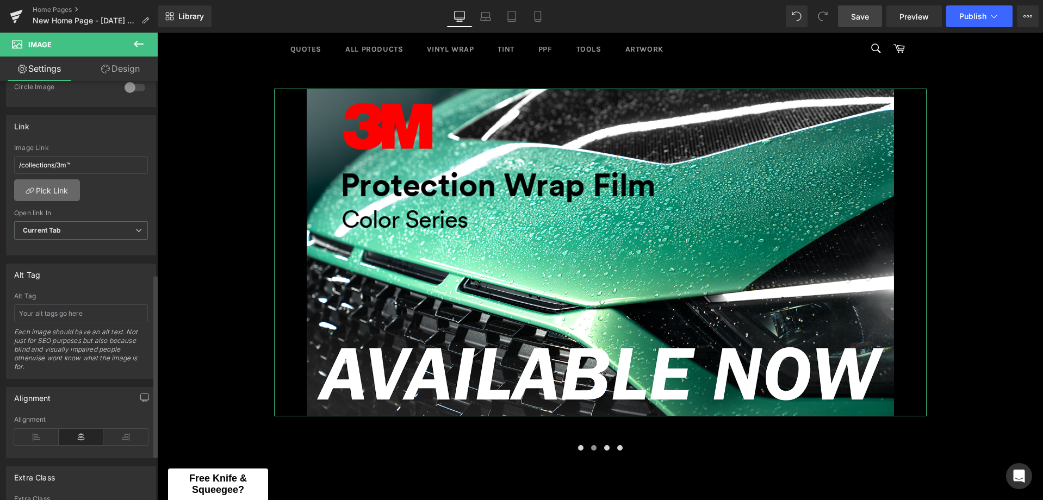
click at [54, 185] on link "Pick Link" at bounding box center [47, 190] width 66 height 22
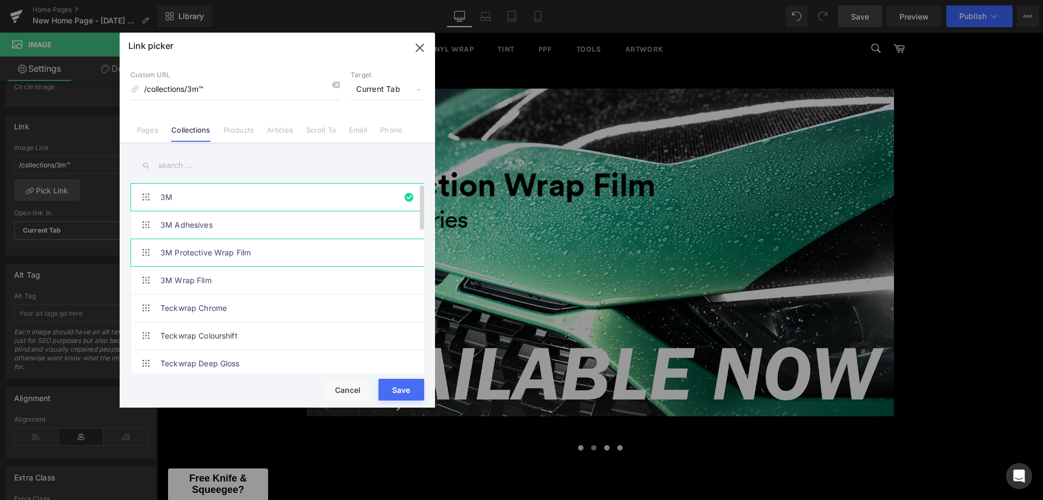
click at [219, 254] on link "3M Protective Wrap Film" at bounding box center [279, 252] width 239 height 27
type input "/collections/3m-protective-wrap-film"
click at [402, 392] on button "Save" at bounding box center [401, 390] width 46 height 22
type input "/collections/3m-protective-wrap-film"
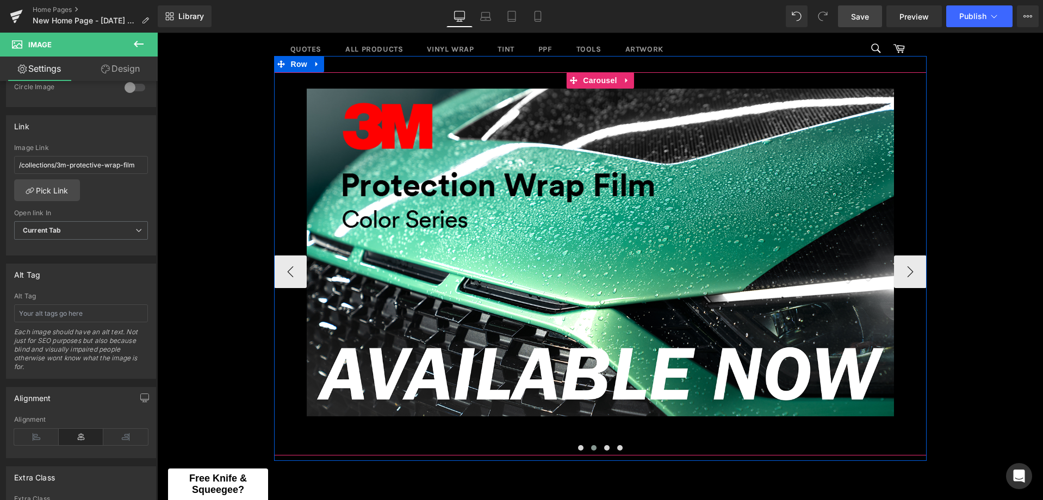
click at [274, 266] on div at bounding box center [275, 258] width 3 height 405
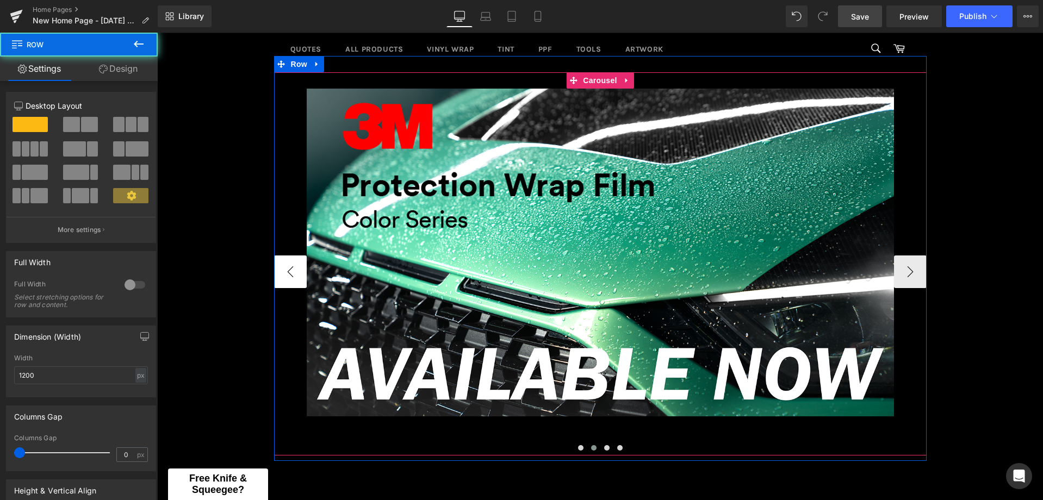
click at [286, 280] on button "‹" at bounding box center [290, 271] width 33 height 33
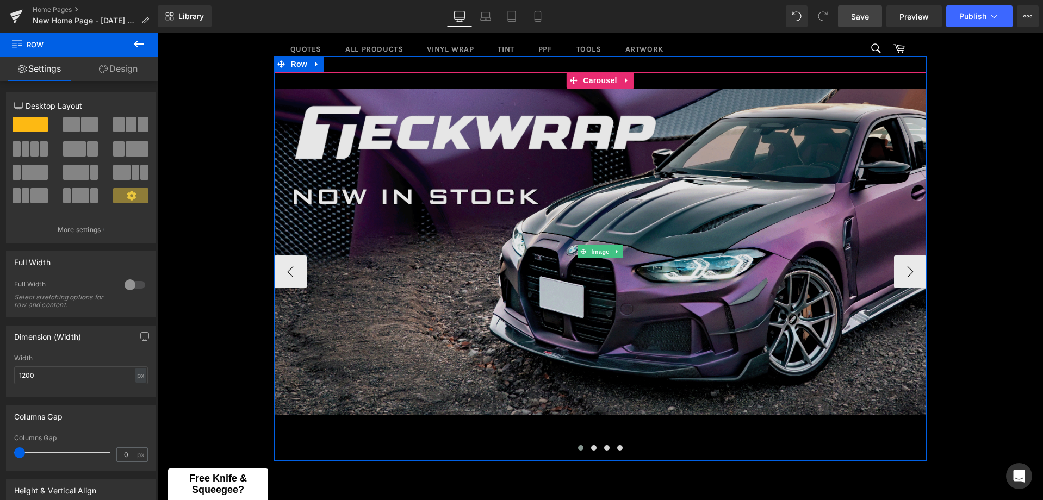
click at [628, 253] on img at bounding box center [600, 252] width 652 height 327
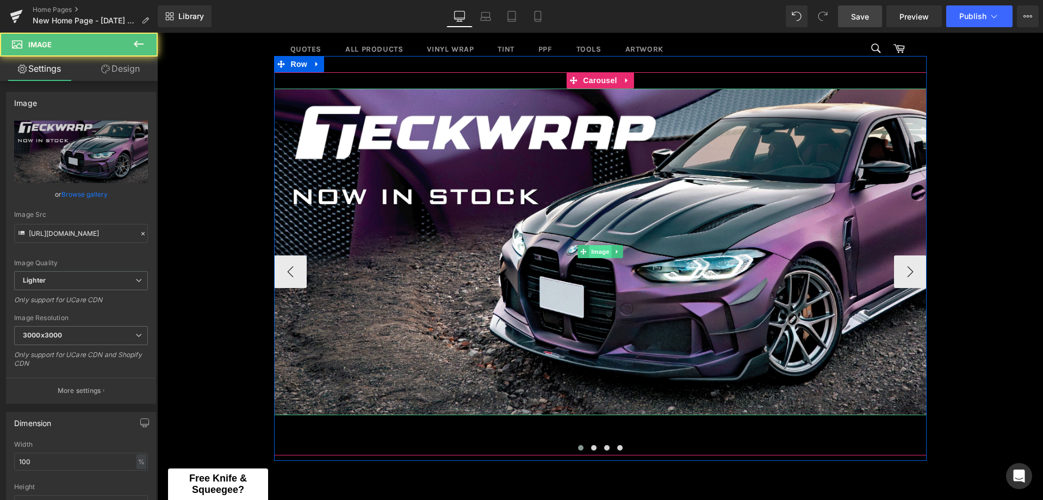
click at [599, 253] on span "Image" at bounding box center [600, 251] width 23 height 13
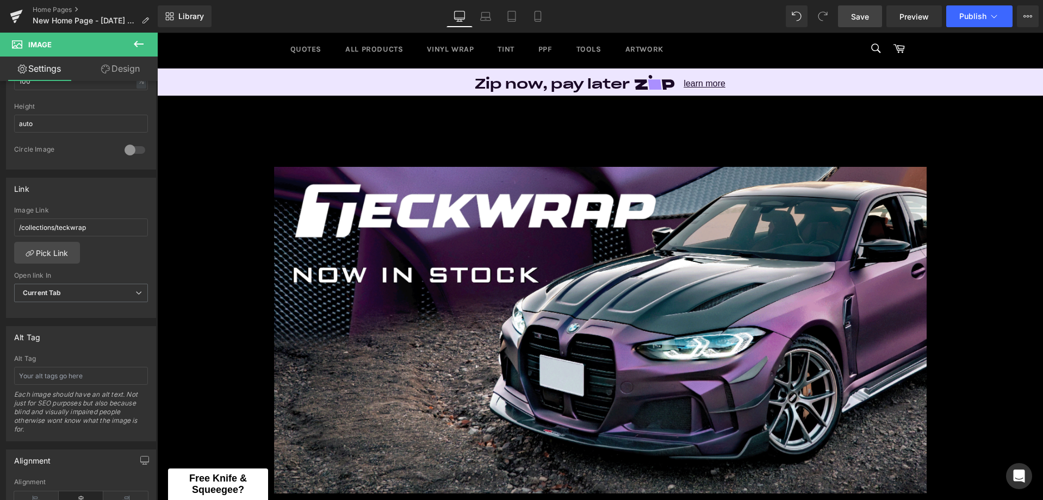
scroll to position [0, 0]
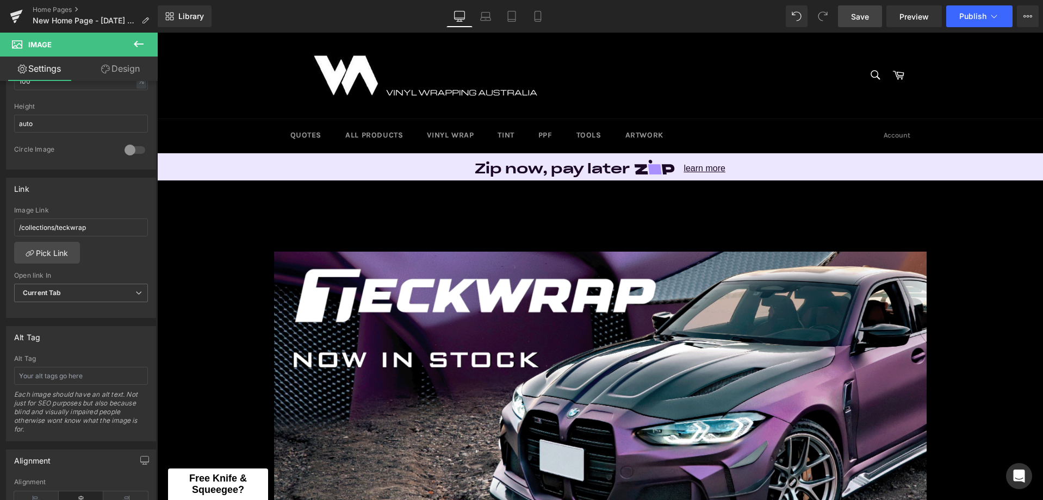
click at [868, 20] on span "Save" at bounding box center [860, 16] width 18 height 11
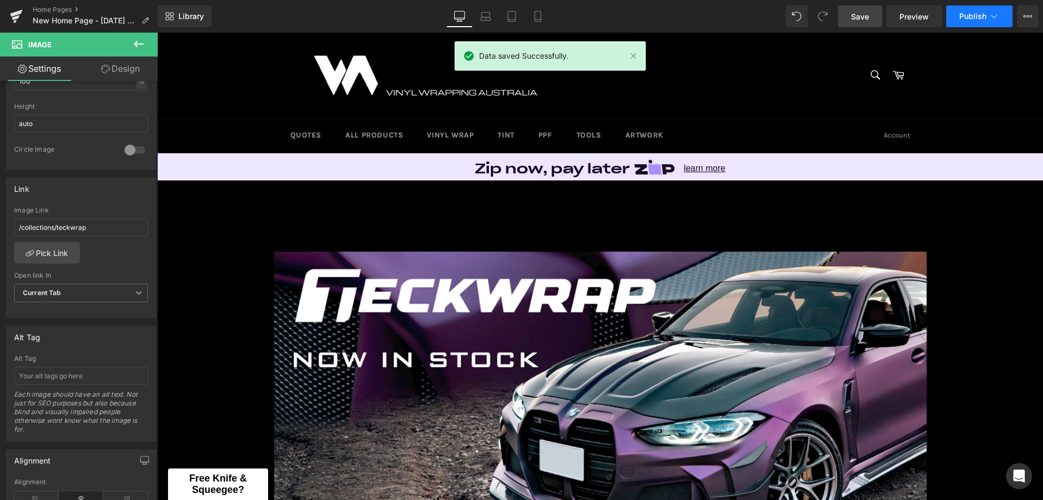
click at [977, 17] on span "Publish" at bounding box center [972, 16] width 27 height 9
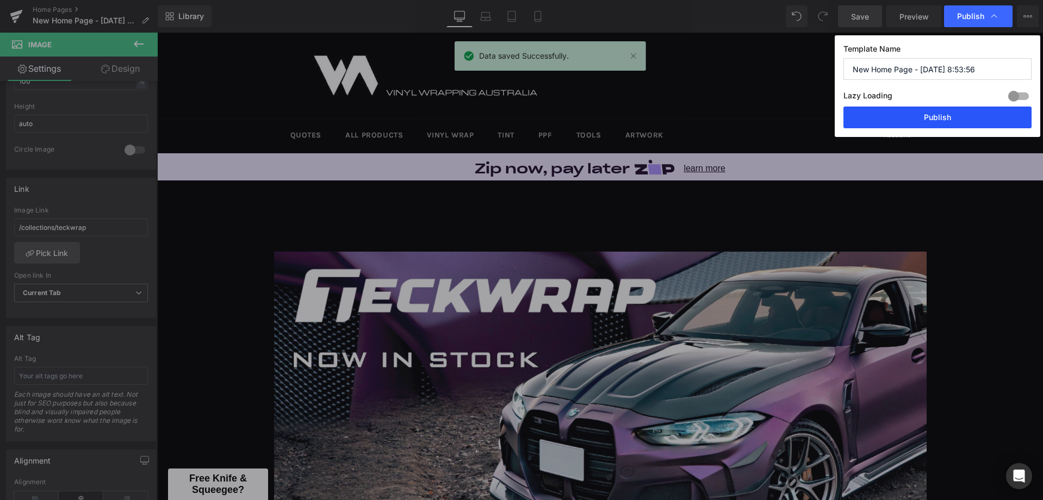
click at [882, 125] on button "Publish" at bounding box center [937, 118] width 188 height 22
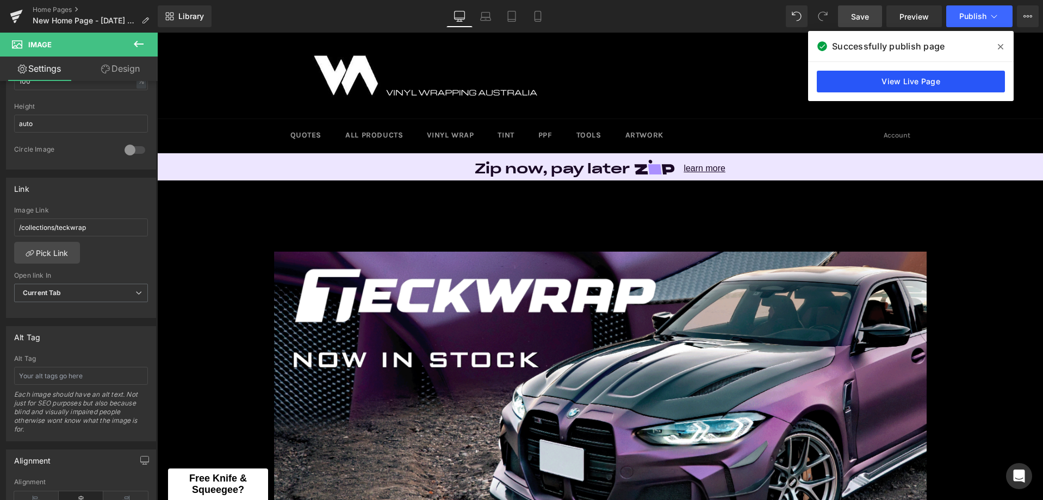
click at [905, 80] on link "View Live Page" at bounding box center [911, 82] width 188 height 22
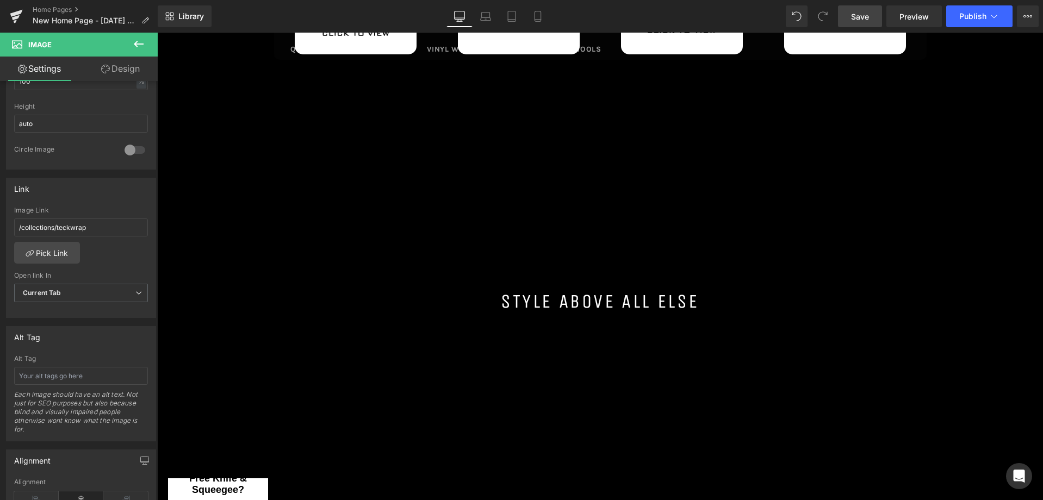
scroll to position [1033, 0]
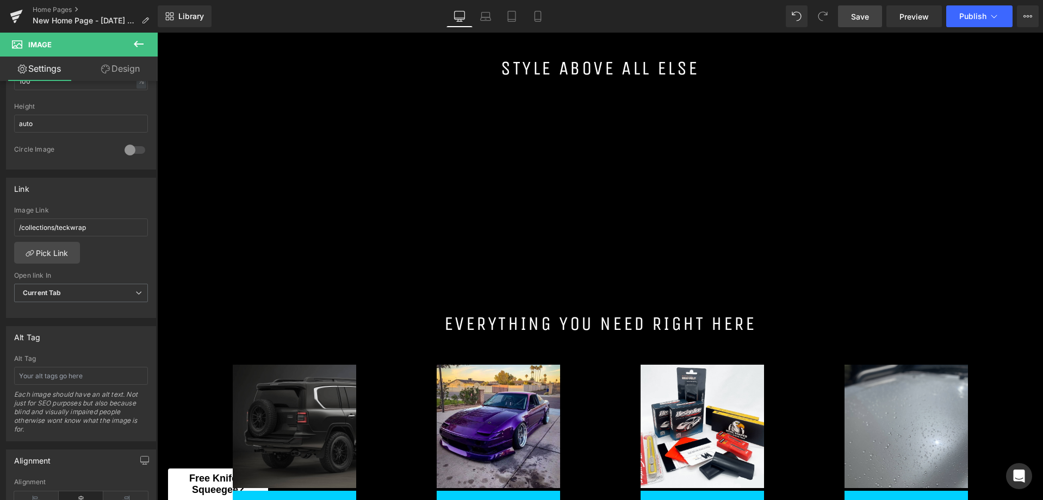
click at [573, 179] on div at bounding box center [600, 68] width 886 height 353
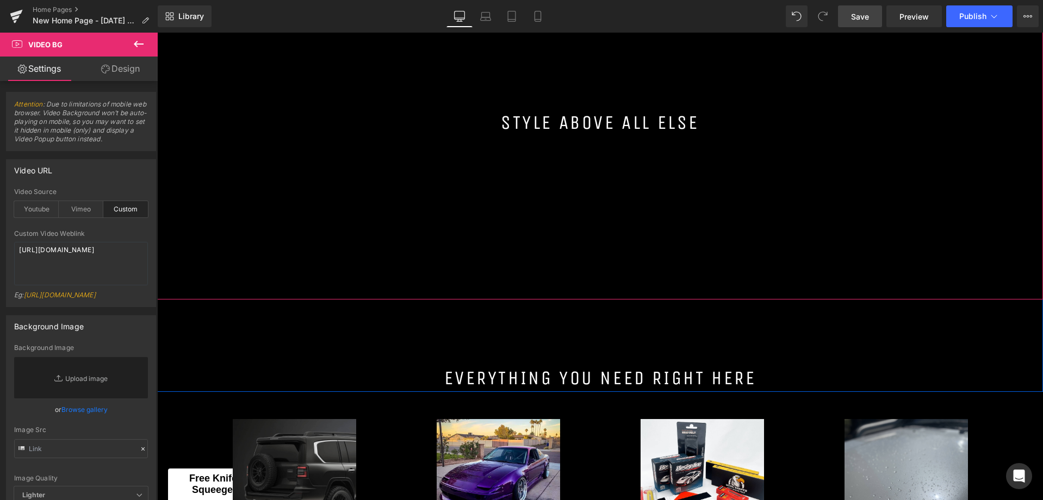
scroll to position [815, 0]
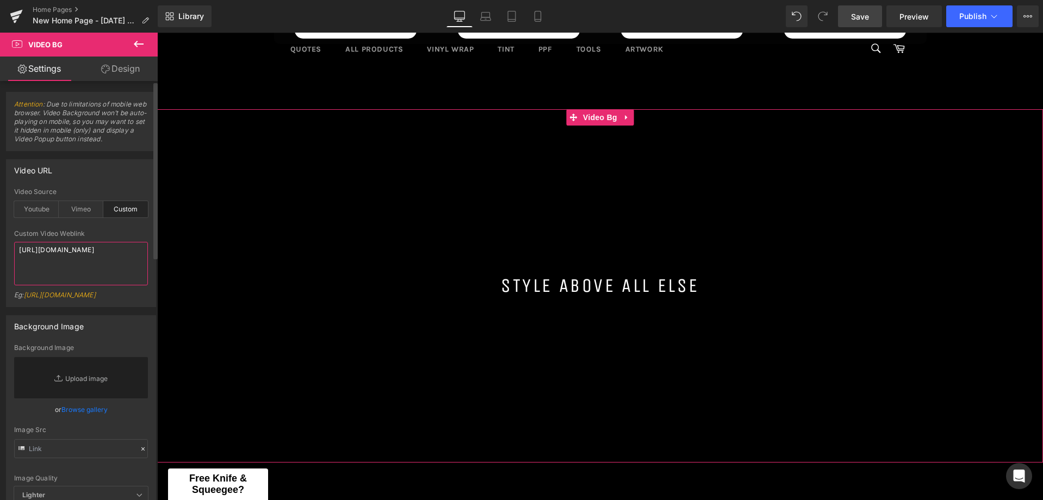
click at [71, 263] on textarea "[URL][DOMAIN_NAME]" at bounding box center [81, 263] width 134 height 43
drag, startPoint x: 70, startPoint y: 264, endPoint x: 10, endPoint y: 236, distance: 65.9
click at [10, 236] on div "custom Video Source Youtube Vimeo Custom Youtube Weblink [URL][DOMAIN_NAME] Eg:…" at bounding box center [81, 247] width 149 height 119
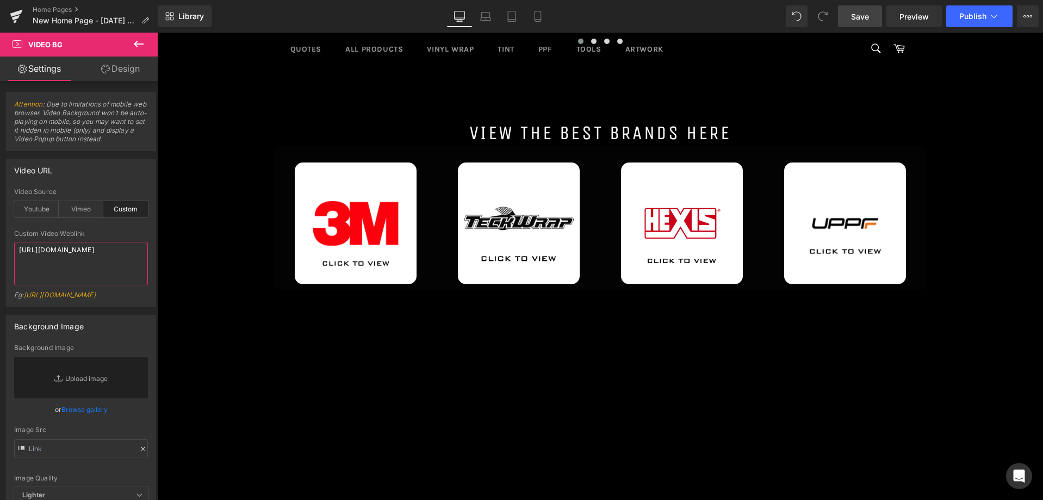
scroll to position [544, 0]
